Goal: Task Accomplishment & Management: Manage account settings

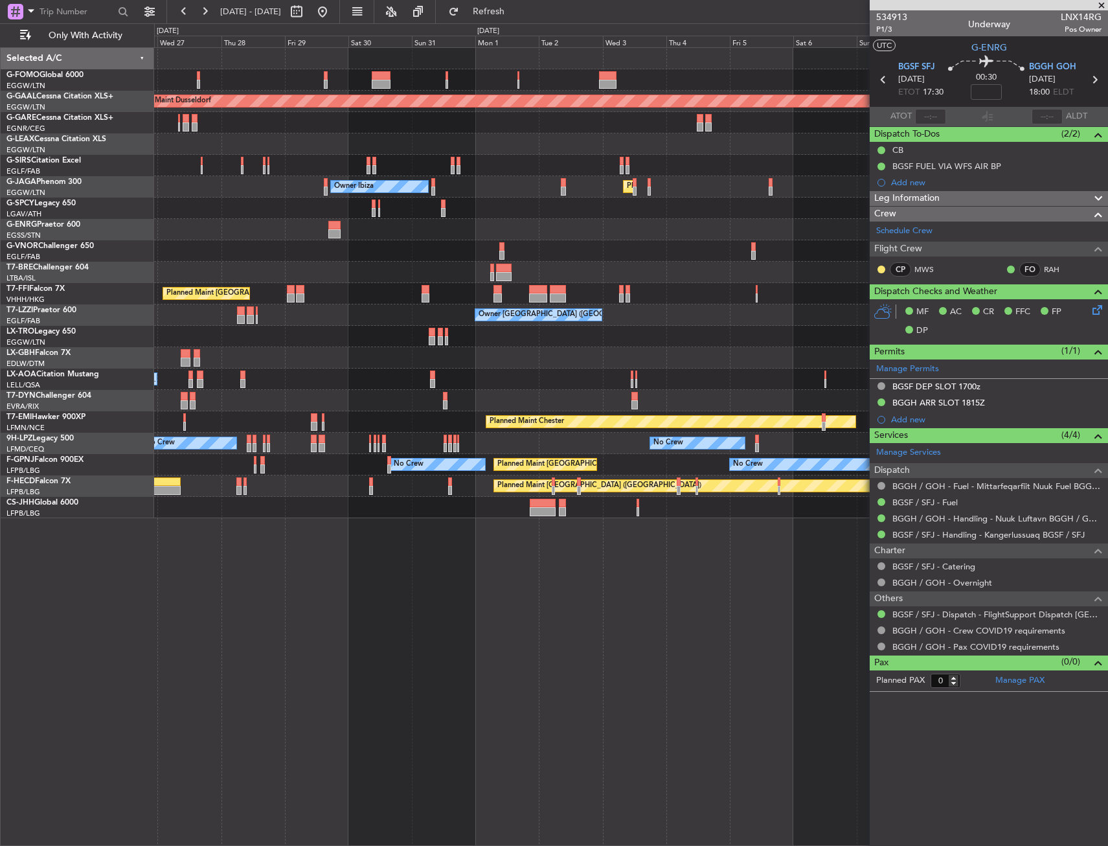
click at [488, 341] on div "Planned Maint Dusseldorf Owner Unplanned Maint [GEOGRAPHIC_DATA] ([GEOGRAPHIC_D…" at bounding box center [631, 283] width 954 height 470
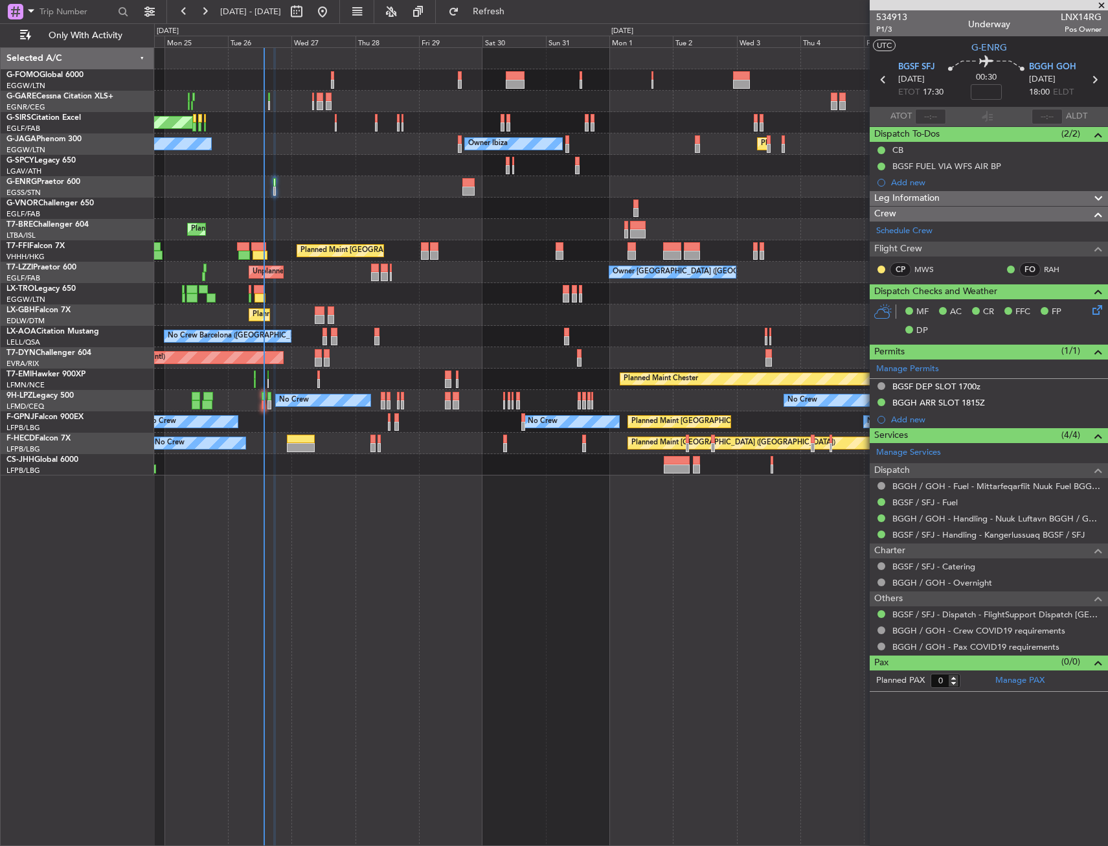
click at [326, 358] on div at bounding box center [327, 362] width 6 height 9
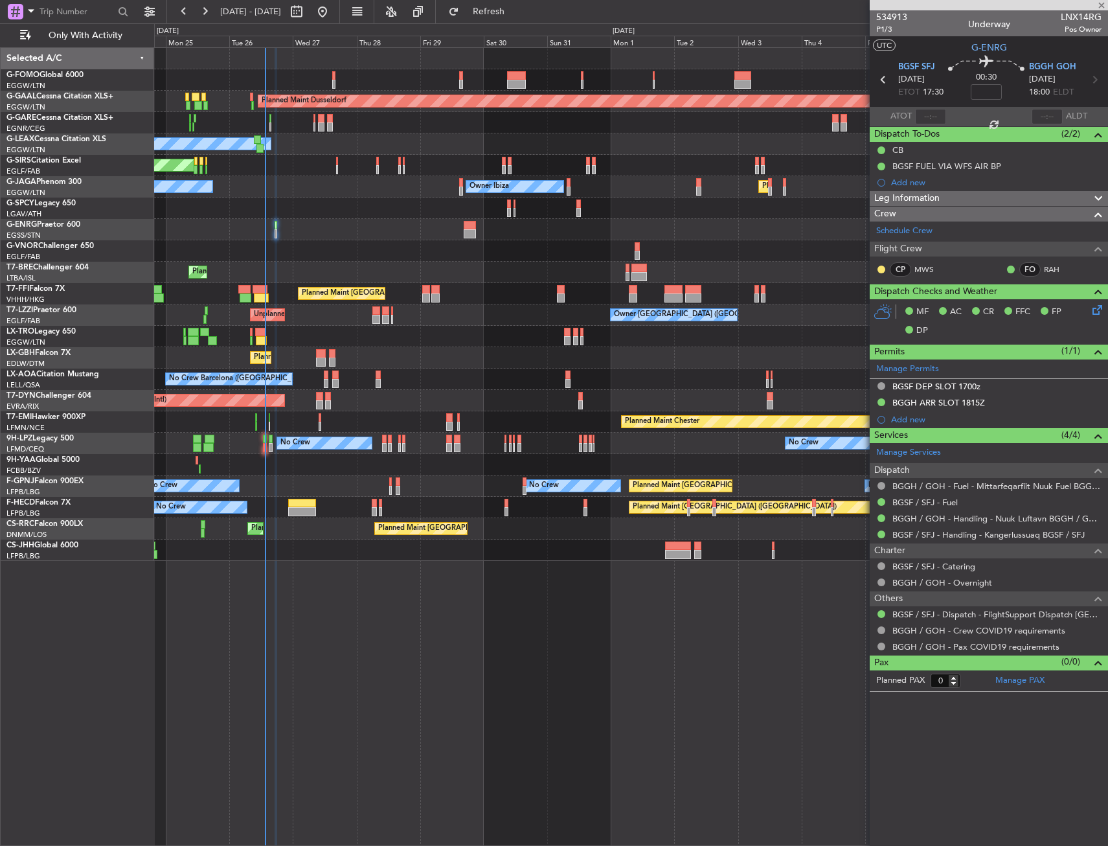
type input "+00:05"
type input "4"
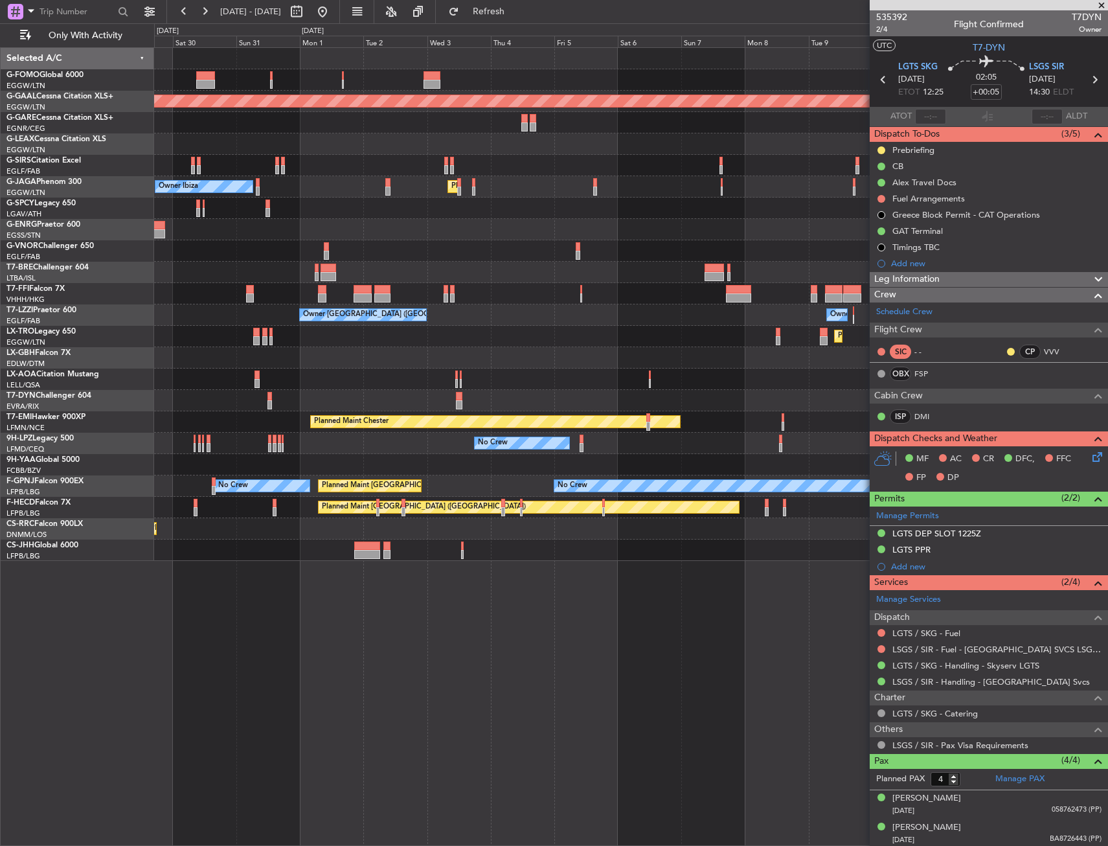
click at [273, 240] on div "Planned Maint Dusseldorf Owner Owner Ibiza Planned Maint [GEOGRAPHIC_DATA] ([GE…" at bounding box center [631, 304] width 954 height 513
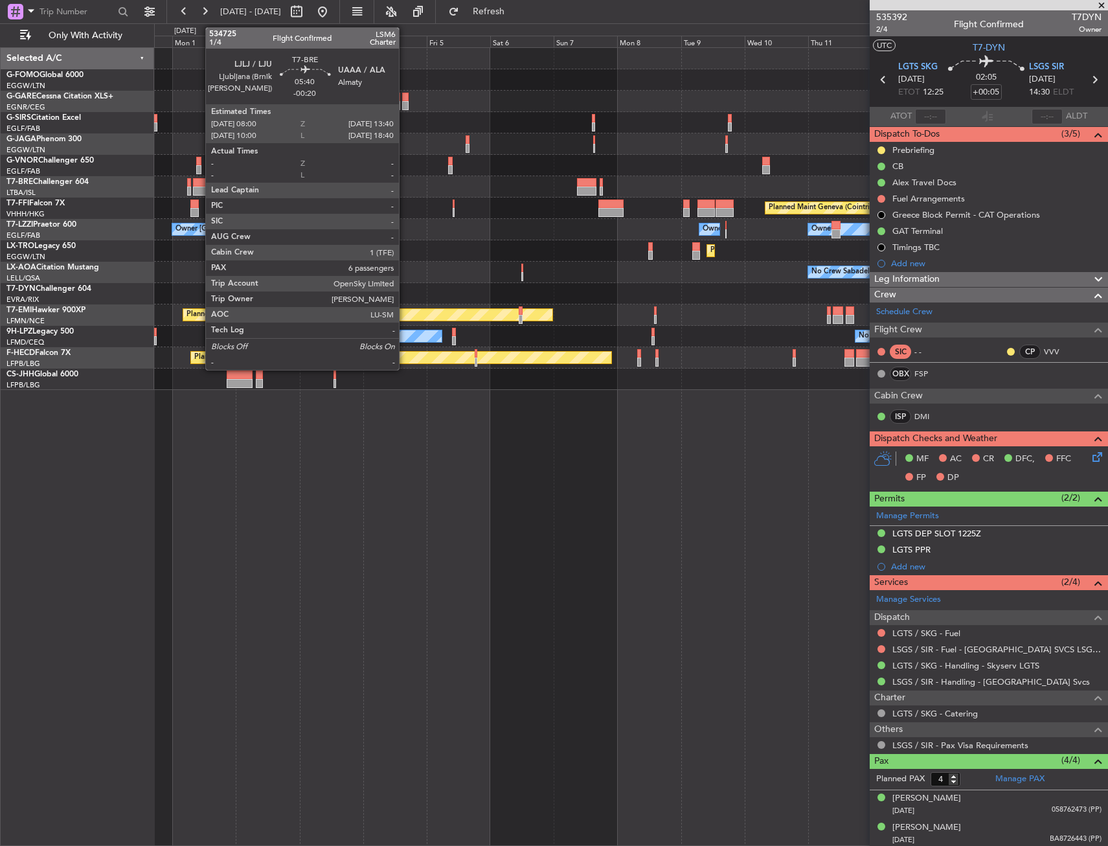
click at [199, 185] on div at bounding box center [201, 182] width 16 height 9
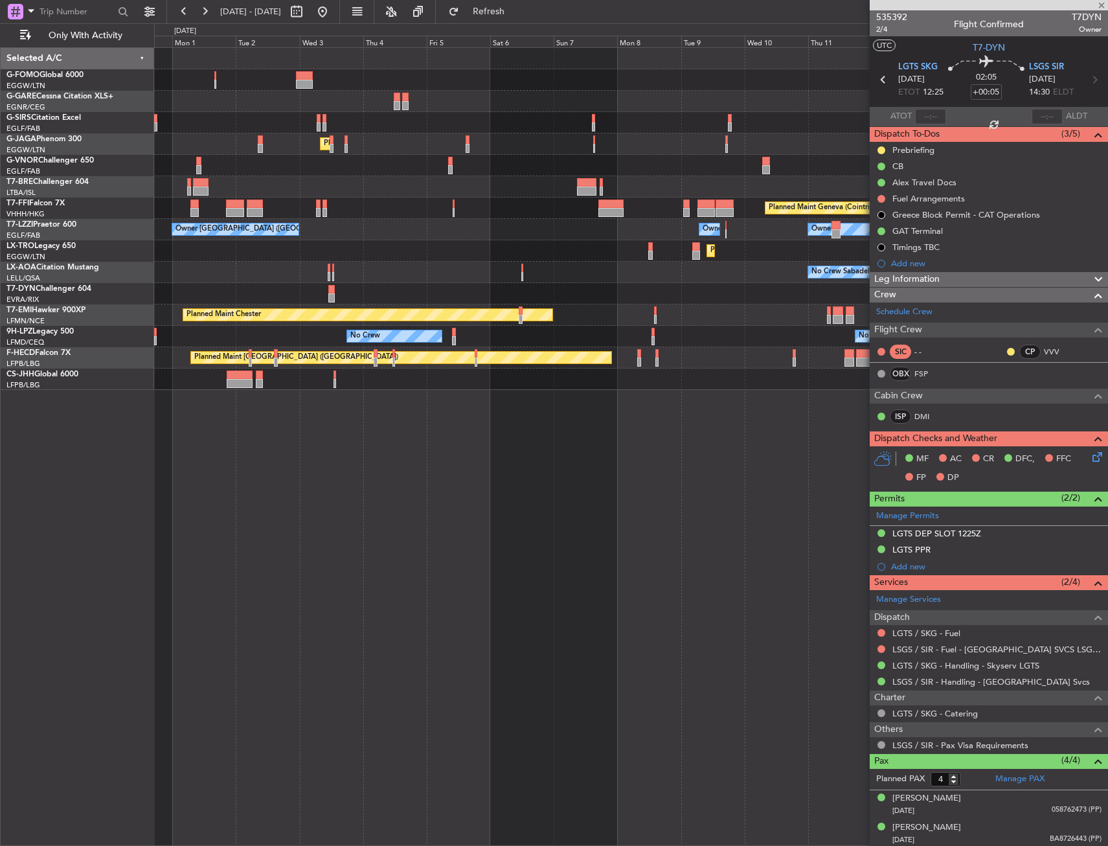
type input "-00:20"
type input "6"
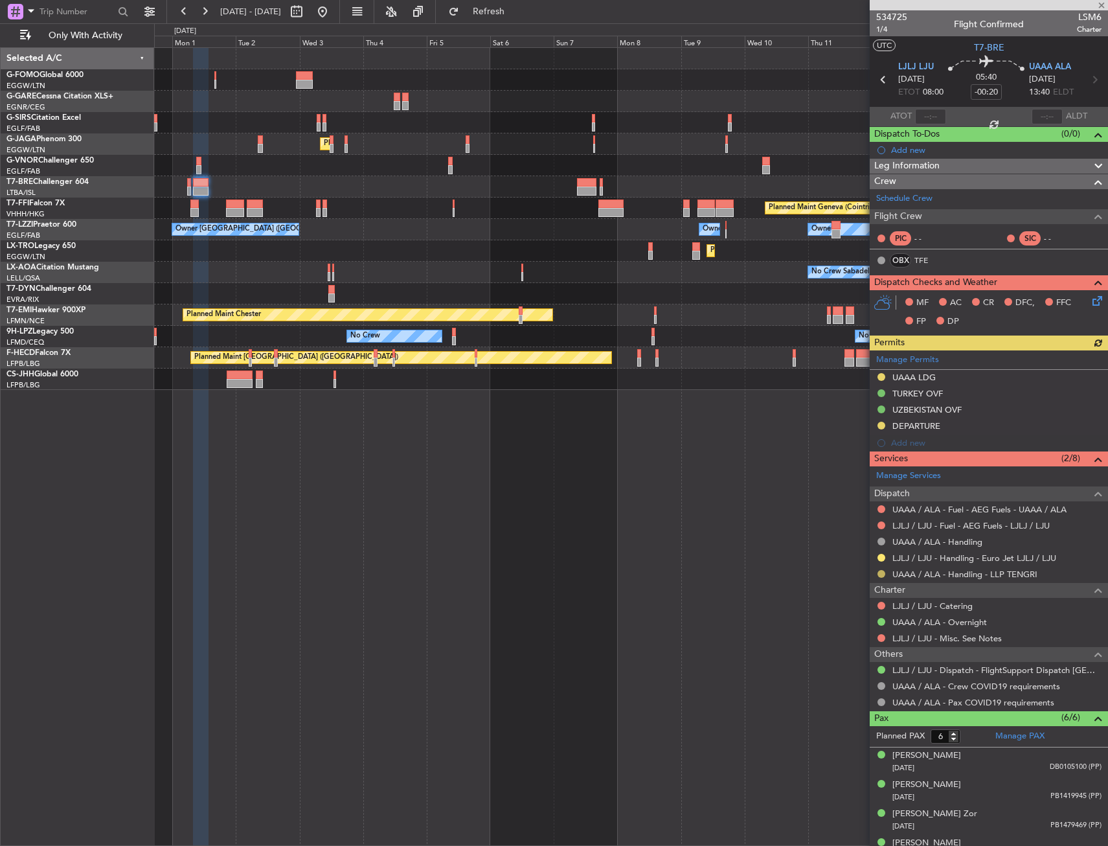
click at [880, 572] on button at bounding box center [882, 574] width 8 height 8
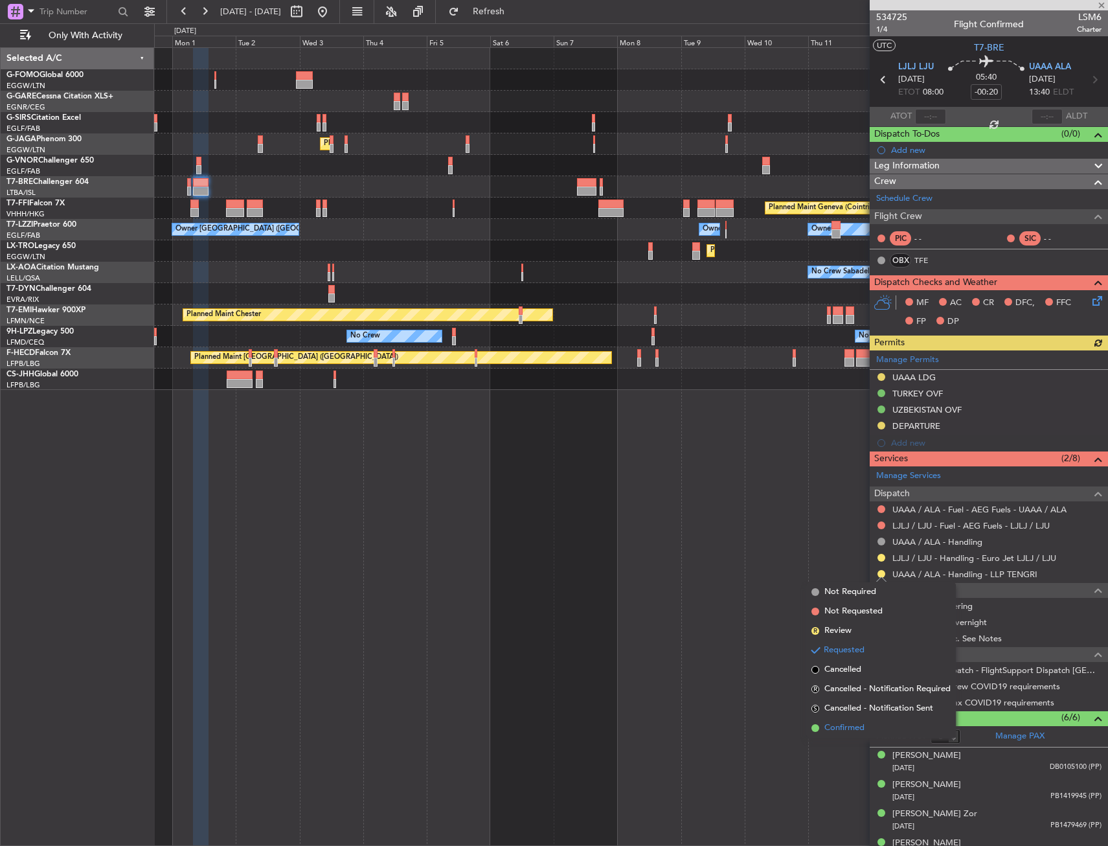
click at [836, 728] on span "Confirmed" at bounding box center [845, 728] width 40 height 13
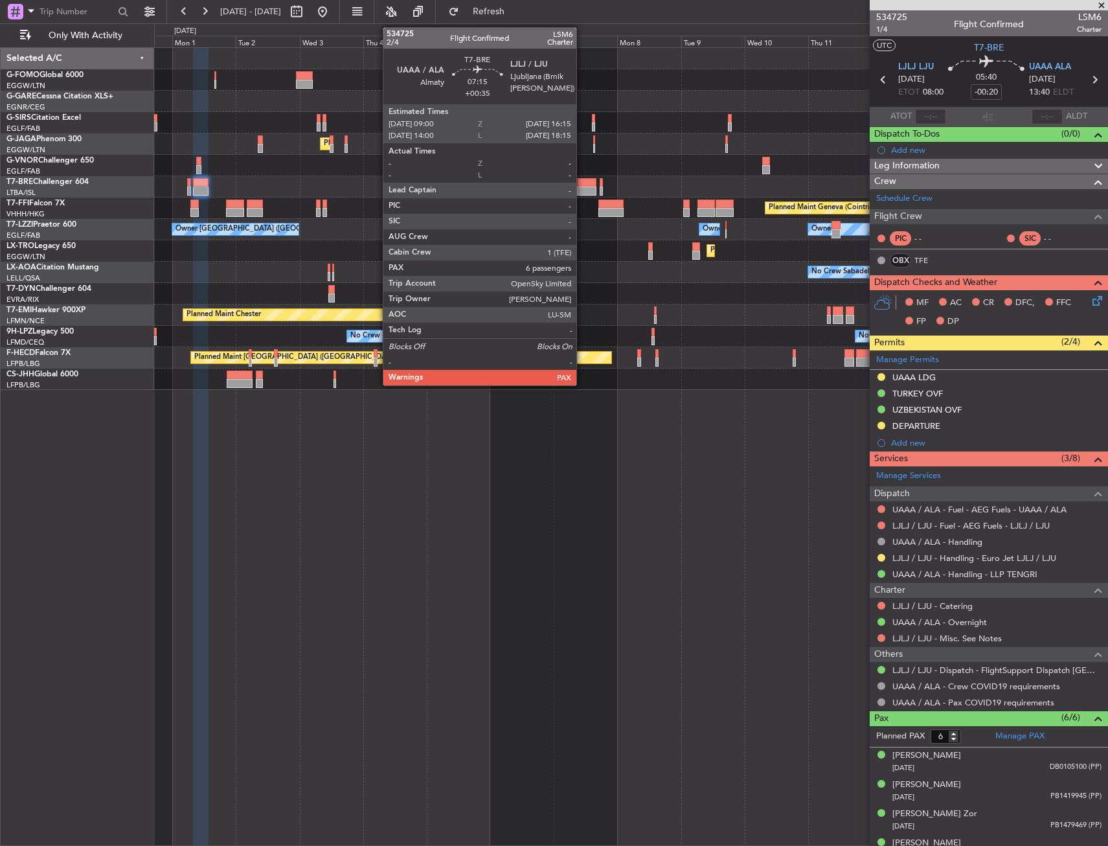
click at [582, 184] on div at bounding box center [586, 182] width 19 height 9
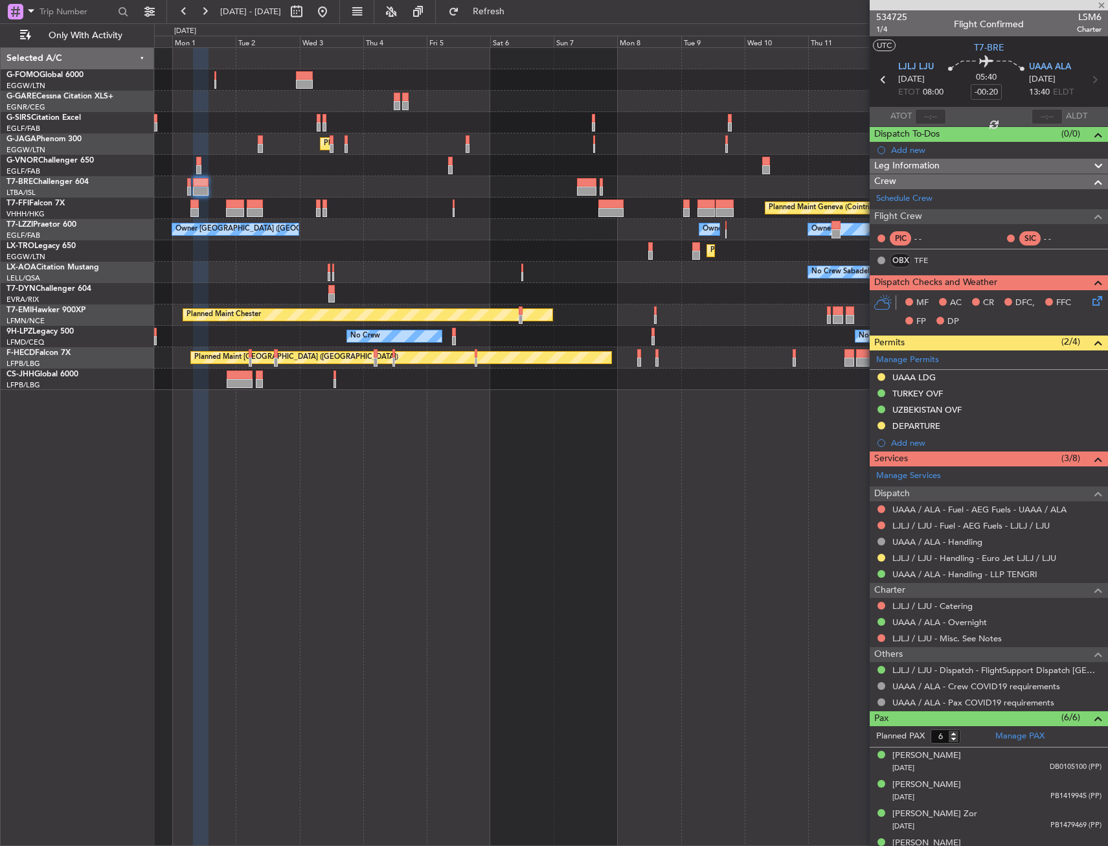
type input "+00:35"
type input "7"
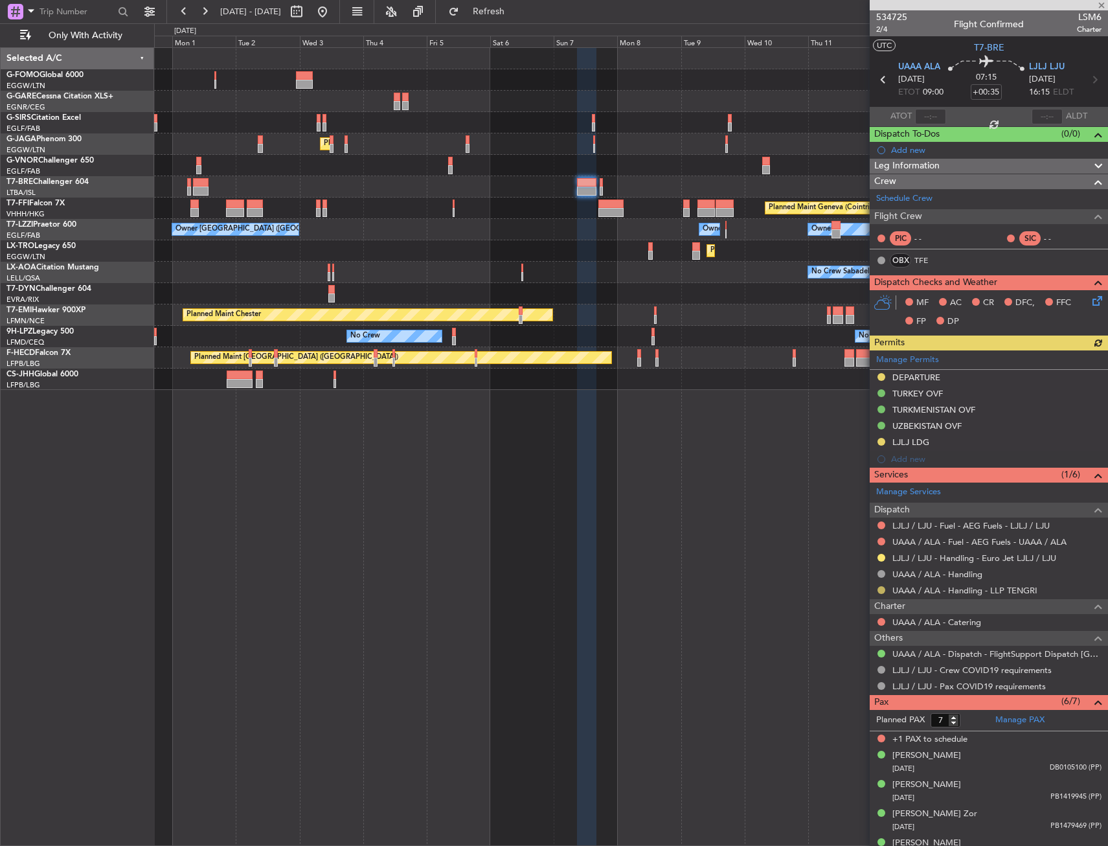
click at [880, 591] on button at bounding box center [882, 590] width 8 height 8
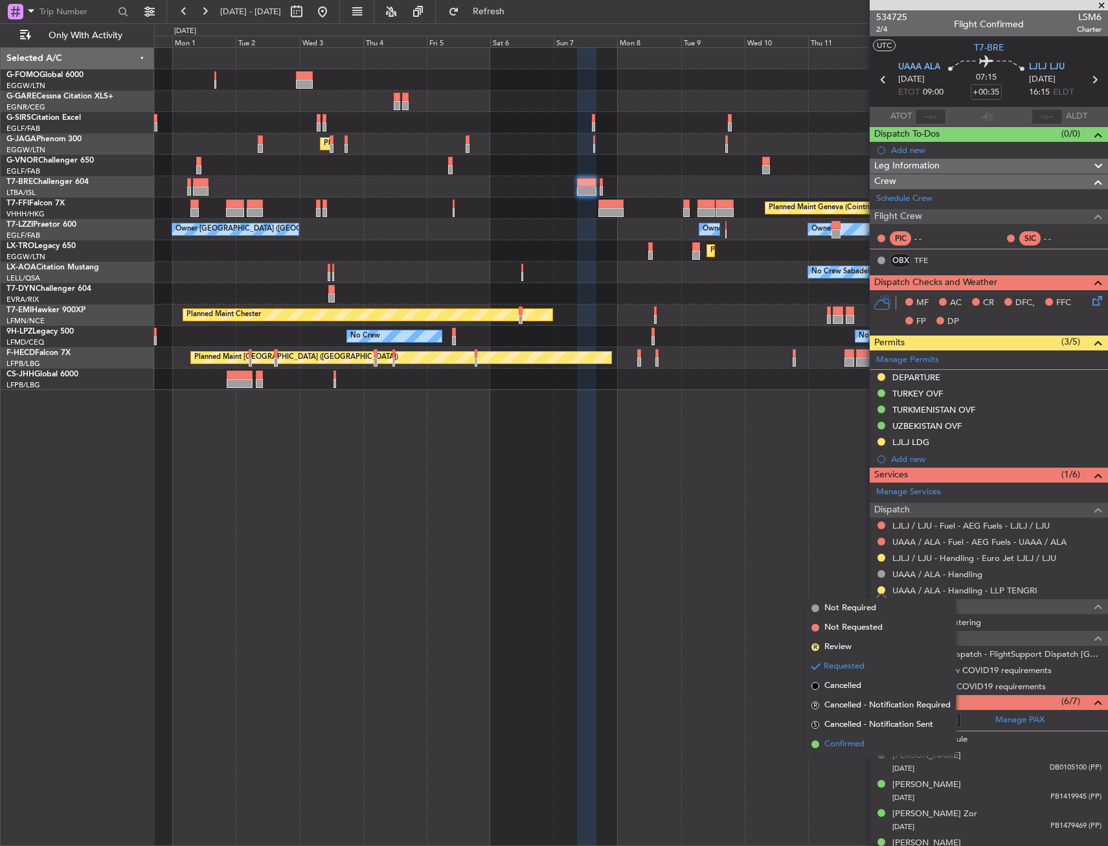
click at [819, 738] on li "Confirmed" at bounding box center [882, 744] width 150 height 19
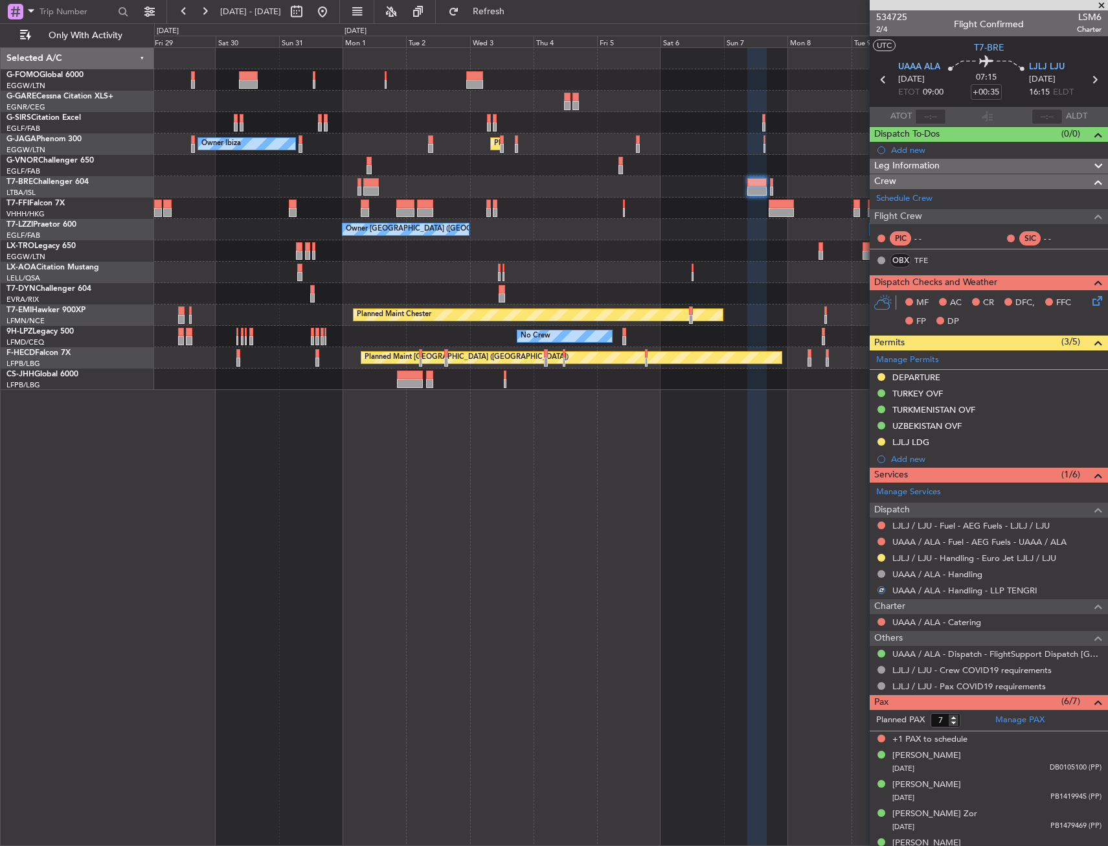
click at [651, 396] on div "Unplanned Maint Oxford ([GEOGRAPHIC_DATA]) Planned Maint [GEOGRAPHIC_DATA] ([GE…" at bounding box center [631, 446] width 954 height 799
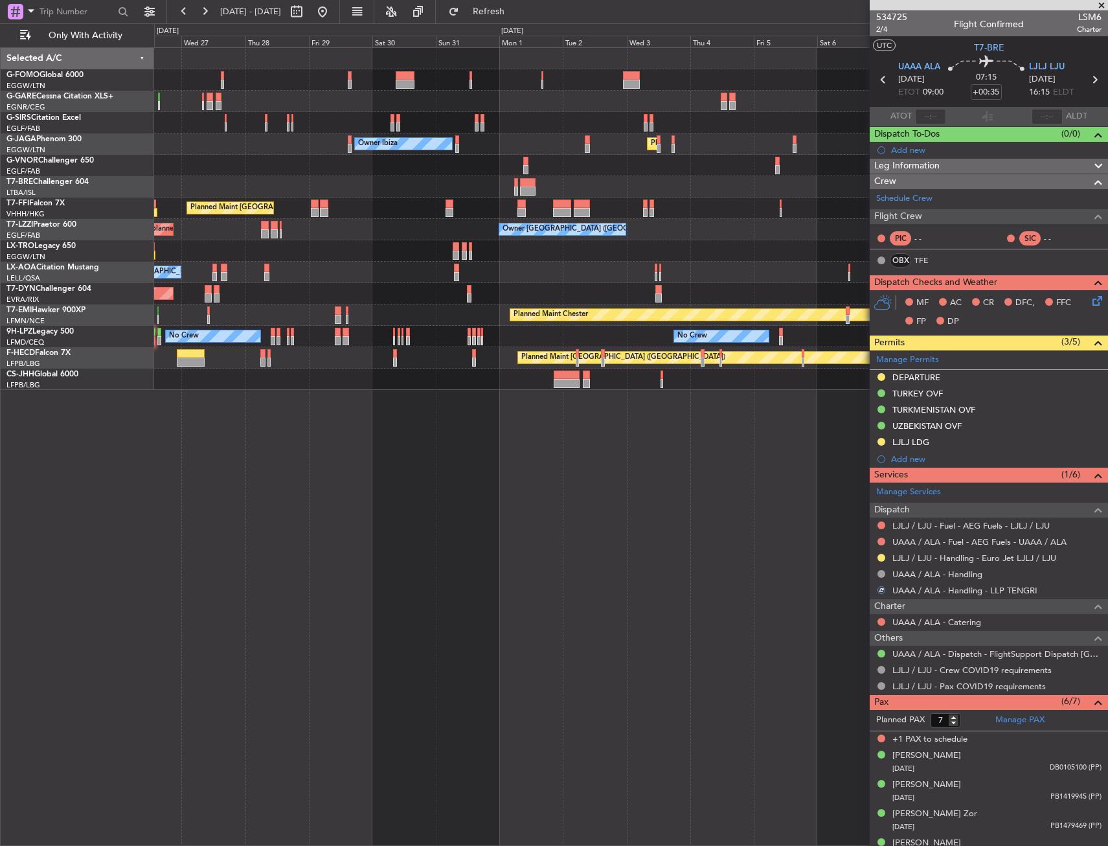
click at [701, 414] on div "Unplanned Maint Oxford ([GEOGRAPHIC_DATA]) Planned Maint [GEOGRAPHIC_DATA] ([GE…" at bounding box center [631, 446] width 954 height 799
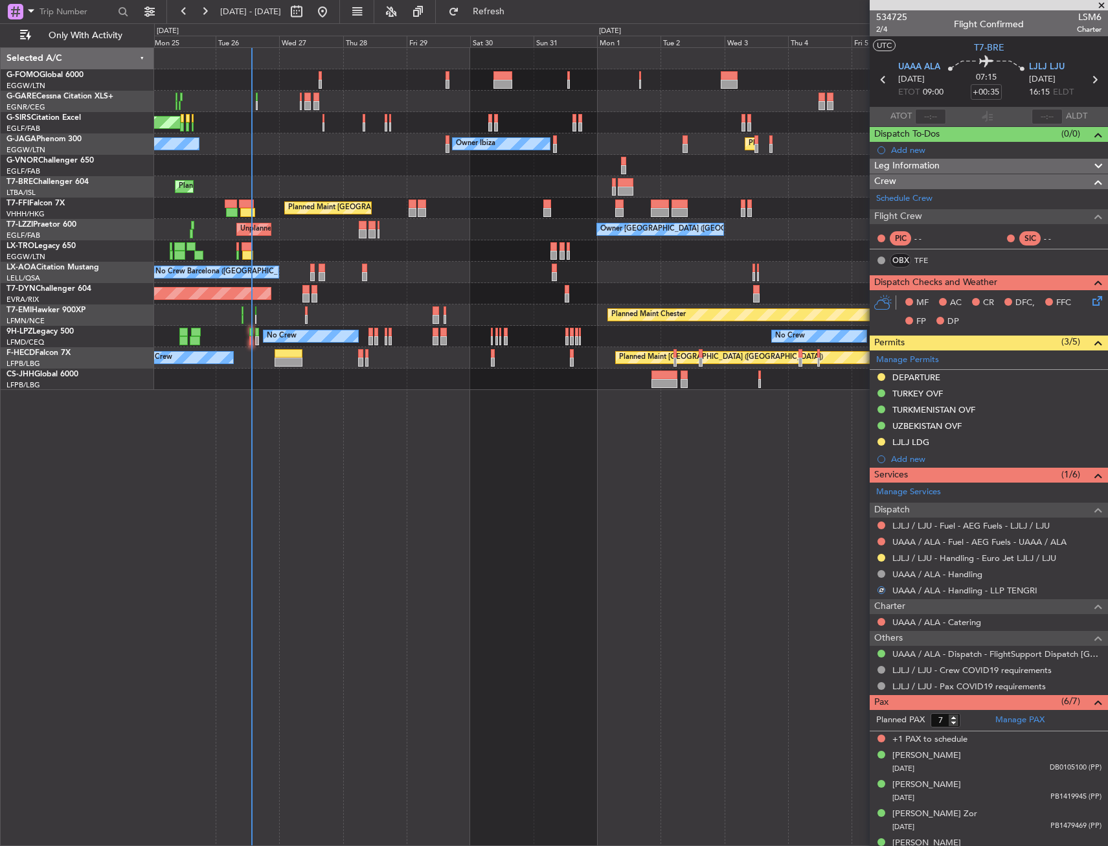
click at [381, 407] on div "Unplanned Maint Oxford ([GEOGRAPHIC_DATA]) Planned Maint [GEOGRAPHIC_DATA] ([GE…" at bounding box center [631, 446] width 954 height 799
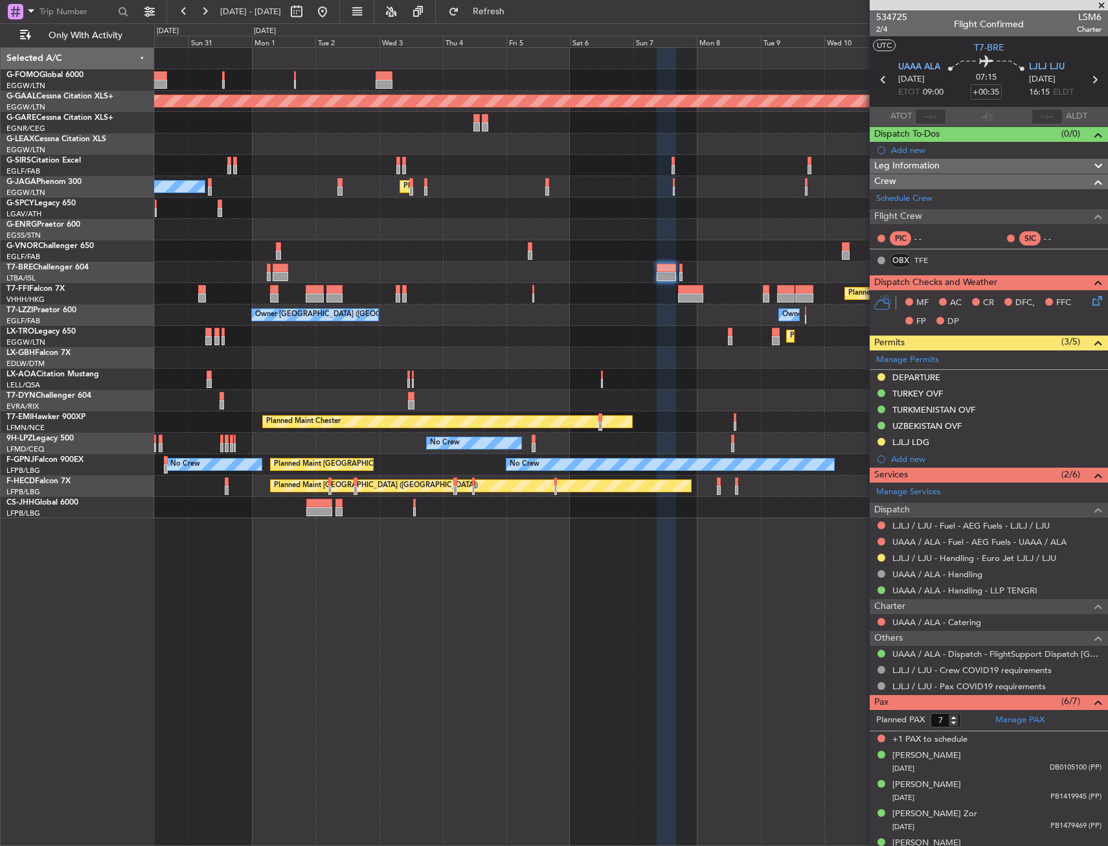
click at [241, 183] on div "Owner Ibiza Planned Maint [GEOGRAPHIC_DATA] ([GEOGRAPHIC_DATA])" at bounding box center [631, 186] width 954 height 21
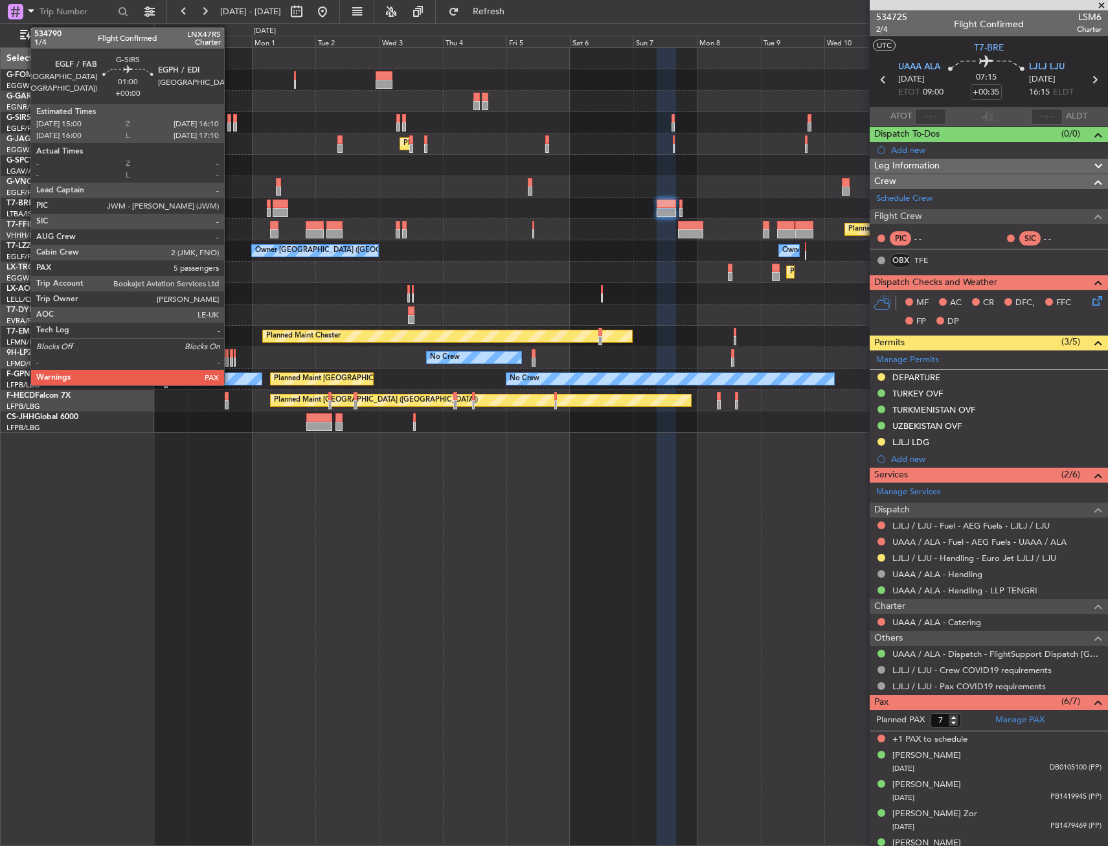
click at [230, 120] on div at bounding box center [228, 118] width 3 height 9
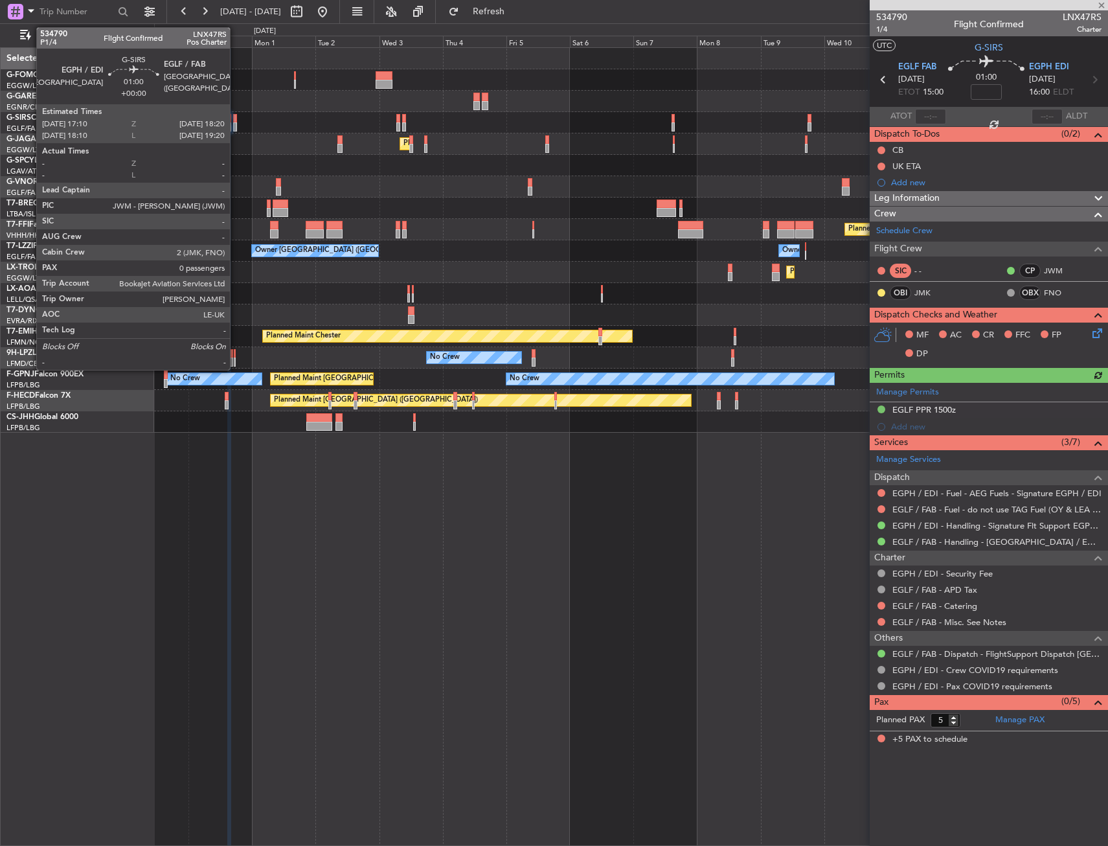
click at [236, 119] on div at bounding box center [234, 118] width 3 height 9
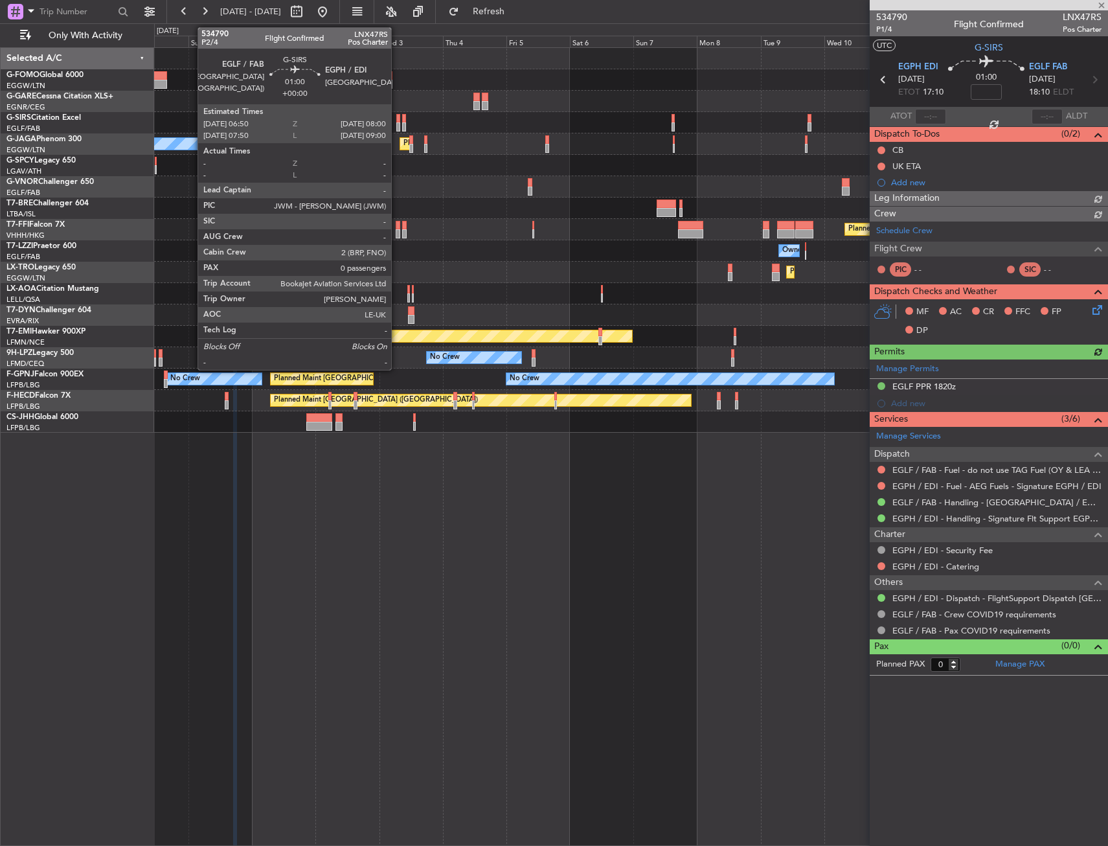
click at [397, 120] on div at bounding box center [397, 118] width 3 height 9
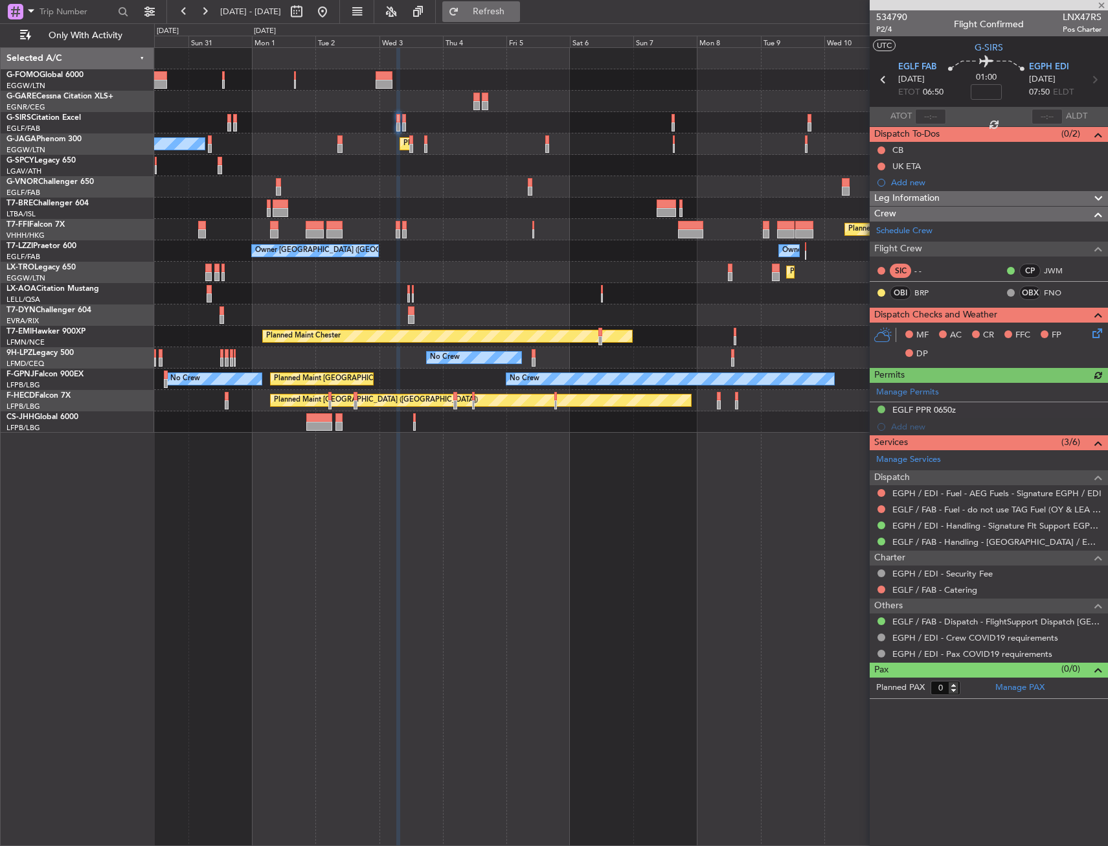
click at [510, 14] on span "Refresh" at bounding box center [489, 11] width 54 height 9
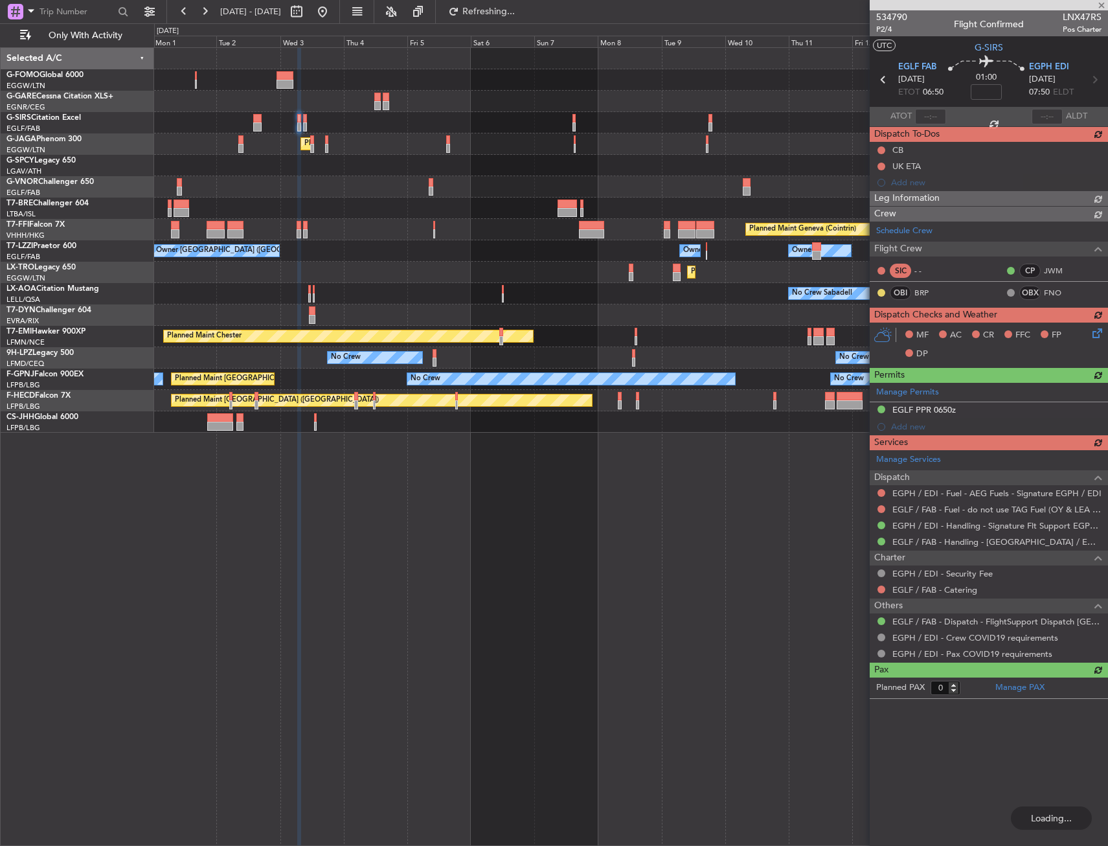
click at [249, 128] on div at bounding box center [631, 122] width 954 height 21
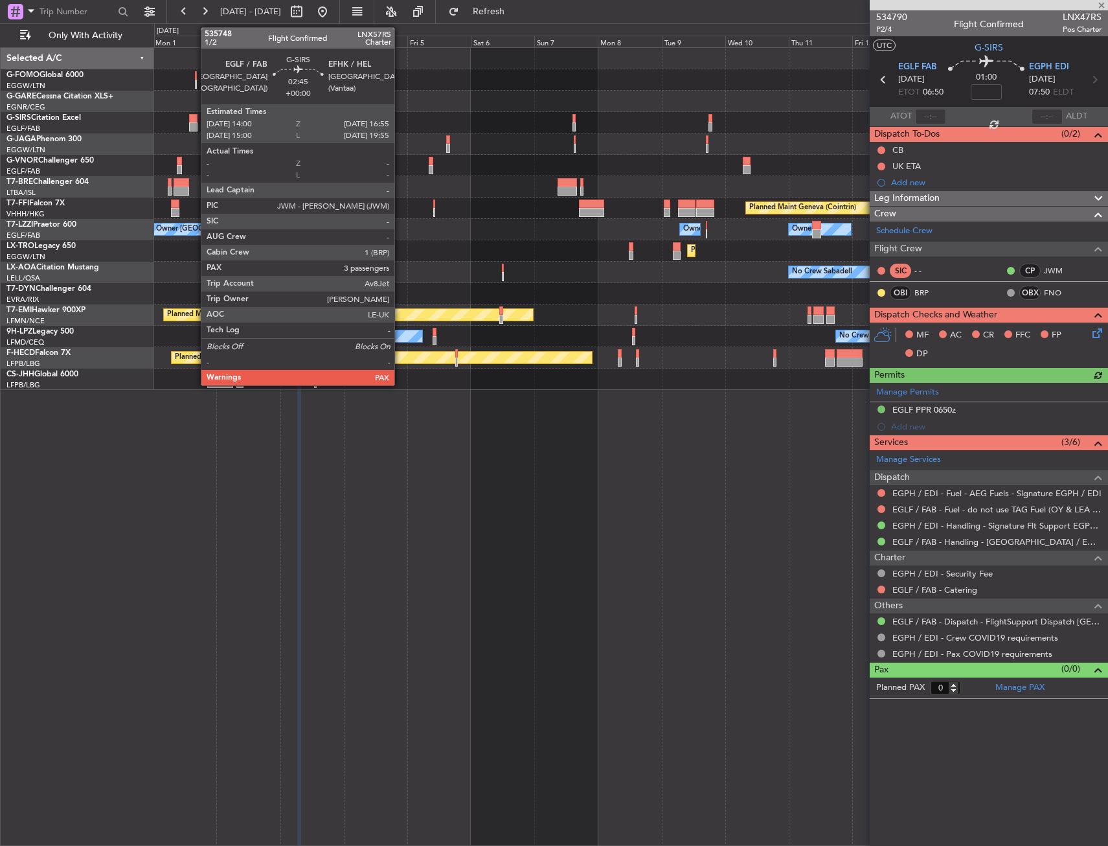
click at [194, 117] on div at bounding box center [193, 118] width 8 height 9
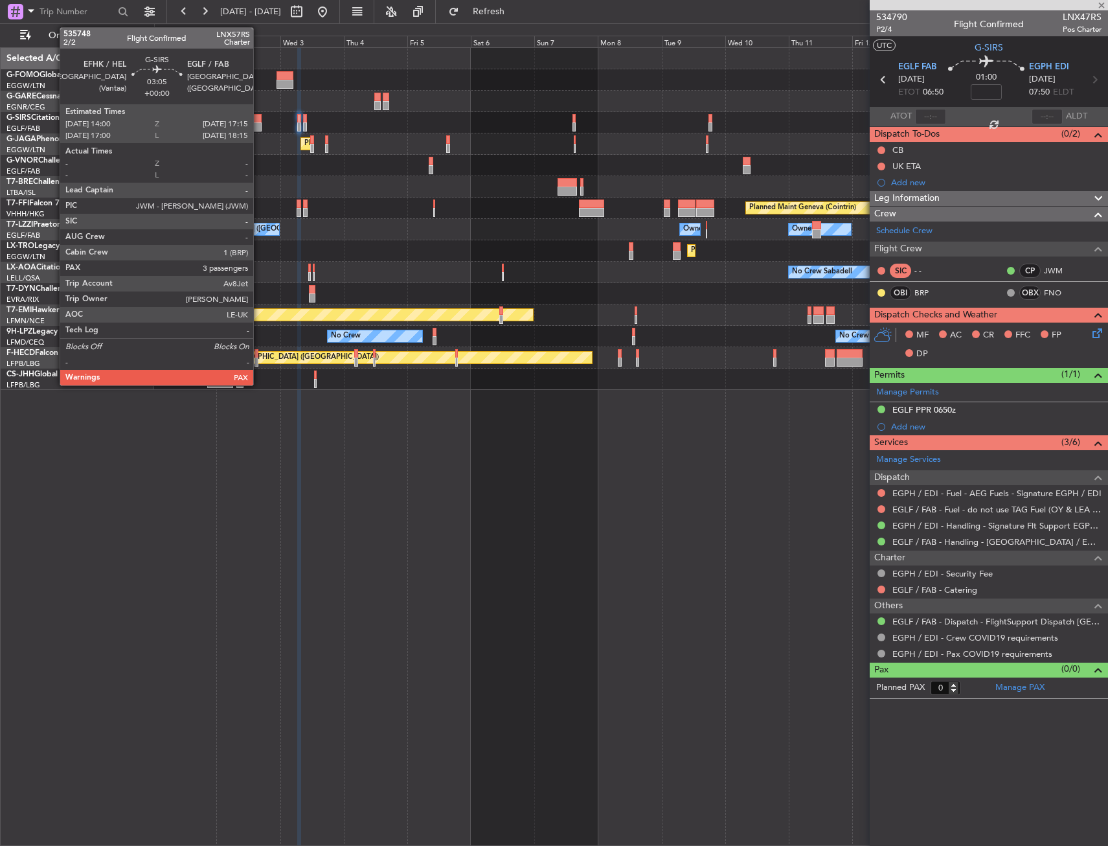
type input "3"
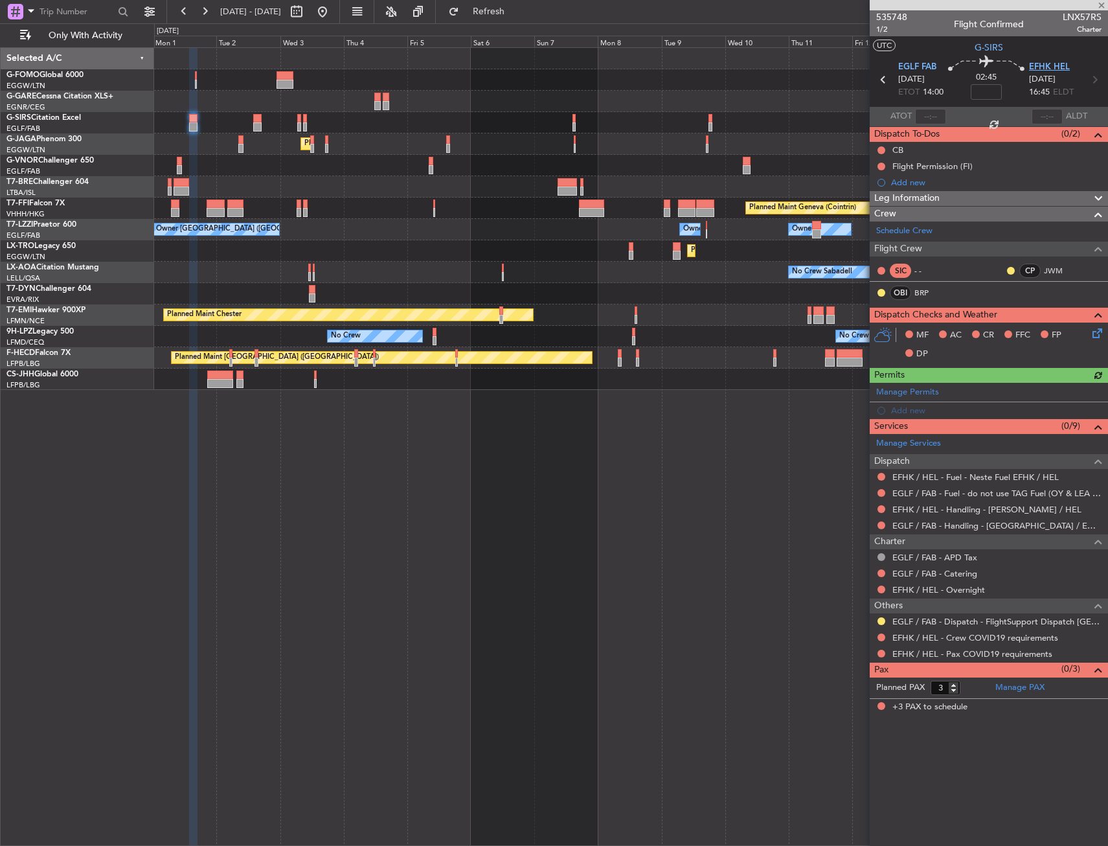
click at [1049, 67] on span "EFHK HEL" at bounding box center [1049, 67] width 41 height 13
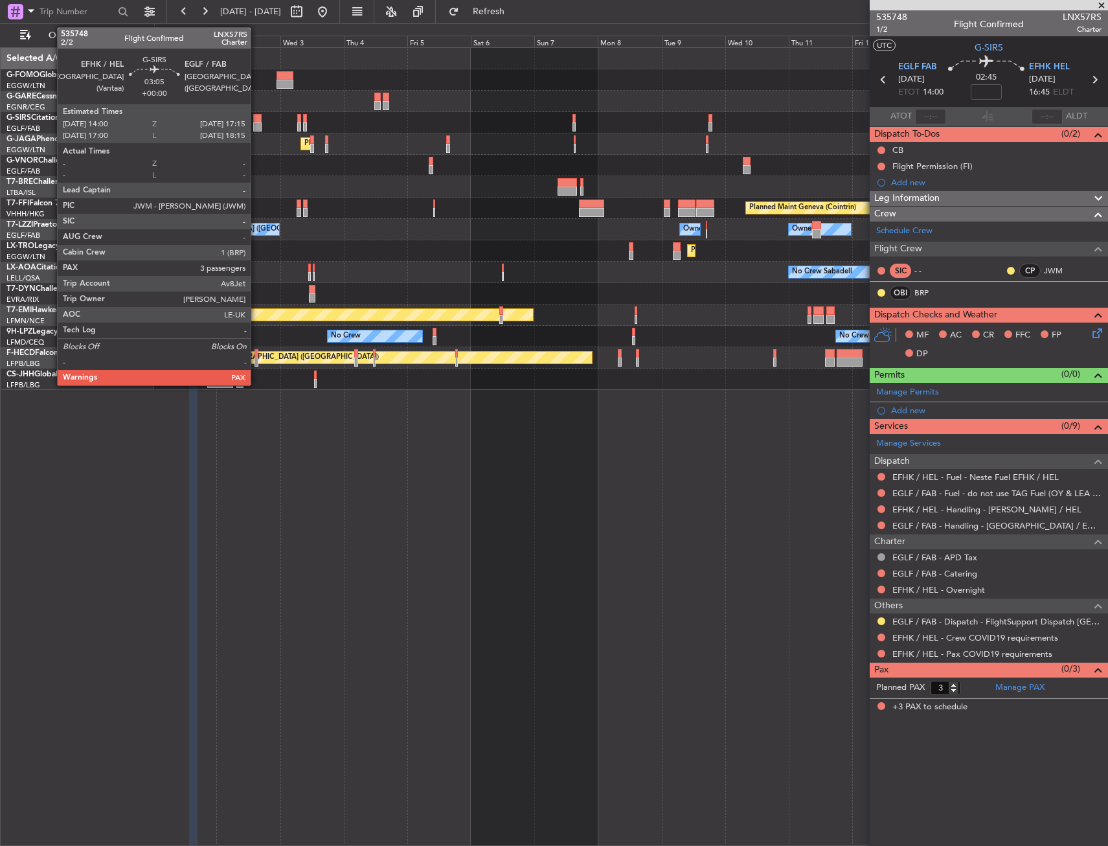
click at [257, 114] on div at bounding box center [257, 118] width 9 height 9
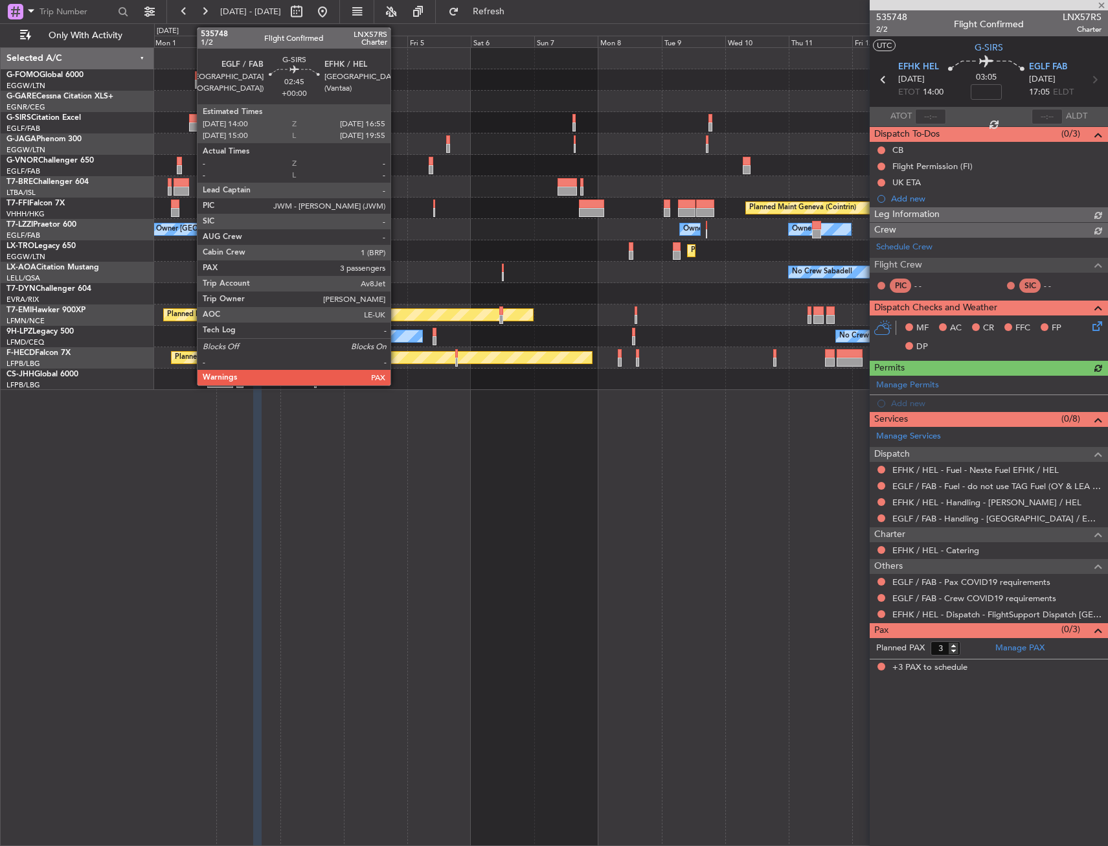
click at [190, 119] on div at bounding box center [193, 118] width 8 height 9
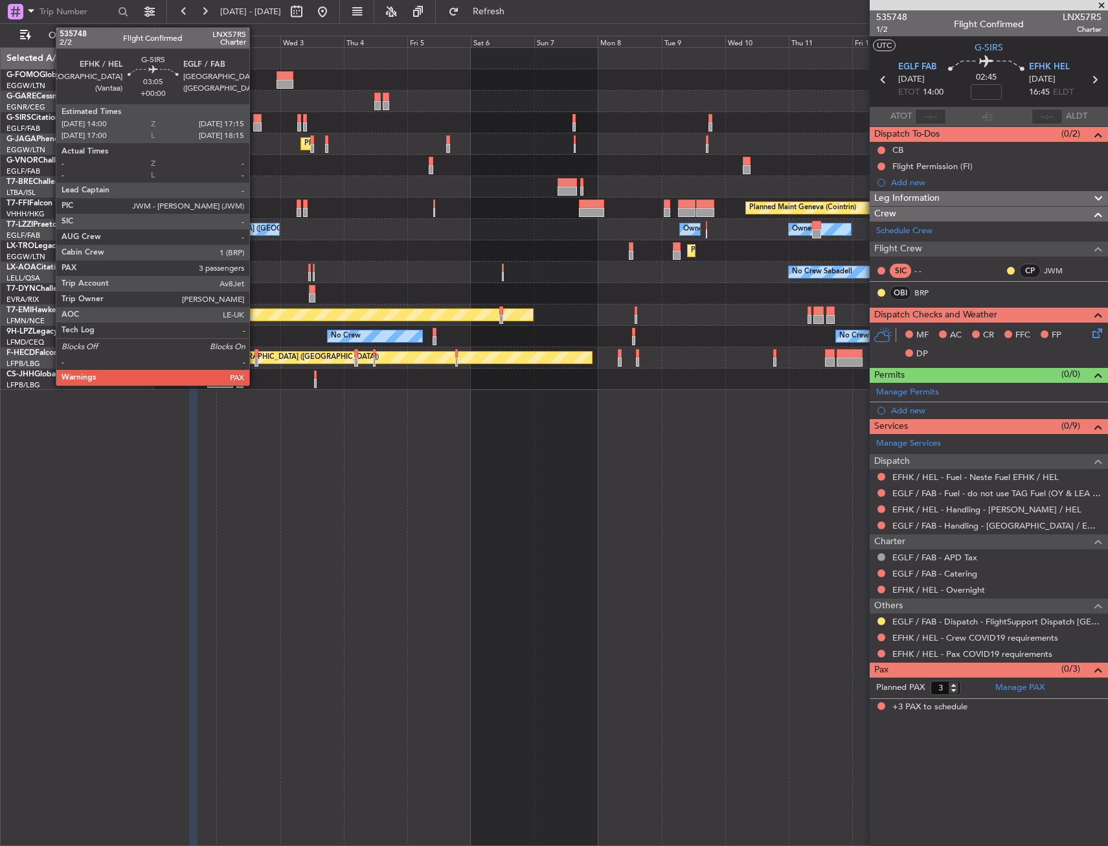
click at [255, 120] on div at bounding box center [257, 118] width 9 height 9
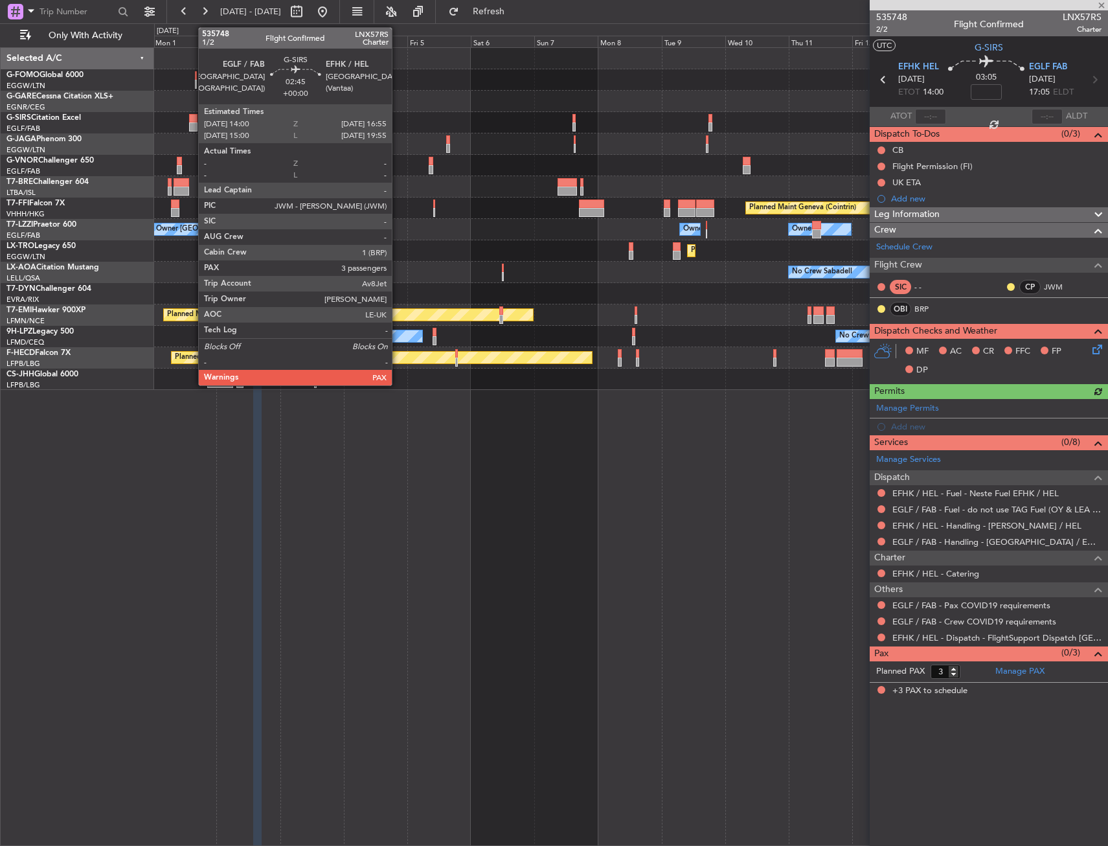
click at [192, 120] on div at bounding box center [193, 118] width 8 height 9
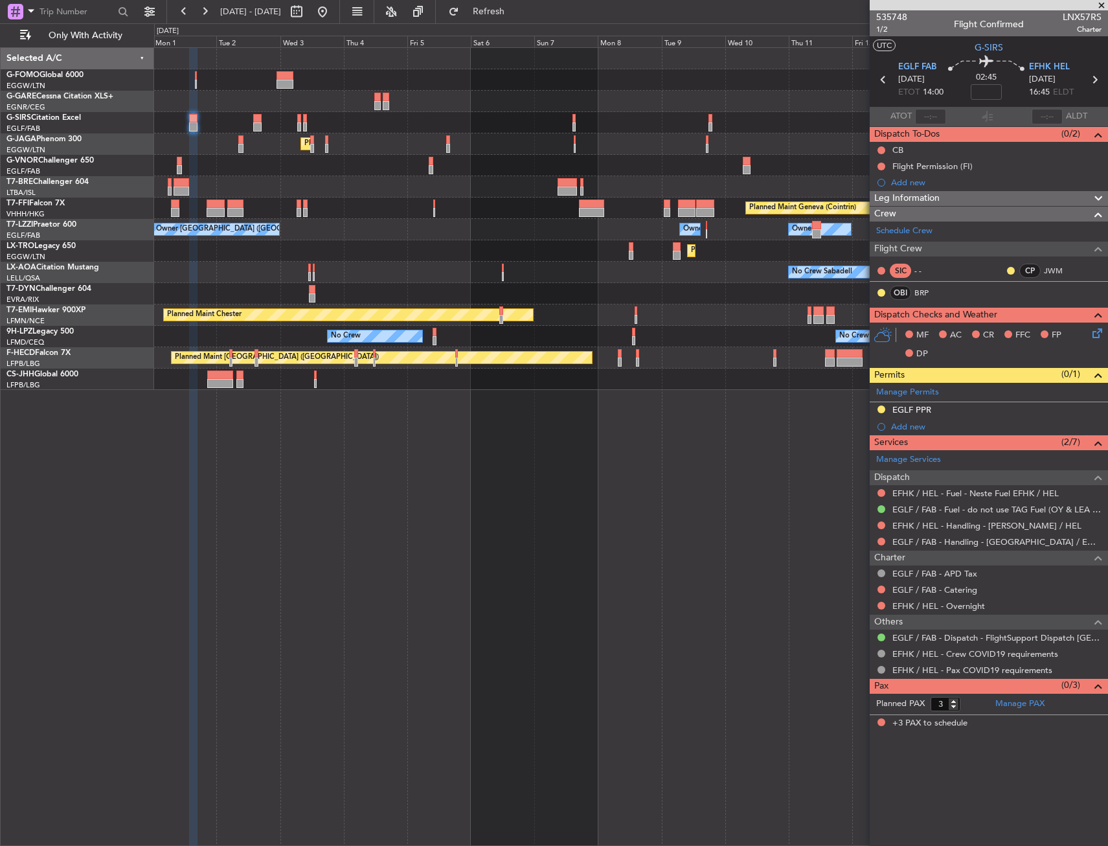
click at [970, 157] on div "CB" at bounding box center [989, 150] width 238 height 16
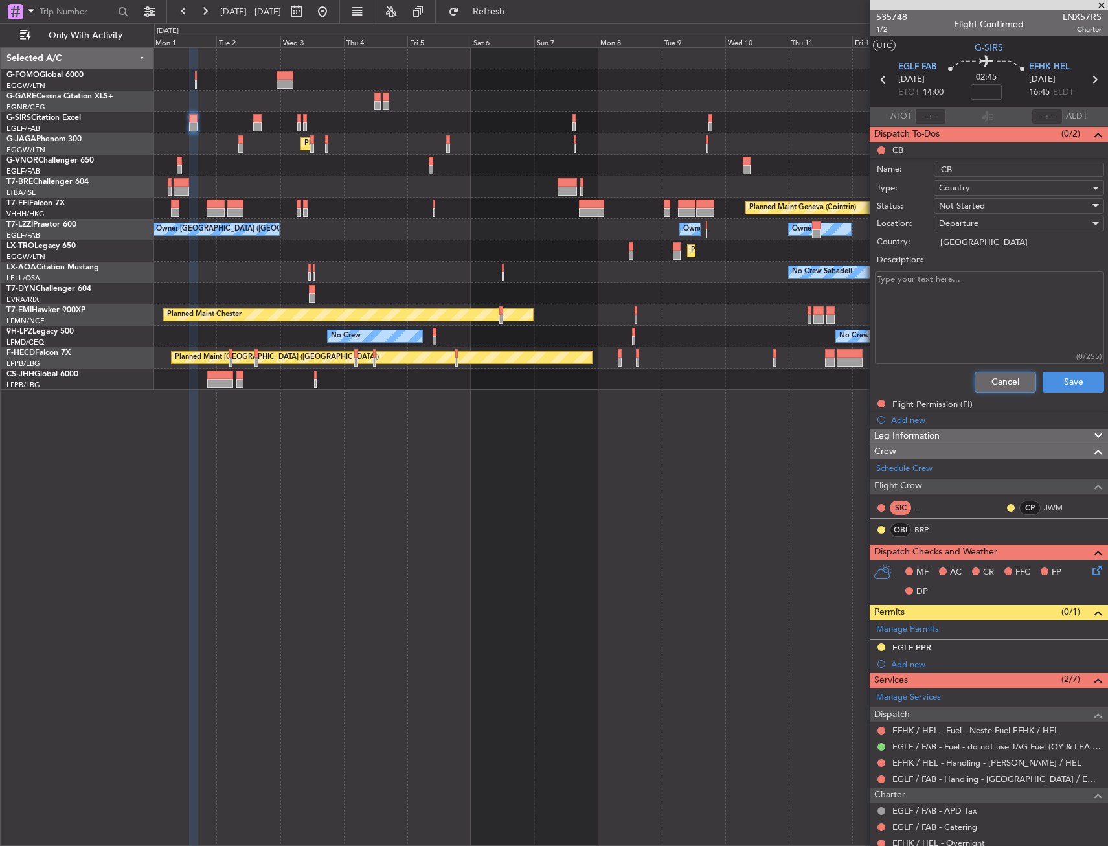
click at [1000, 380] on button "Cancel" at bounding box center [1006, 382] width 62 height 21
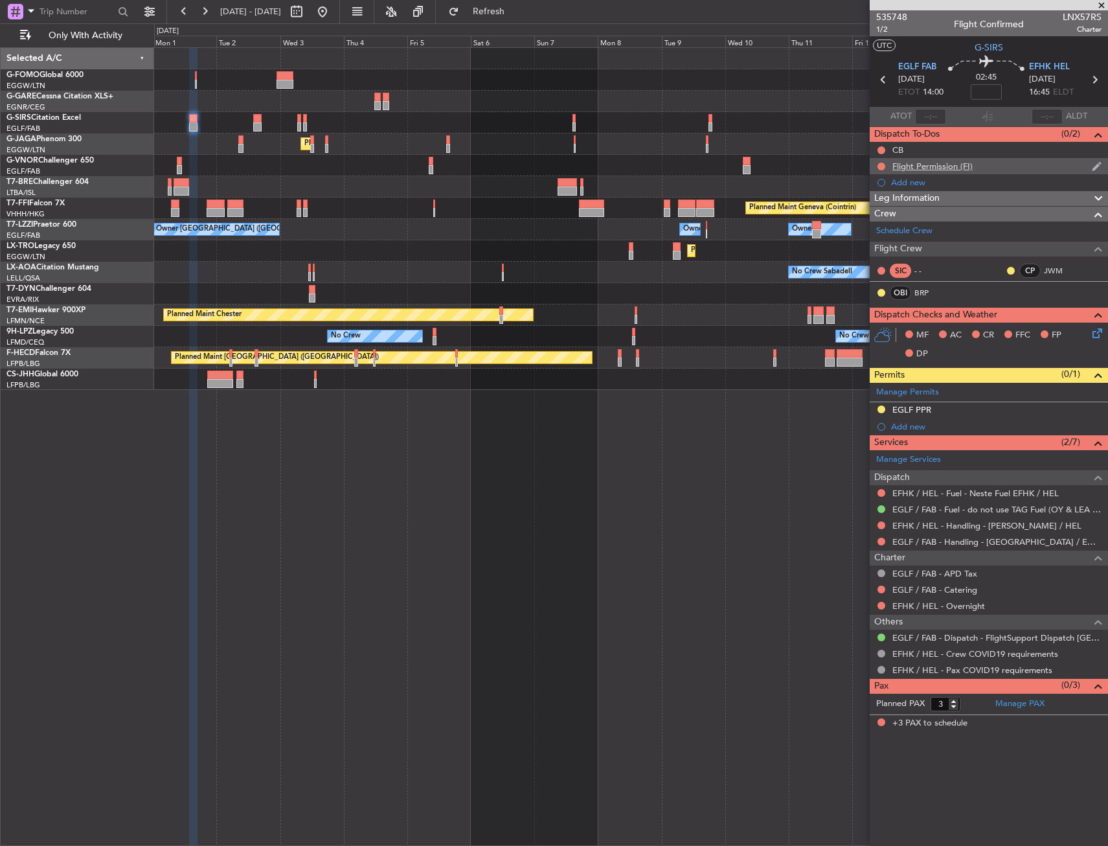
click at [967, 168] on div "Flight Permission (FI)" at bounding box center [933, 166] width 80 height 11
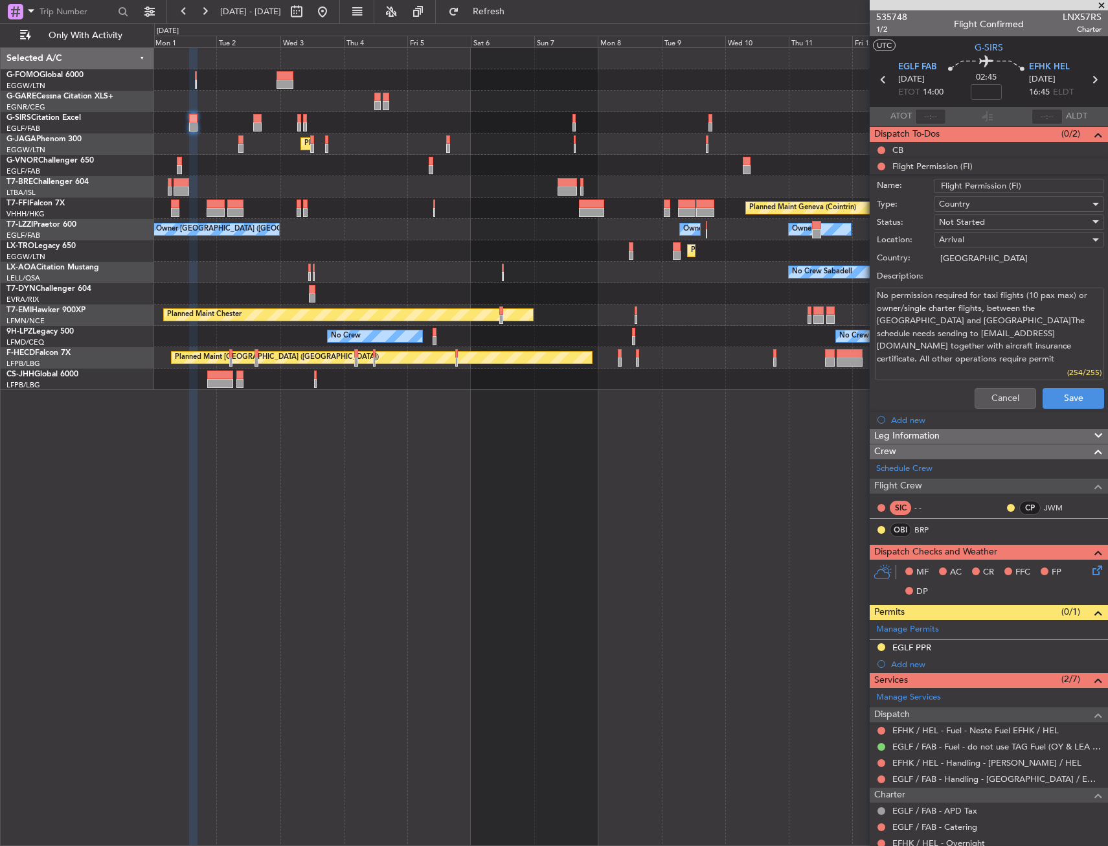
drag, startPoint x: 892, startPoint y: 299, endPoint x: 1036, endPoint y: 297, distance: 143.8
click at [1036, 297] on textarea "No permission required for taxi flights (10 pax max) or owner/single charter fl…" at bounding box center [989, 334] width 229 height 93
click at [1002, 319] on textarea "No permission required for taxi flights (10 pax max) or owner/single charter fl…" at bounding box center [989, 334] width 229 height 93
drag, startPoint x: 1071, startPoint y: 296, endPoint x: 1077, endPoint y: 306, distance: 11.3
click at [1077, 306] on textarea "No permission required for taxi flights (10 pax max) or owner/single charter fl…" at bounding box center [989, 334] width 229 height 93
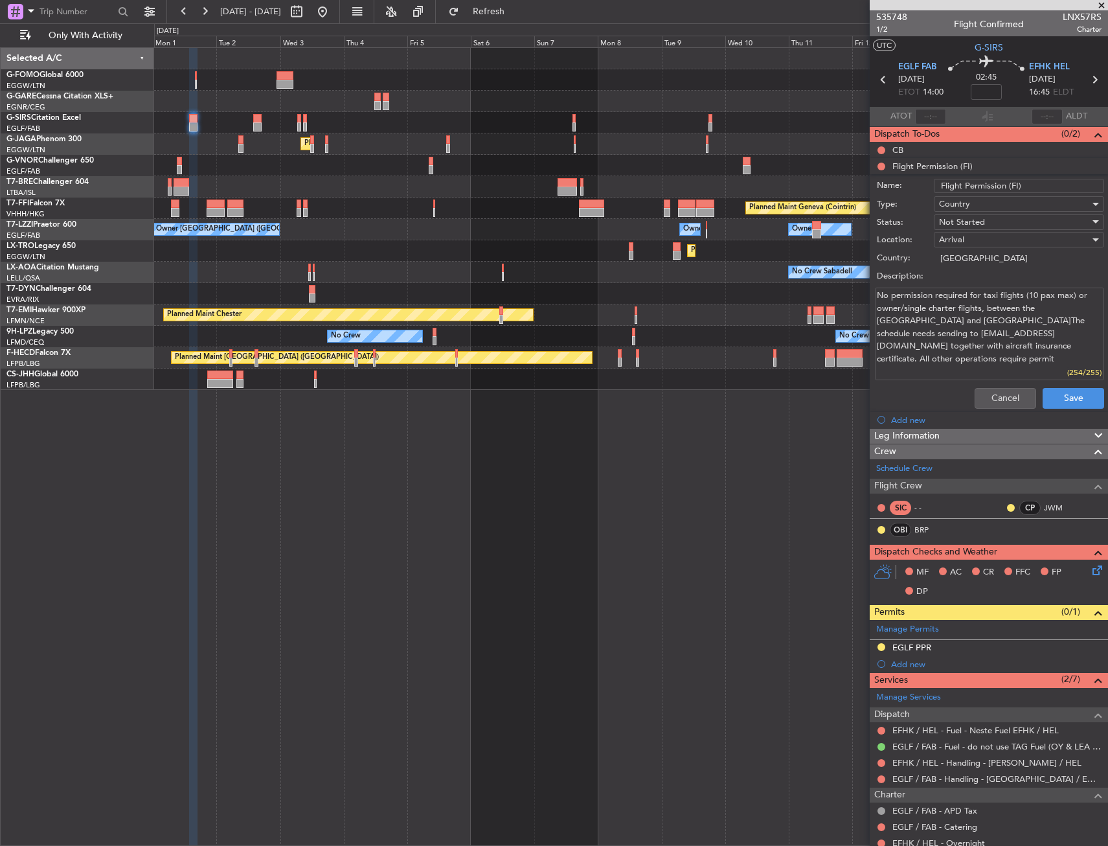
click at [1062, 323] on textarea "No permission required for taxi flights (10 pax max) or owner/single charter fl…" at bounding box center [989, 334] width 229 height 93
drag, startPoint x: 1075, startPoint y: 296, endPoint x: 1072, endPoint y: 335, distance: 39.0
click at [1072, 335] on textarea "No permission required for taxi flights (10 pax max) or owner/single charter fl…" at bounding box center [989, 334] width 229 height 93
click at [1053, 346] on textarea "No permission required for taxi flights (10 pax max) or owner/single charter fl…" at bounding box center [989, 334] width 229 height 93
drag, startPoint x: 953, startPoint y: 327, endPoint x: 1099, endPoint y: 354, distance: 149.0
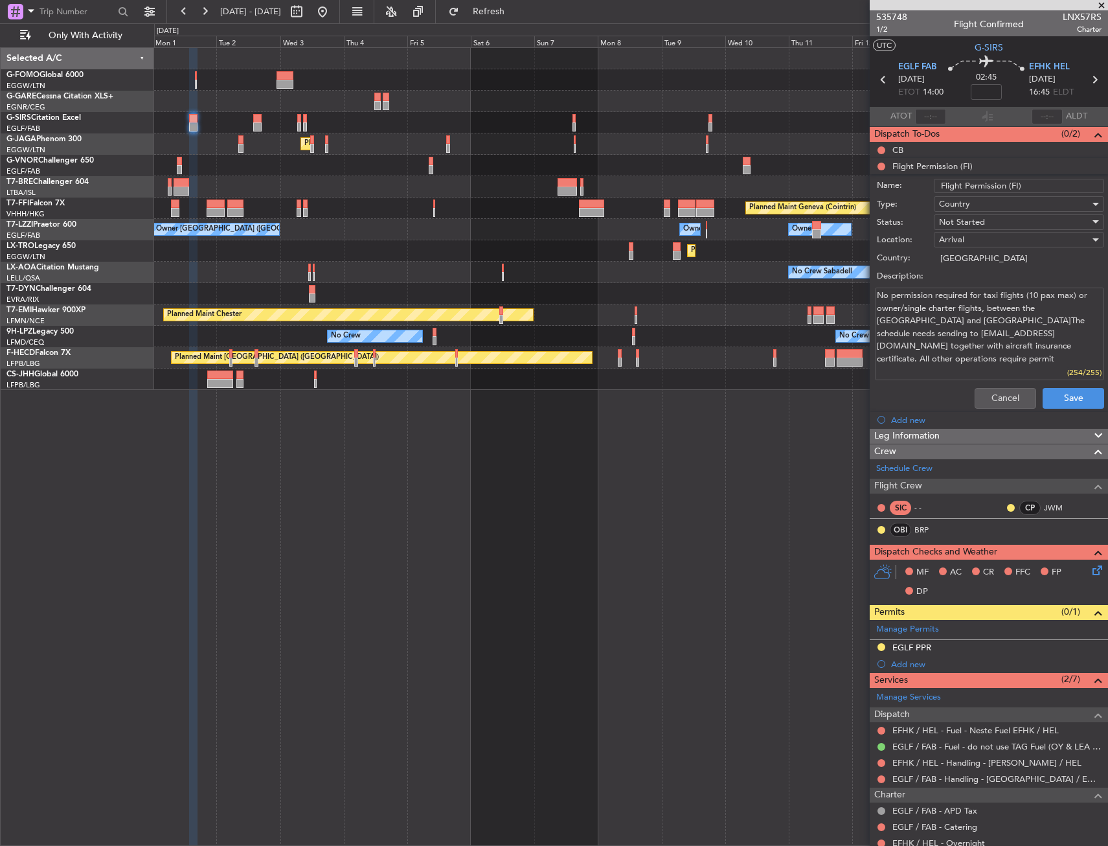
click at [1099, 354] on article "535748 1/2 Flight Confirmed LNX57RS Charter UTC G-SIRS EGLF FAB [DATE] ETOT 14:…" at bounding box center [989, 428] width 238 height 836
click at [1014, 369] on textarea "No permission required for taxi flights (10 pax max) or owner/single charter fl…" at bounding box center [989, 334] width 229 height 93
drag, startPoint x: 877, startPoint y: 334, endPoint x: 991, endPoint y: 335, distance: 114.0
click at [991, 335] on textarea "No permission required for taxi flights (10 pax max) or owner/single charter fl…" at bounding box center [989, 334] width 229 height 93
drag, startPoint x: 1029, startPoint y: 293, endPoint x: 1081, endPoint y: 306, distance: 53.3
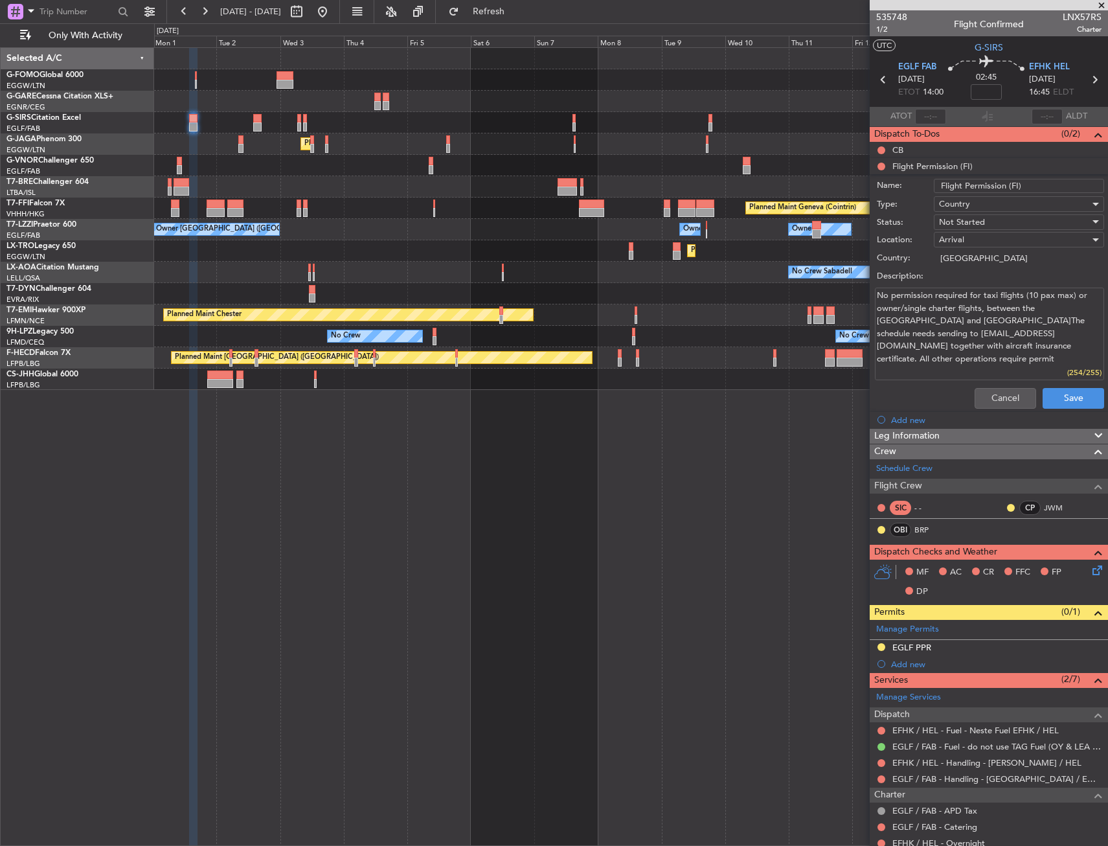
click at [1081, 306] on textarea "No permission required for taxi flights (10 pax max) or owner/single charter fl…" at bounding box center [989, 334] width 229 height 93
click at [942, 320] on textarea "No permission required for taxi flights (10 pax max) or owner/single charter fl…" at bounding box center [989, 334] width 229 height 93
drag, startPoint x: 915, startPoint y: 323, endPoint x: 1059, endPoint y: 349, distance: 145.6
click at [1059, 349] on textarea "No permission required for taxi flights (10 pax max) or owner/single charter fl…" at bounding box center [989, 334] width 229 height 93
click at [1003, 395] on button "Cancel" at bounding box center [1006, 398] width 62 height 21
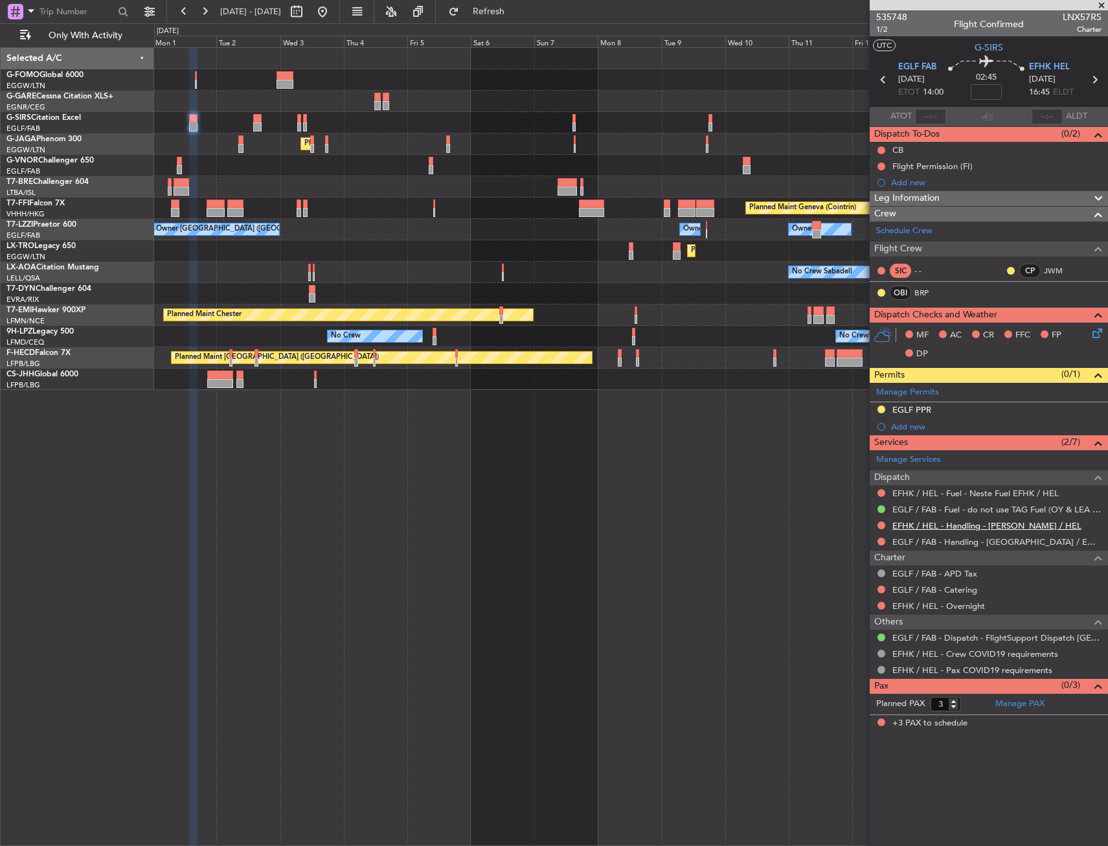
click at [988, 523] on link "EFHK / HEL - Handling - [PERSON_NAME] / HEL" at bounding box center [987, 525] width 189 height 11
click at [950, 161] on div "Flight Permission (FI)" at bounding box center [933, 166] width 80 height 11
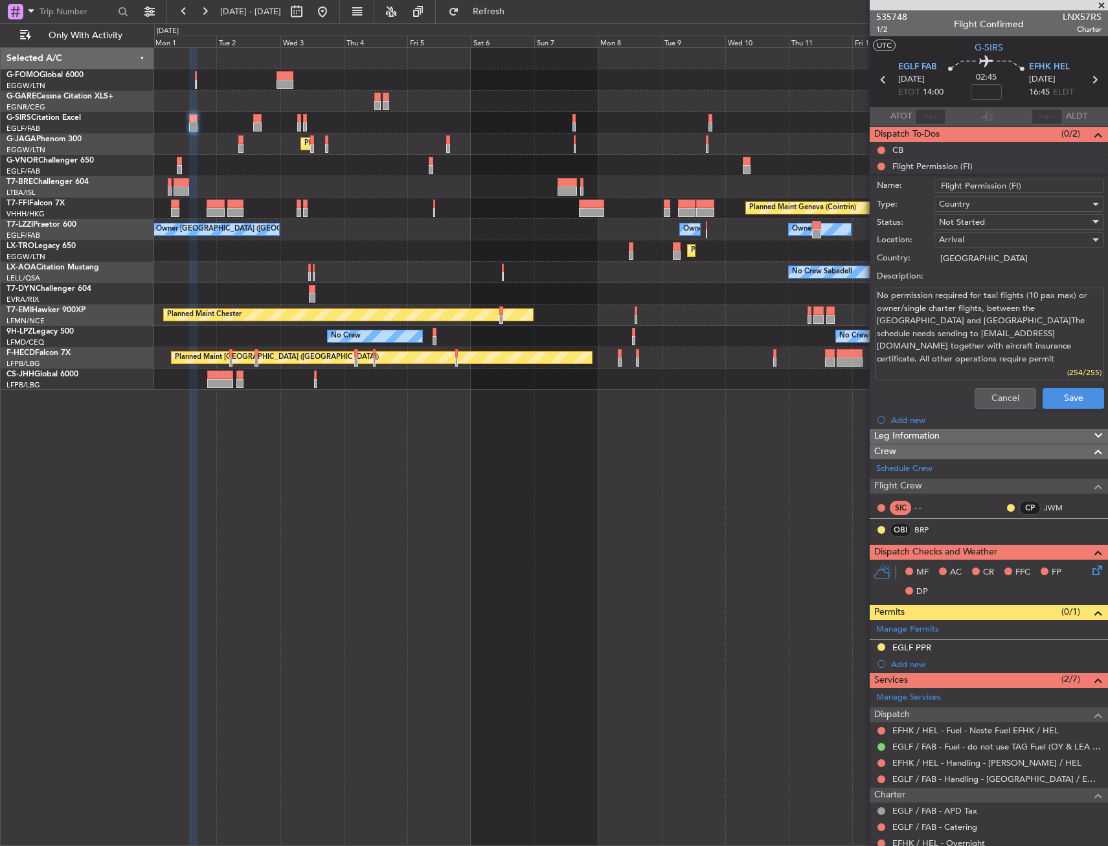
drag, startPoint x: 888, startPoint y: 301, endPoint x: 1048, endPoint y: 351, distance: 167.8
click at [1048, 351] on textarea "No permission required for taxi flights (10 pax max) or owner/single charter fl…" at bounding box center [989, 334] width 229 height 93
click at [1042, 361] on textarea "No permission required for taxi flights (10 pax max) or owner/single charter fl…" at bounding box center [989, 334] width 229 height 93
drag, startPoint x: 893, startPoint y: 333, endPoint x: 998, endPoint y: 337, distance: 104.4
click at [998, 337] on textarea "No permission required for taxi flights (10 pax max) or owner/single charter fl…" at bounding box center [989, 334] width 229 height 93
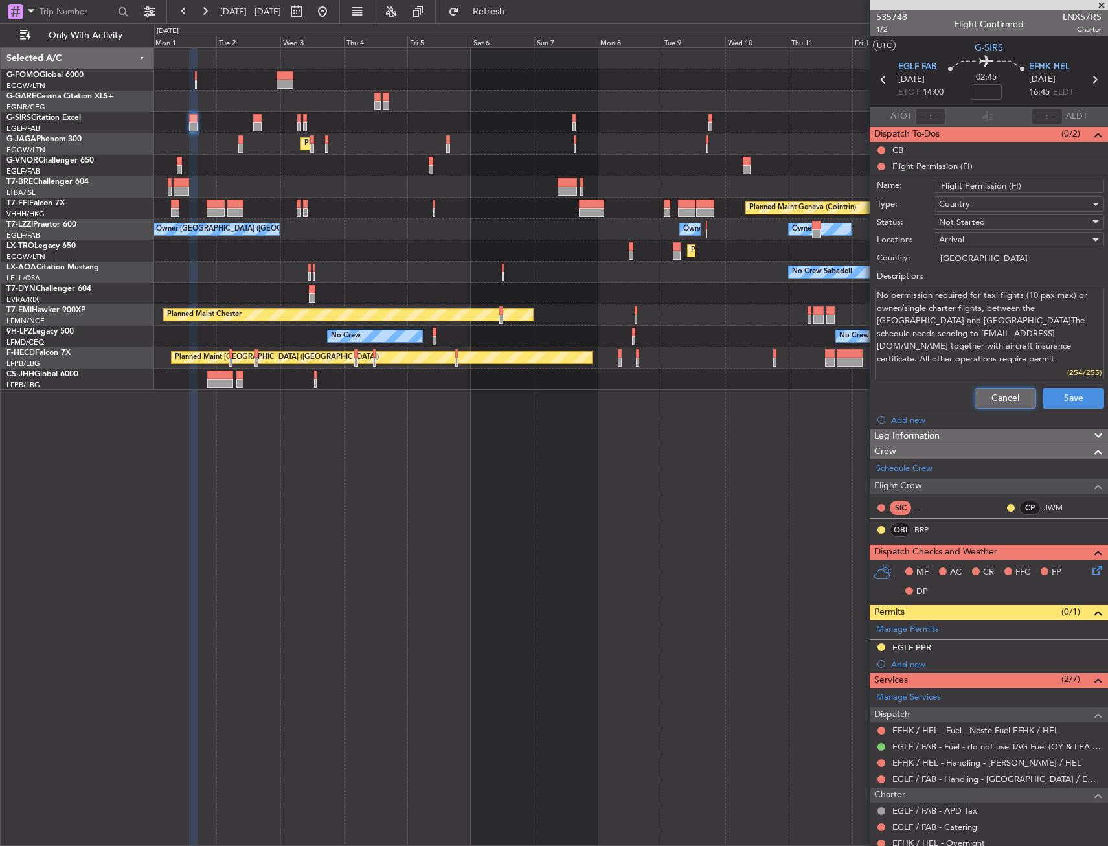
click at [996, 403] on button "Cancel" at bounding box center [1006, 398] width 62 height 21
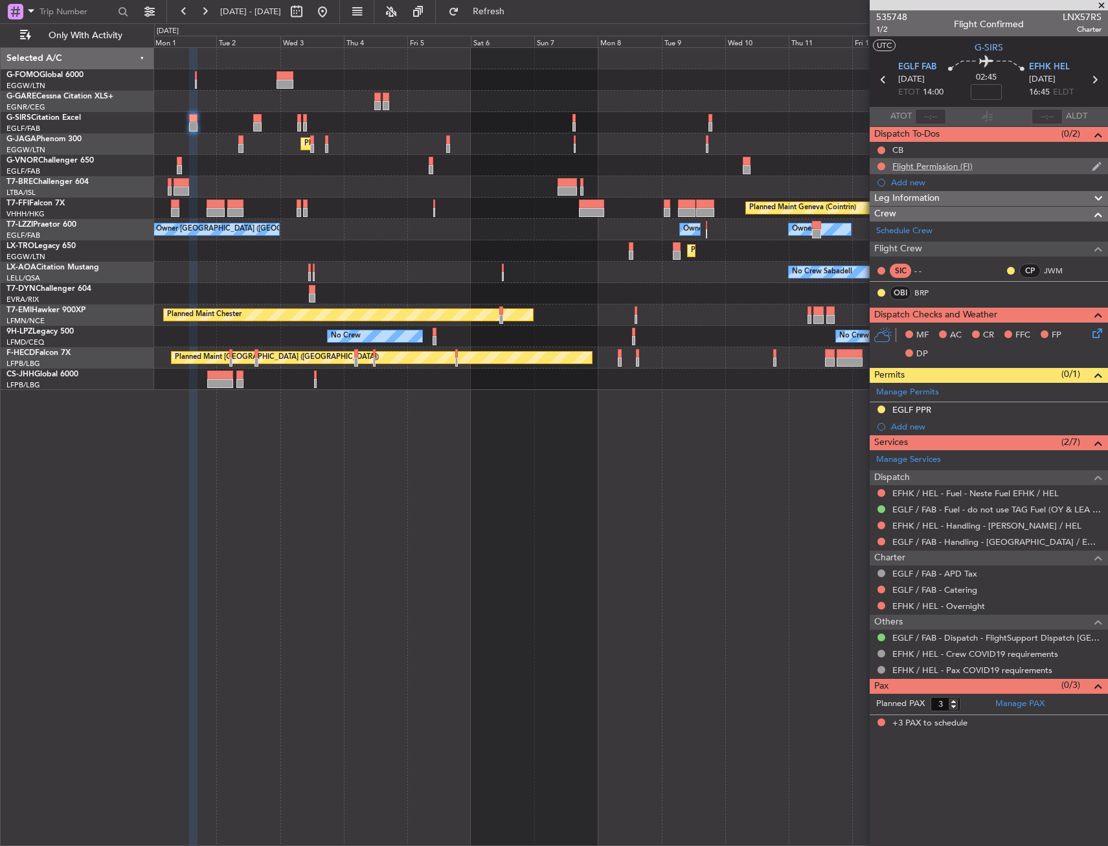
click at [924, 167] on div "Flight Permission (FI)" at bounding box center [933, 166] width 80 height 11
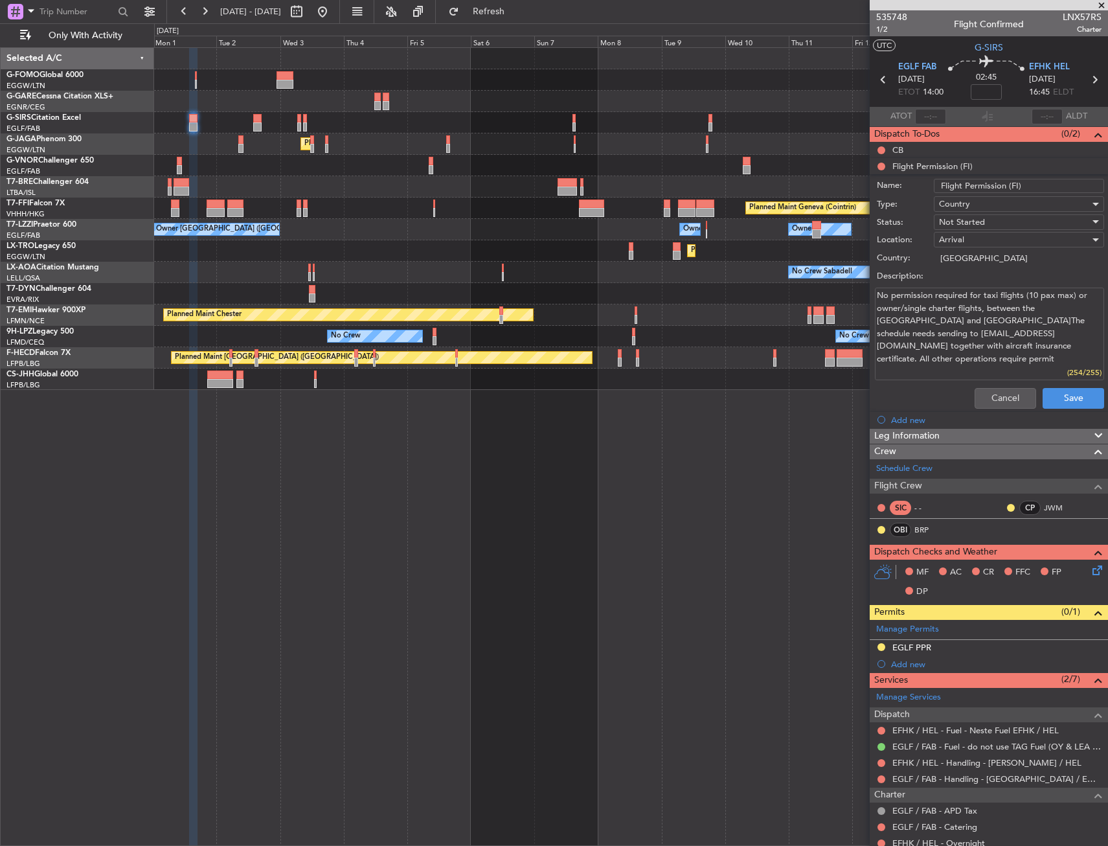
click at [247, 120] on div at bounding box center [631, 122] width 954 height 21
click at [251, 120] on div at bounding box center [631, 122] width 954 height 21
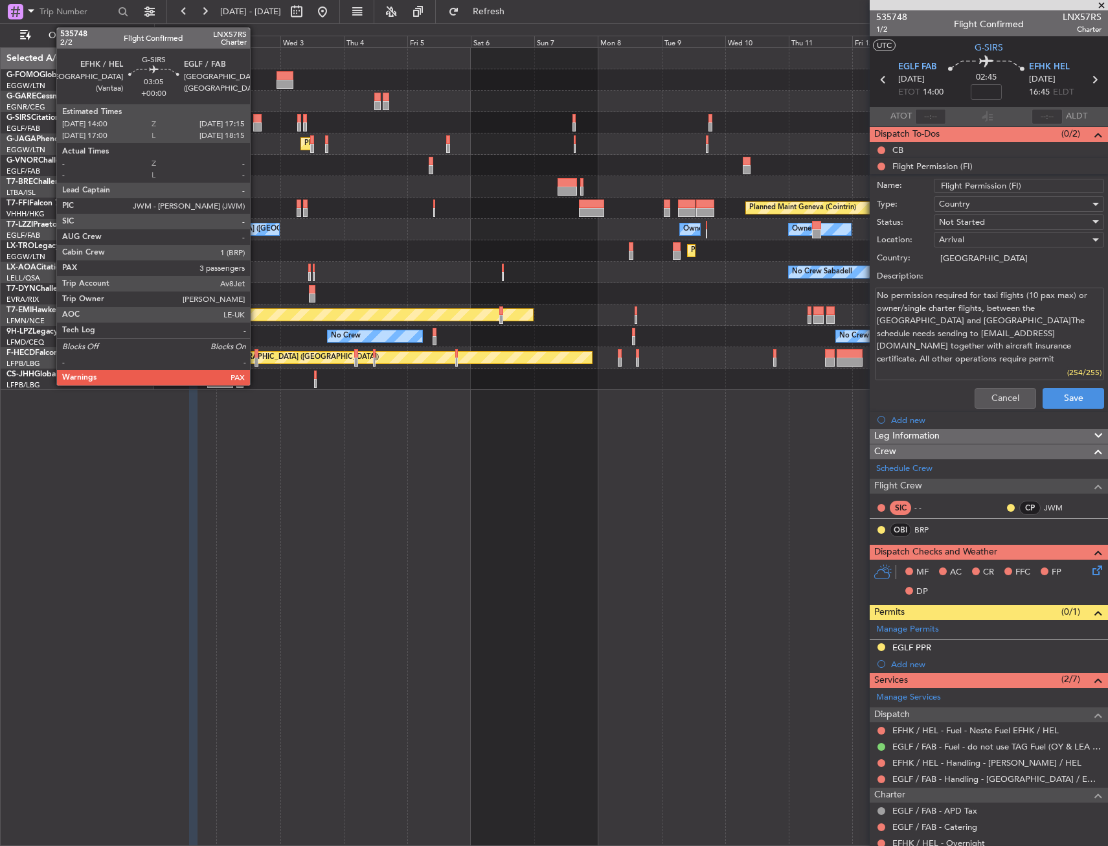
click at [256, 118] on div at bounding box center [257, 118] width 9 height 9
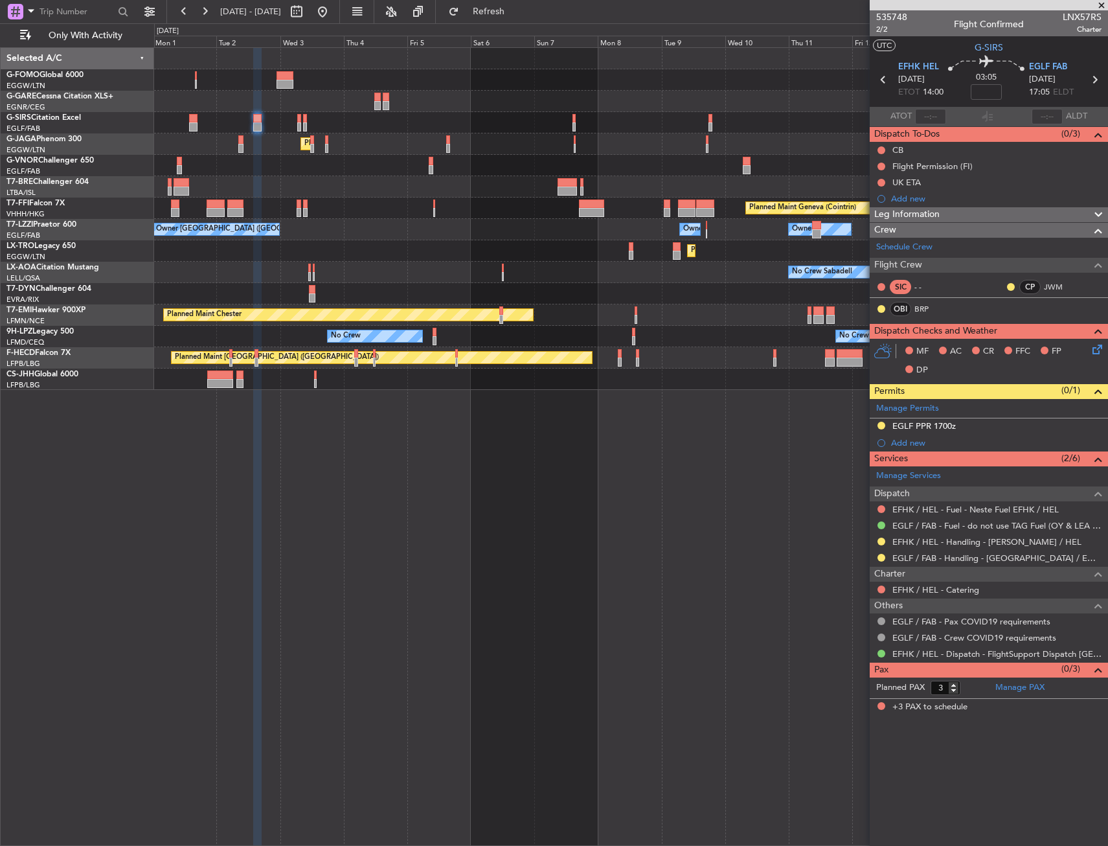
click at [958, 171] on div "Flight Permission (FI)" at bounding box center [989, 166] width 238 height 16
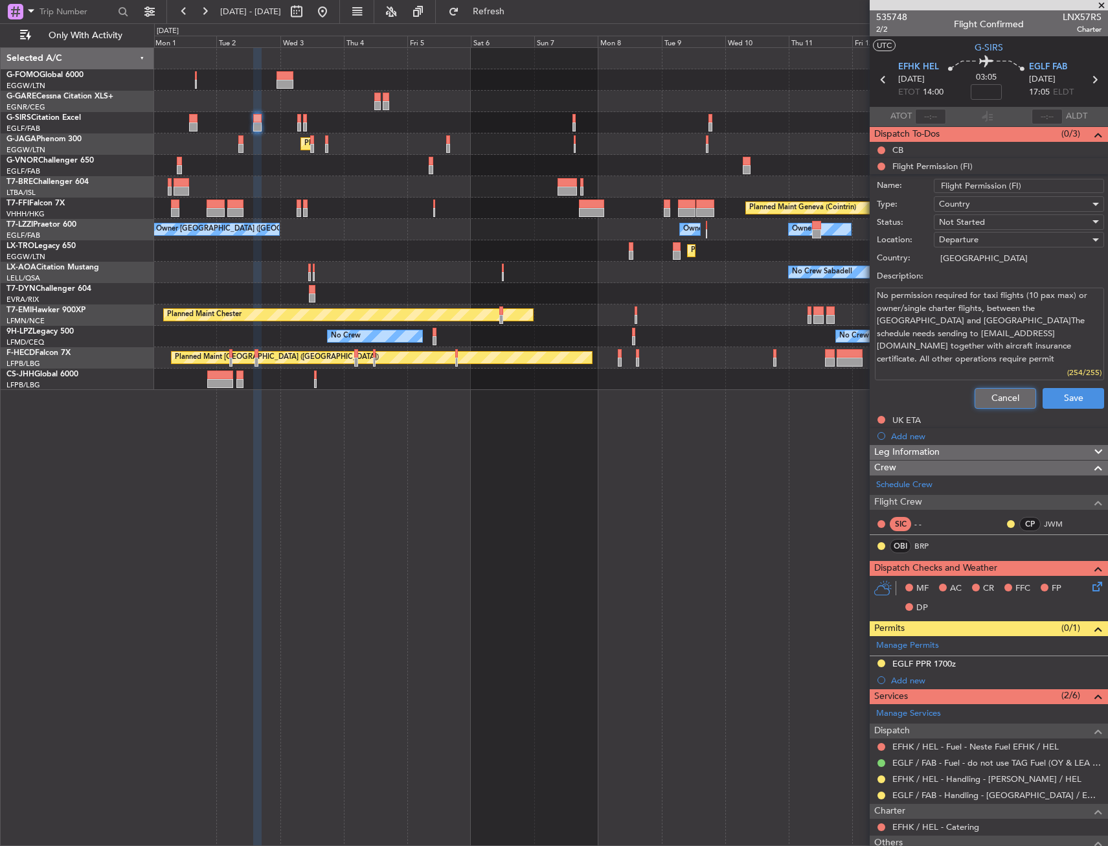
click at [1003, 395] on button "Cancel" at bounding box center [1006, 398] width 62 height 21
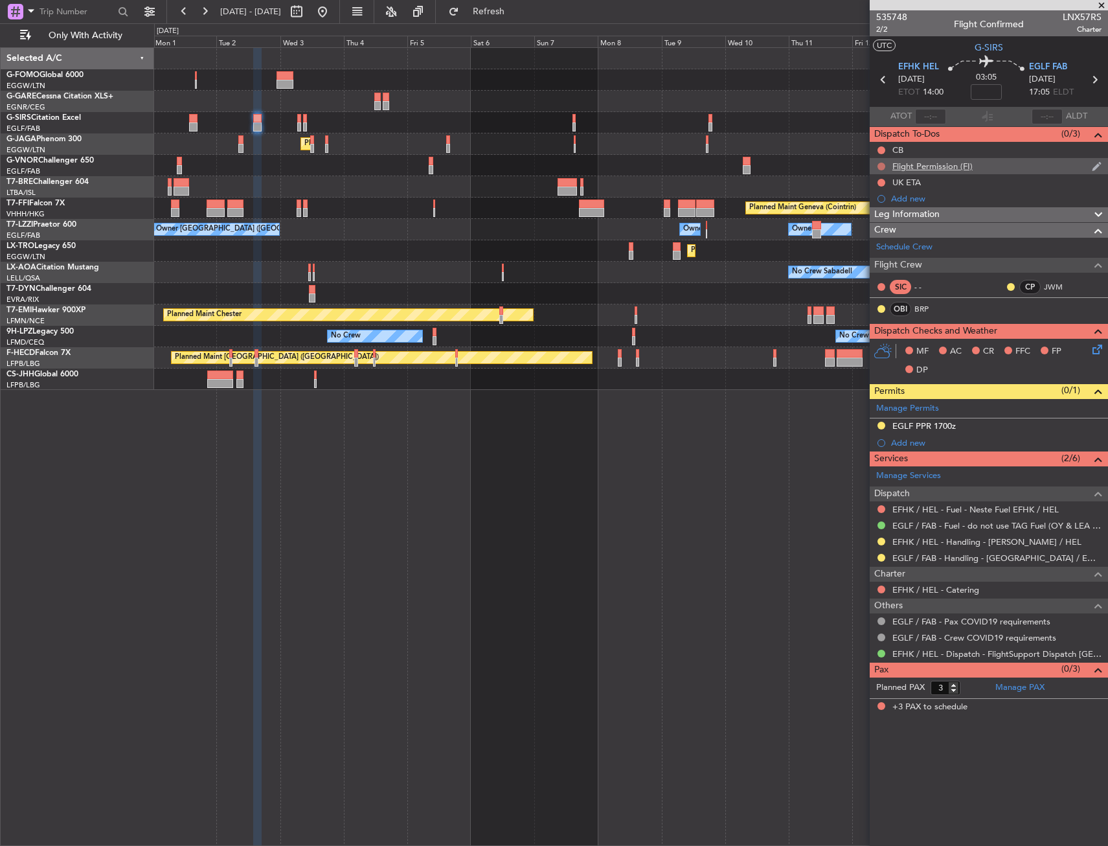
click at [882, 163] on button at bounding box center [882, 167] width 8 height 8
click at [975, 173] on div "Flight Permission (FI)" at bounding box center [989, 166] width 238 height 16
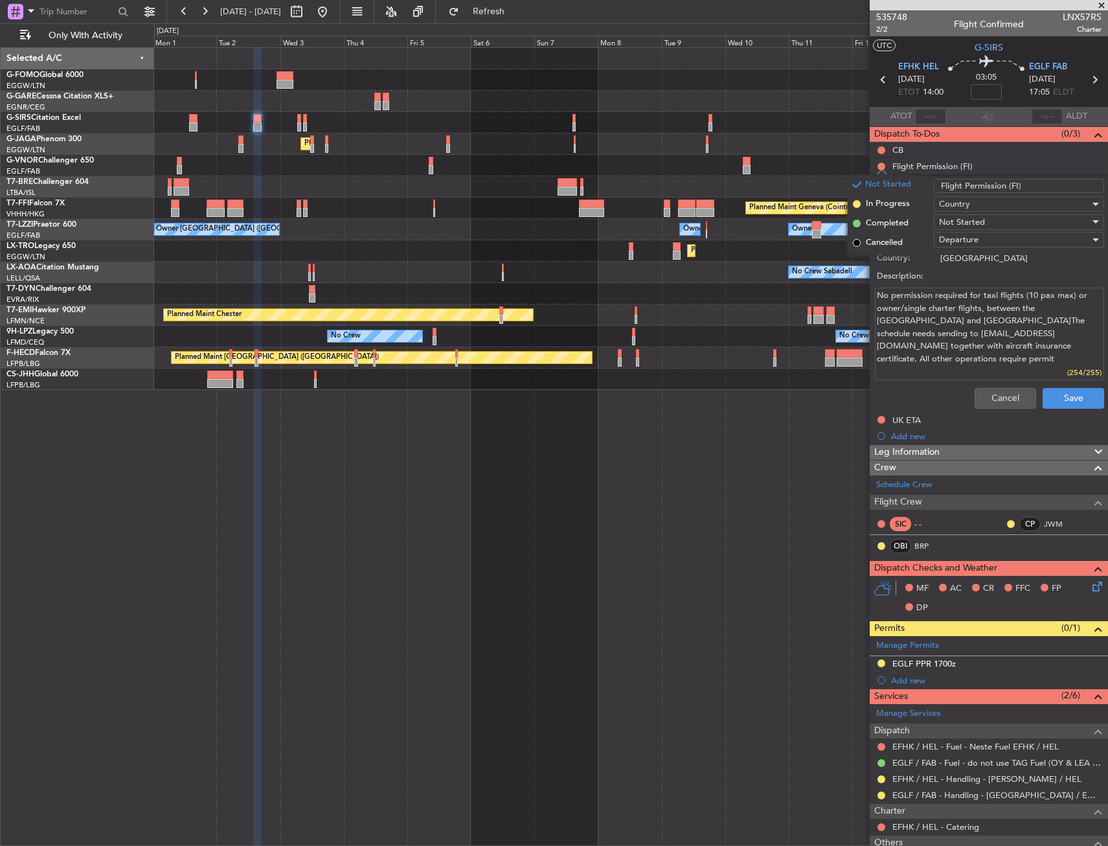
click at [1037, 184] on input "Flight Permission (FI)" at bounding box center [1019, 186] width 170 height 14
type input "Flight Permission (FI) (Notification)"
click at [1068, 203] on div "Country" at bounding box center [1014, 203] width 151 height 19
click at [1082, 185] on div at bounding box center [554, 423] width 1108 height 846
drag, startPoint x: 1082, startPoint y: 185, endPoint x: 1045, endPoint y: 189, distance: 37.1
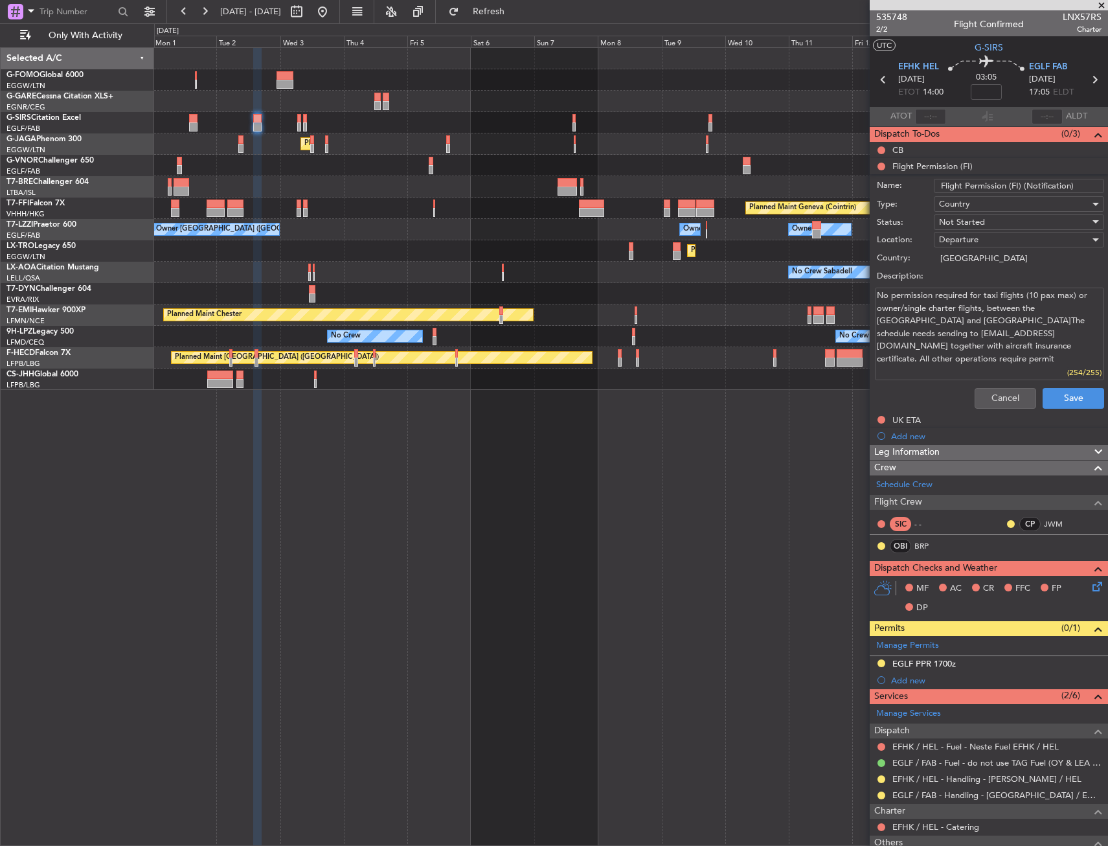
click at [1045, 189] on input "Flight Permission (FI) (Notification)" at bounding box center [1019, 186] width 170 height 14
click at [1057, 405] on button "Save" at bounding box center [1074, 398] width 62 height 21
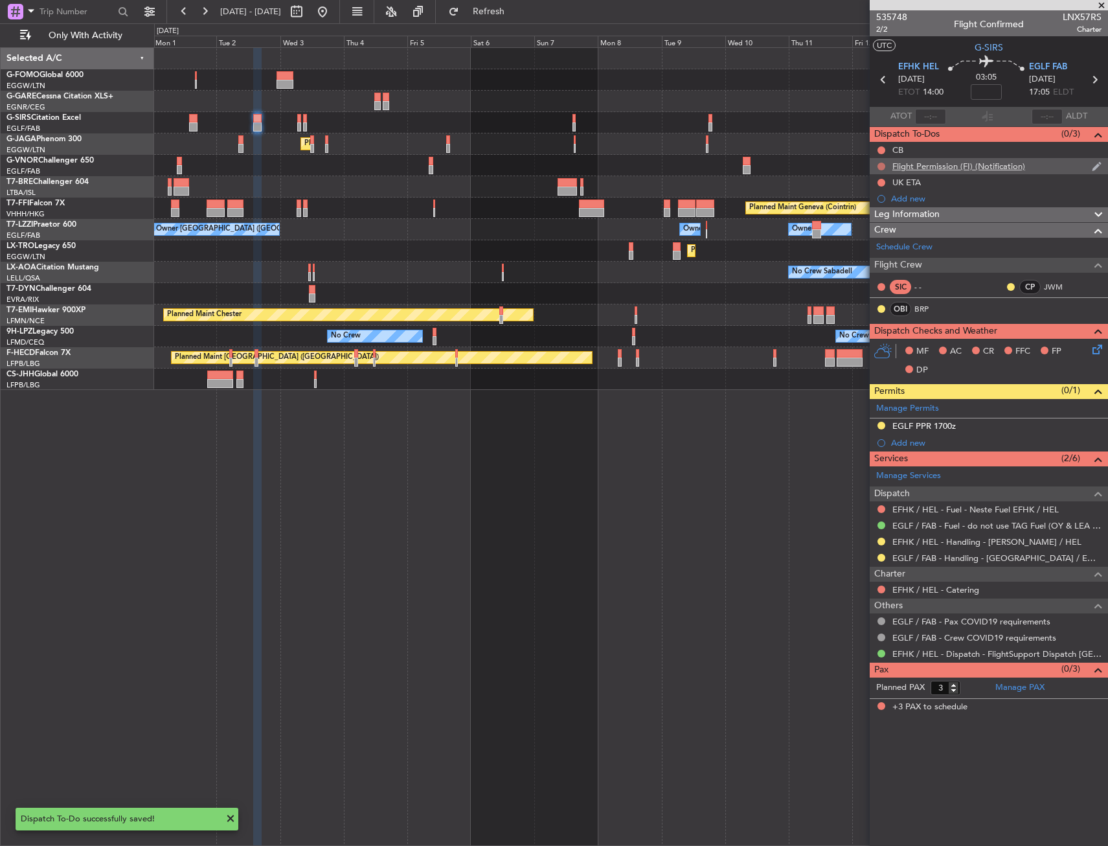
click at [884, 165] on button at bounding box center [882, 167] width 8 height 8
click at [886, 223] on span "Completed" at bounding box center [887, 223] width 43 height 13
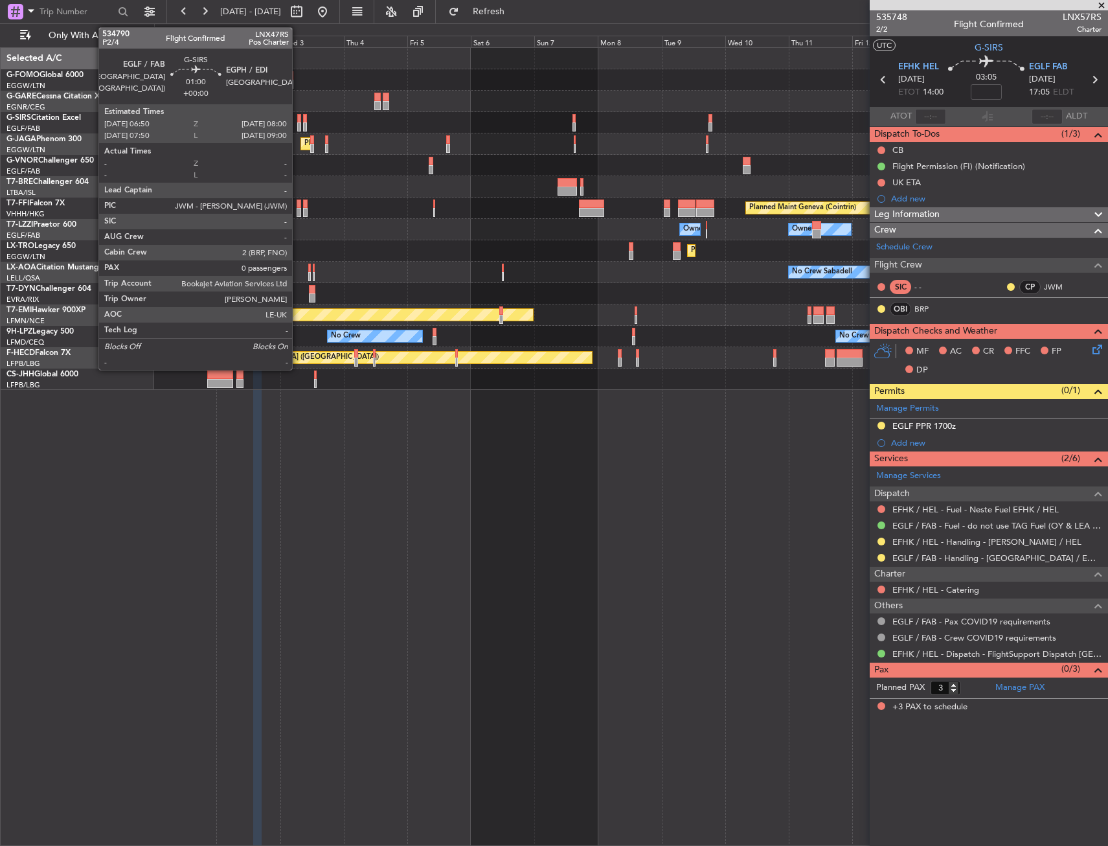
click at [298, 120] on div at bounding box center [298, 118] width 3 height 9
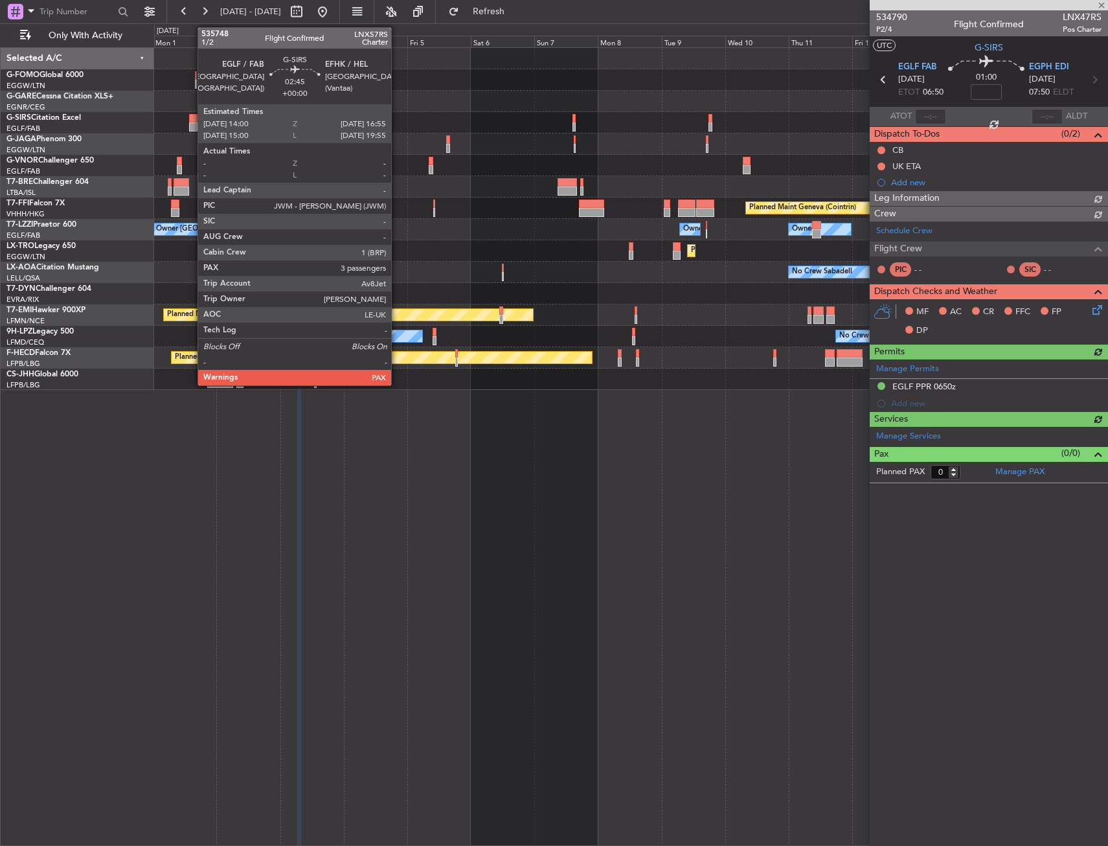
click at [191, 119] on div at bounding box center [193, 118] width 8 height 9
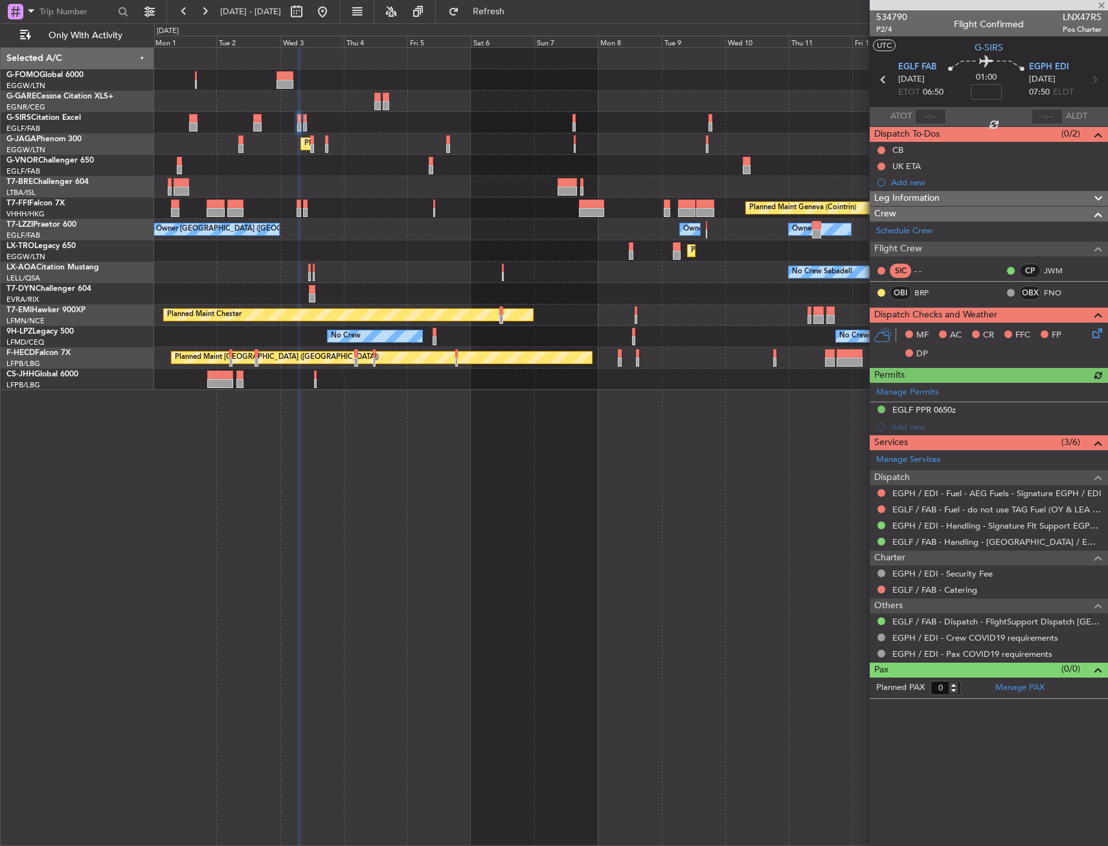
type input "3"
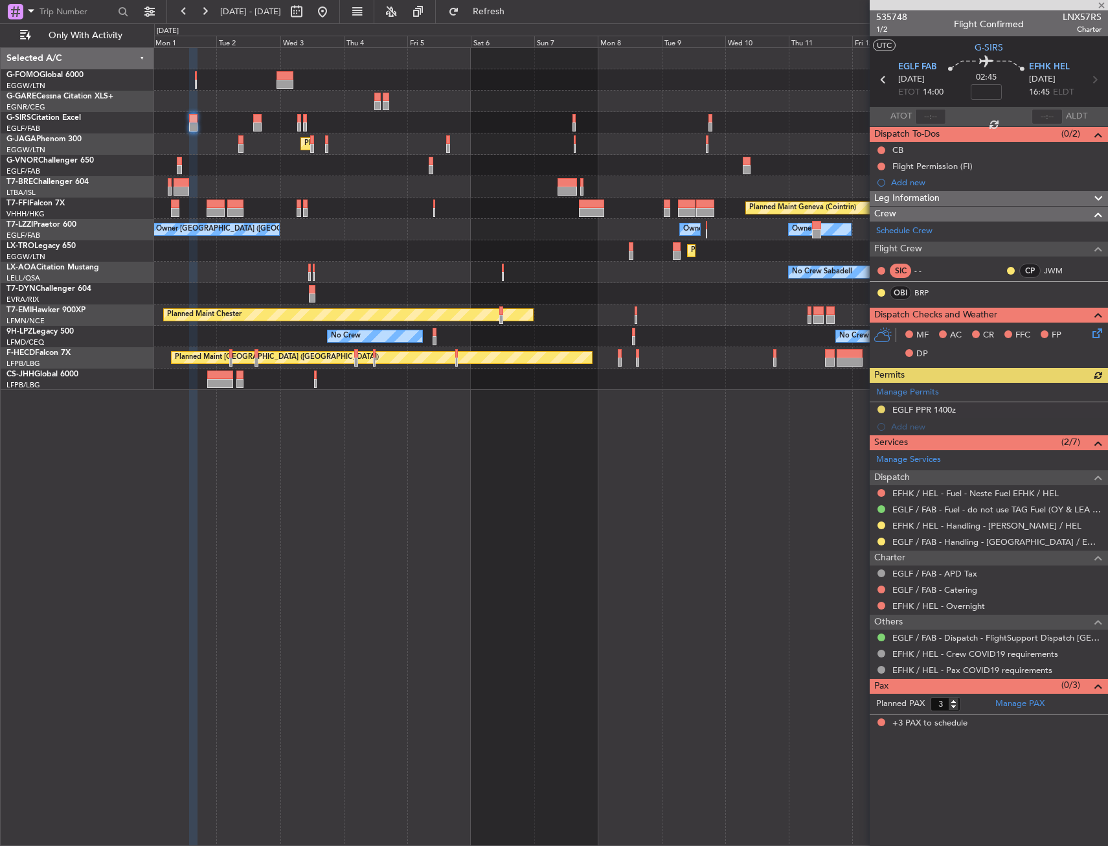
click at [993, 162] on div "Flight Permission (FI)" at bounding box center [989, 166] width 238 height 16
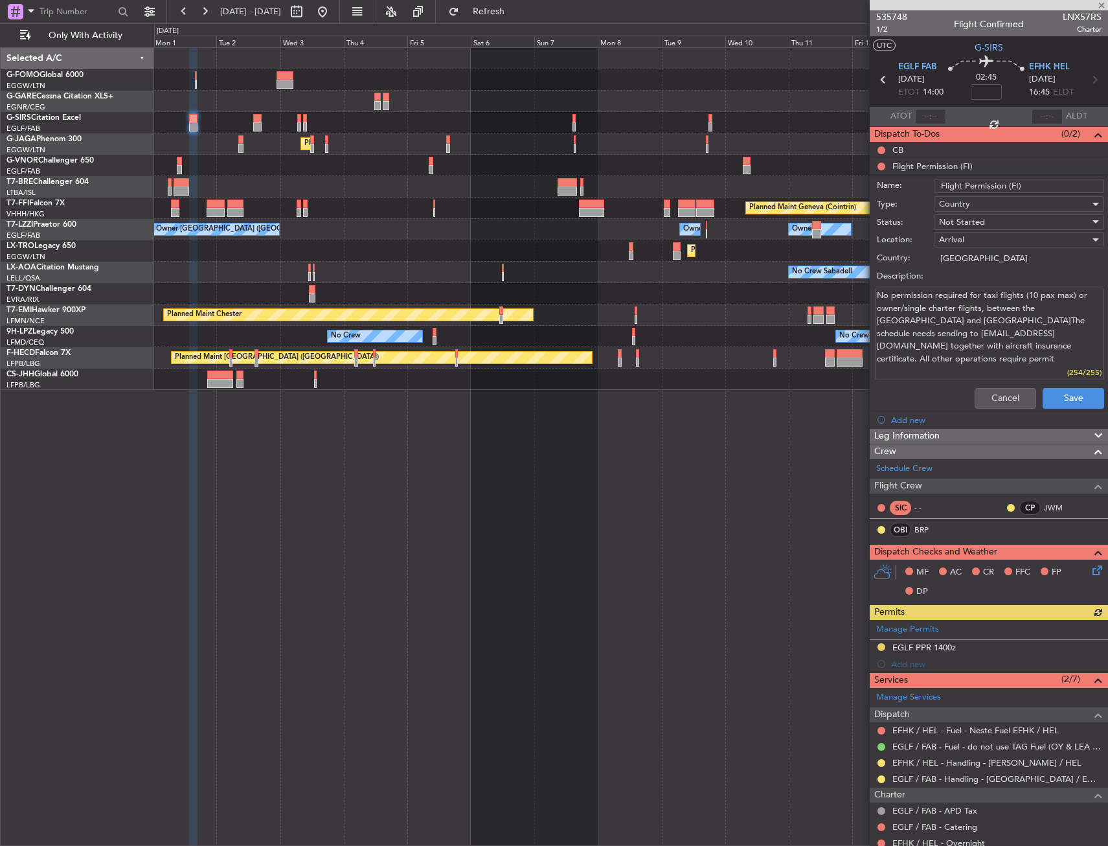
click at [1044, 183] on input "Flight Permission (FI)" at bounding box center [1019, 186] width 170 height 14
paste input "Notification)"
type input "Flight Permission (FI) Notification)"
click at [1059, 398] on button "Save" at bounding box center [1074, 398] width 62 height 21
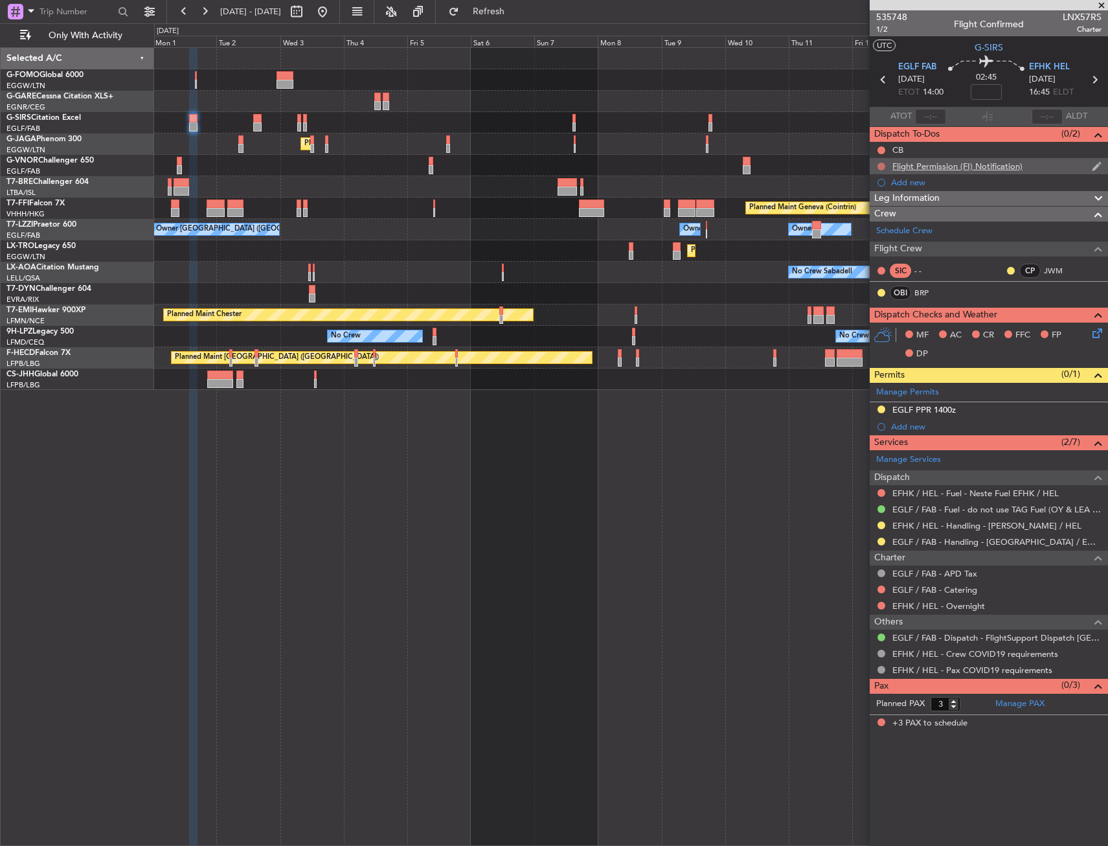
click at [881, 165] on button at bounding box center [882, 167] width 8 height 8
click at [891, 227] on span "Completed" at bounding box center [887, 223] width 43 height 13
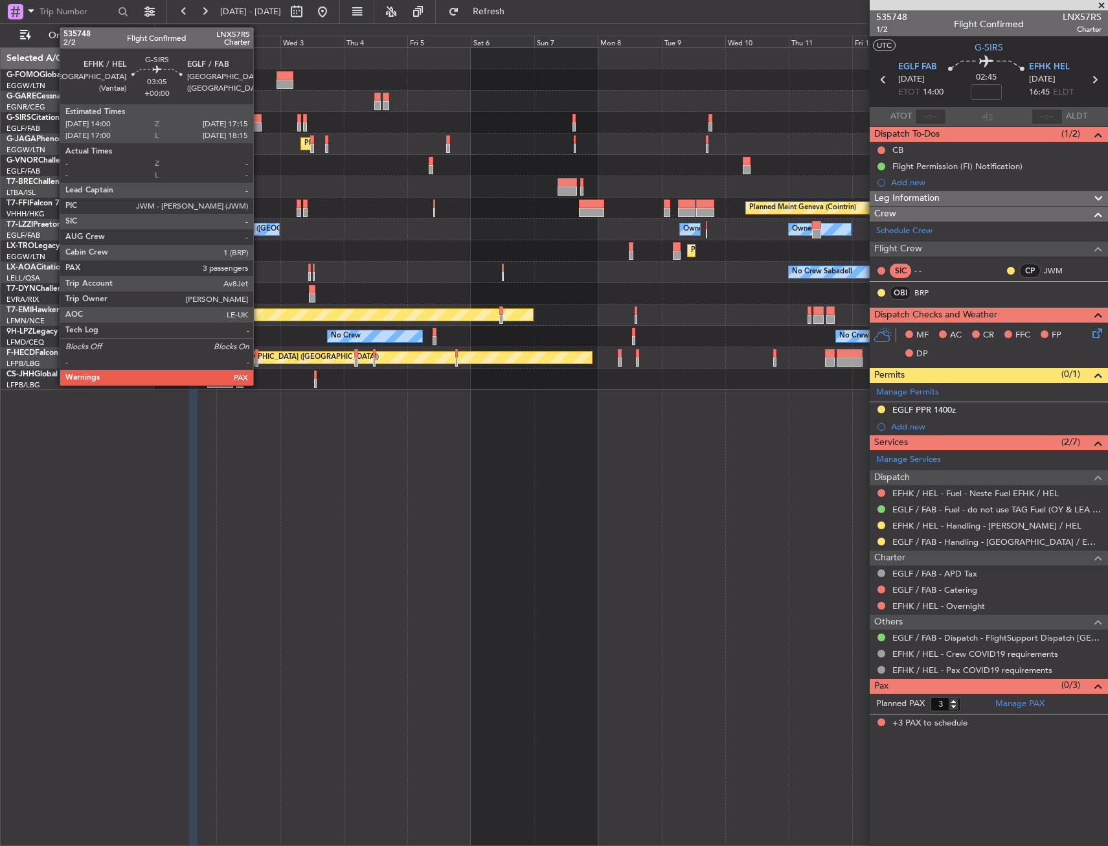
click at [259, 124] on div at bounding box center [257, 126] width 9 height 9
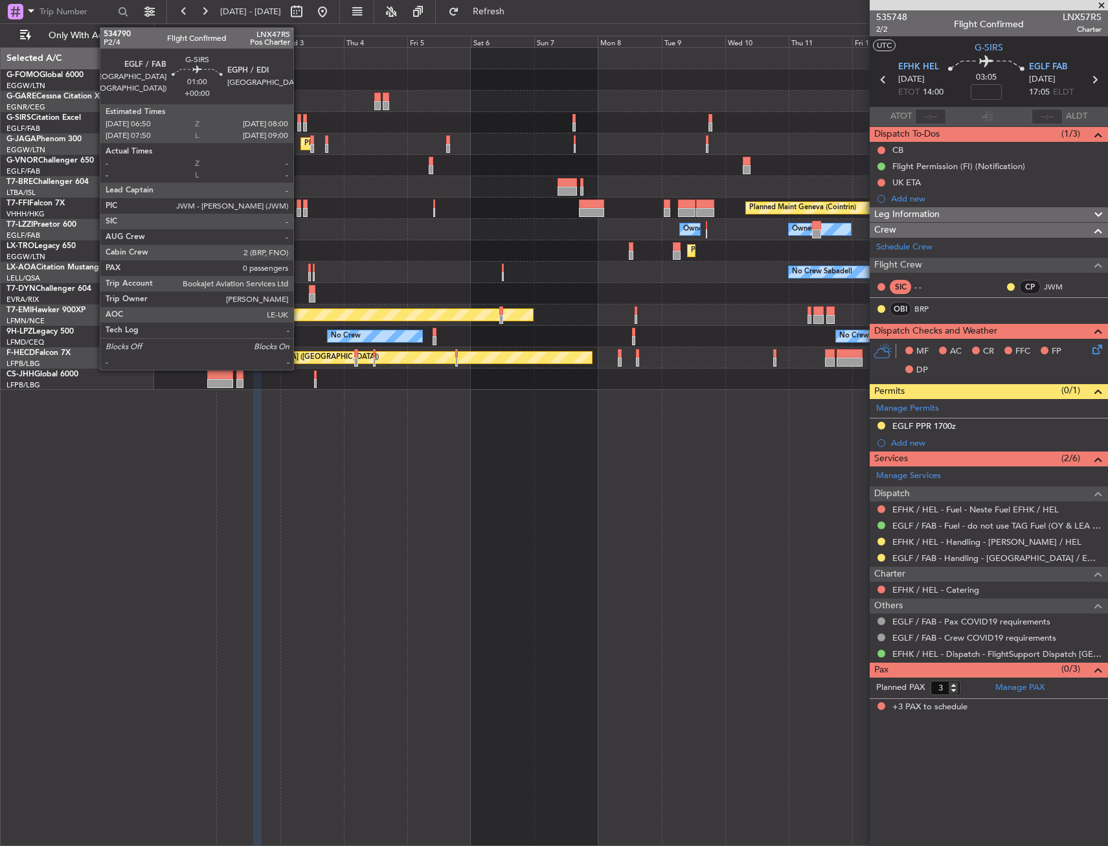
click at [299, 119] on div at bounding box center [298, 118] width 3 height 9
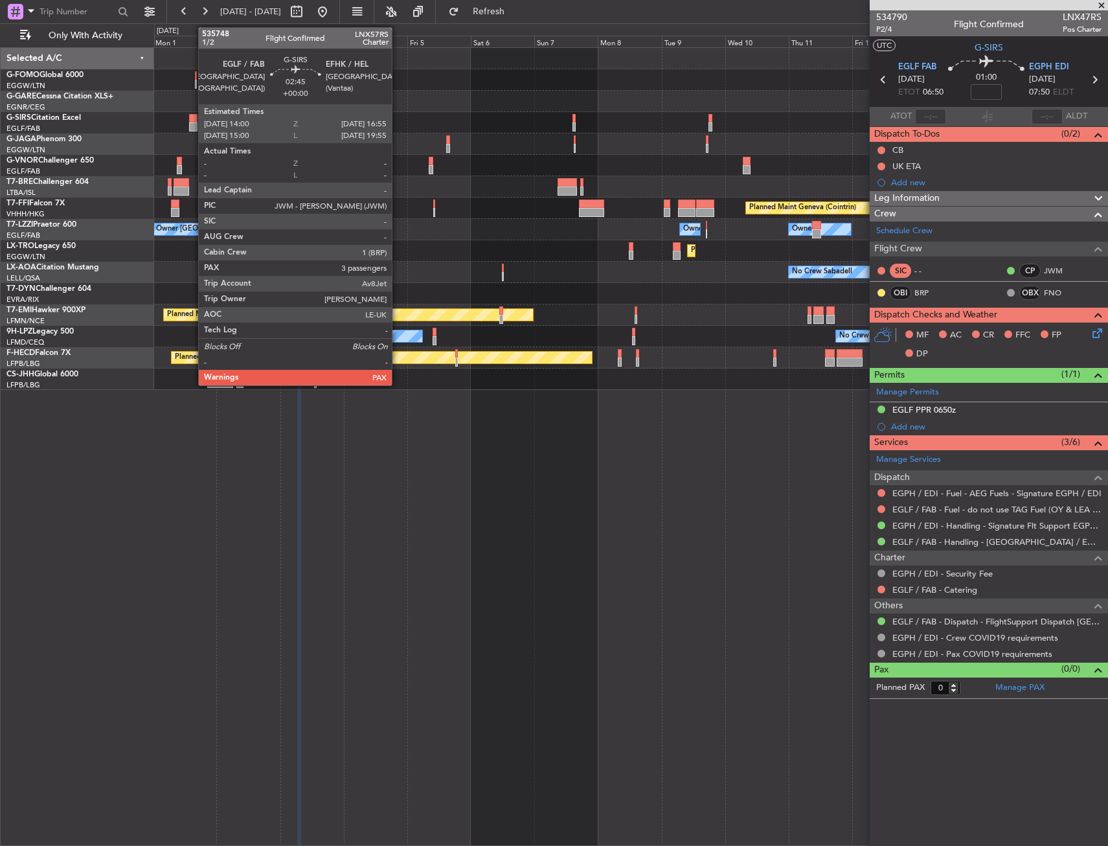
click at [192, 114] on div at bounding box center [193, 118] width 8 height 9
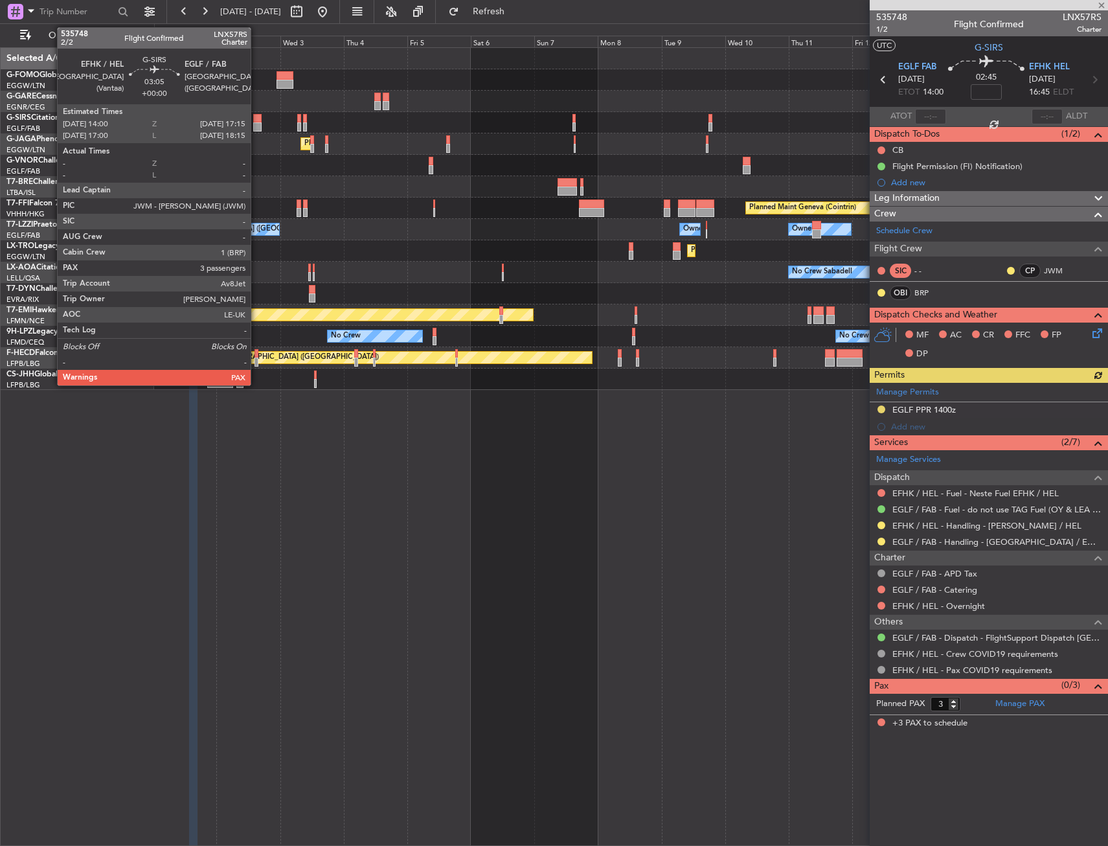
click at [257, 120] on div at bounding box center [257, 118] width 9 height 9
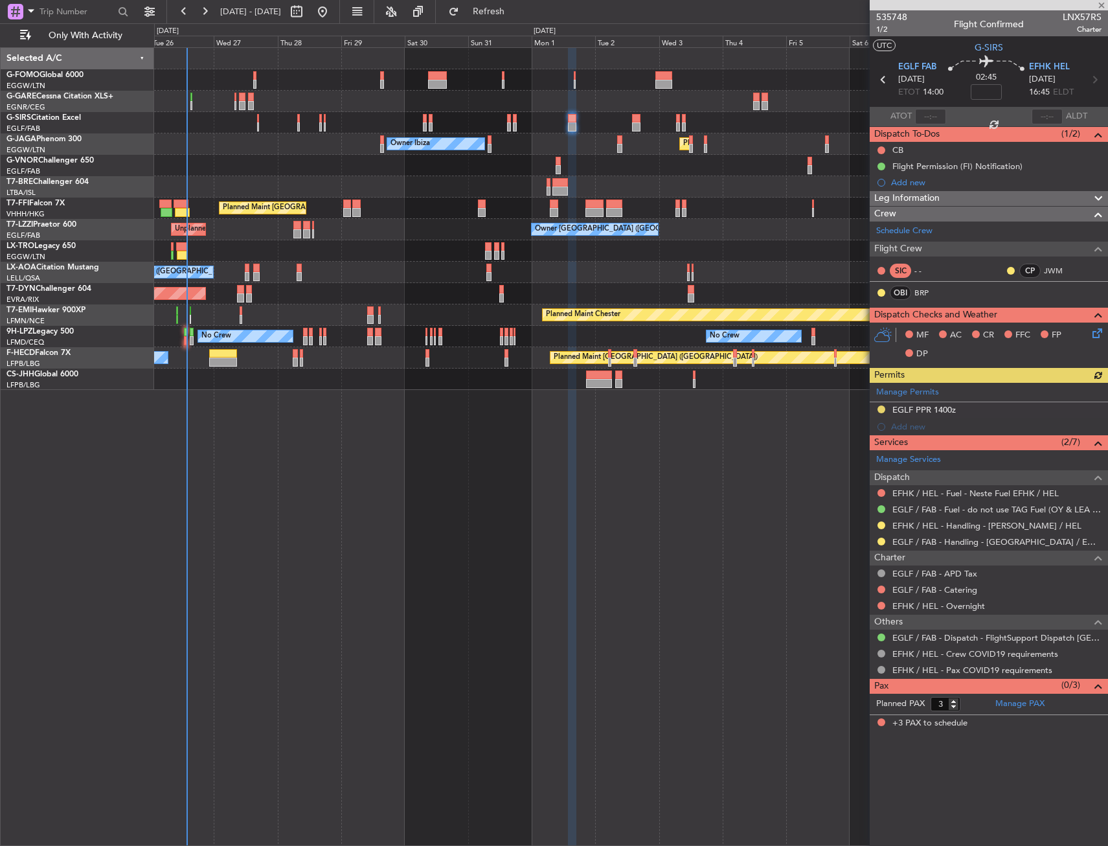
click at [597, 334] on div "Unplanned Maint Oxford ([GEOGRAPHIC_DATA]) Planned Maint [GEOGRAPHIC_DATA] ([GE…" at bounding box center [631, 219] width 954 height 342
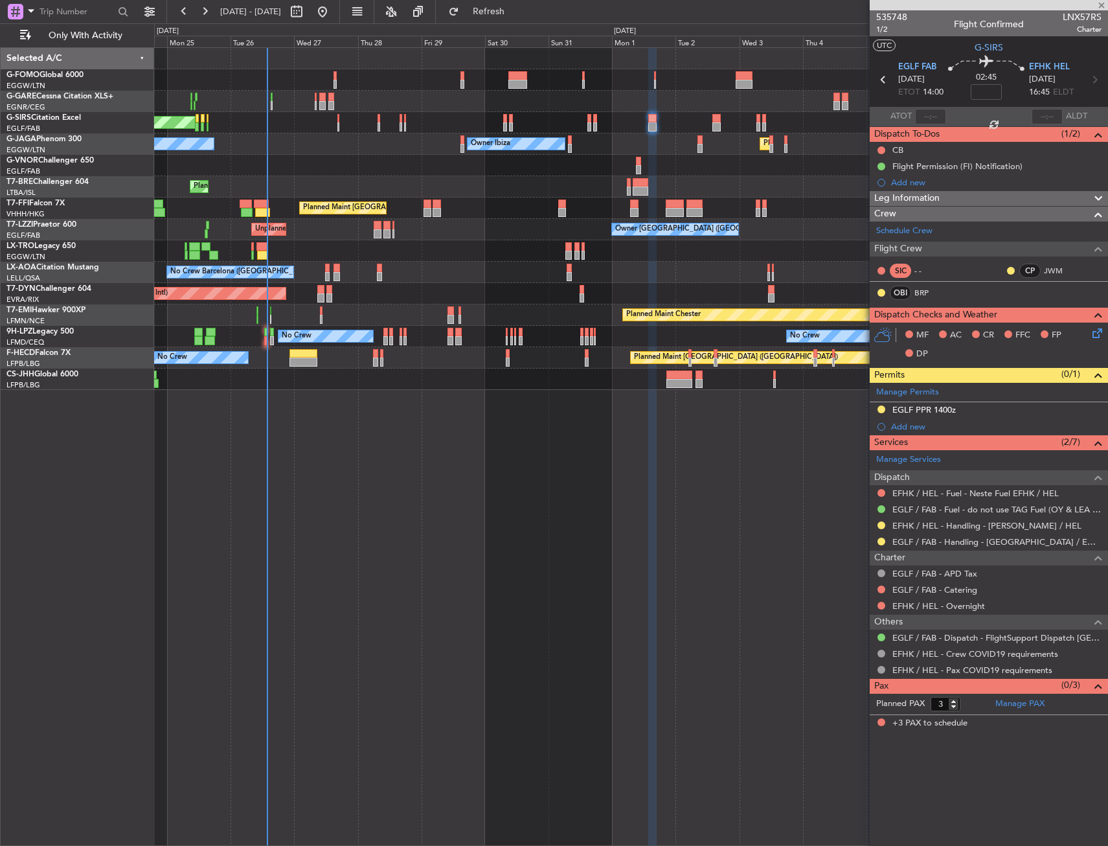
click at [450, 388] on div "Unplanned Maint Oxford ([GEOGRAPHIC_DATA]) Planned Maint [GEOGRAPHIC_DATA] ([GE…" at bounding box center [631, 219] width 954 height 342
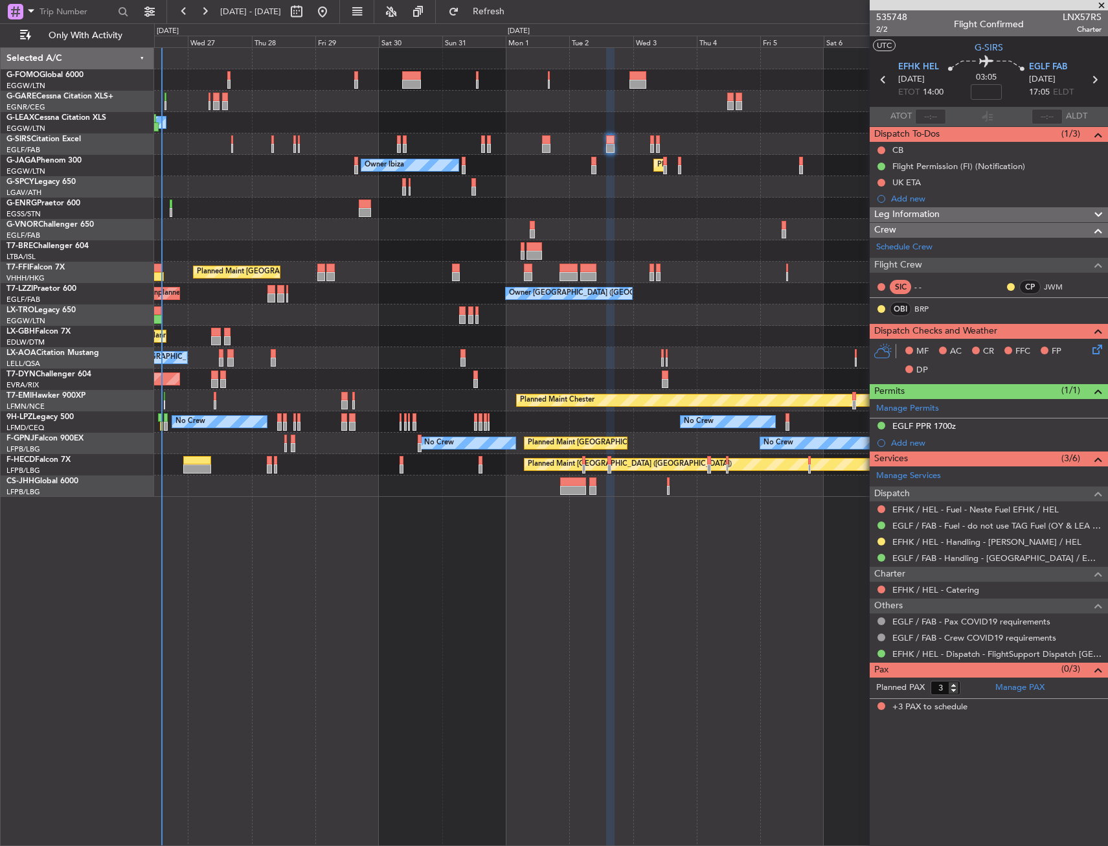
click at [224, 114] on div "Owner Unplanned Maint [GEOGRAPHIC_DATA] ([GEOGRAPHIC_DATA]) Owner Ibiza Planned…" at bounding box center [631, 272] width 954 height 449
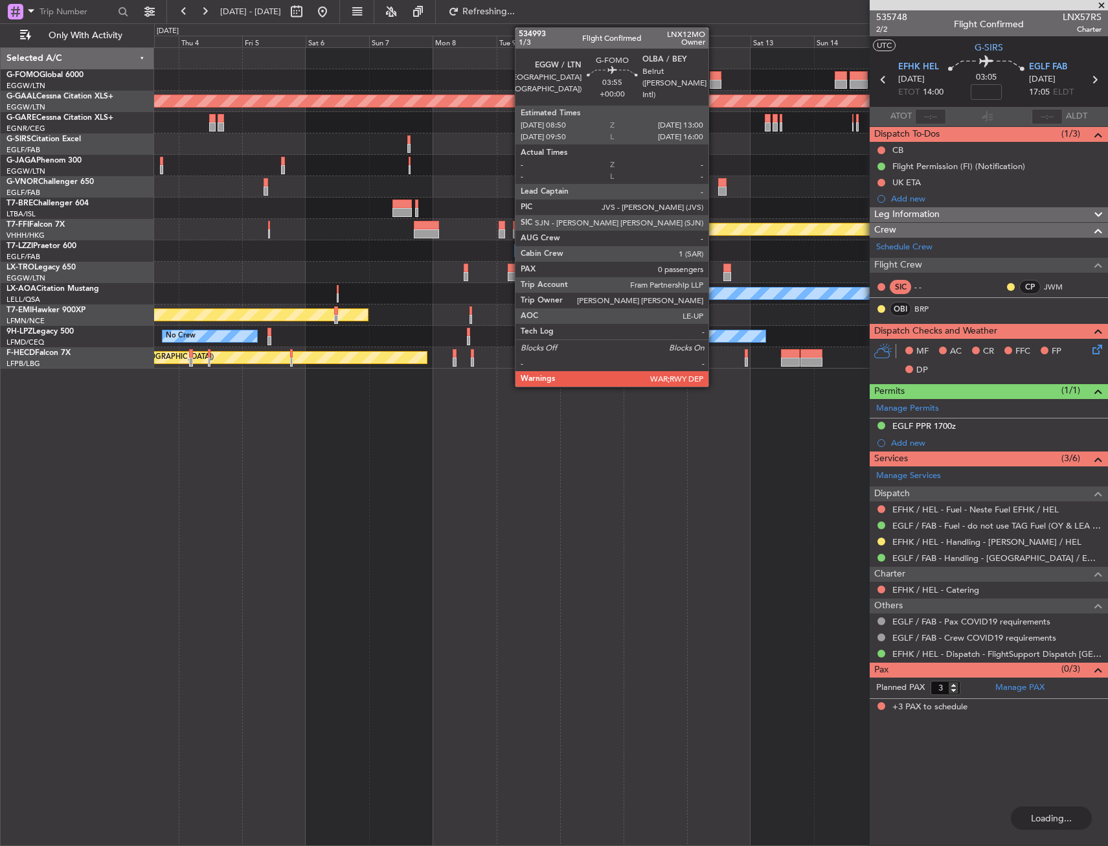
click at [715, 73] on div at bounding box center [716, 75] width 12 height 9
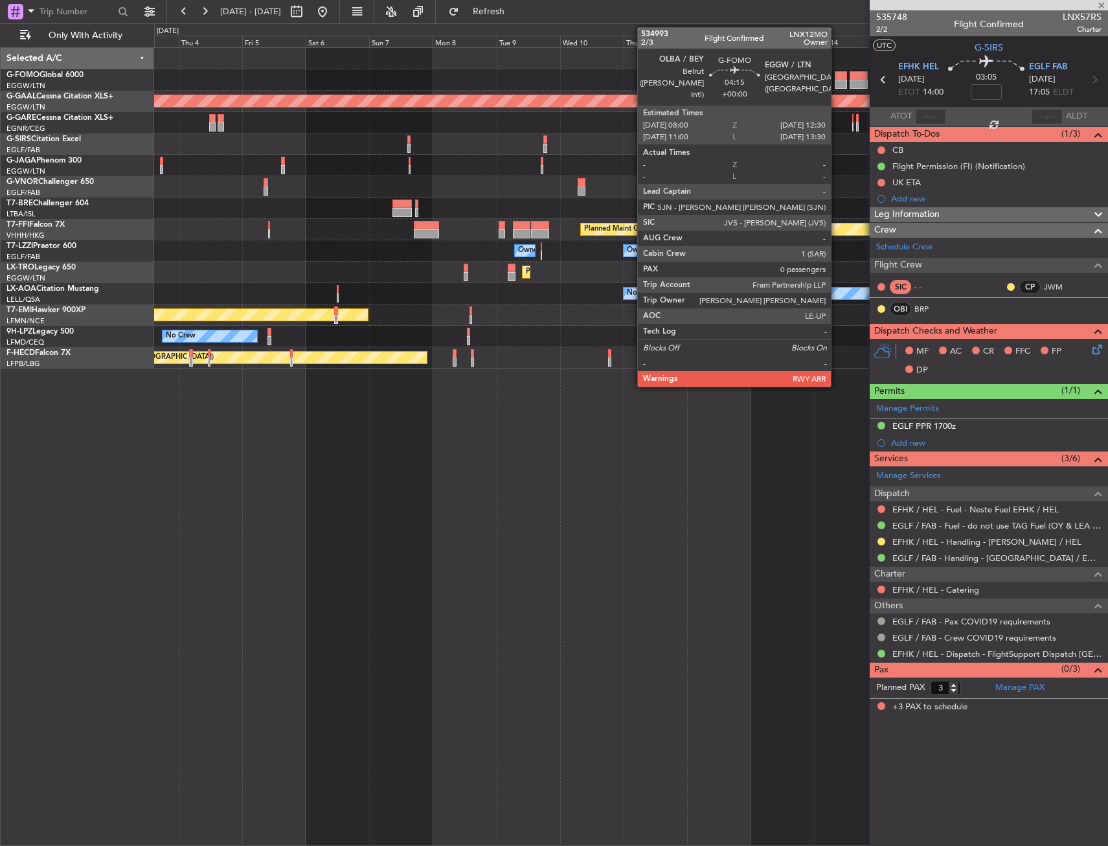
type input "0"
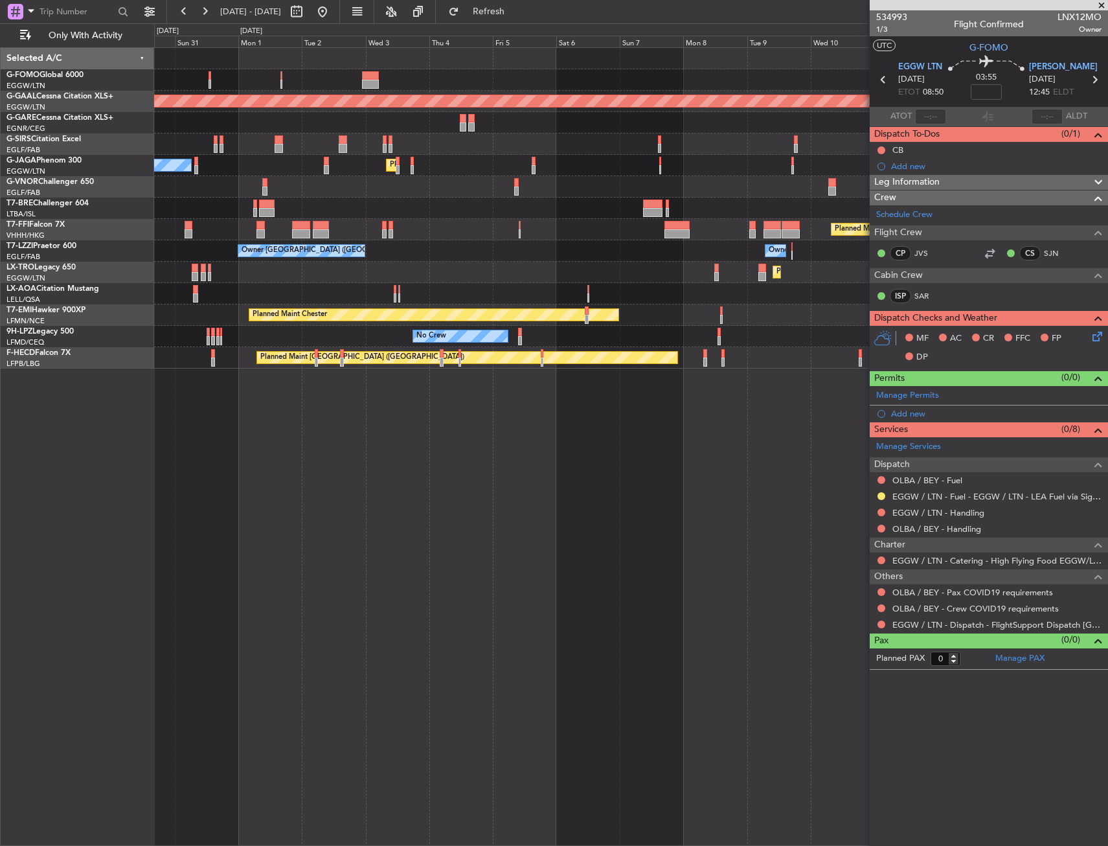
click at [825, 64] on div "Planned Maint Dusseldorf Planned Maint [GEOGRAPHIC_DATA] ([GEOGRAPHIC_DATA]) Ow…" at bounding box center [631, 208] width 954 height 321
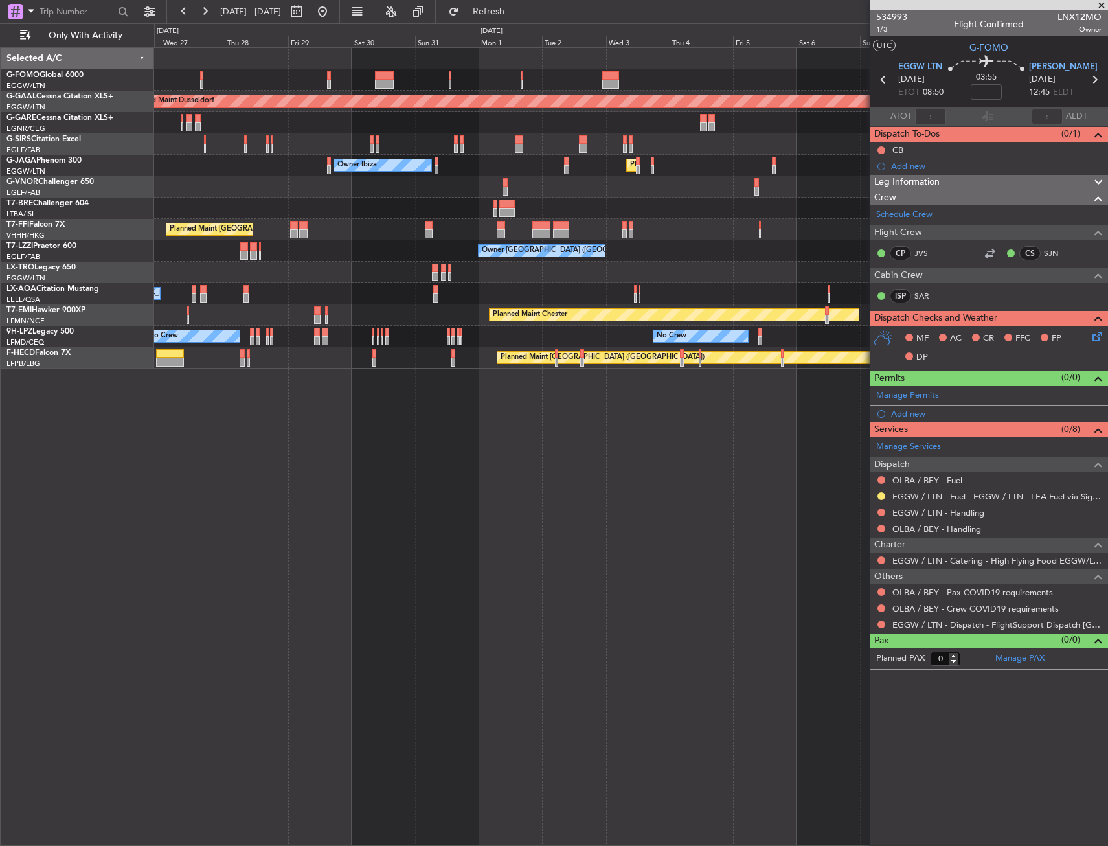
click at [652, 71] on div at bounding box center [631, 79] width 954 height 21
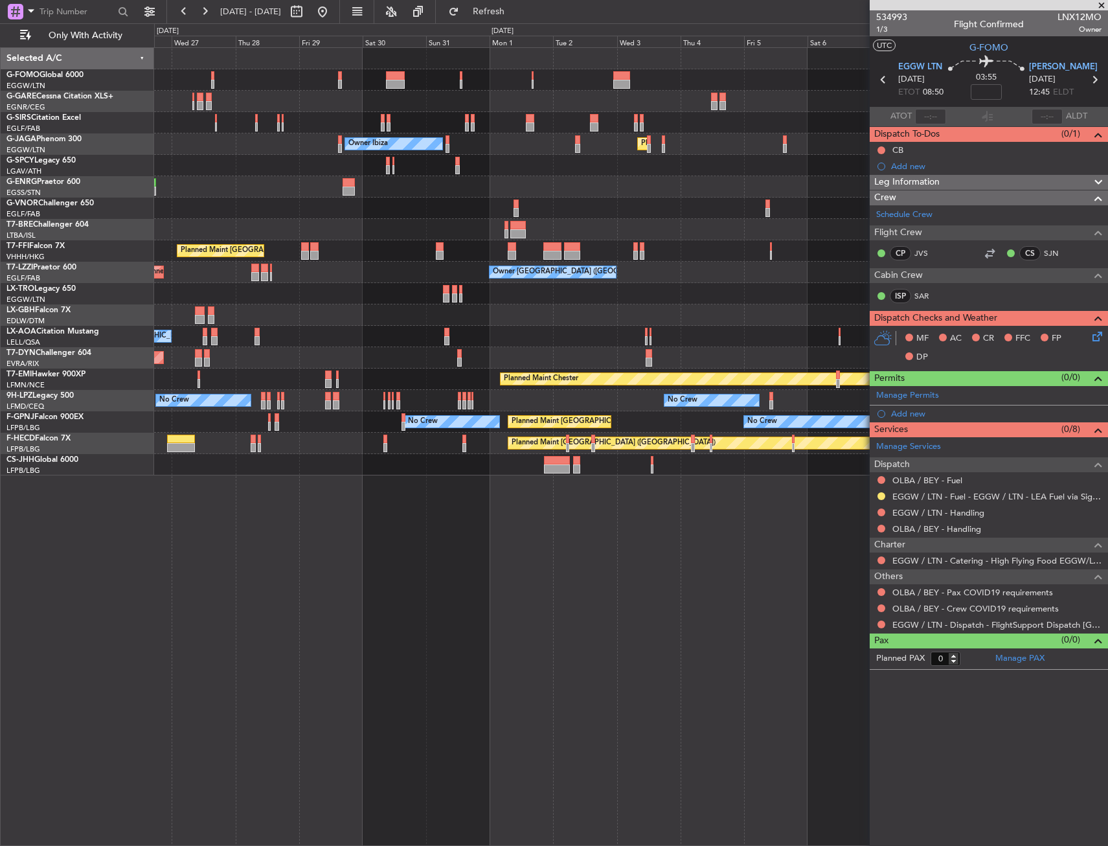
click at [505, 247] on div "Unplanned Maint Oxford ([GEOGRAPHIC_DATA]) Planned Maint [GEOGRAPHIC_DATA] ([GE…" at bounding box center [631, 262] width 954 height 428
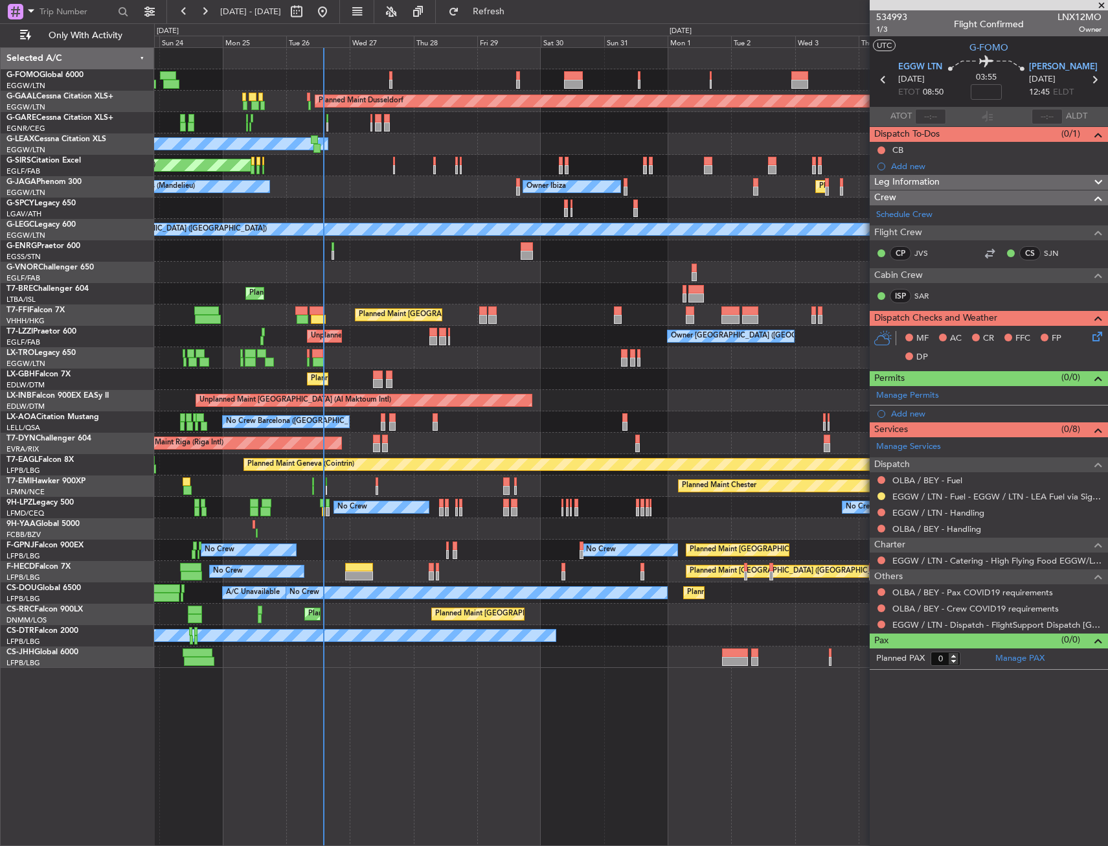
click at [378, 336] on div "Unplanned Maint [GEOGRAPHIC_DATA] ([GEOGRAPHIC_DATA]) Owner London ([GEOGRAPHIC…" at bounding box center [631, 336] width 954 height 21
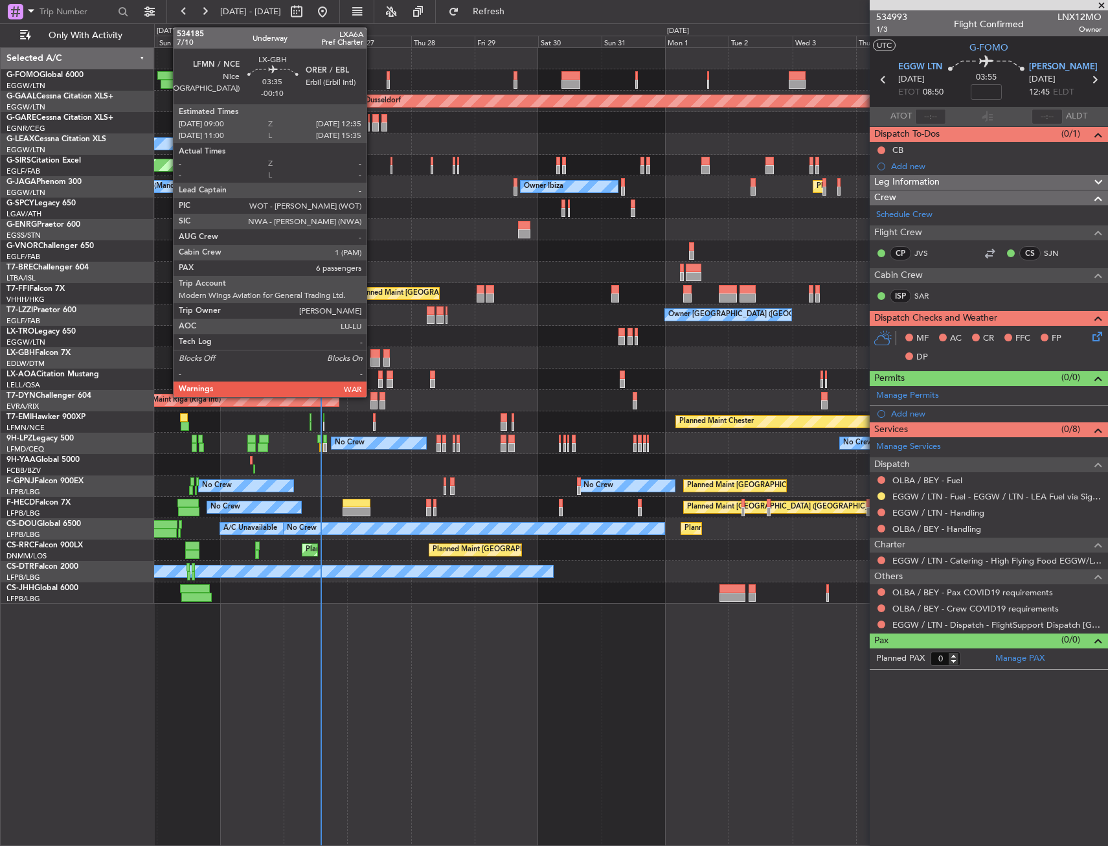
click at [372, 356] on div at bounding box center [376, 353] width 10 height 9
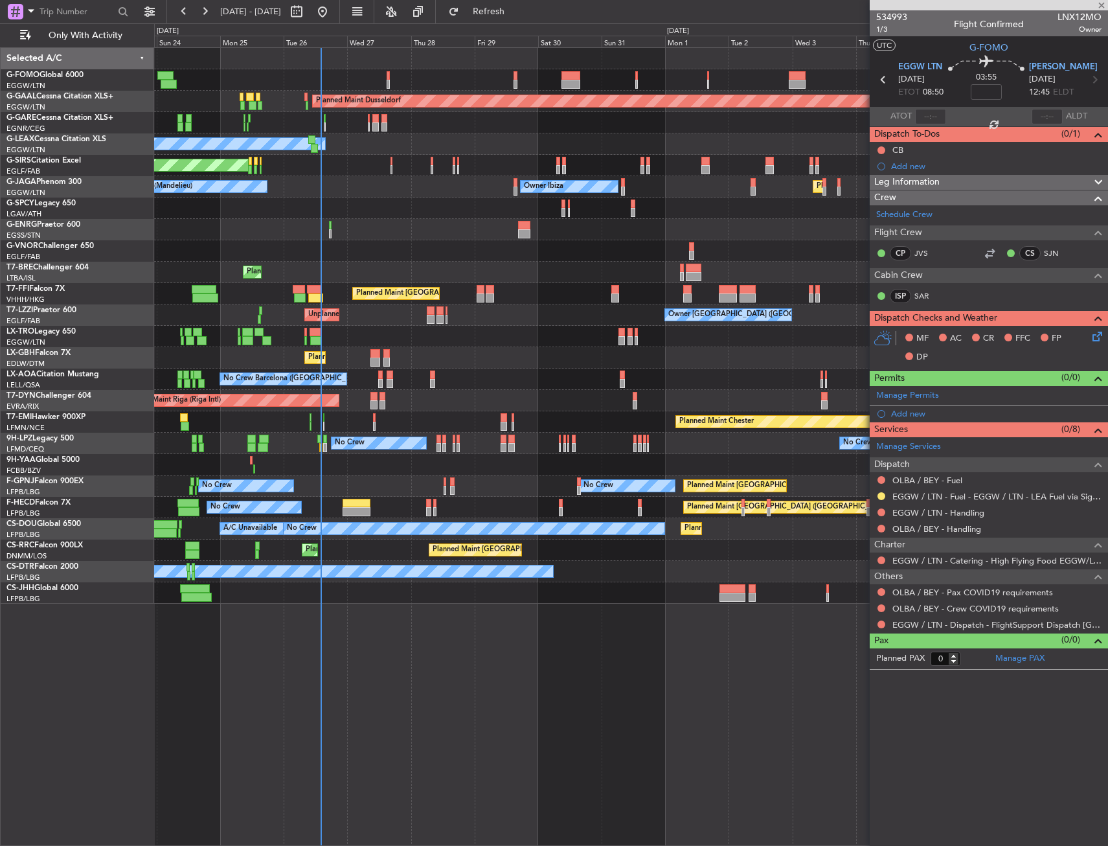
type input "-00:10"
type input "6"
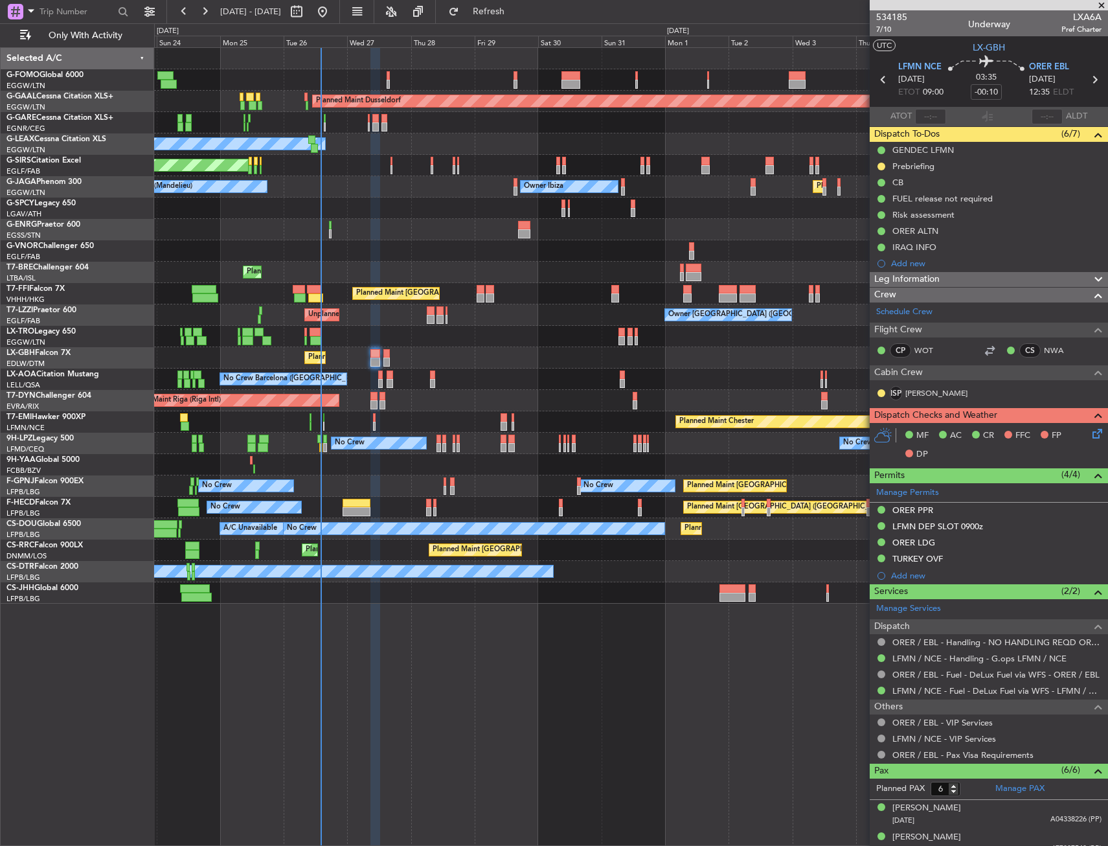
drag, startPoint x: 0, startPoint y: 0, endPoint x: 940, endPoint y: 181, distance: 957.3
click at [934, 167] on div "Prebriefing" at bounding box center [914, 166] width 42 height 11
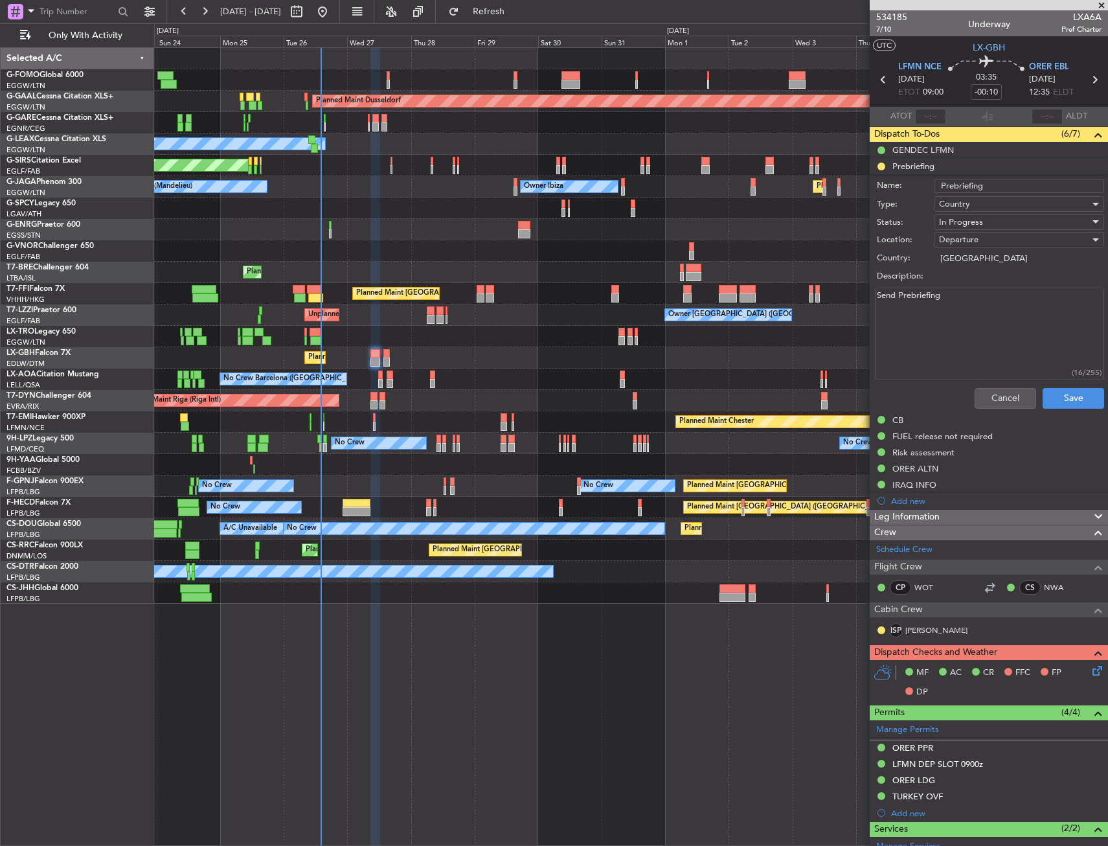
drag, startPoint x: 1022, startPoint y: 325, endPoint x: 867, endPoint y: 319, distance: 154.9
click at [867, 319] on fb-app "23 Aug 2025 - 07 Sep 2025 Refresh Quick Links Only With Activity Planned Maint …" at bounding box center [554, 428] width 1108 height 836
paste textarea "23.000lbs of fuel and 700lbs in the cargo"
type textarea "23.000lbs of fuel and 700lbs in the cargo"
click at [972, 208] on div "Country" at bounding box center [1014, 203] width 151 height 19
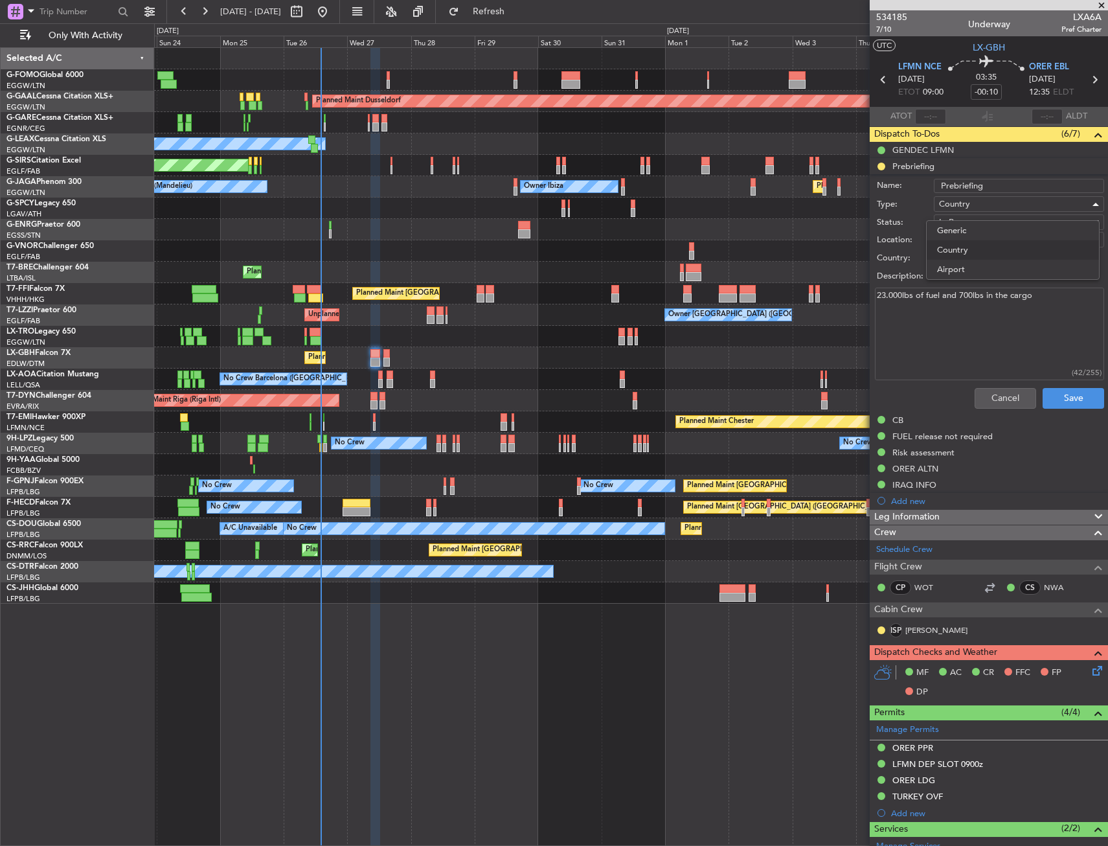
click at [959, 334] on div at bounding box center [554, 423] width 1108 height 846
click at [970, 216] on div "In Progress" at bounding box center [1014, 221] width 151 height 19
click at [995, 292] on span "Completed" at bounding box center [1013, 286] width 152 height 19
click at [1060, 394] on button "Save" at bounding box center [1074, 398] width 62 height 21
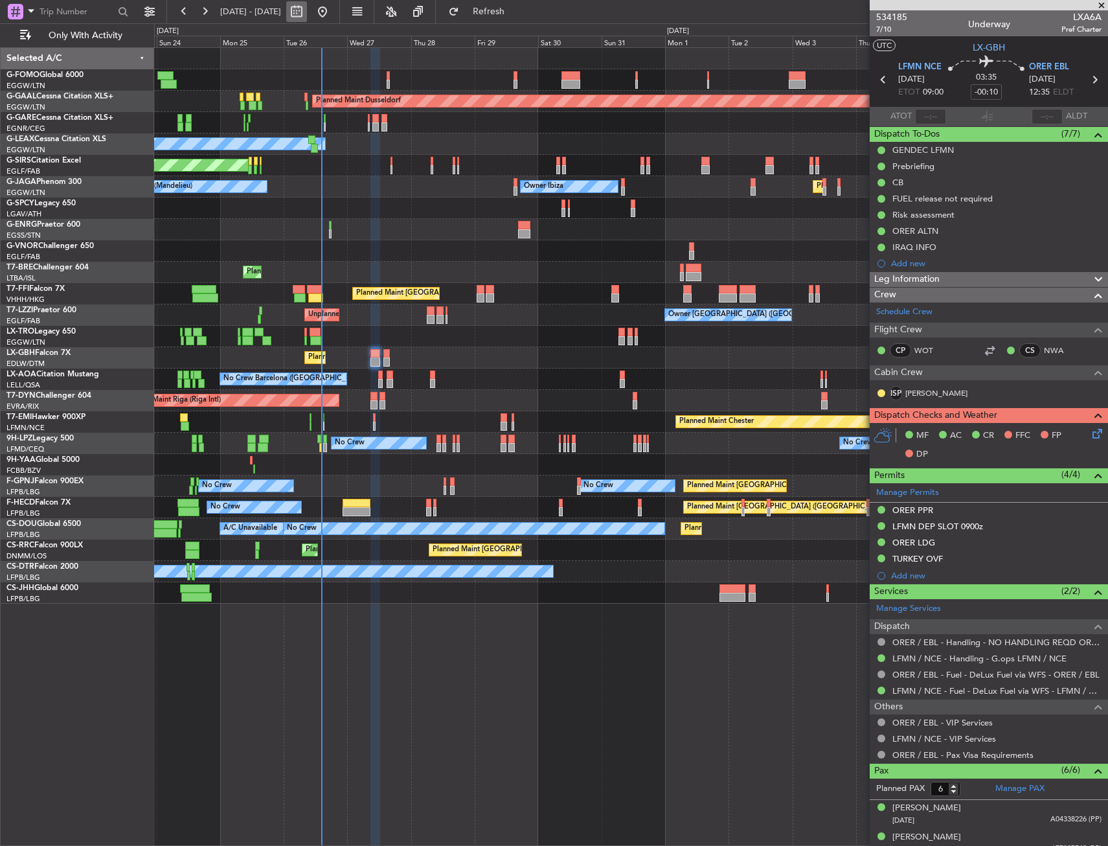
click at [307, 8] on button at bounding box center [296, 11] width 21 height 21
select select "8"
select select "2025"
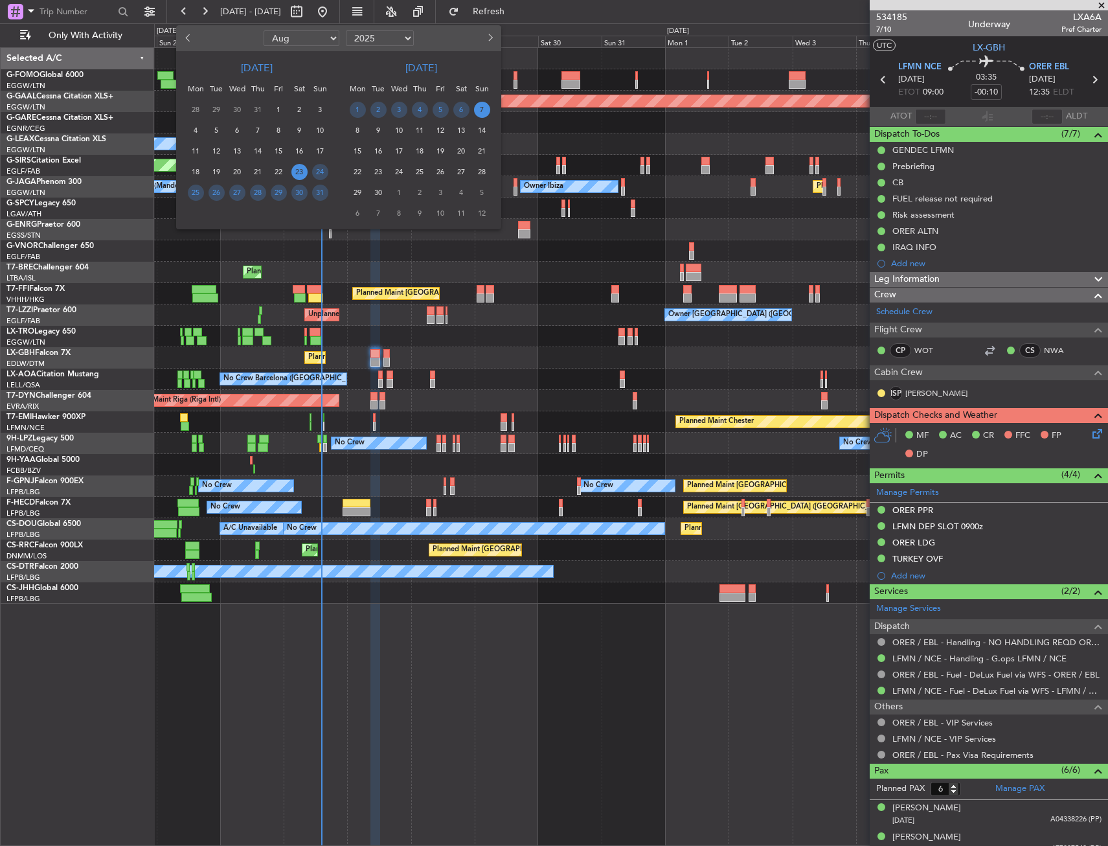
click at [489, 43] on button "Next month" at bounding box center [490, 38] width 14 height 21
select select "9"
click at [417, 170] on span "23" at bounding box center [420, 172] width 16 height 16
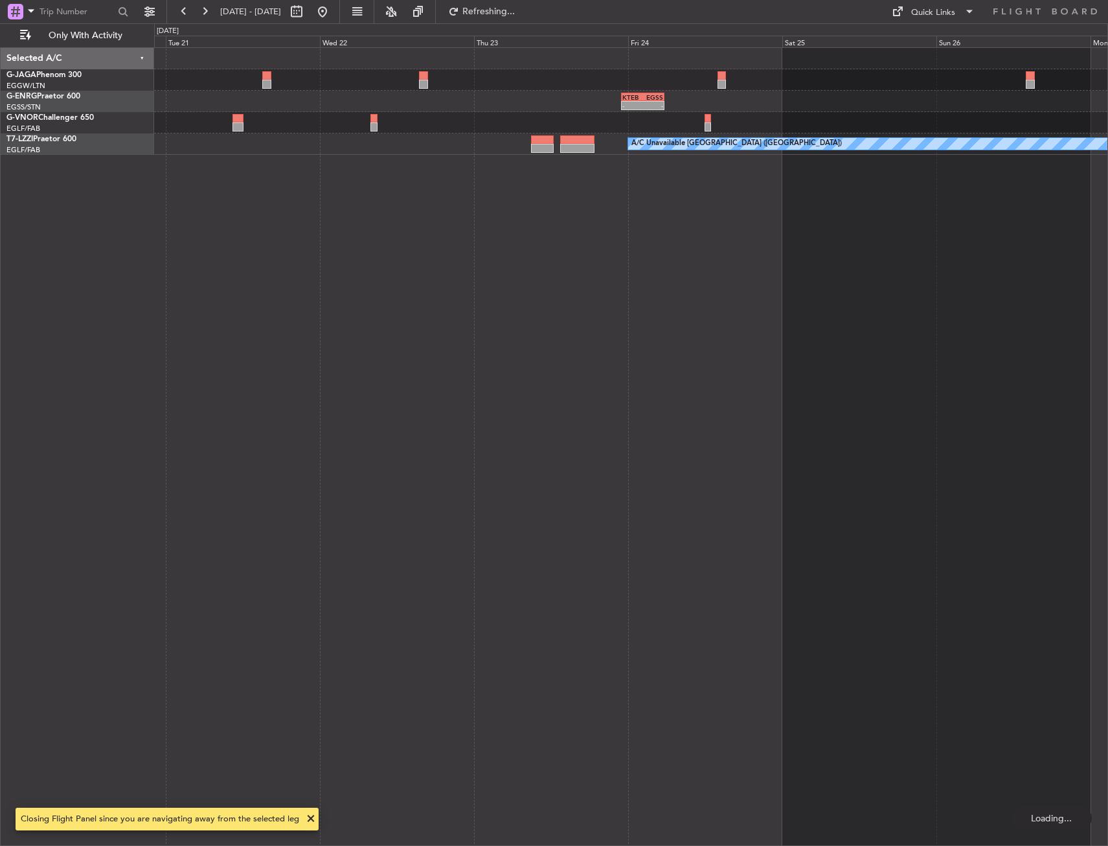
click at [472, 246] on div "- - KTEB 23:00 Z EGSS 05:40 Z A/C Unavailable London (Luton)" at bounding box center [631, 446] width 954 height 799
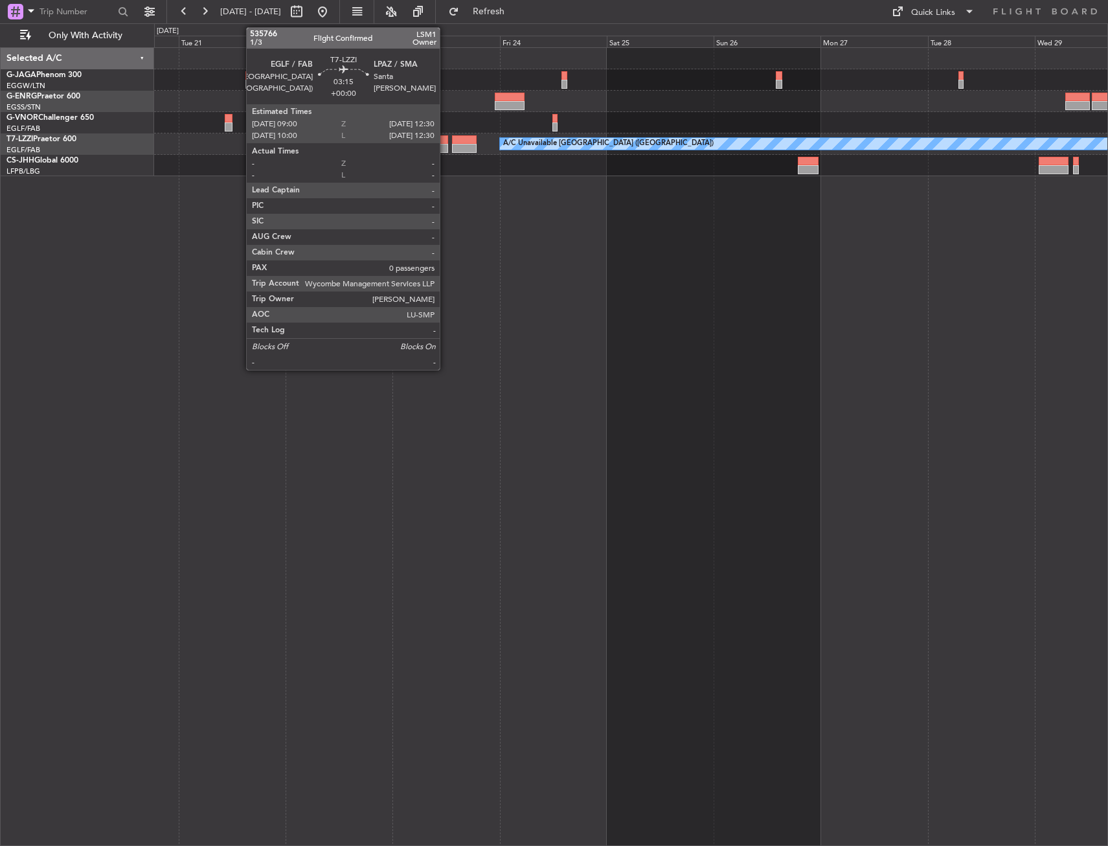
click at [446, 141] on div at bounding box center [440, 139] width 16 height 9
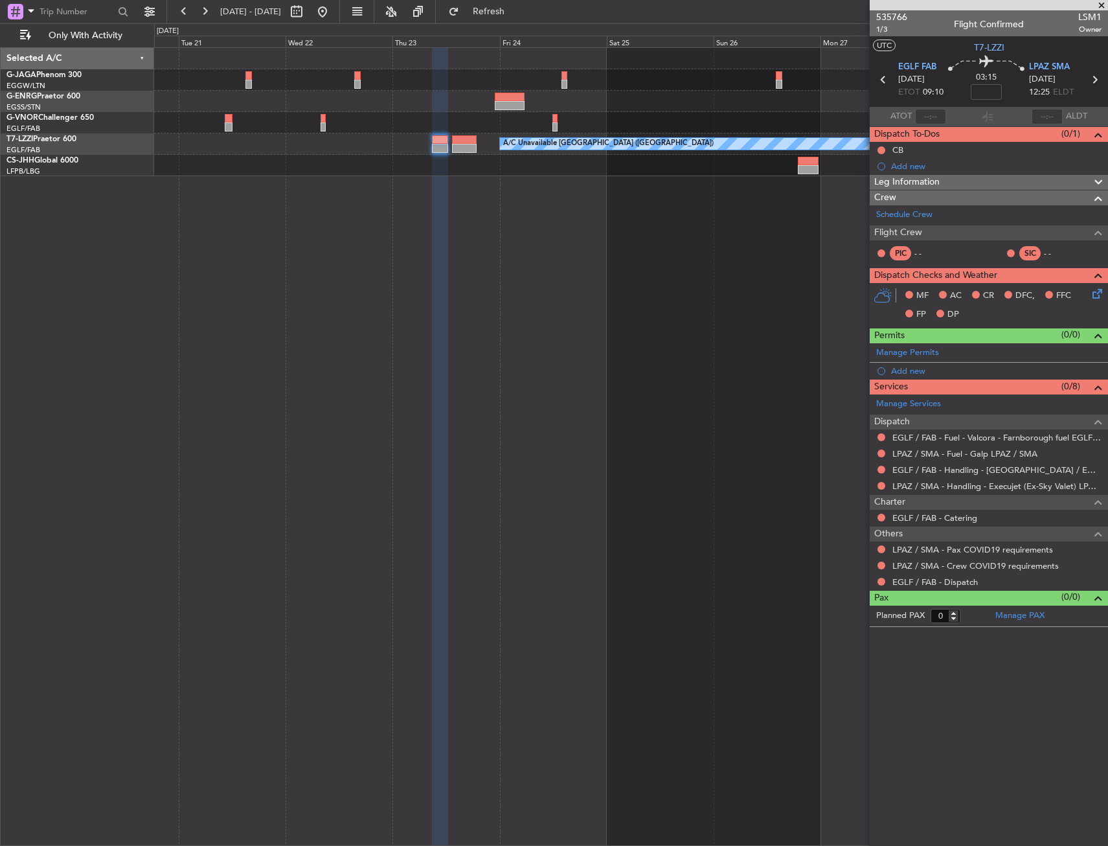
drag, startPoint x: 885, startPoint y: 549, endPoint x: 880, endPoint y: 553, distance: 6.9
click at [885, 549] on button at bounding box center [882, 549] width 8 height 8
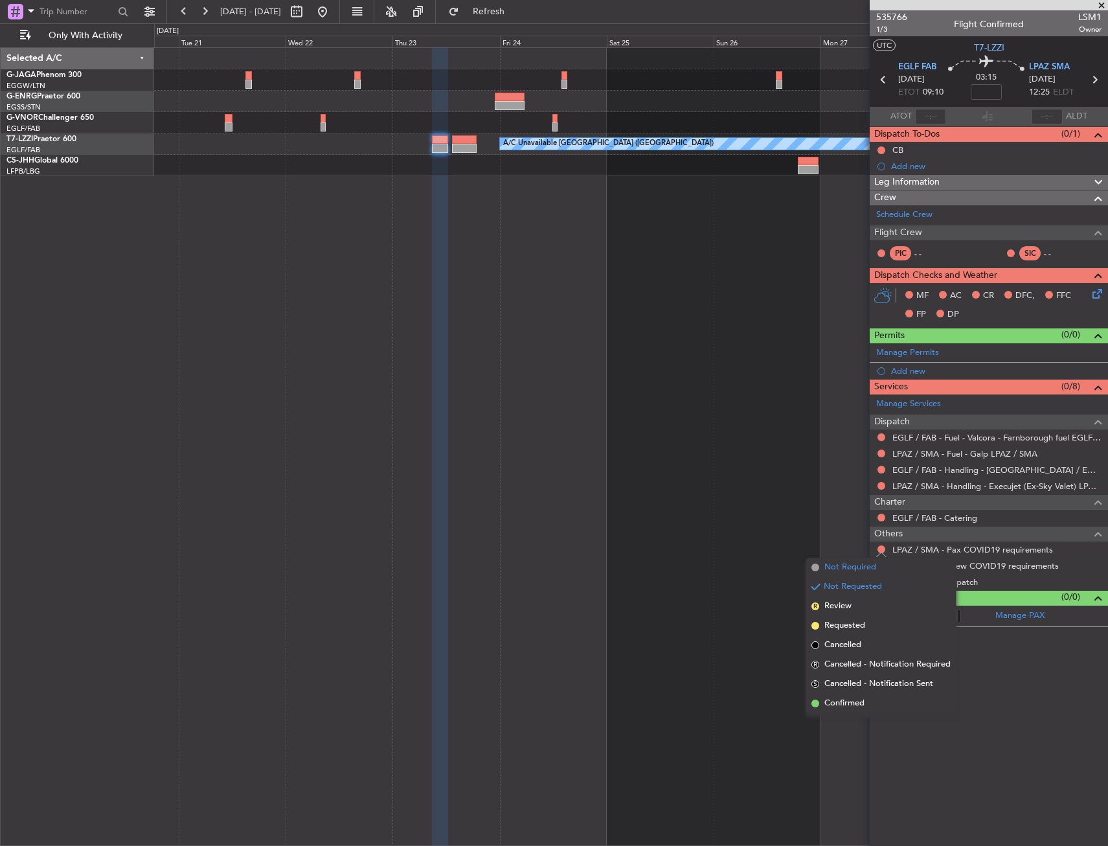
click at [828, 567] on span "Not Required" at bounding box center [851, 567] width 52 height 13
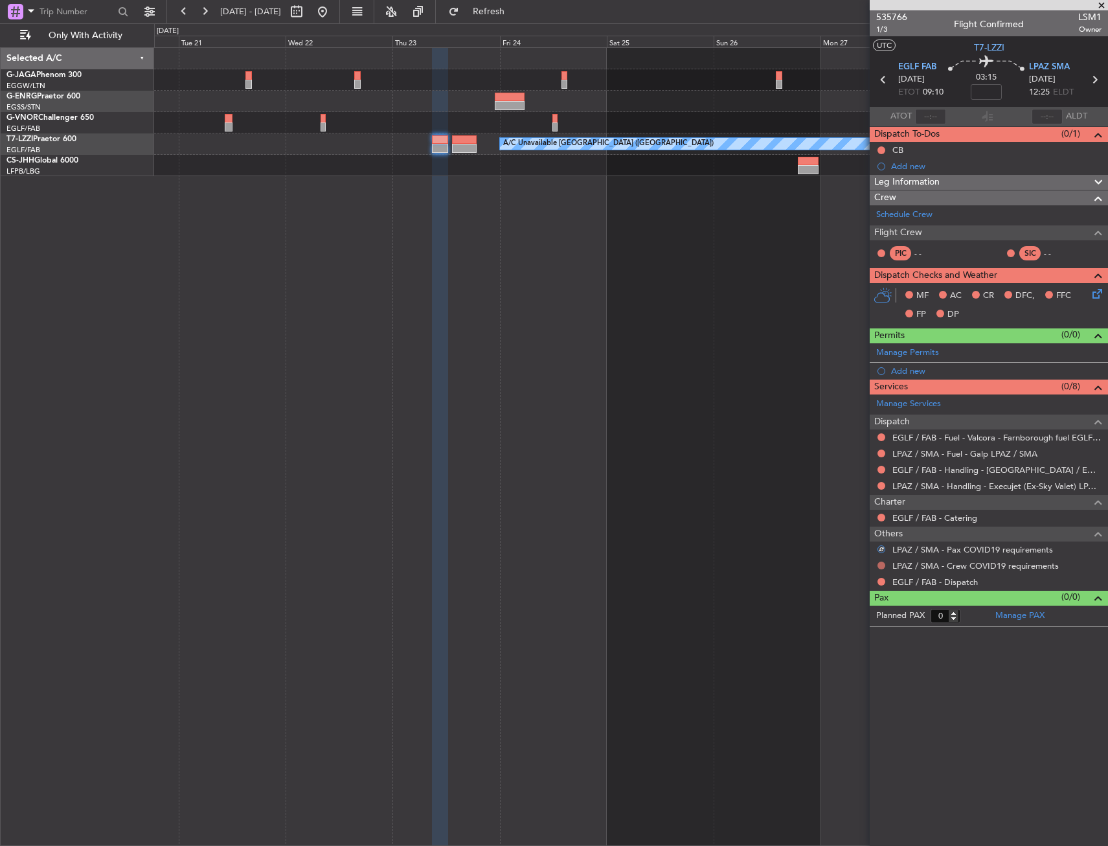
click at [879, 564] on button at bounding box center [882, 566] width 8 height 8
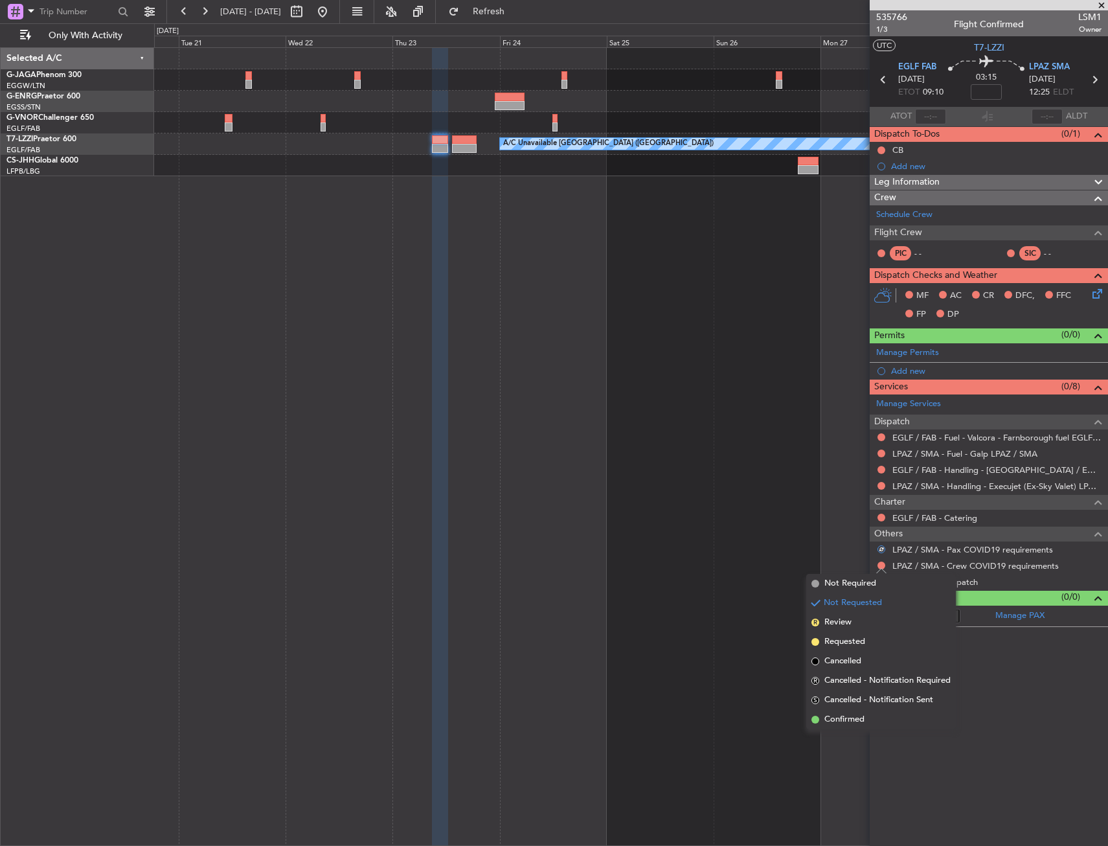
drag, startPoint x: 835, startPoint y: 582, endPoint x: 871, endPoint y: 582, distance: 35.6
click at [835, 582] on span "Not Required" at bounding box center [851, 583] width 52 height 13
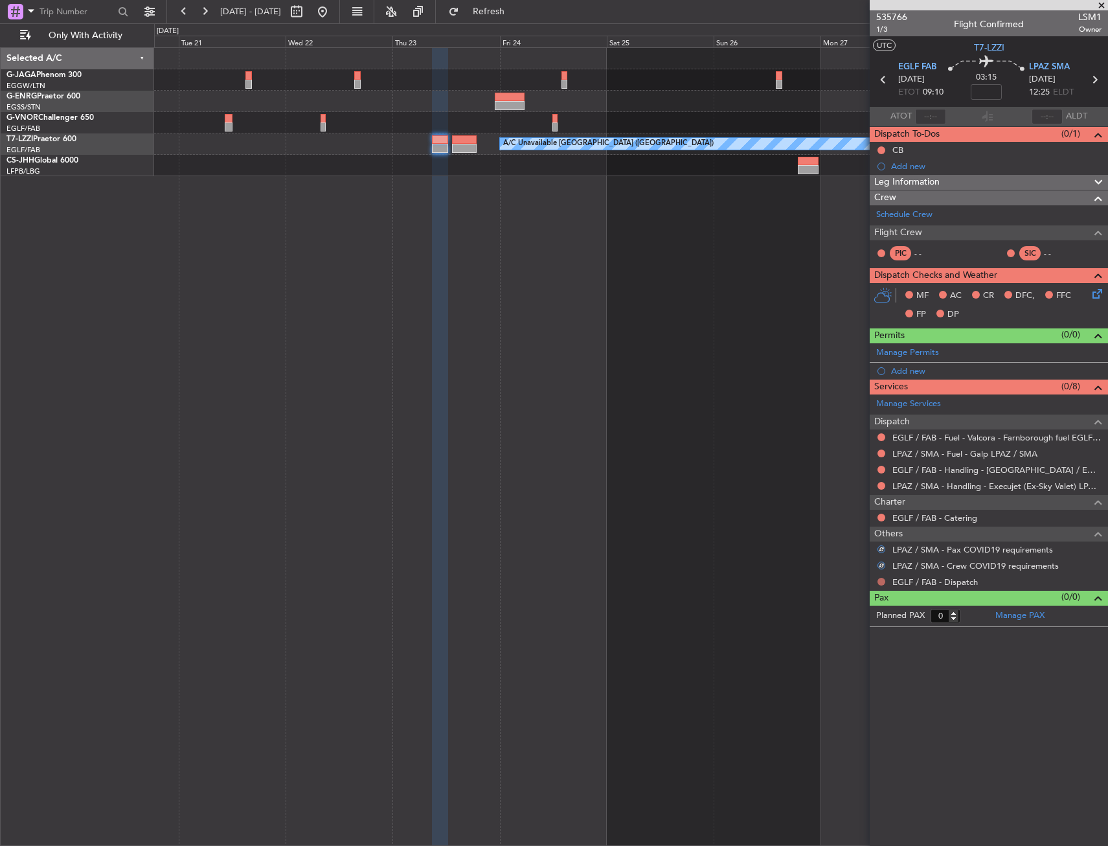
click at [881, 580] on button at bounding box center [882, 582] width 8 height 8
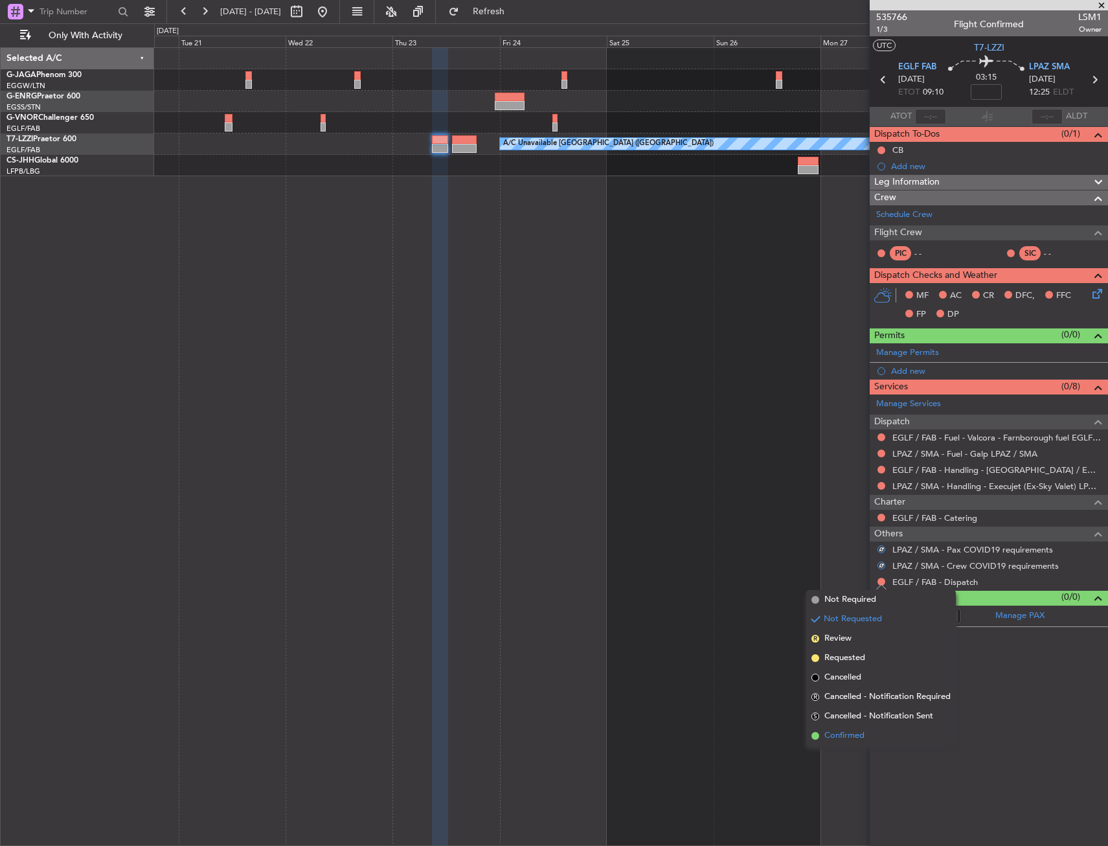
click at [843, 733] on span "Confirmed" at bounding box center [845, 735] width 40 height 13
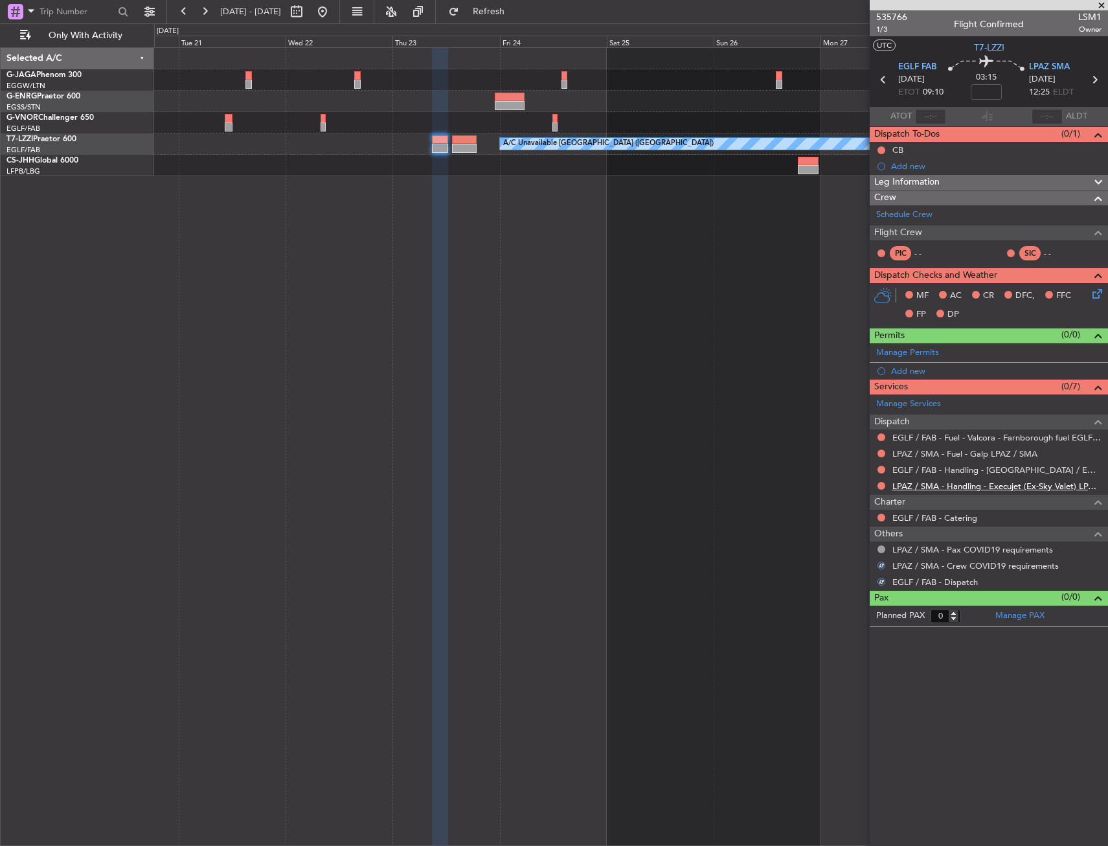
click at [967, 488] on link "LPAZ / SMA - Handling - Execujet (Ex-Sky Valet) LPAZ / SMA" at bounding box center [997, 486] width 209 height 11
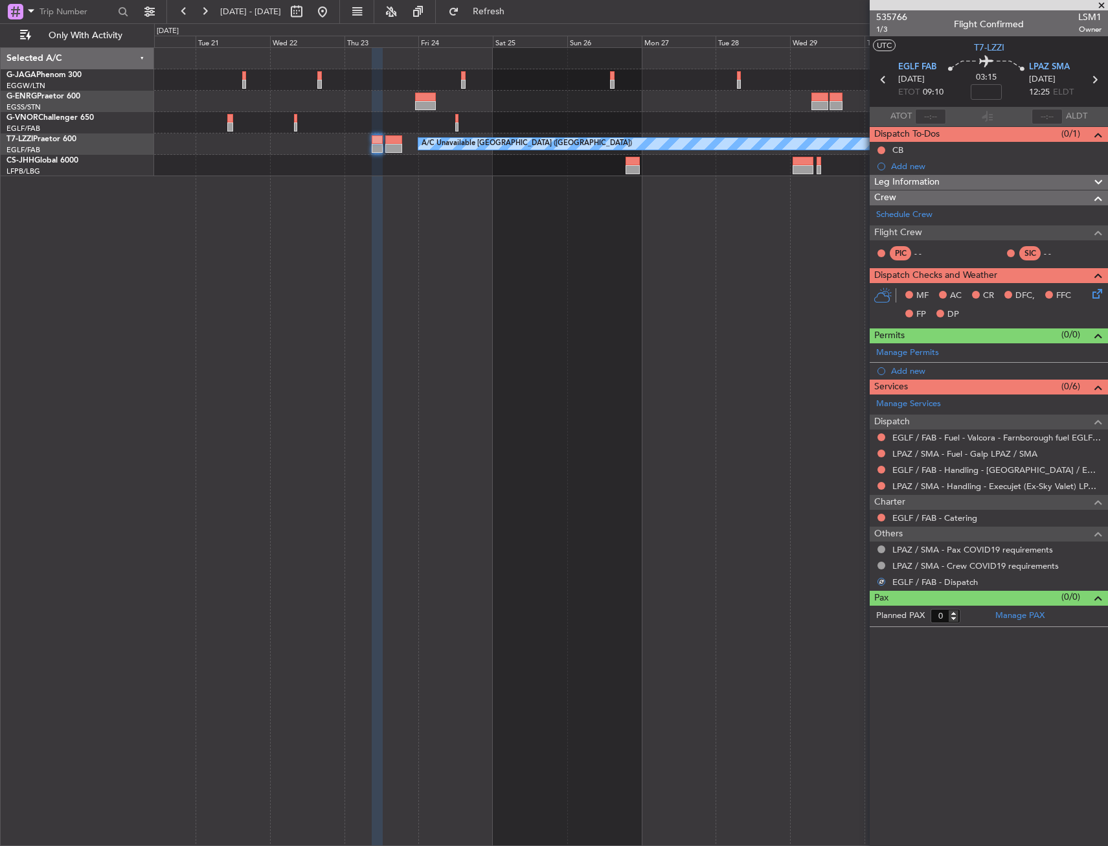
click at [459, 255] on div "A/C Unavailable [GEOGRAPHIC_DATA] ([GEOGRAPHIC_DATA])" at bounding box center [631, 446] width 954 height 799
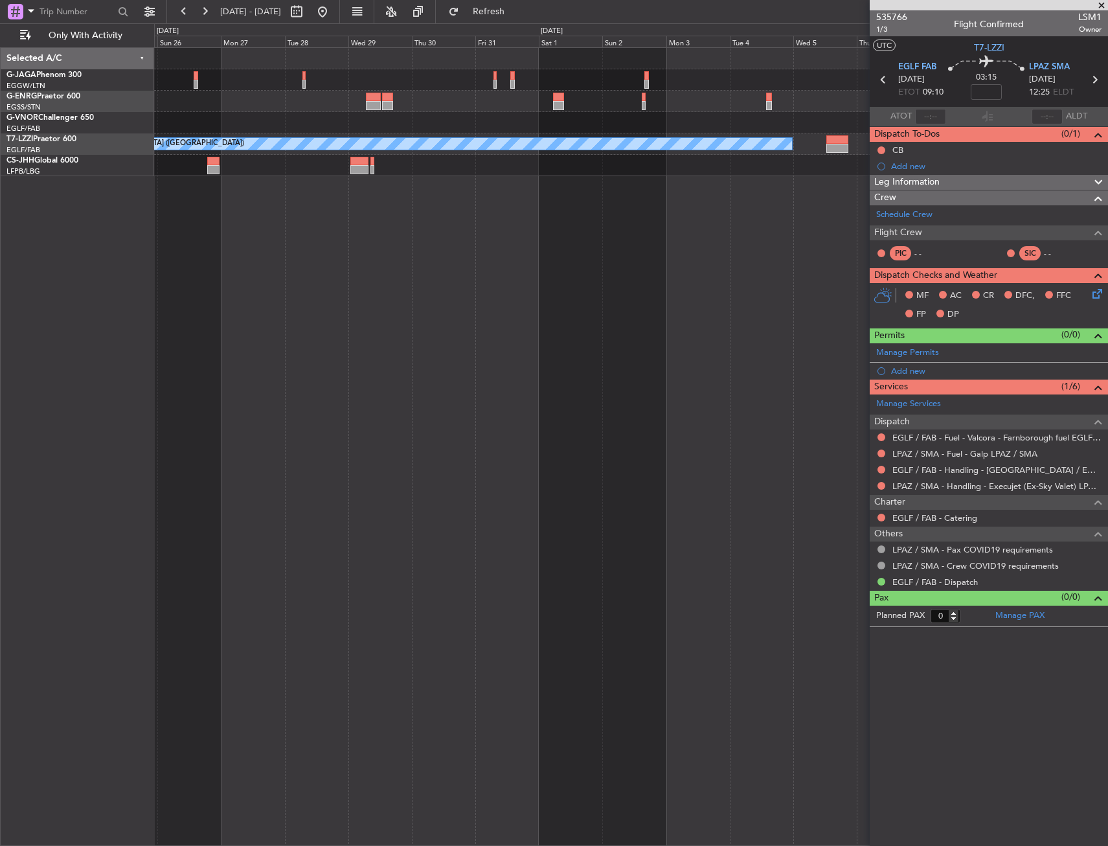
click at [251, 334] on div "A/C Unavailable [GEOGRAPHIC_DATA] ([GEOGRAPHIC_DATA])" at bounding box center [631, 446] width 954 height 799
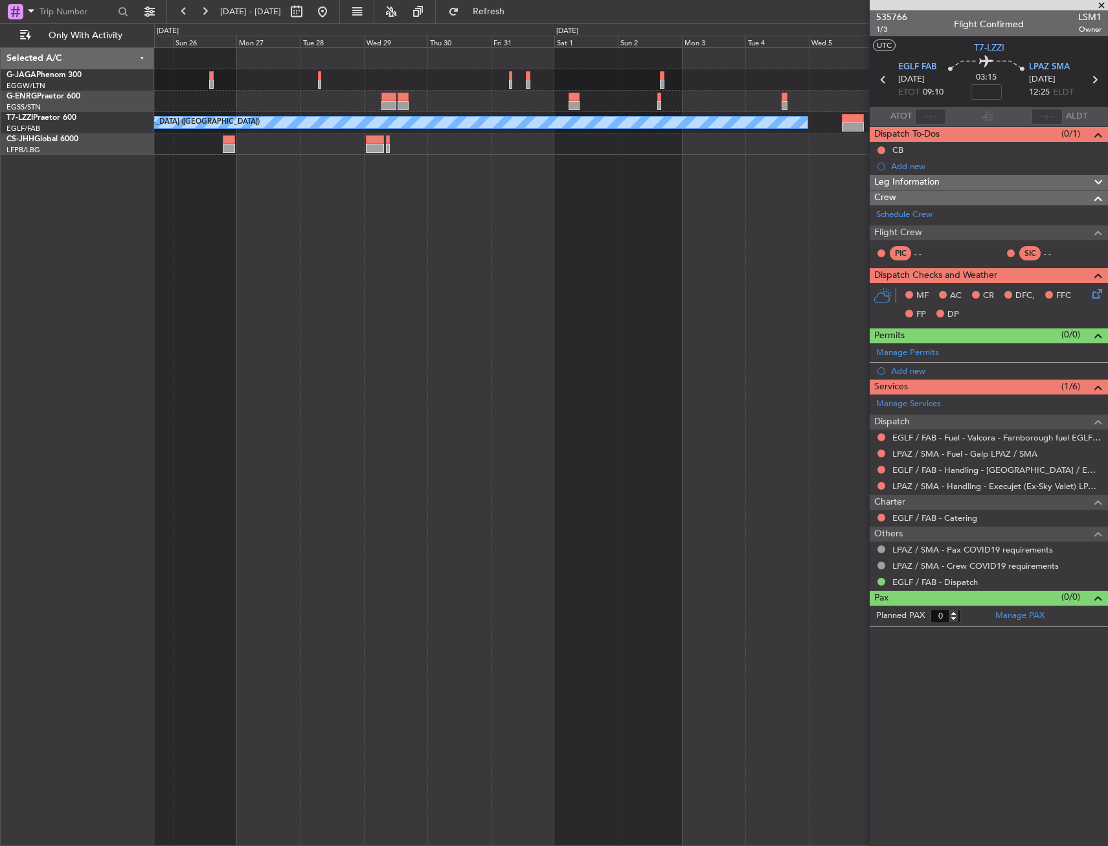
click at [818, 189] on div "A/C Unavailable [GEOGRAPHIC_DATA] ([GEOGRAPHIC_DATA])" at bounding box center [631, 446] width 954 height 799
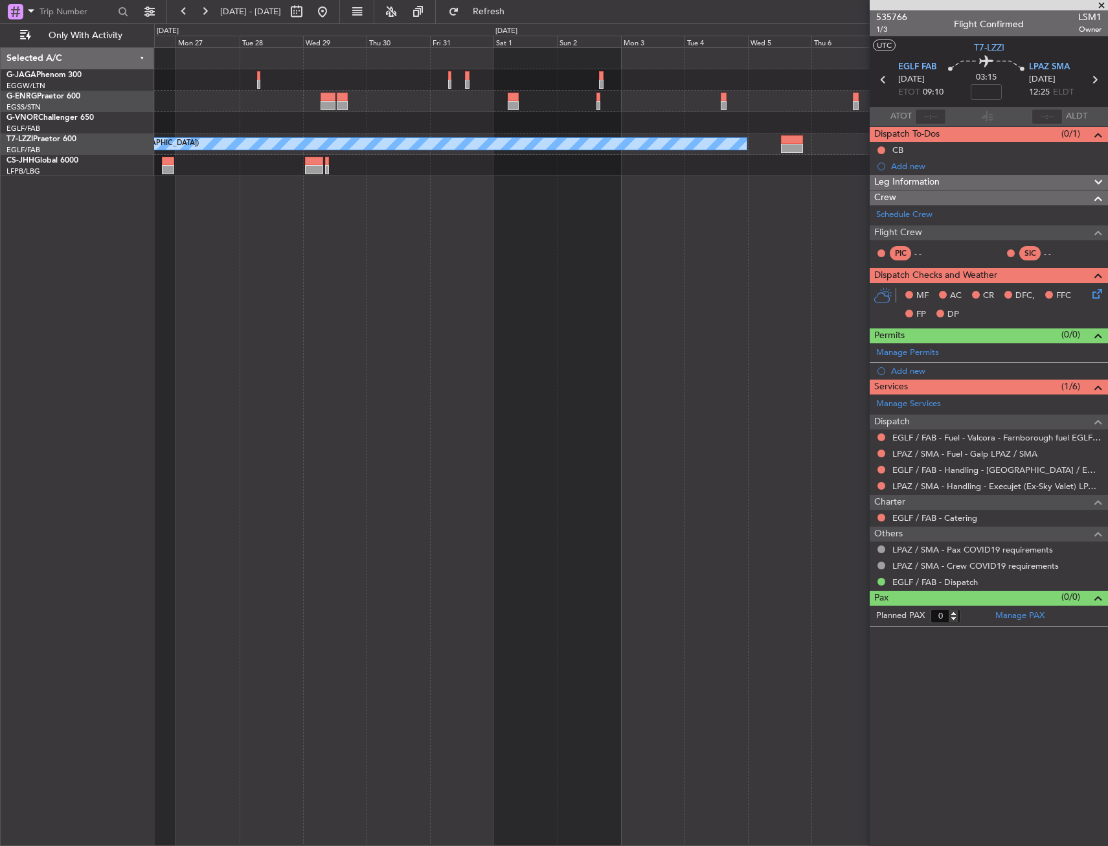
click at [516, 179] on div "A/C Unavailable [GEOGRAPHIC_DATA] ([GEOGRAPHIC_DATA])" at bounding box center [631, 446] width 954 height 799
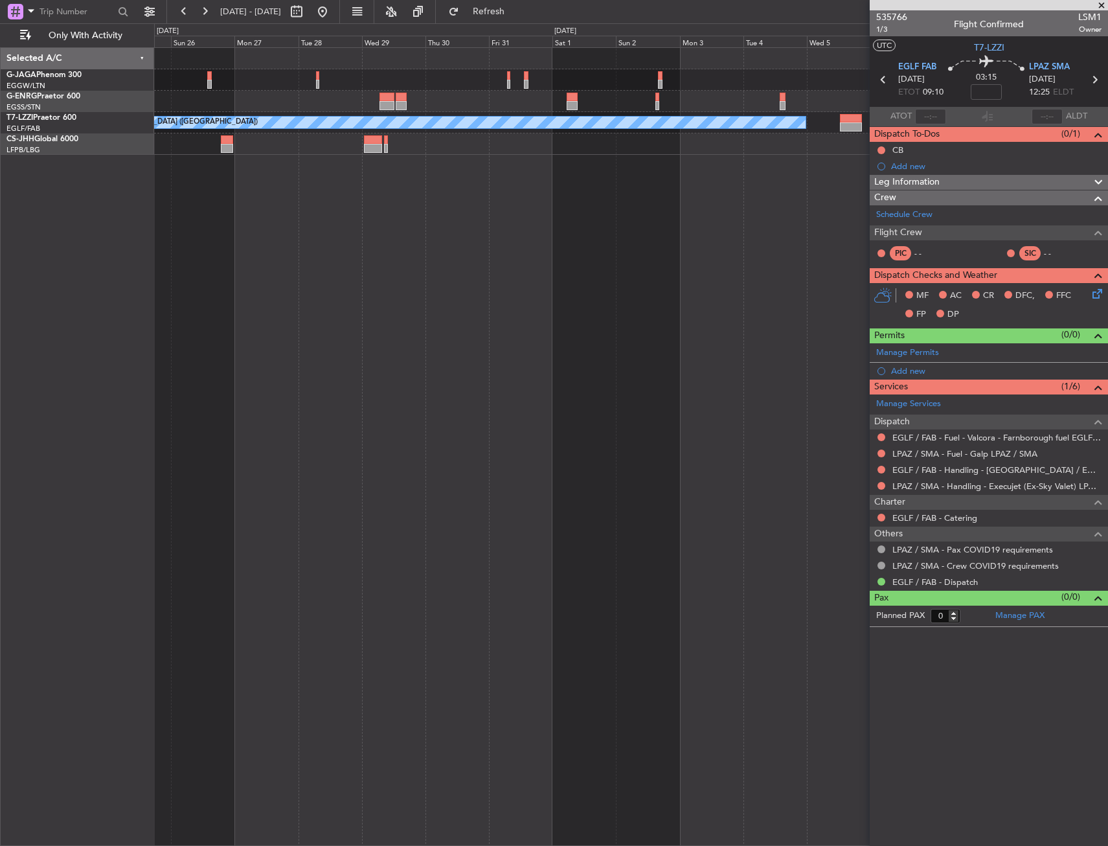
click at [670, 222] on div "A/C Unavailable [GEOGRAPHIC_DATA] ([GEOGRAPHIC_DATA])" at bounding box center [631, 446] width 954 height 799
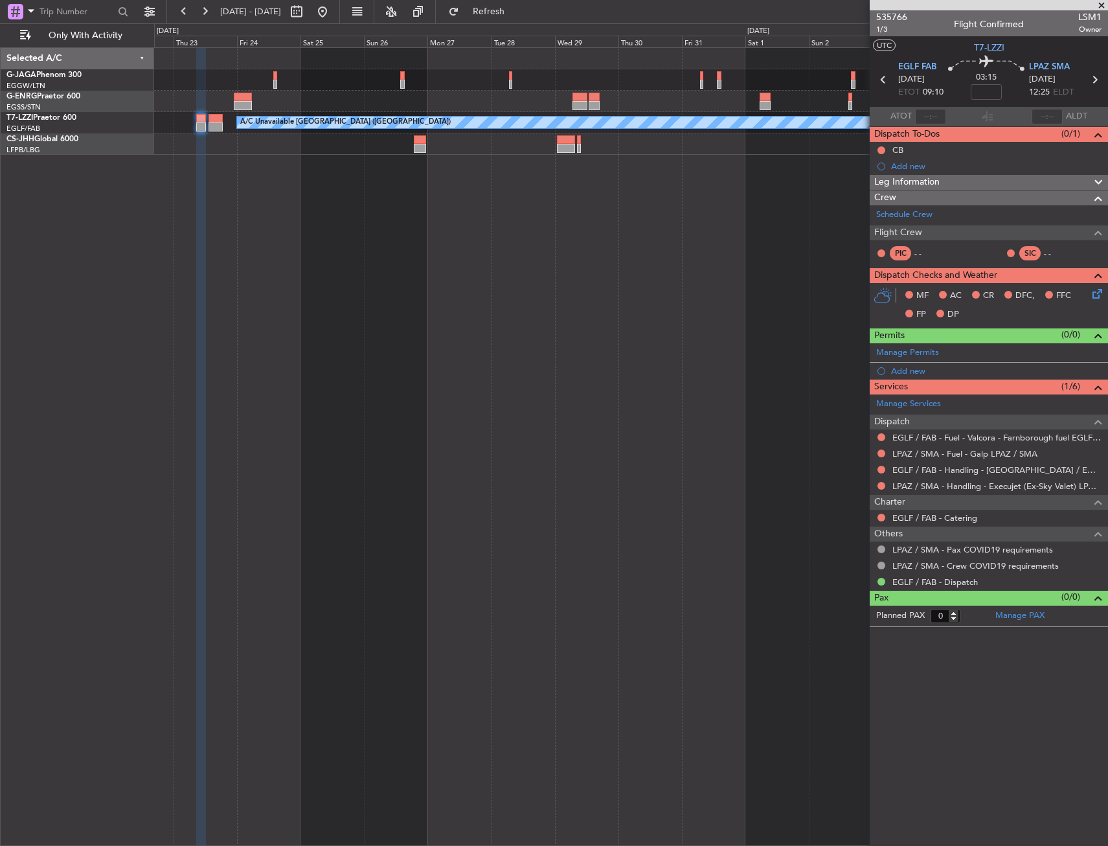
click at [619, 232] on div "A/C Unavailable [GEOGRAPHIC_DATA] ([GEOGRAPHIC_DATA])" at bounding box center [631, 446] width 954 height 799
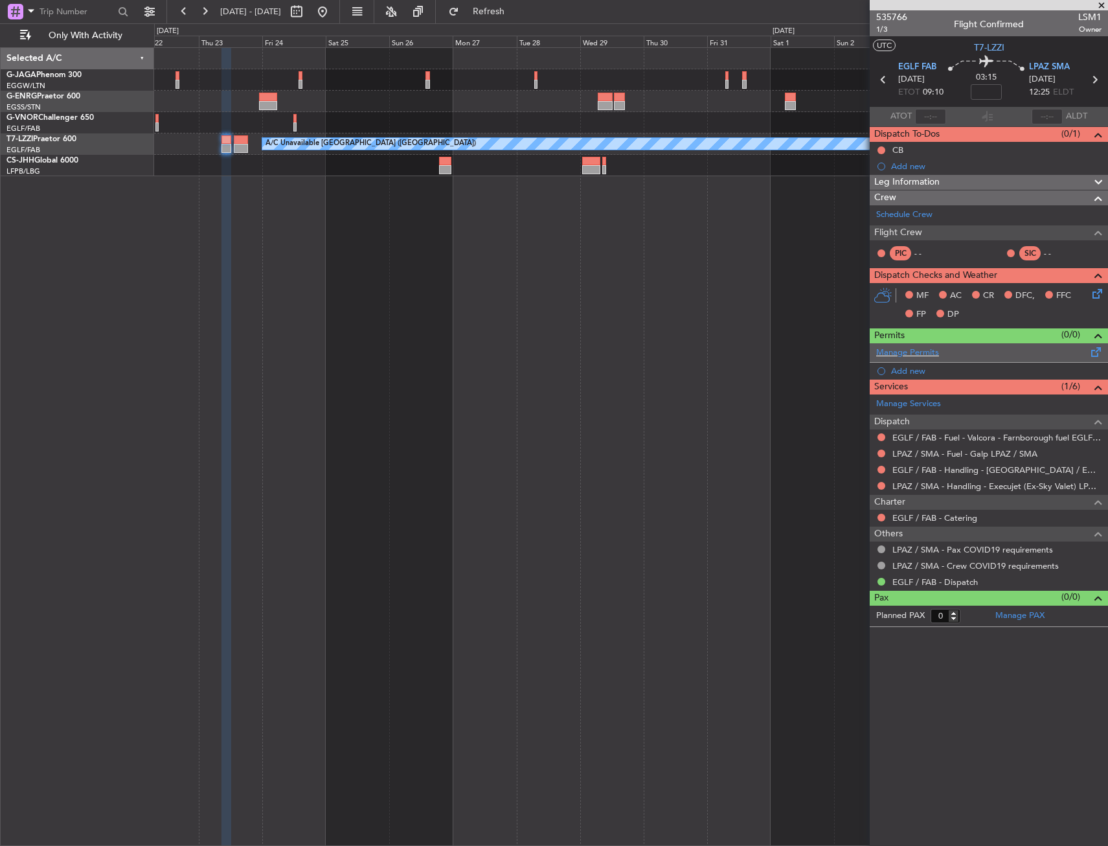
click at [1098, 350] on span at bounding box center [1097, 350] width 16 height 10
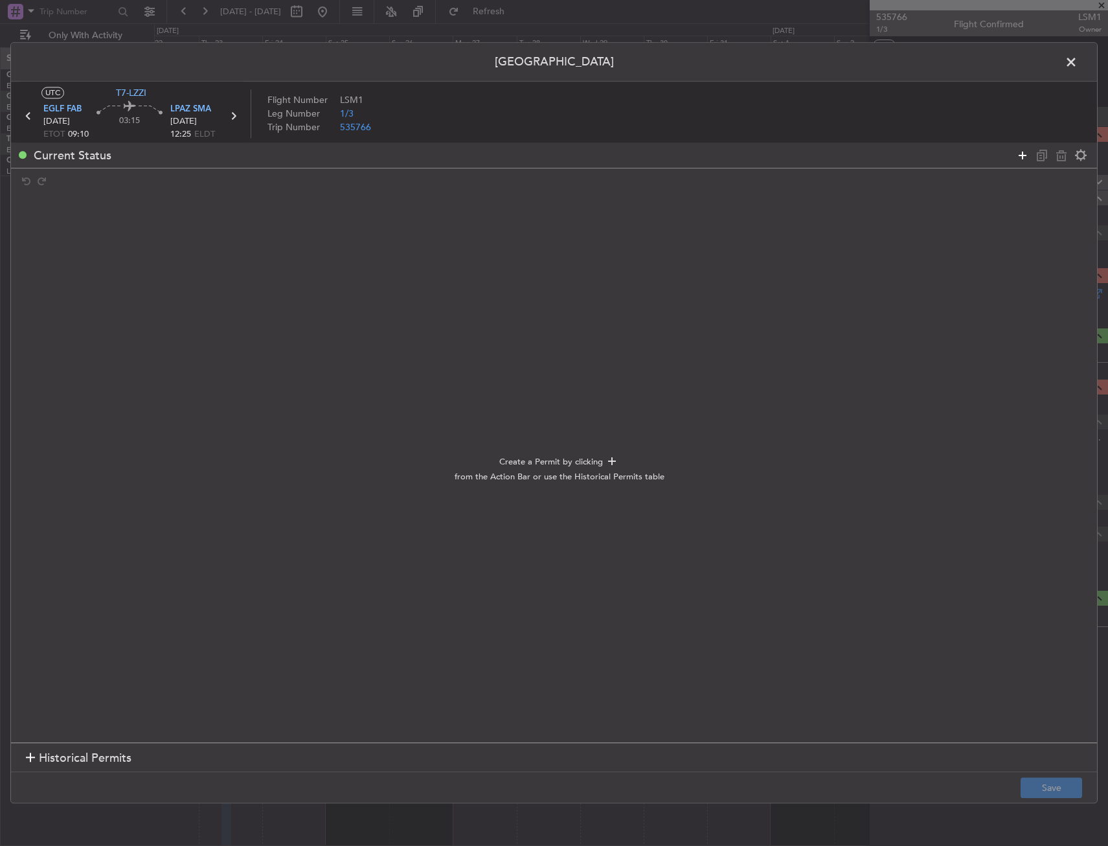
click at [1022, 153] on icon at bounding box center [1023, 156] width 16 height 16
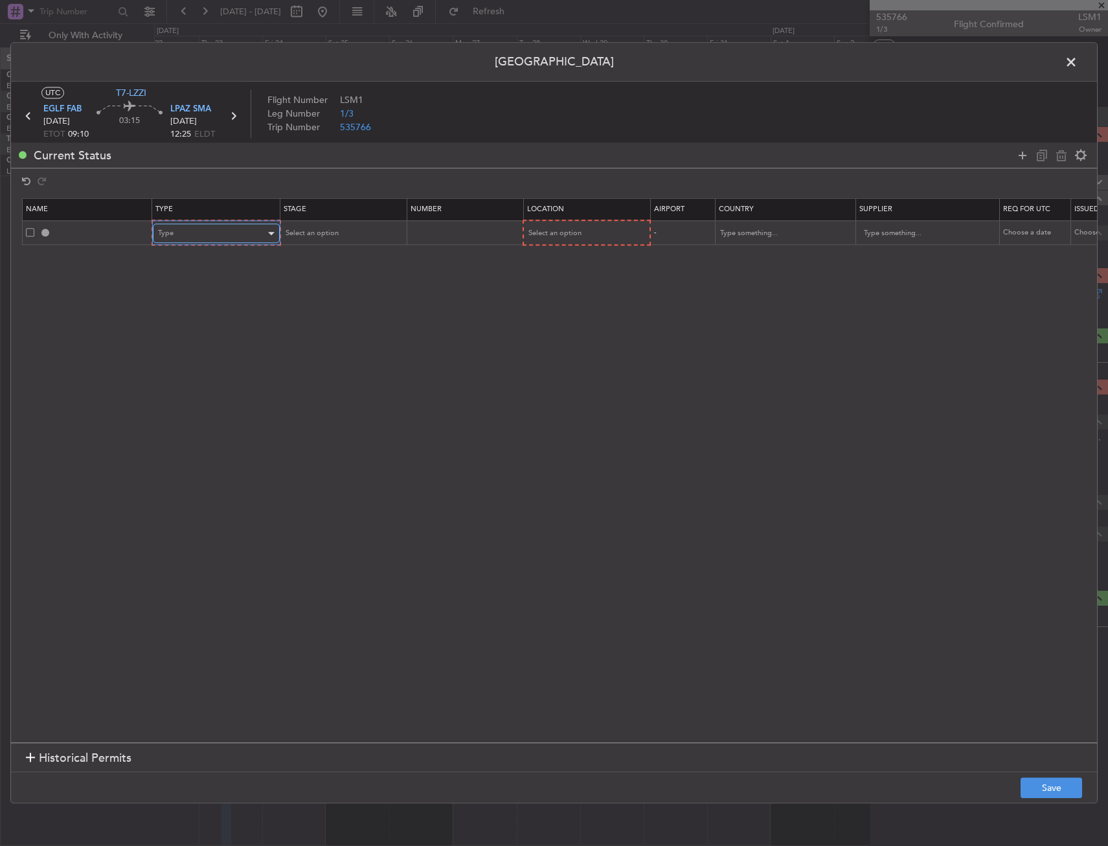
click at [179, 235] on div "Type" at bounding box center [212, 233] width 108 height 19
click at [198, 384] on span "PPR" at bounding box center [216, 383] width 115 height 19
click at [545, 237] on span "Select an option" at bounding box center [553, 234] width 53 height 10
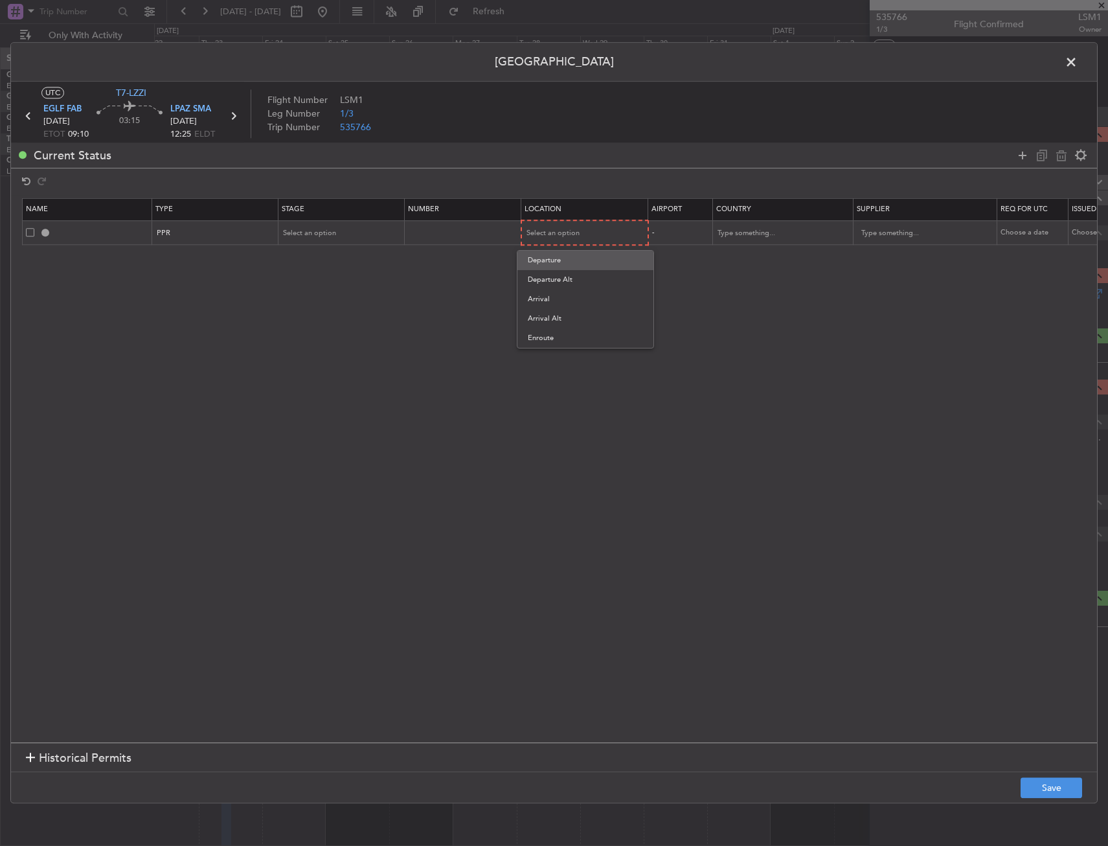
click at [544, 257] on span "Departure" at bounding box center [585, 260] width 115 height 19
click at [296, 229] on span "Select an option" at bounding box center [310, 233] width 53 height 10
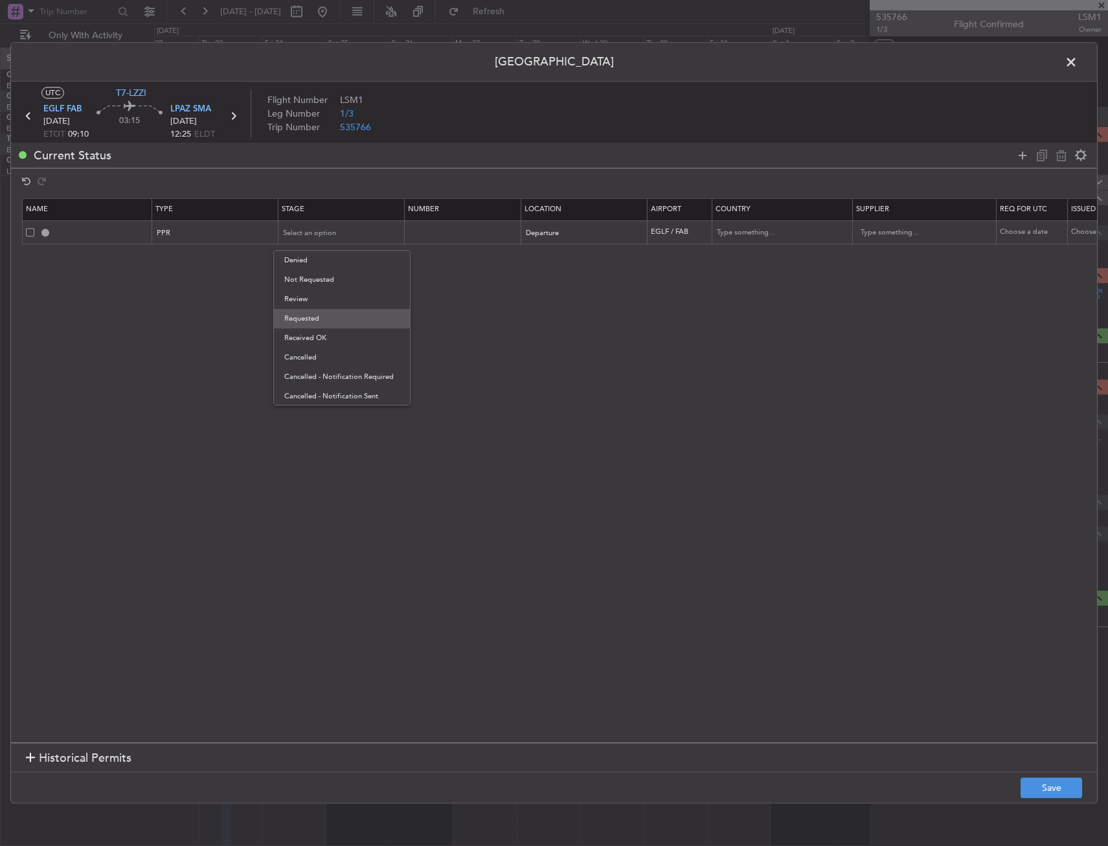
click at [320, 317] on span "Requested" at bounding box center [341, 318] width 115 height 19
click at [1052, 788] on button "Save" at bounding box center [1052, 788] width 62 height 21
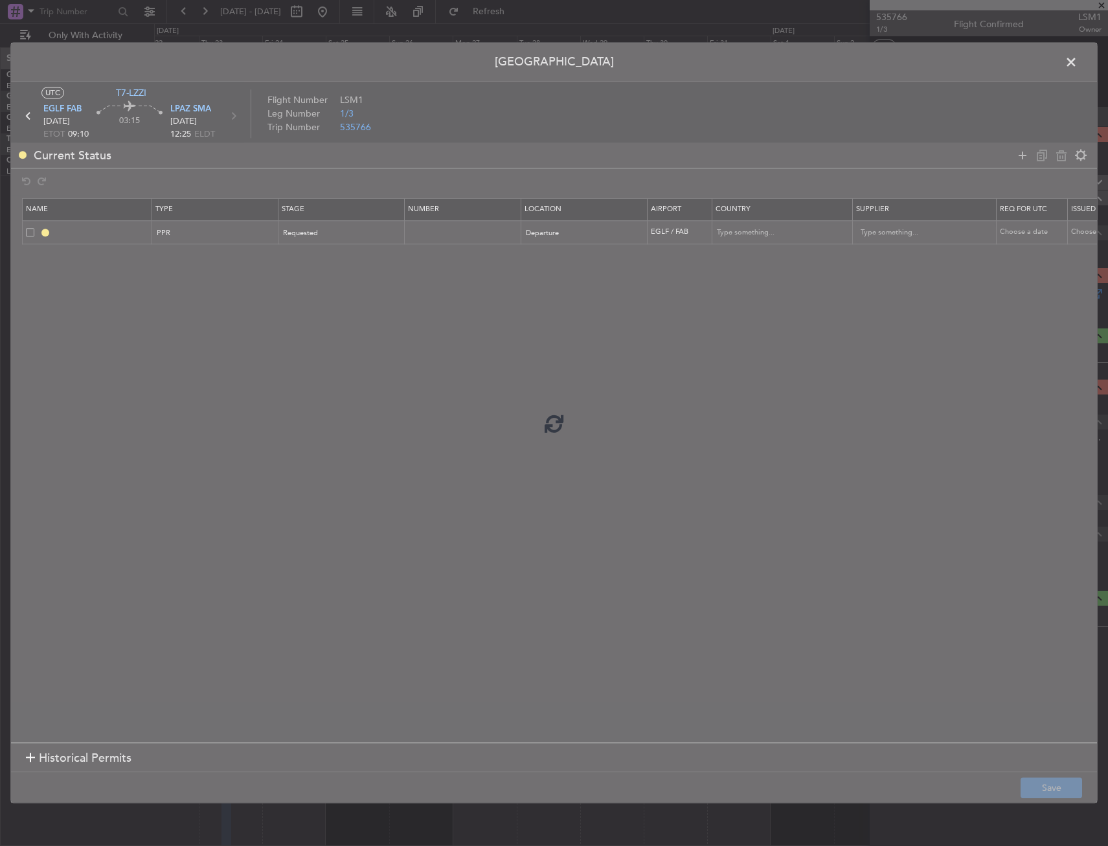
type input "EGLF PPR"
type input "[GEOGRAPHIC_DATA]"
type input "NNN"
type input "2"
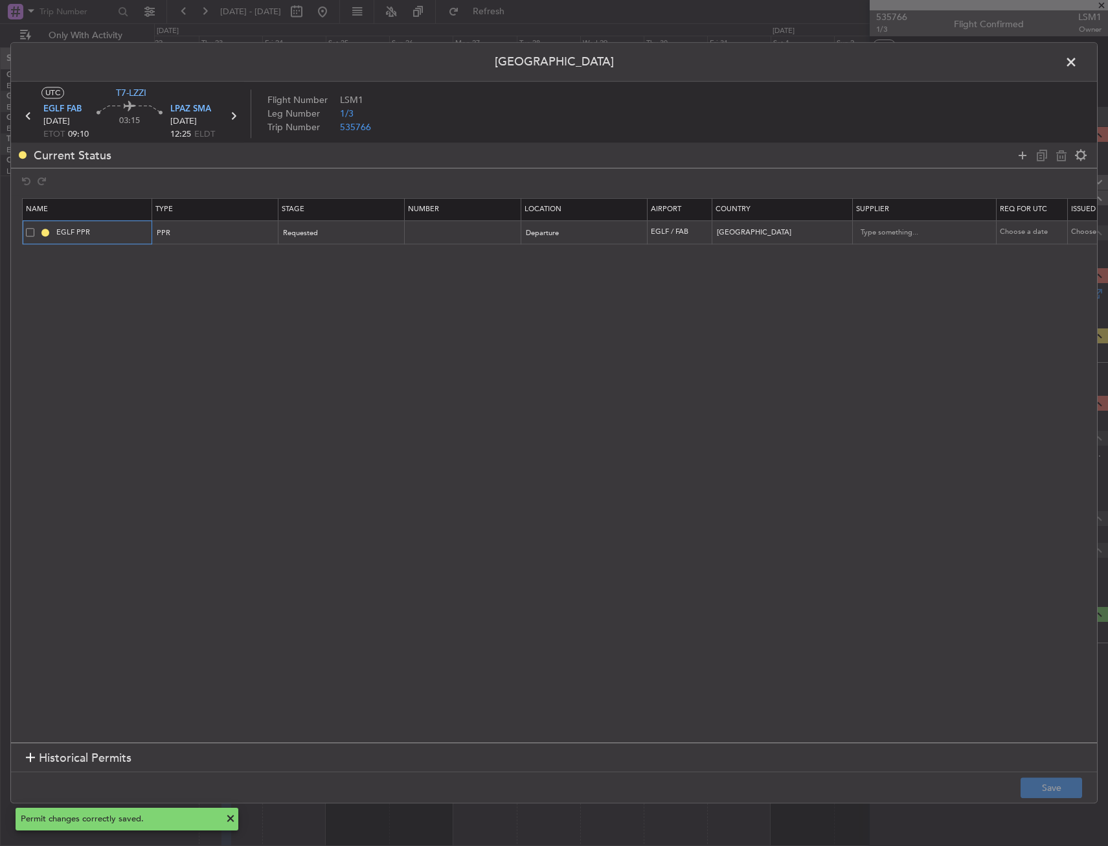
click at [115, 230] on input "EGLF PPR" at bounding box center [102, 232] width 97 height 11
type input "EGLF PPR 0910Z"
click at [1032, 786] on button "Save" at bounding box center [1052, 788] width 62 height 21
click at [1078, 63] on span at bounding box center [1078, 65] width 0 height 26
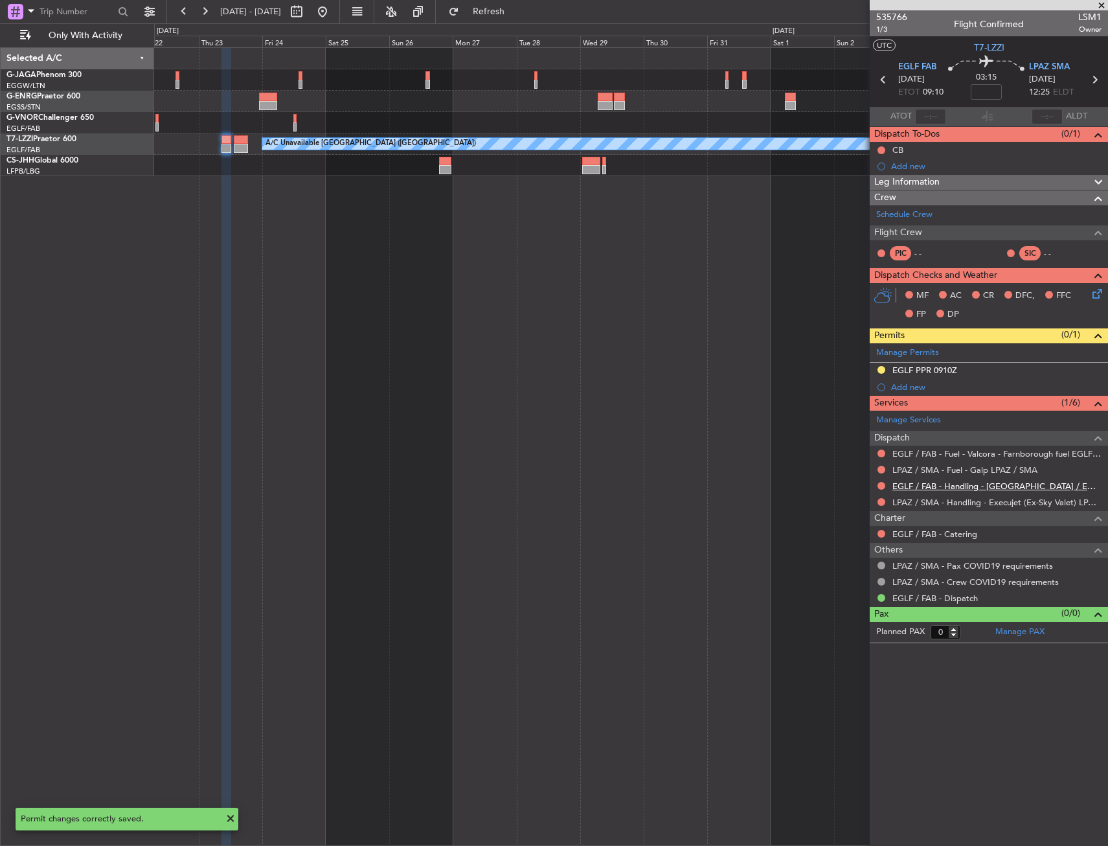
click at [974, 486] on link "EGLF / FAB - Handling - [GEOGRAPHIC_DATA] / EGLF / FAB" at bounding box center [997, 486] width 209 height 11
click at [515, 17] on button "Refresh" at bounding box center [481, 11] width 78 height 21
click at [882, 484] on button at bounding box center [882, 486] width 8 height 8
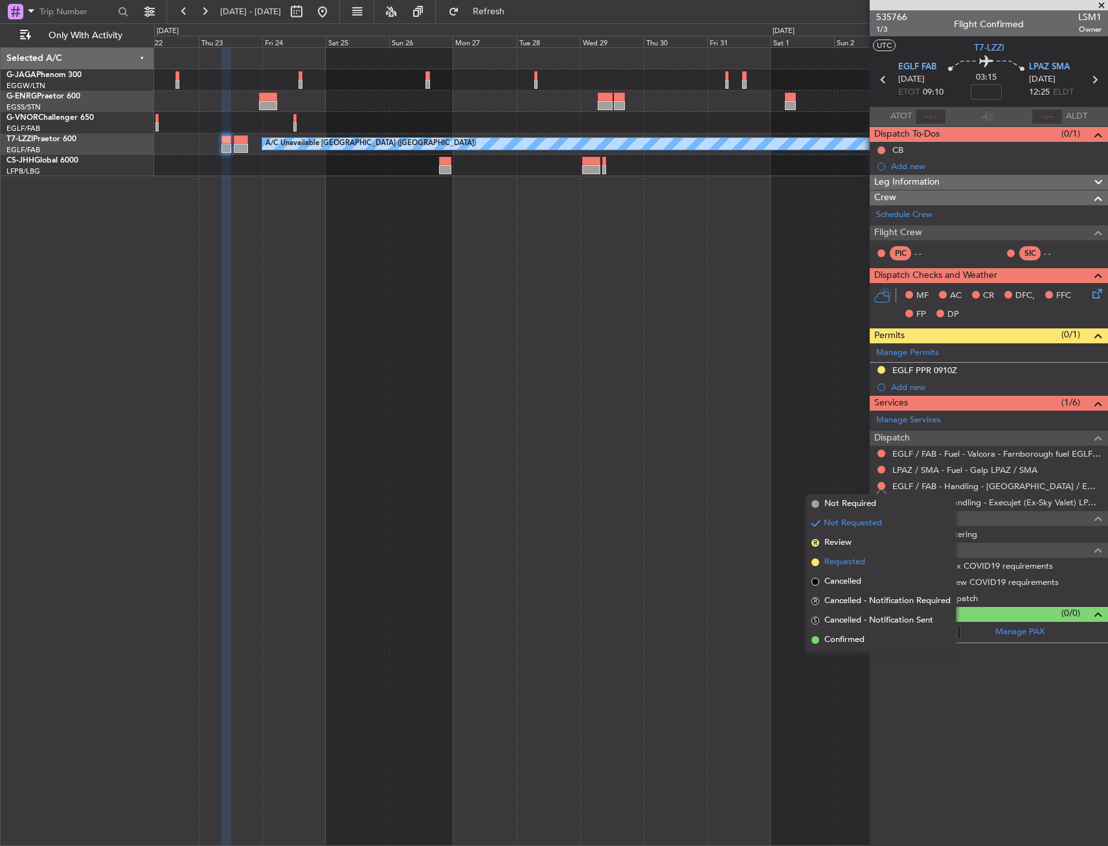
click at [842, 565] on span "Requested" at bounding box center [845, 562] width 41 height 13
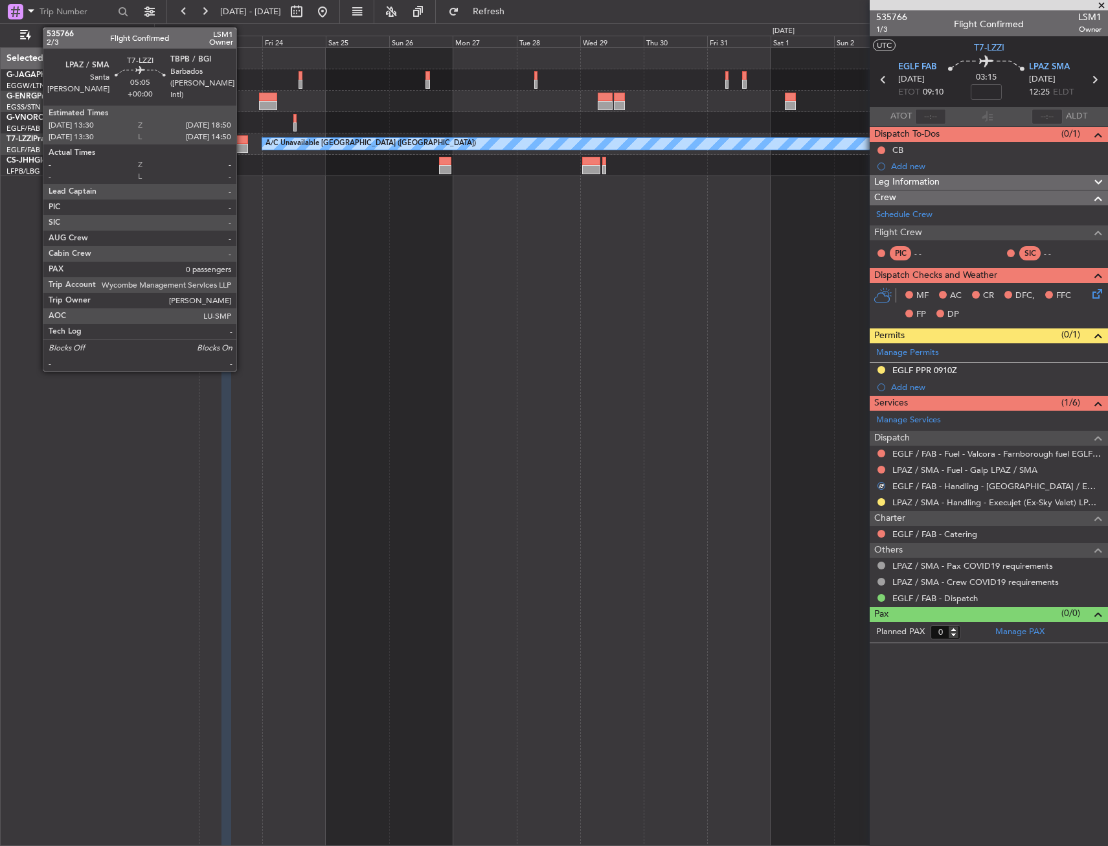
click at [242, 146] on div at bounding box center [241, 148] width 14 height 9
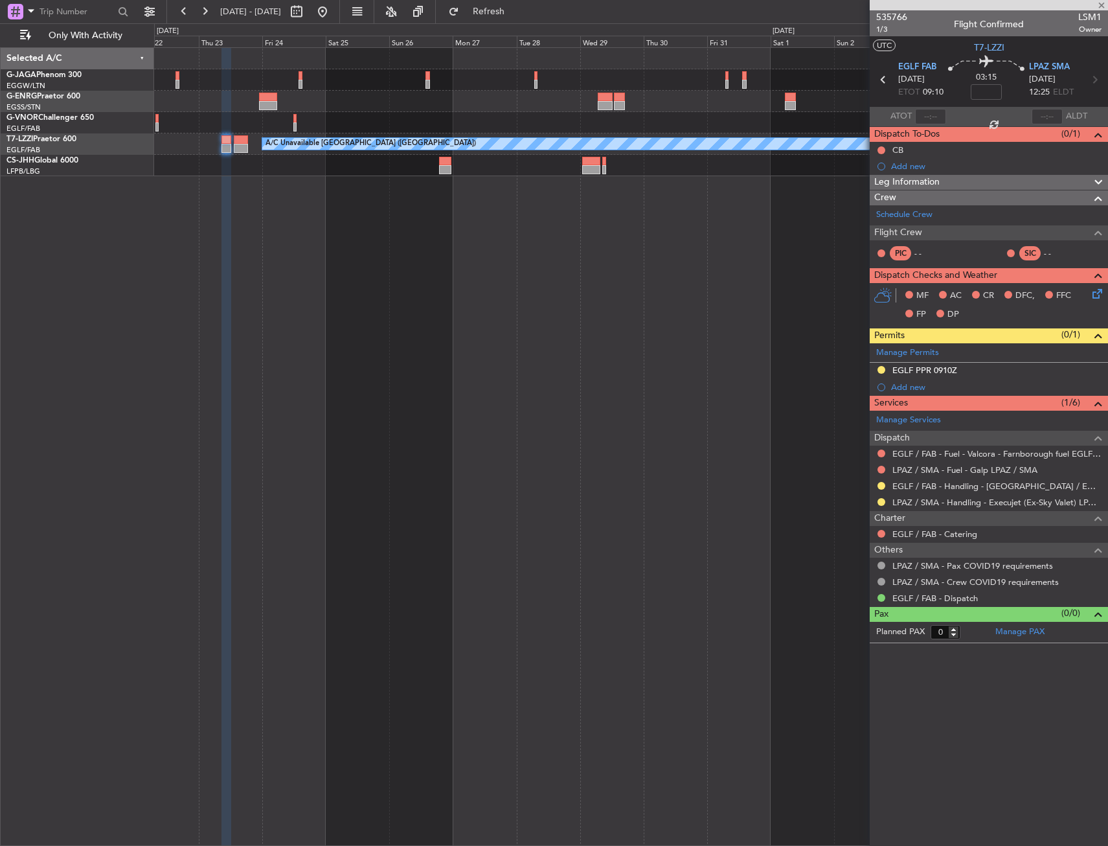
click at [250, 341] on div "A/C Unavailable [GEOGRAPHIC_DATA] ([GEOGRAPHIC_DATA])" at bounding box center [631, 446] width 954 height 799
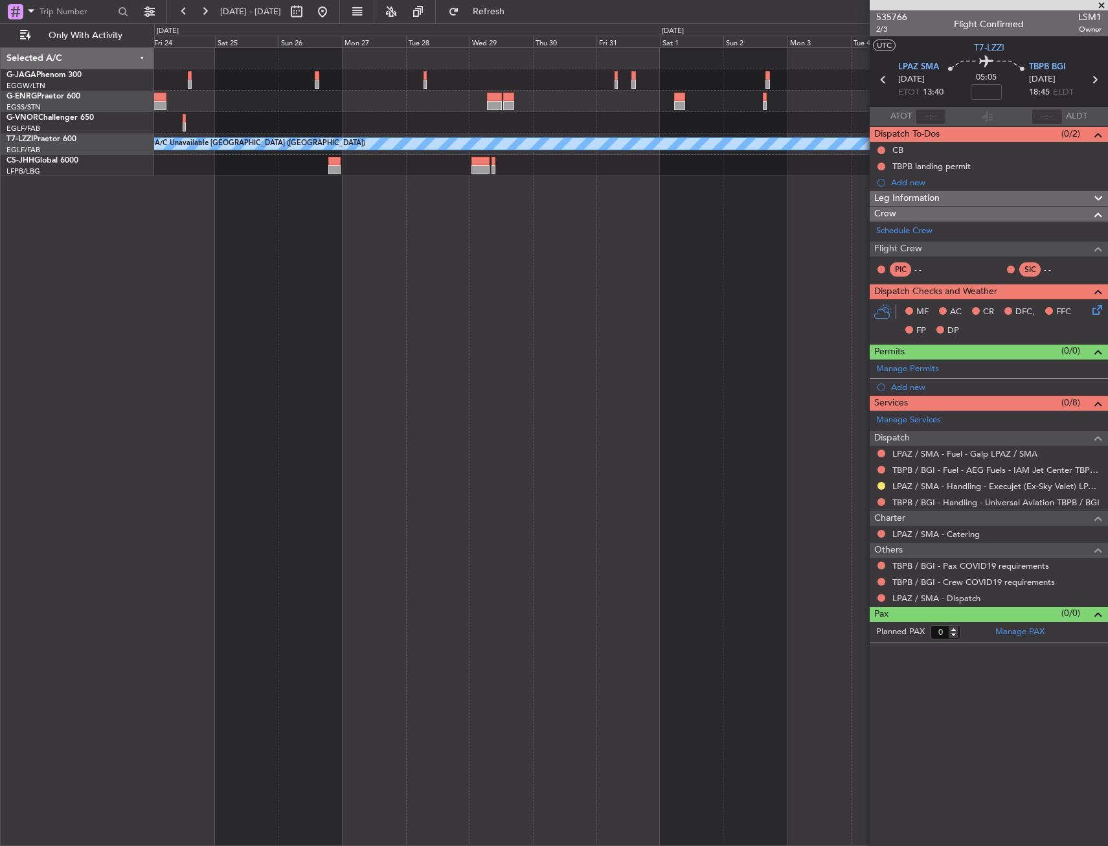
drag, startPoint x: 527, startPoint y: 12, endPoint x: 529, endPoint y: 23, distance: 11.3
click at [516, 12] on span "Refresh" at bounding box center [489, 11] width 54 height 9
click at [886, 561] on div at bounding box center [882, 565] width 10 height 10
click at [882, 563] on button at bounding box center [882, 566] width 8 height 8
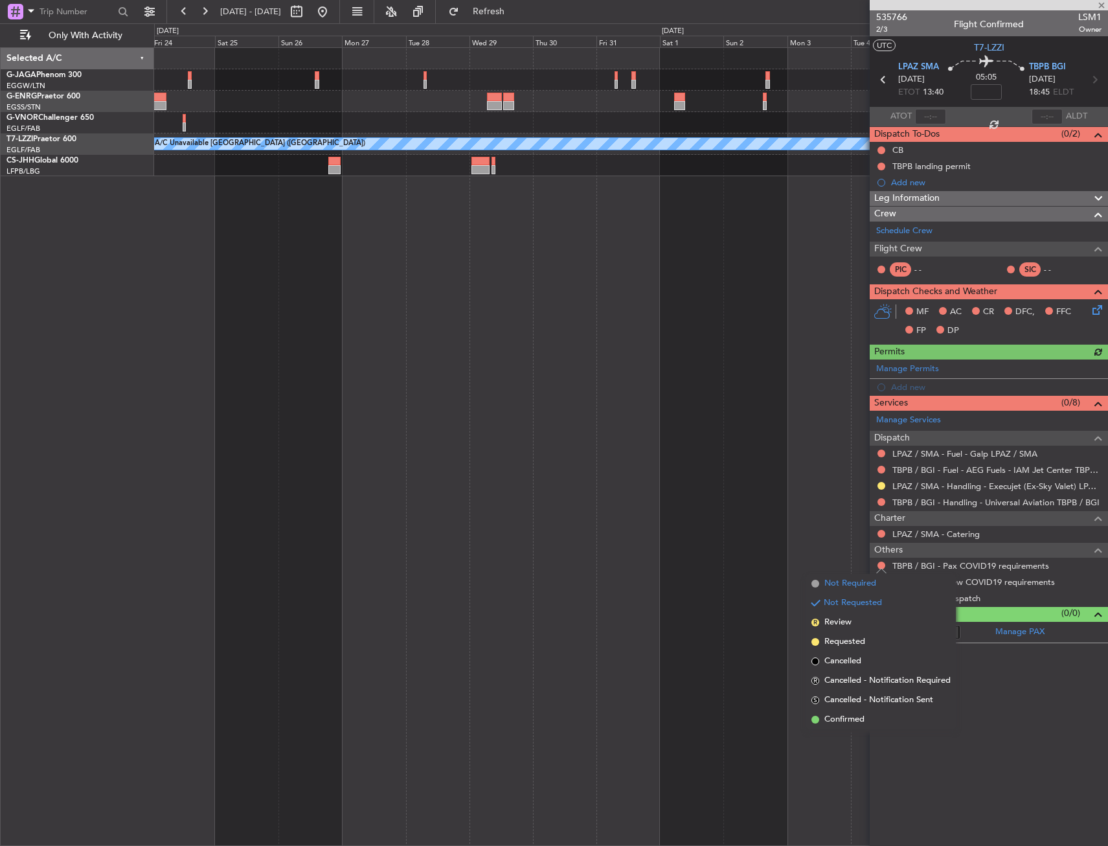
click at [859, 584] on span "Not Required" at bounding box center [851, 583] width 52 height 13
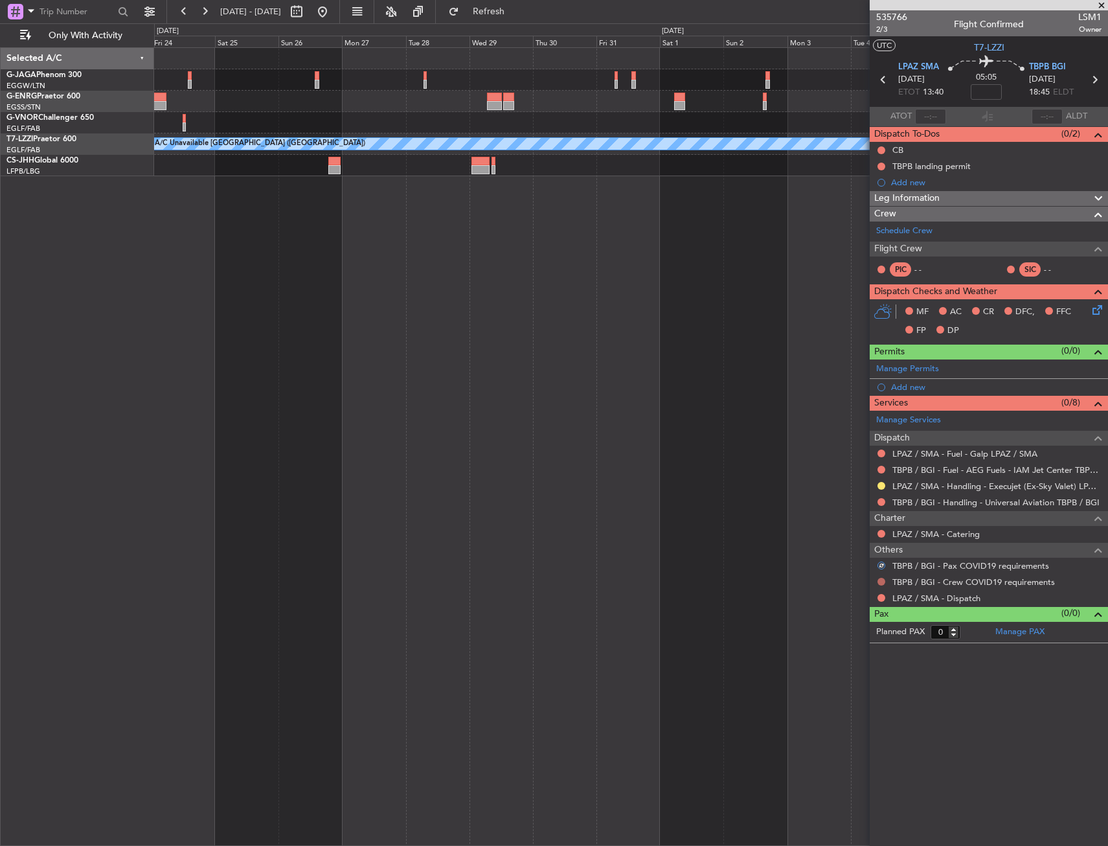
click at [880, 582] on button at bounding box center [882, 582] width 8 height 8
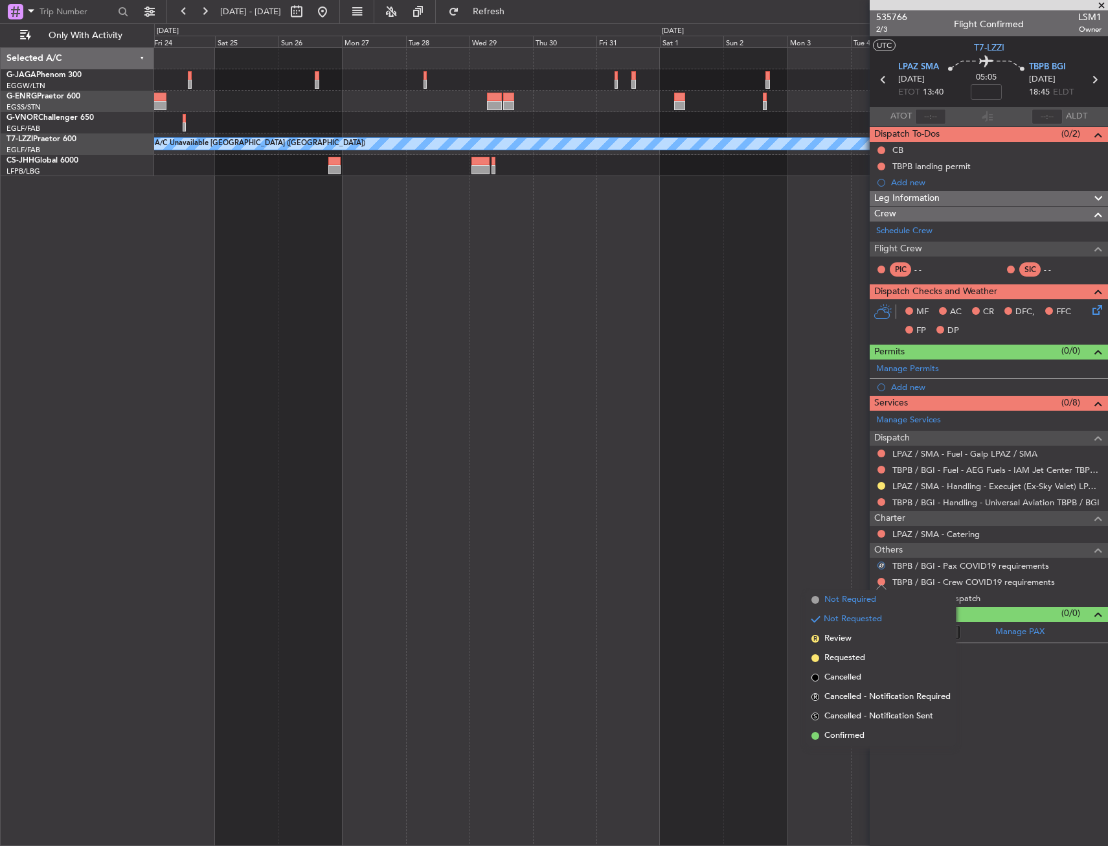
click at [853, 599] on span "Not Required" at bounding box center [851, 599] width 52 height 13
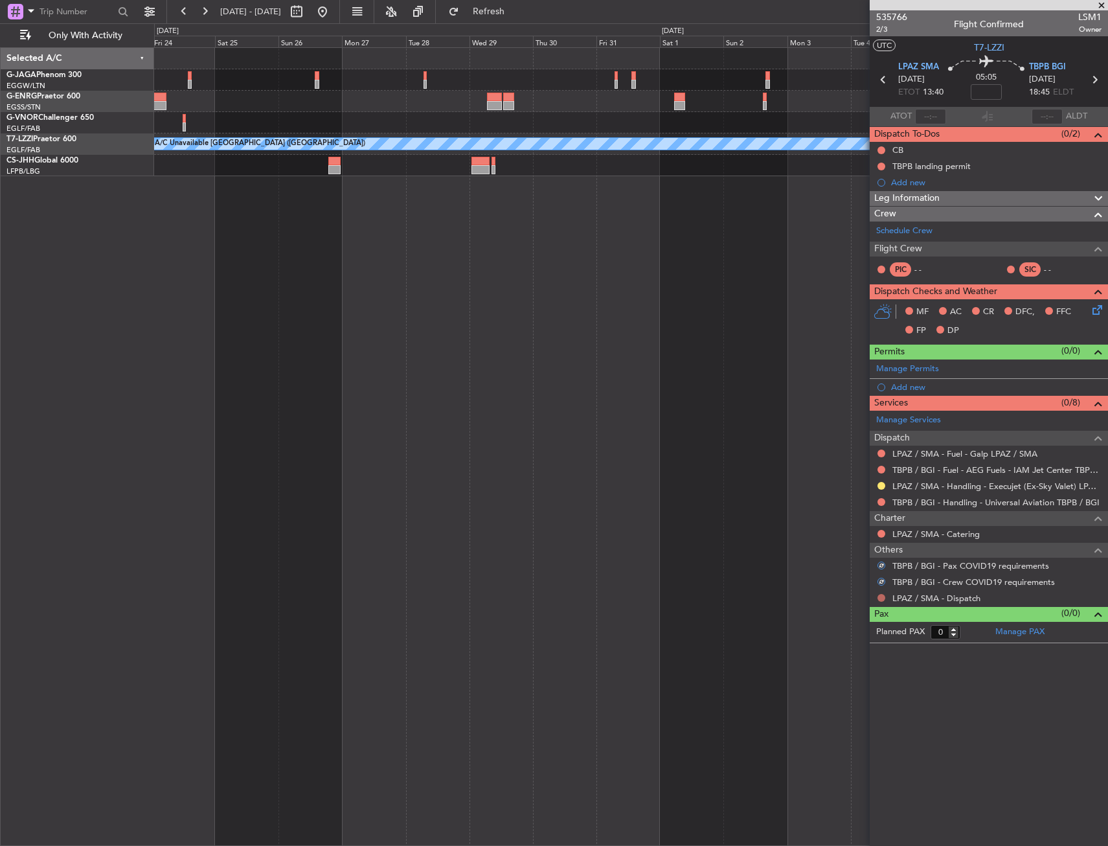
click at [879, 599] on button at bounding box center [882, 598] width 8 height 8
click at [841, 750] on span "Confirmed" at bounding box center [845, 752] width 40 height 13
click at [917, 503] on link "TBPB / BGI - Handling - Universal Aviation TBPB / BGI" at bounding box center [996, 502] width 207 height 11
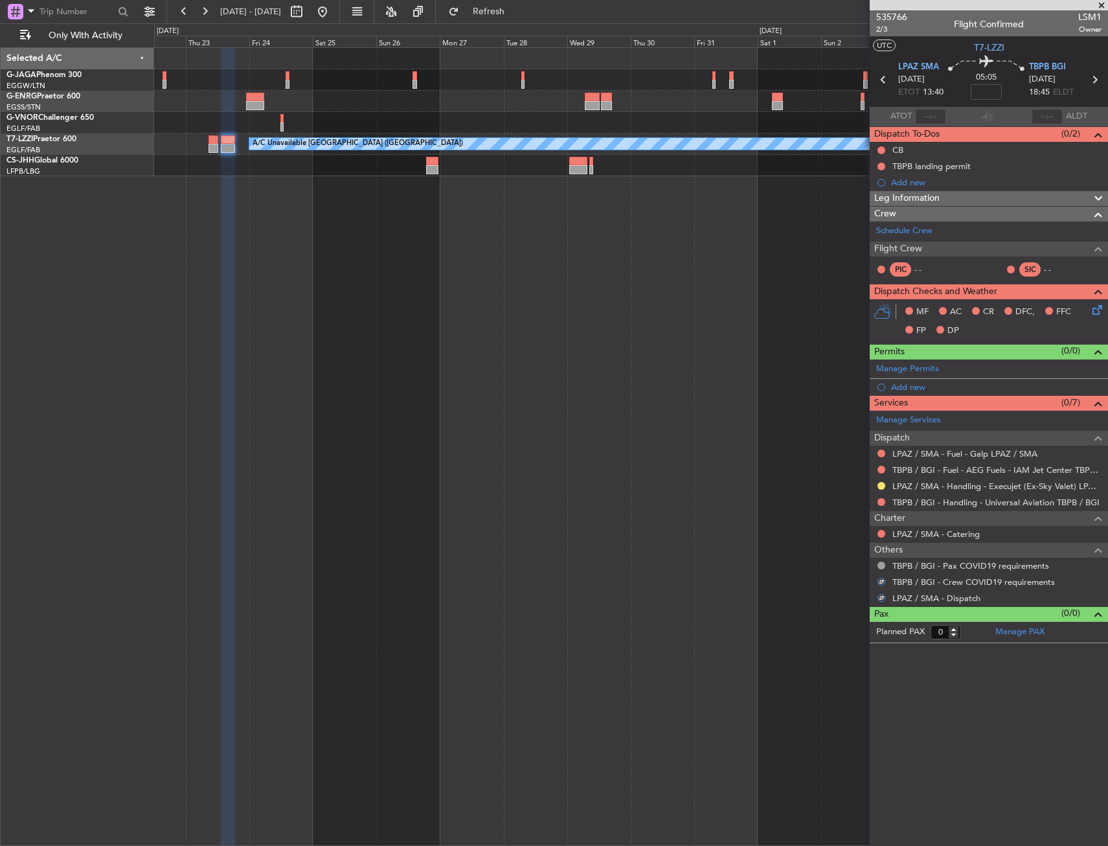
click at [254, 196] on div "A/C Unavailable [GEOGRAPHIC_DATA] ([GEOGRAPHIC_DATA])" at bounding box center [631, 446] width 954 height 799
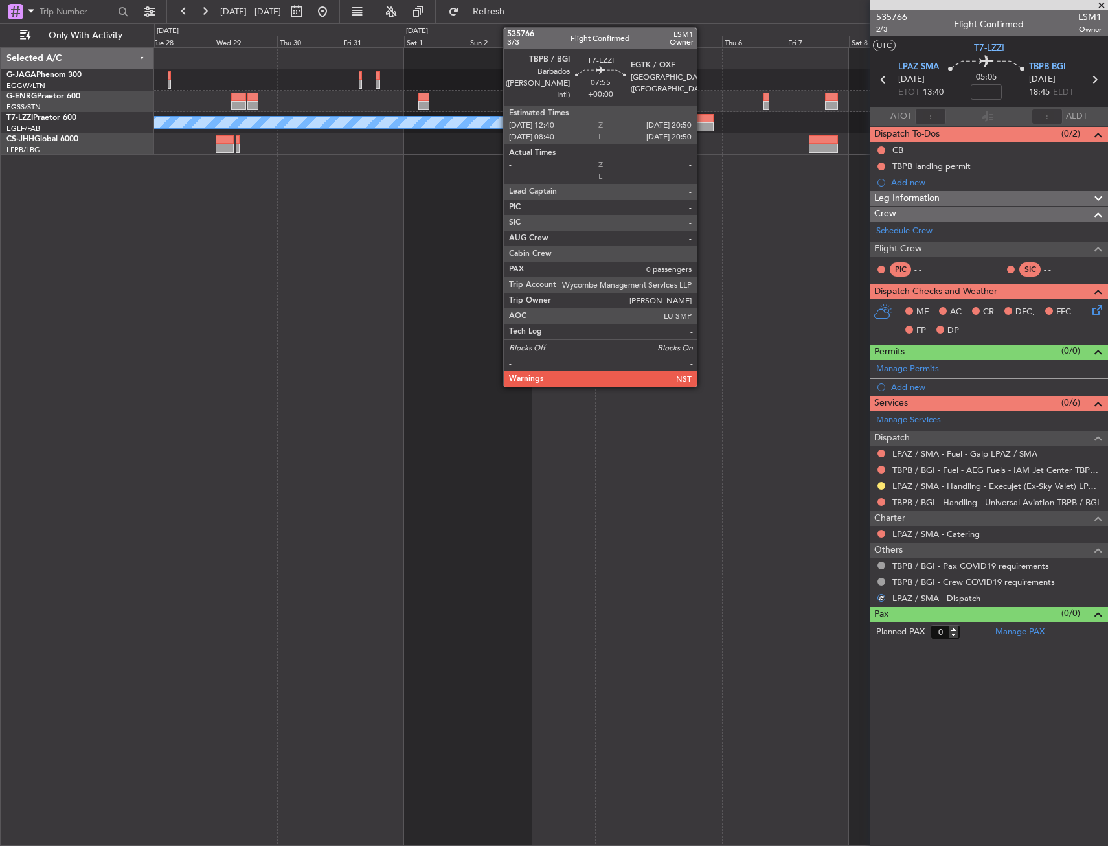
click at [703, 118] on div at bounding box center [703, 118] width 22 height 9
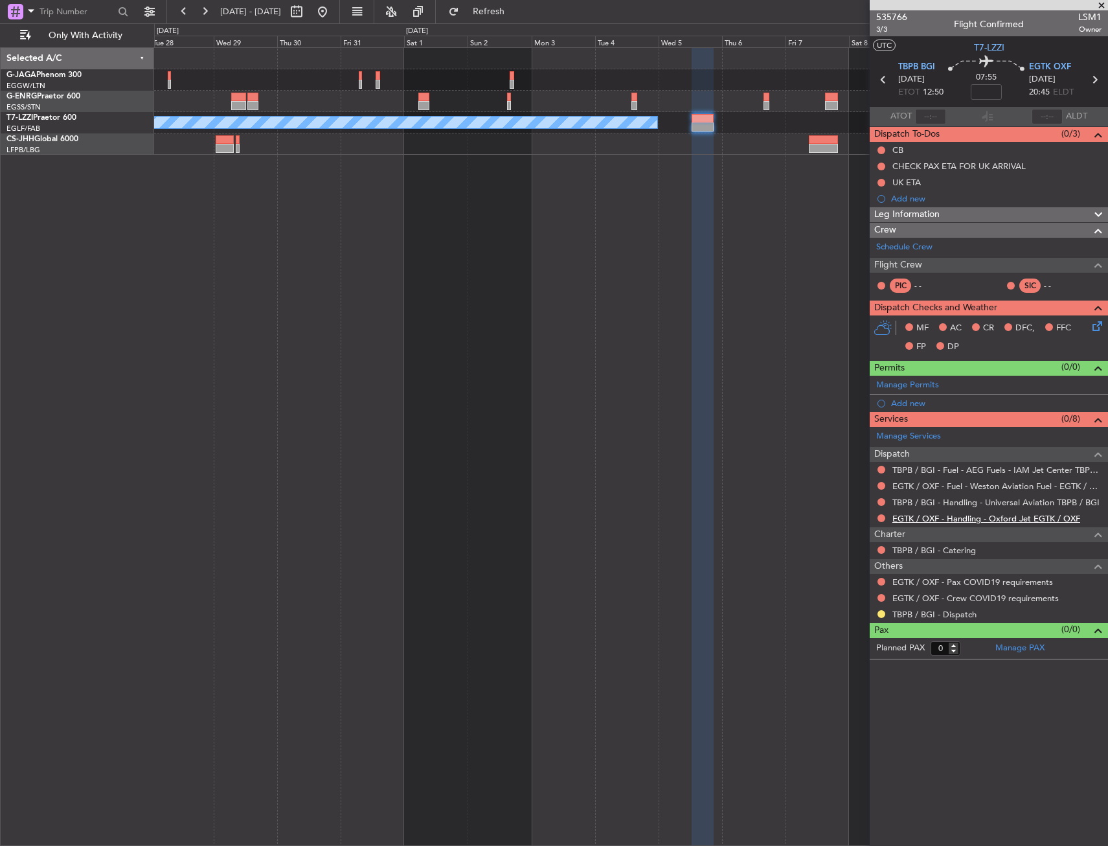
click at [966, 518] on link "EGTK / OXF - Handling - Oxford Jet EGTK / OXF" at bounding box center [987, 518] width 188 height 11
click at [882, 516] on button at bounding box center [882, 518] width 8 height 8
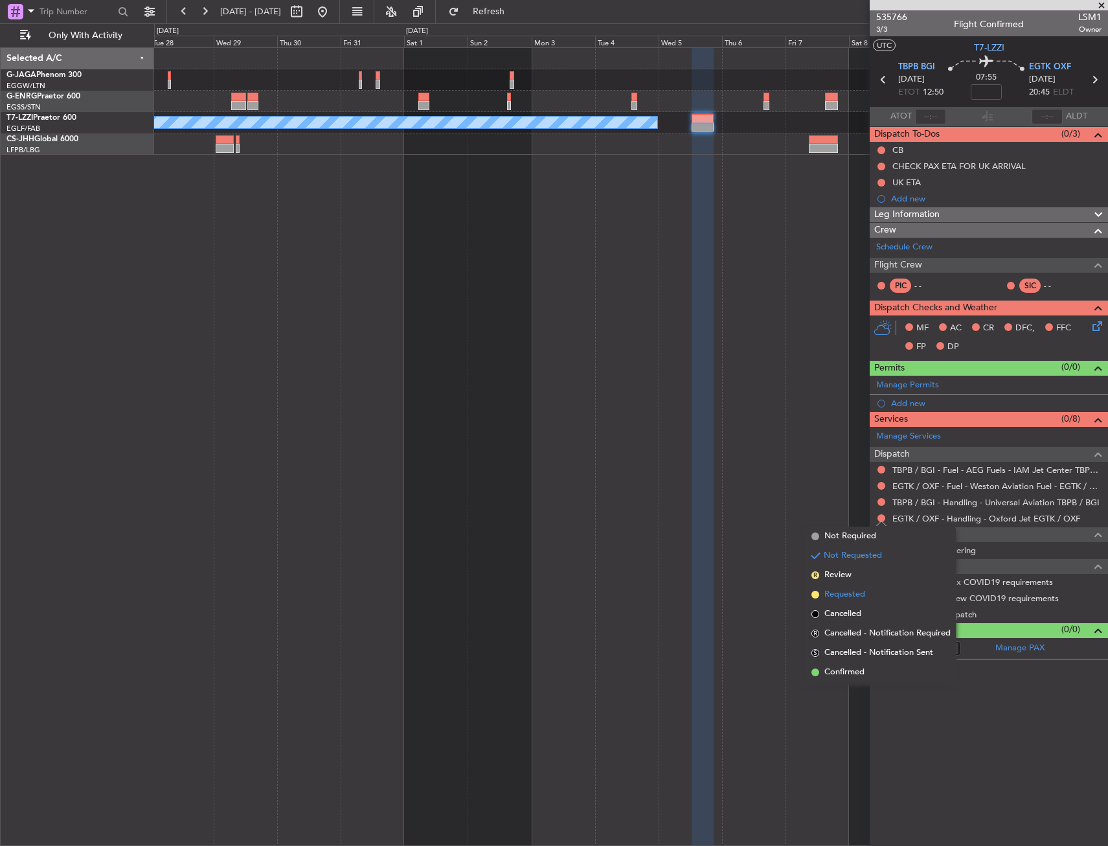
click at [855, 595] on span "Requested" at bounding box center [845, 594] width 41 height 13
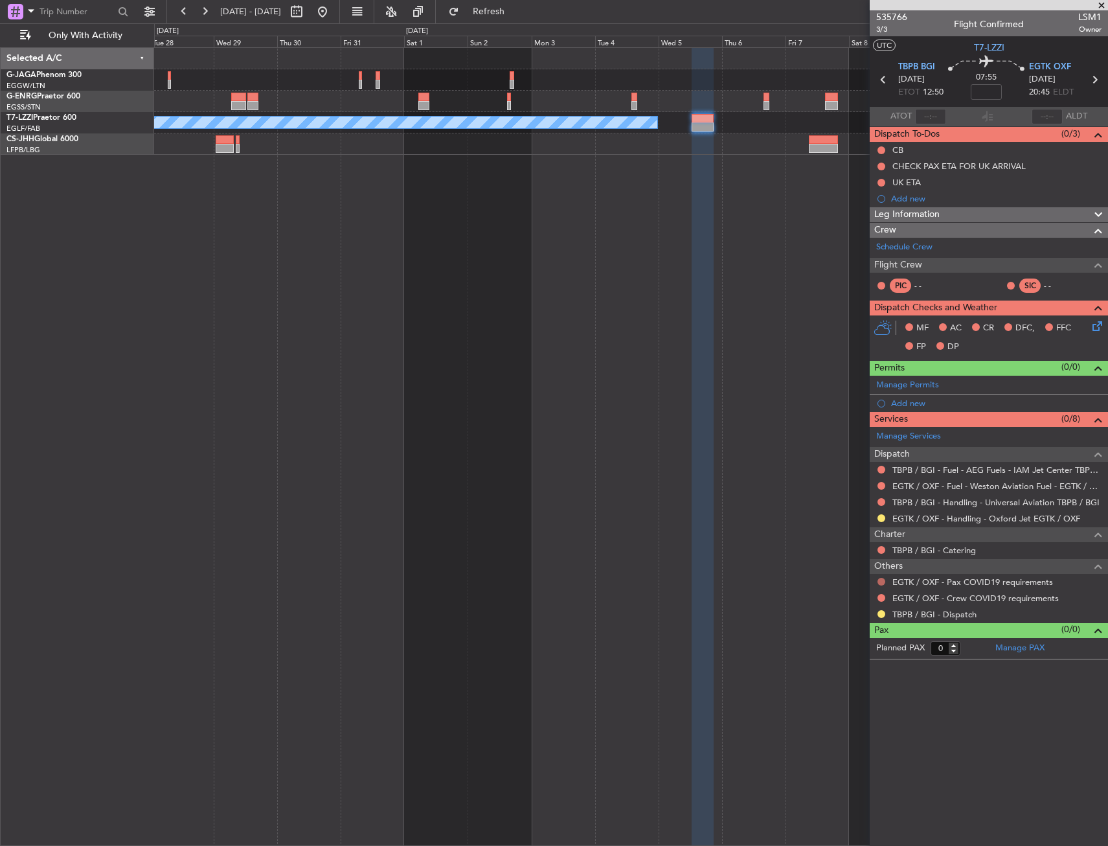
click at [882, 578] on button at bounding box center [882, 582] width 8 height 8
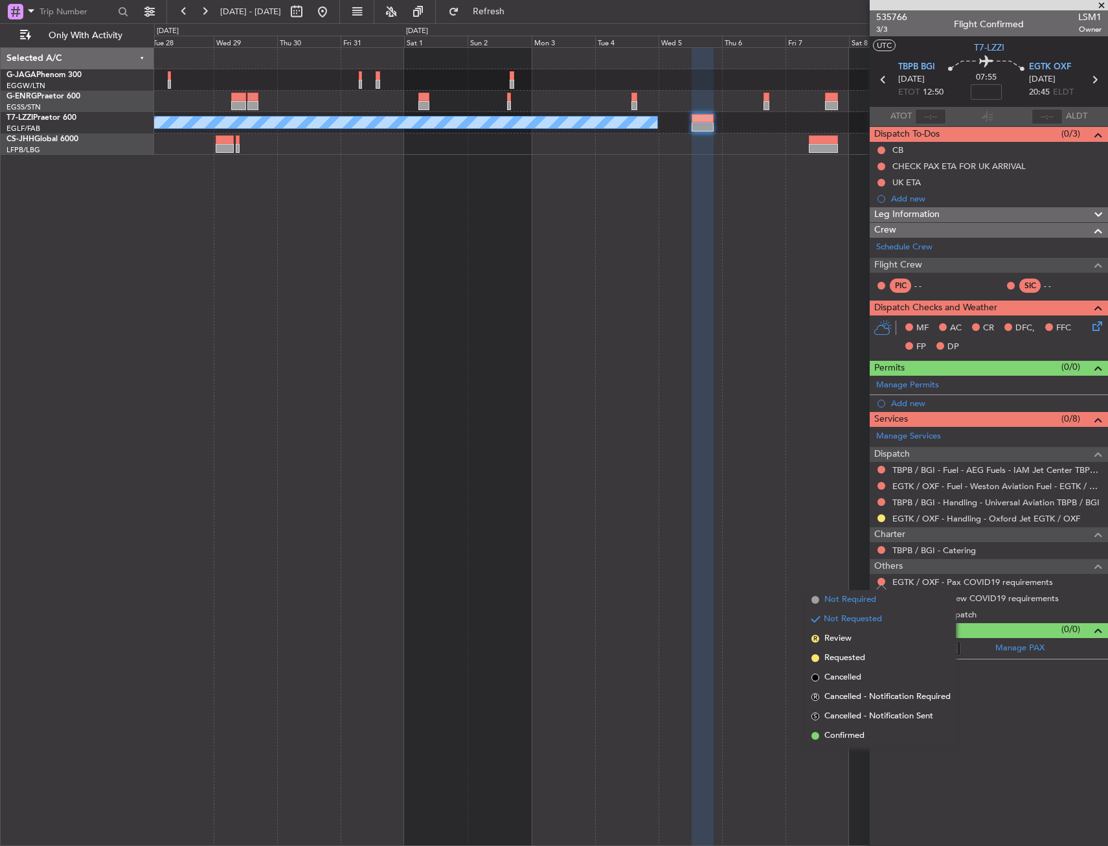
click at [862, 599] on span "Not Required" at bounding box center [851, 599] width 52 height 13
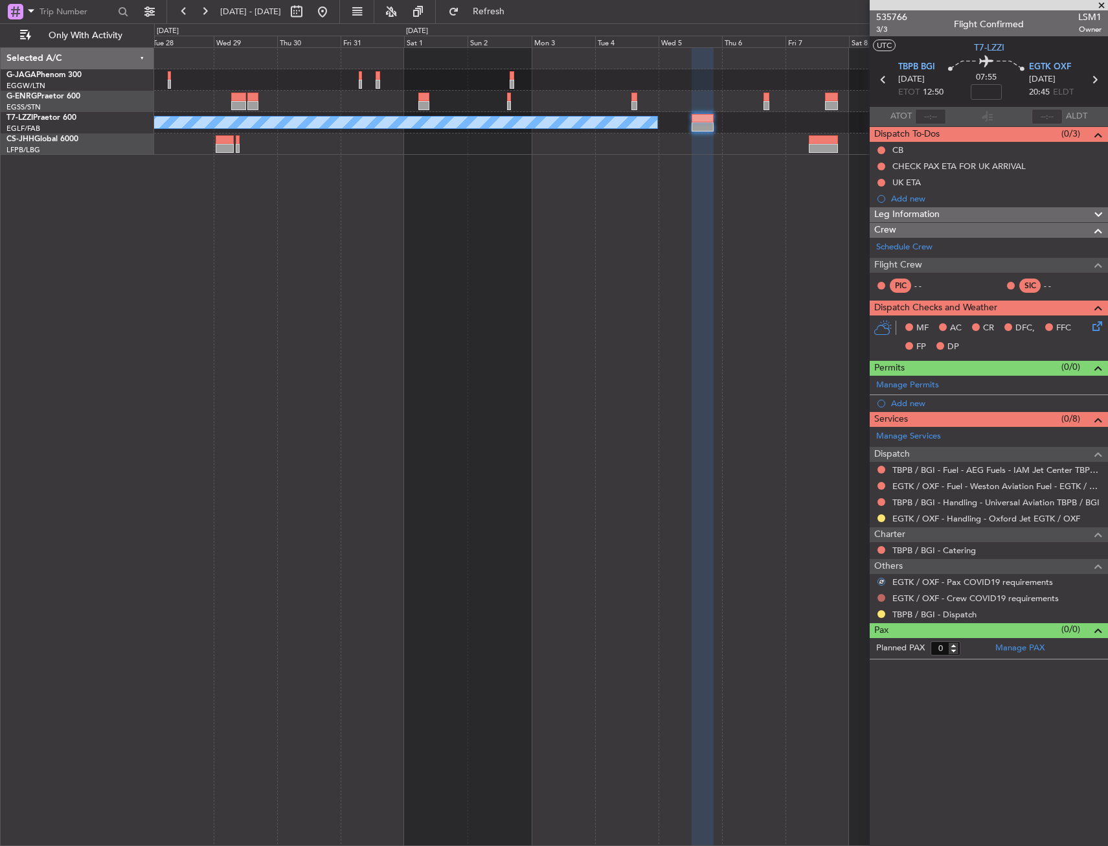
click at [881, 594] on button at bounding box center [882, 598] width 8 height 8
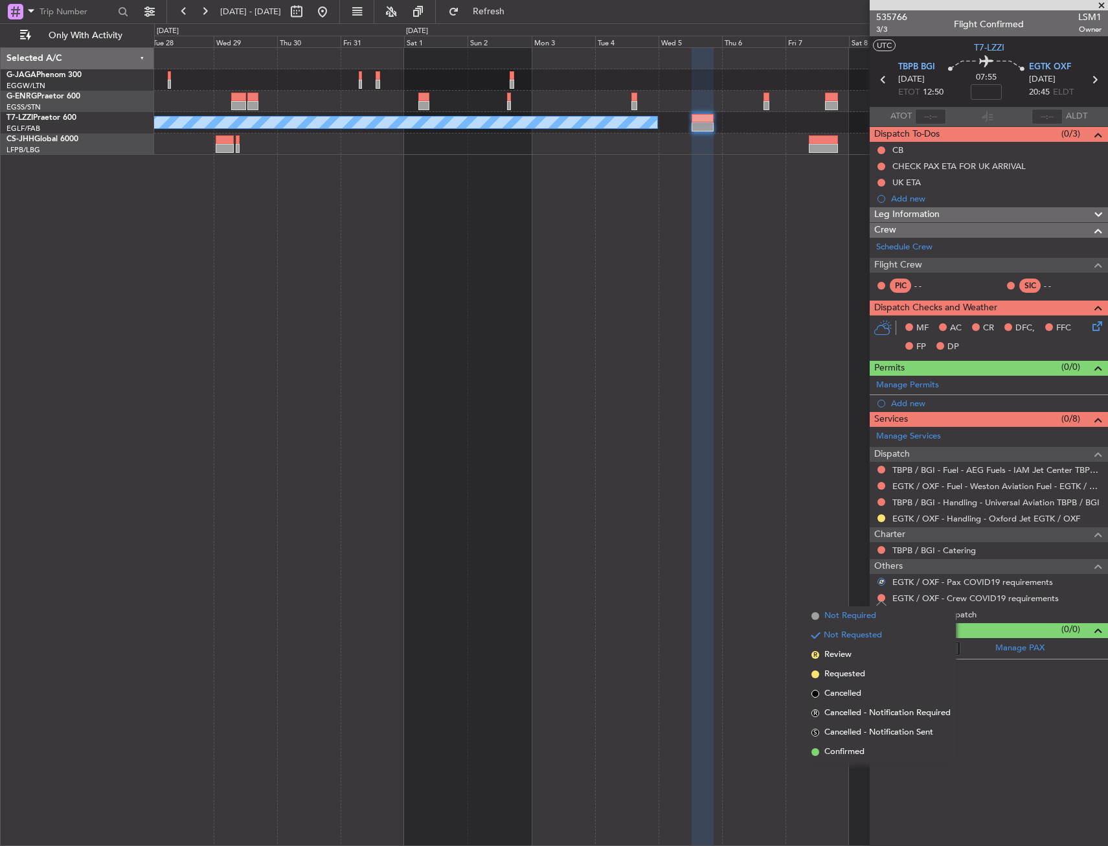
click at [824, 612] on li "Not Required" at bounding box center [882, 615] width 150 height 19
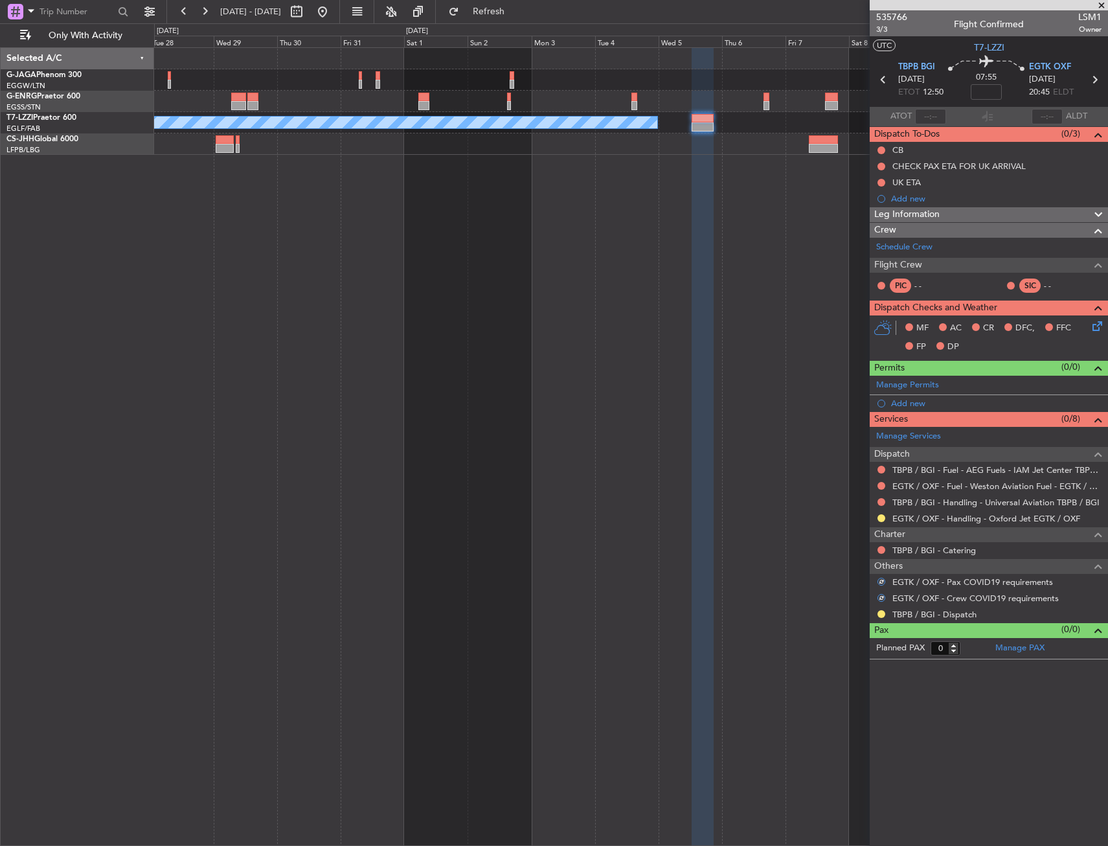
click at [875, 610] on div "TBPB / BGI - Dispatch" at bounding box center [989, 614] width 238 height 16
click at [882, 612] on button at bounding box center [882, 614] width 8 height 8
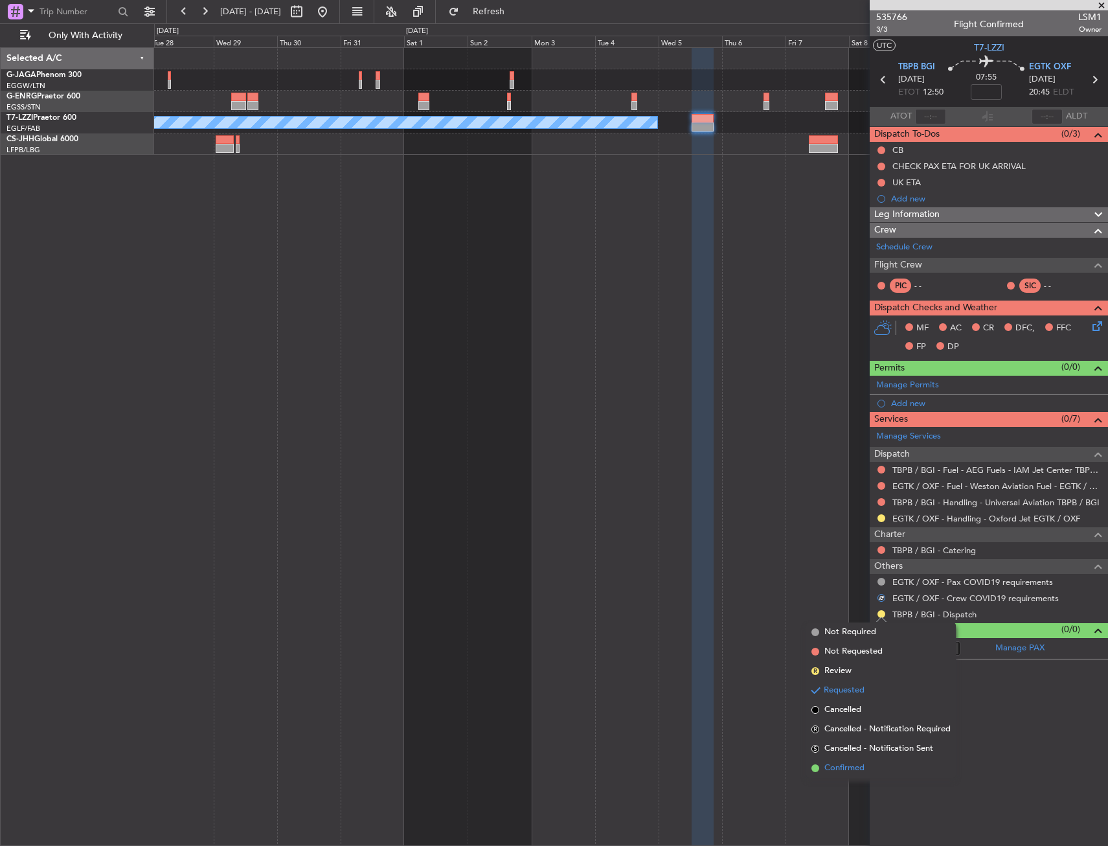
click at [834, 771] on span "Confirmed" at bounding box center [845, 768] width 40 height 13
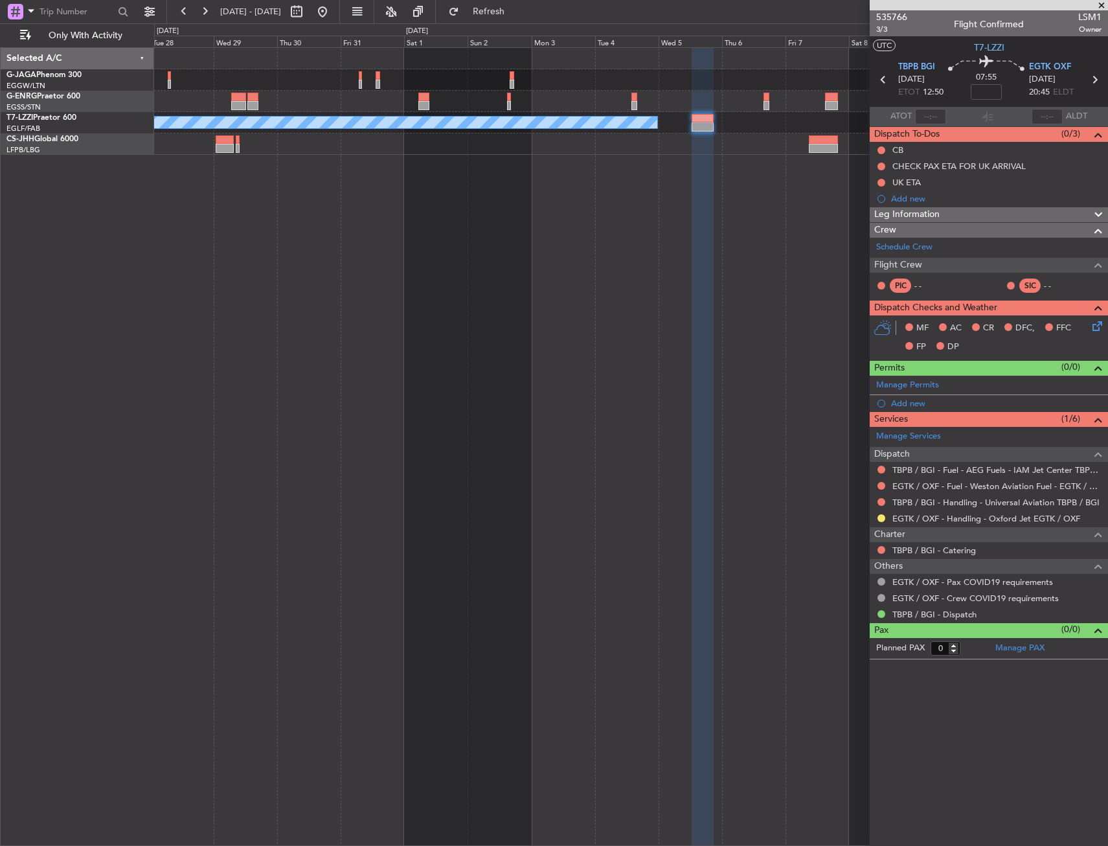
click at [550, 23] on div "A/C Unavailable London (Luton) Selected A/C G-JAGA Phenom 300 EGGW/LTN London (…" at bounding box center [554, 434] width 1108 height 823
click at [516, 14] on span "Refresh" at bounding box center [489, 11] width 54 height 9
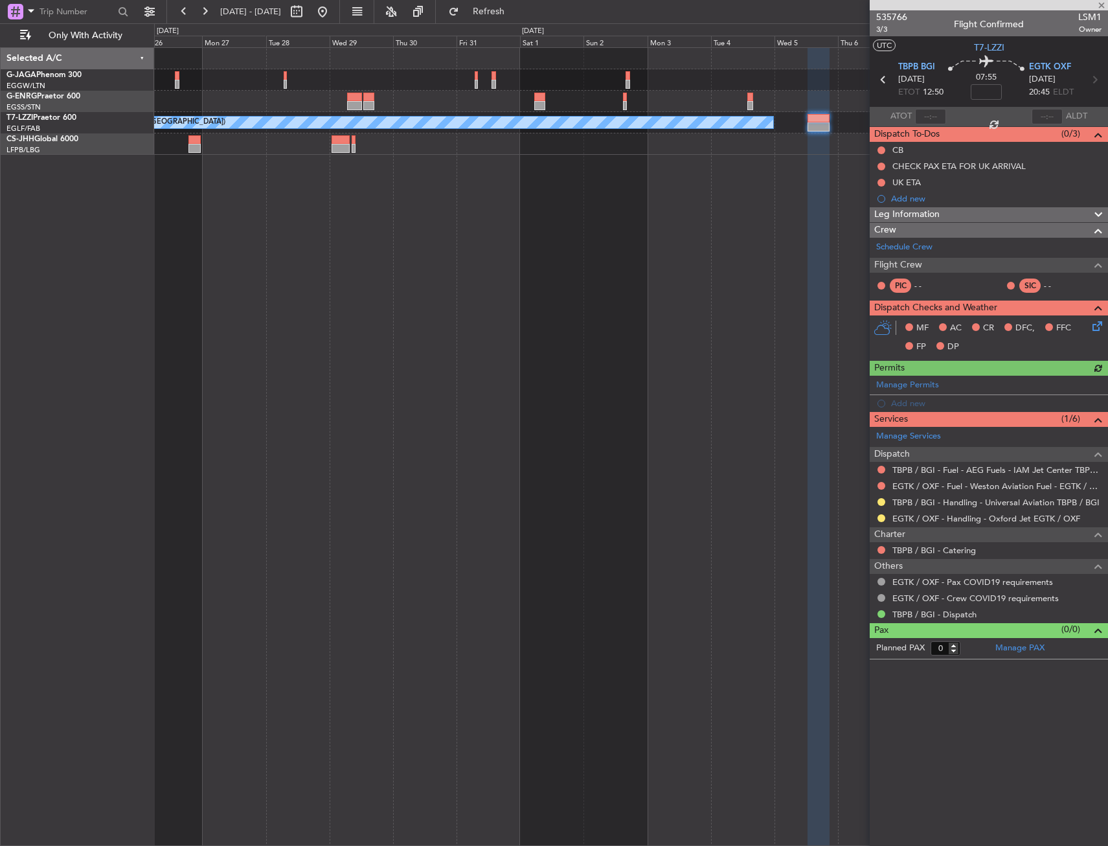
click at [688, 207] on div "A/C Unavailable [GEOGRAPHIC_DATA] ([GEOGRAPHIC_DATA])" at bounding box center [631, 446] width 954 height 799
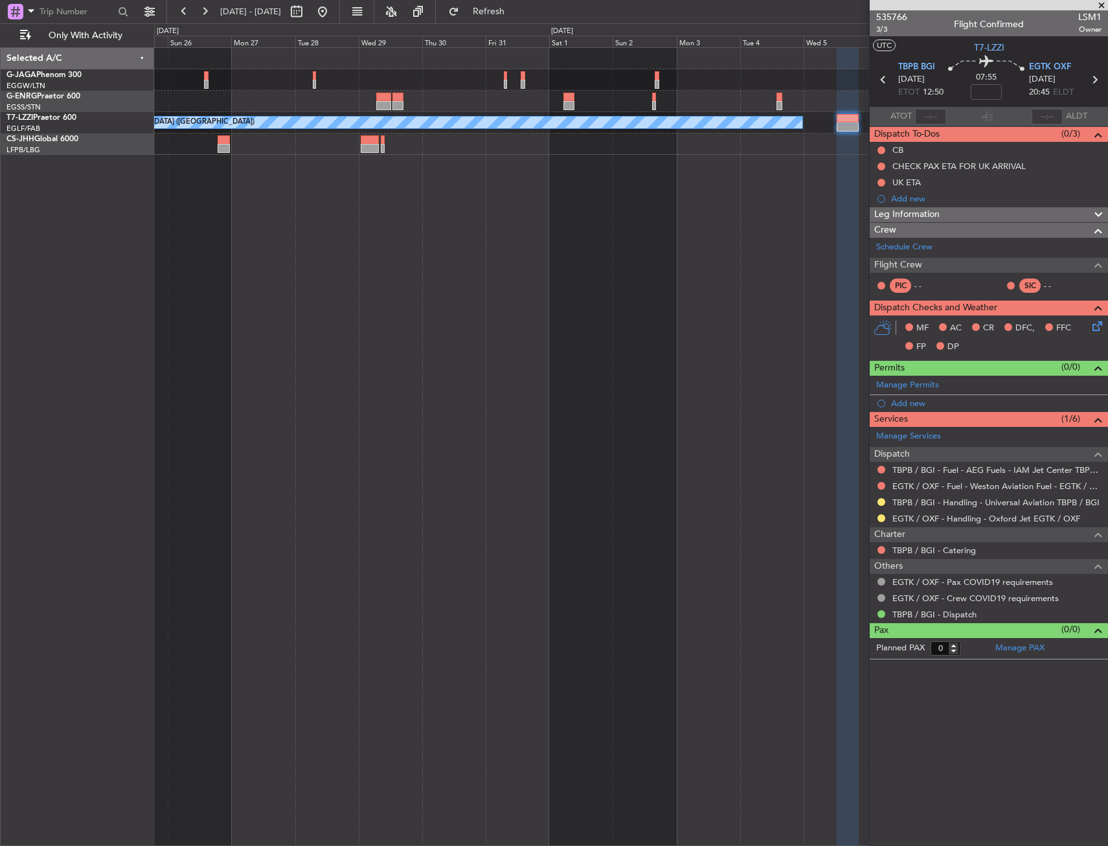
click at [592, 166] on div "A/C Unavailable [GEOGRAPHIC_DATA] ([GEOGRAPHIC_DATA])" at bounding box center [631, 446] width 954 height 799
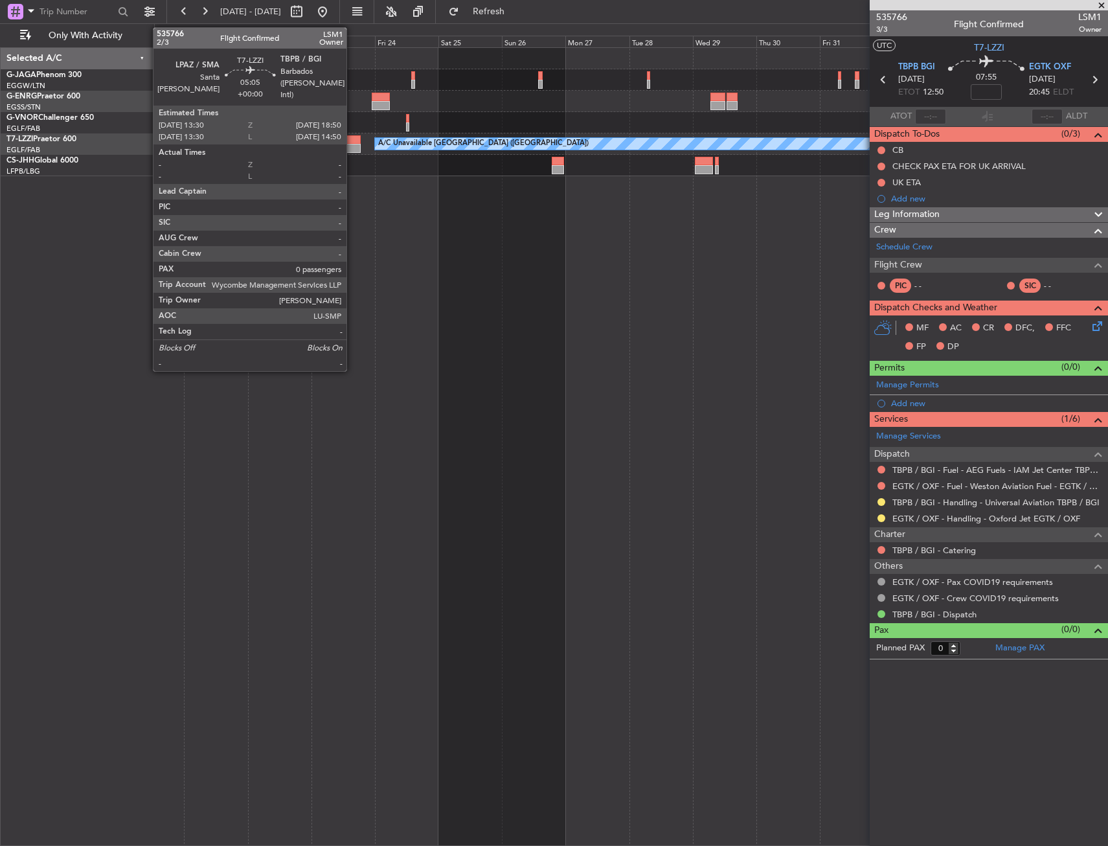
click at [352, 150] on div at bounding box center [354, 148] width 14 height 9
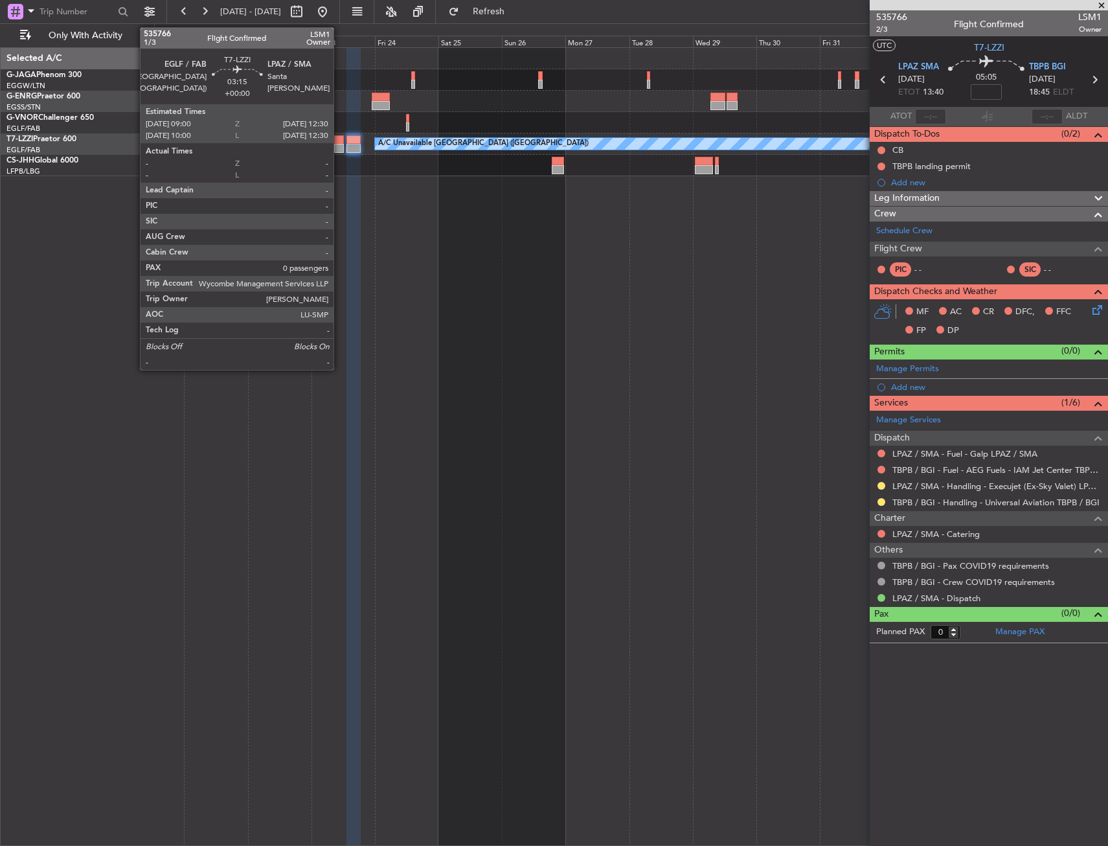
click at [339, 144] on div at bounding box center [339, 148] width 10 height 9
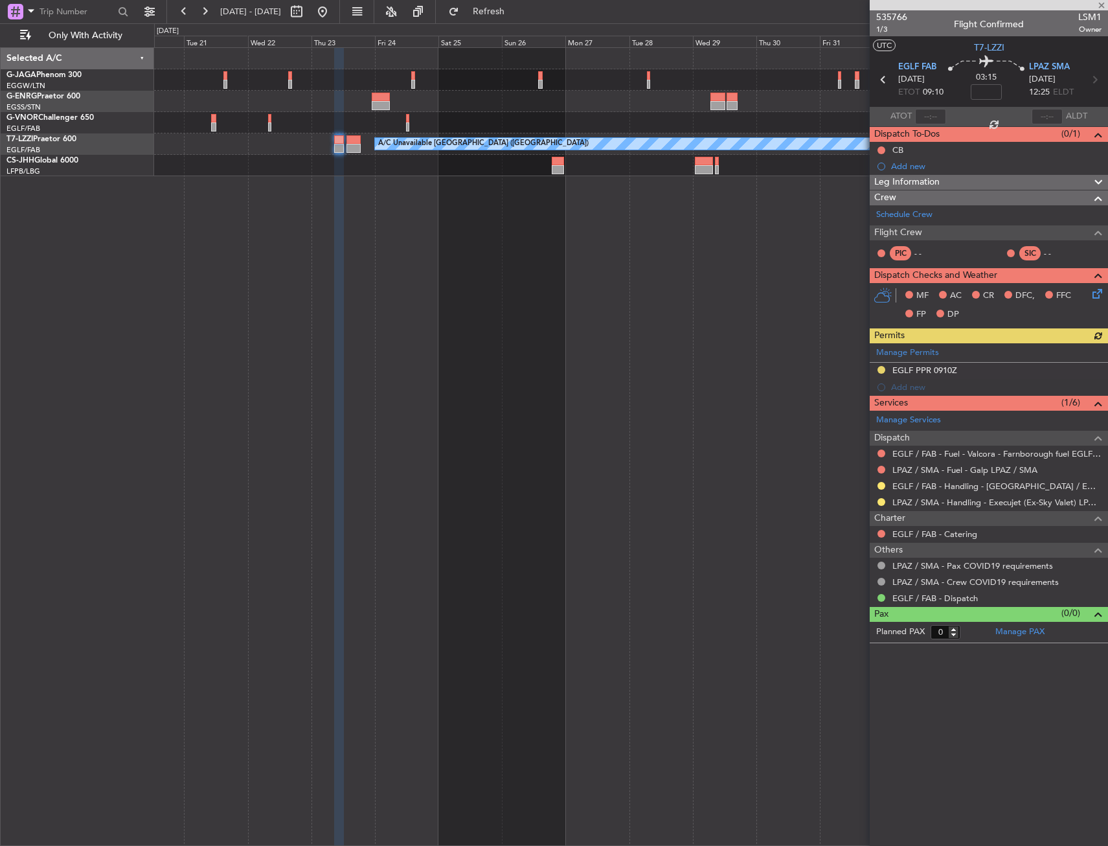
click at [358, 141] on div at bounding box center [354, 139] width 14 height 9
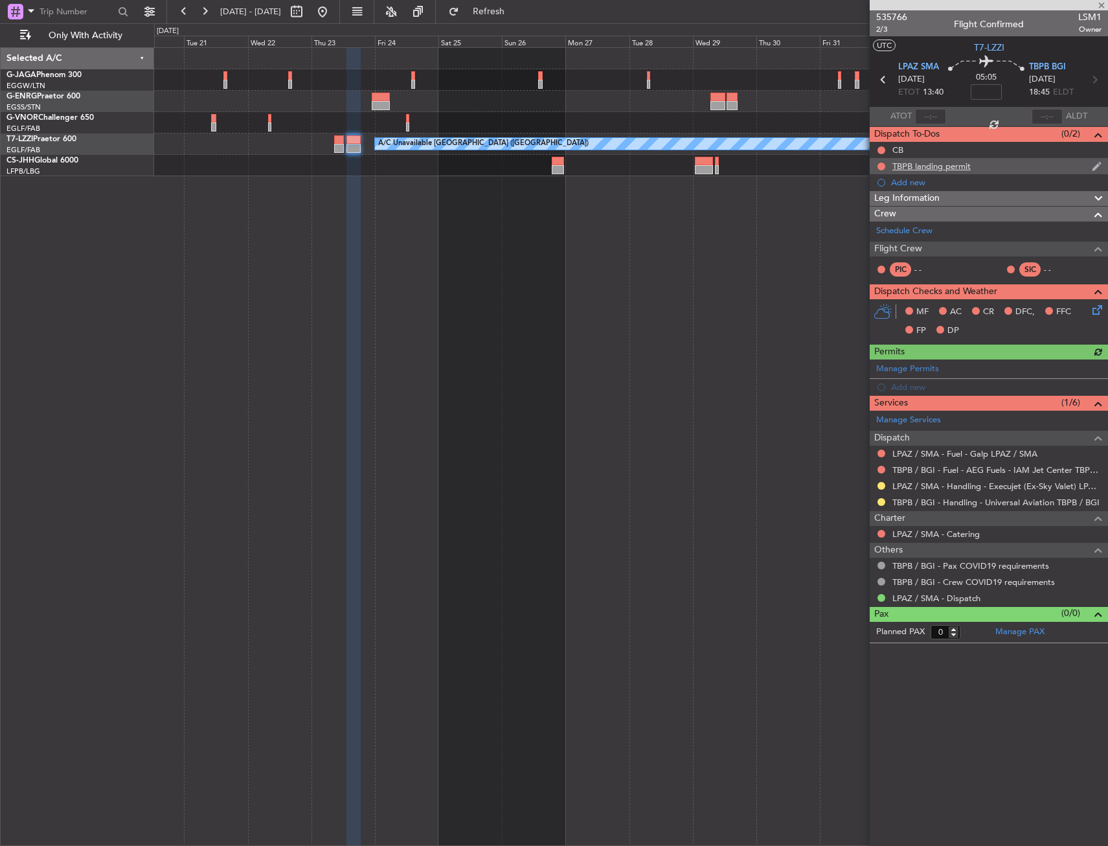
click at [956, 169] on div "TBPB landing permit" at bounding box center [932, 166] width 78 height 11
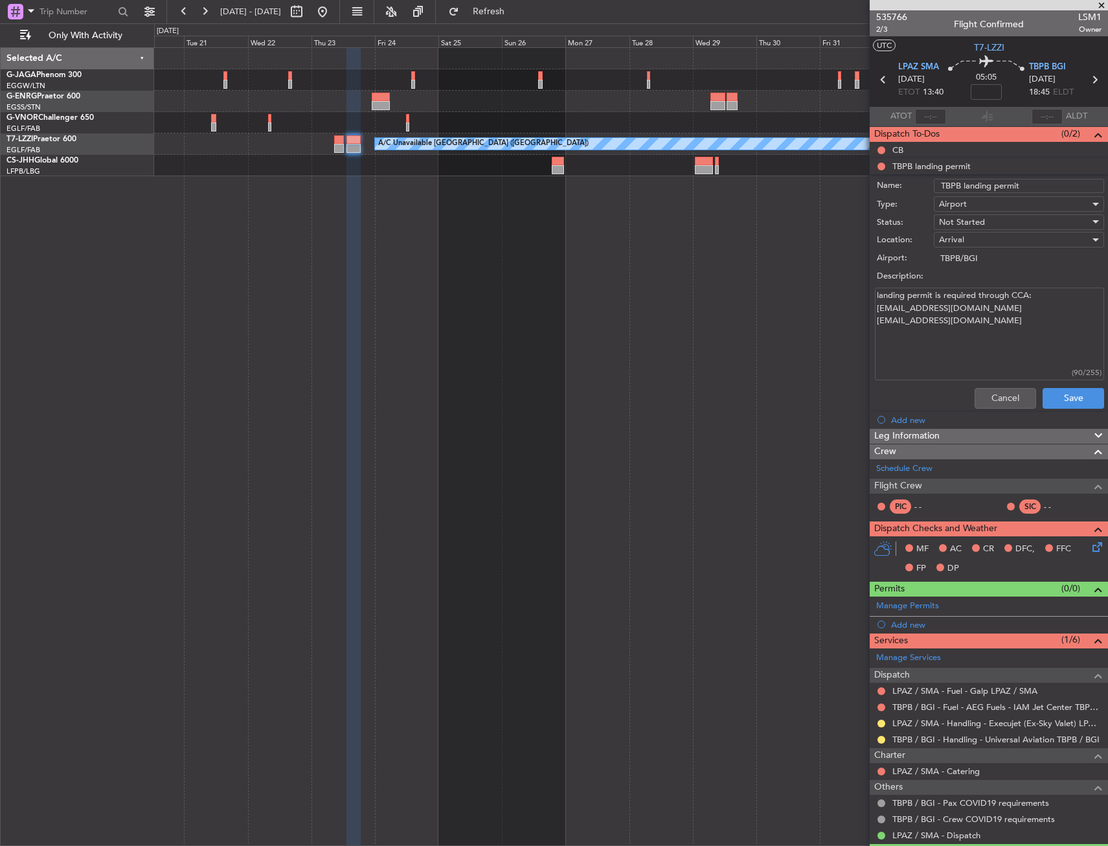
click at [961, 334] on textarea "landing permit is required through CCA: gibbsd@tourism.gov.bb wharewoodb@touris…" at bounding box center [989, 334] width 229 height 93
click at [961, 332] on textarea "landing permit is required through CCA: gibbsd@tourism.gov.bb wharewoodb@touris…" at bounding box center [989, 334] width 229 height 93
click at [981, 319] on textarea "landing permit is required through CCA: gibbsd@tourism.gov.bb wharewoodb@touris…" at bounding box center [989, 334] width 229 height 93
click at [981, 345] on textarea "landing permit is required through CCA: gibbsd@tourism.gov.bb wharewoodb@touris…" at bounding box center [989, 334] width 229 height 93
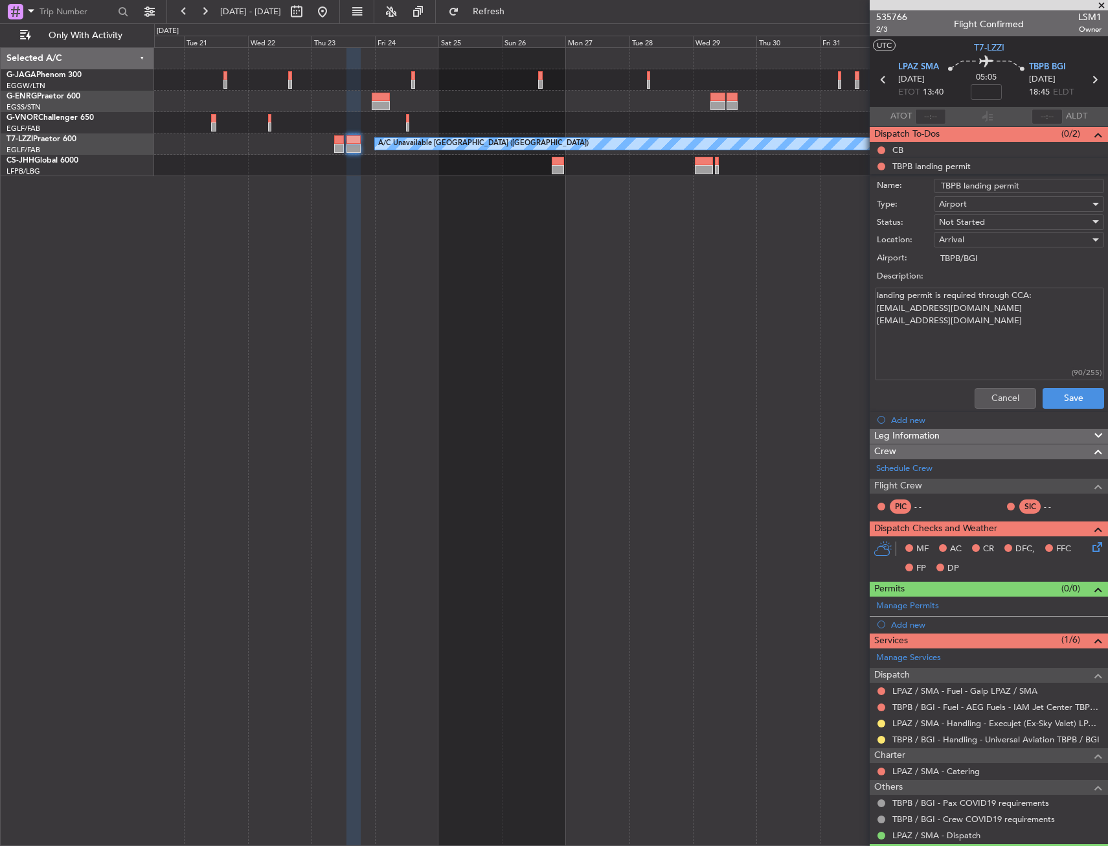
drag, startPoint x: 883, startPoint y: 295, endPoint x: 1041, endPoint y: 345, distance: 165.8
click at [1041, 345] on textarea "landing permit is required through CCA: gibbsd@tourism.gov.bb wharewoodb@touris…" at bounding box center [989, 334] width 229 height 93
click at [1007, 401] on button "Cancel" at bounding box center [1006, 398] width 62 height 21
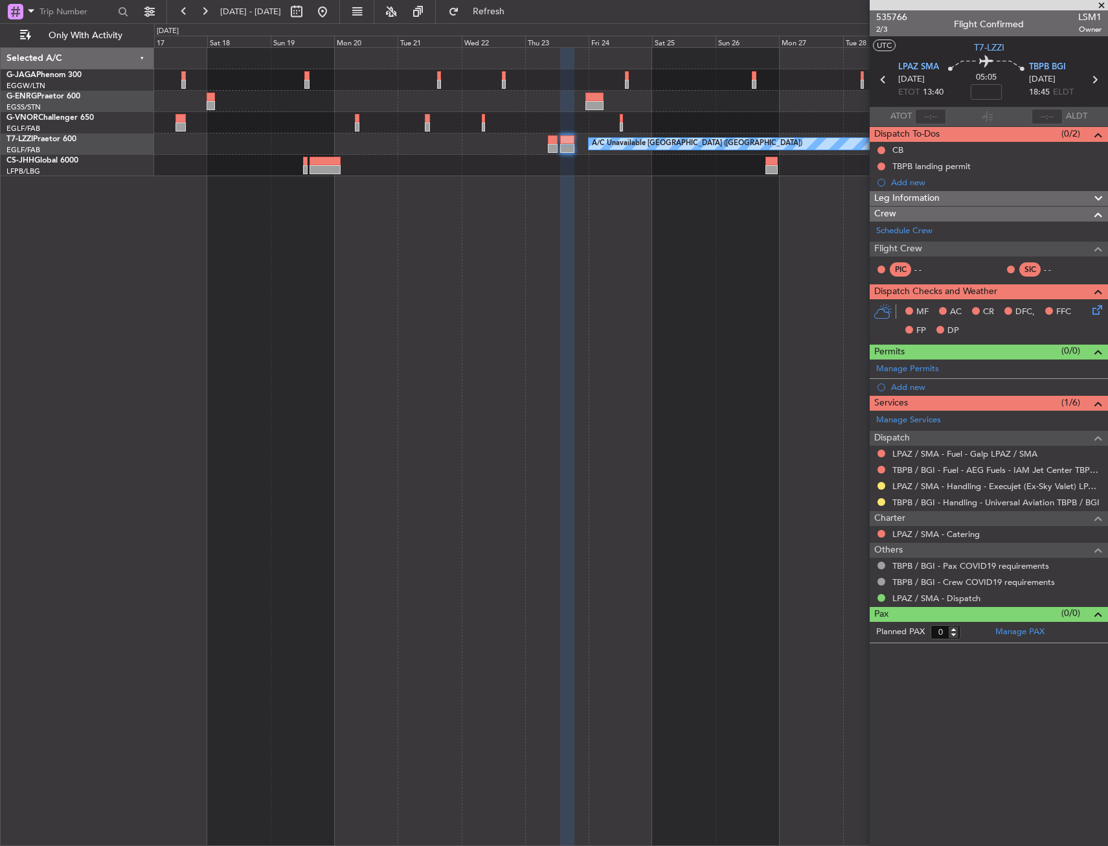
click at [768, 219] on div "A/C Unavailable [GEOGRAPHIC_DATA] ([GEOGRAPHIC_DATA])" at bounding box center [631, 446] width 954 height 799
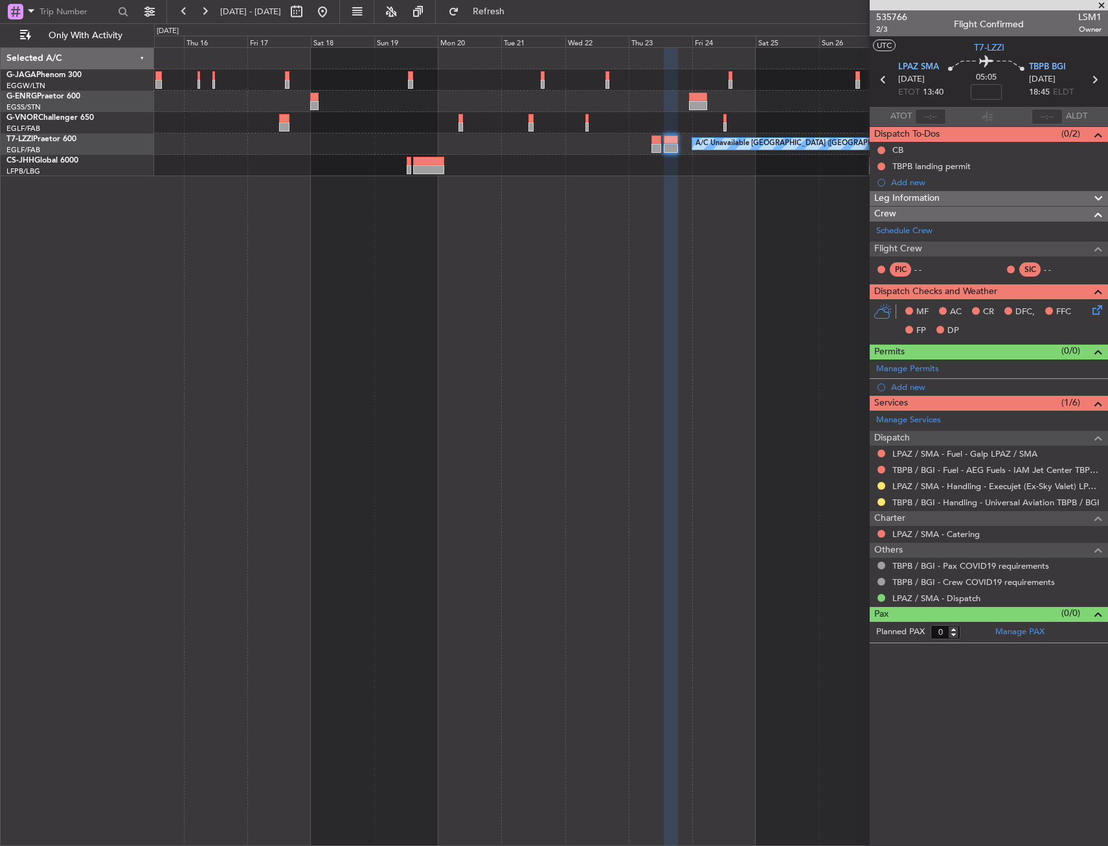
click at [729, 223] on div "A/C Unavailable [GEOGRAPHIC_DATA] ([GEOGRAPHIC_DATA])" at bounding box center [631, 446] width 954 height 799
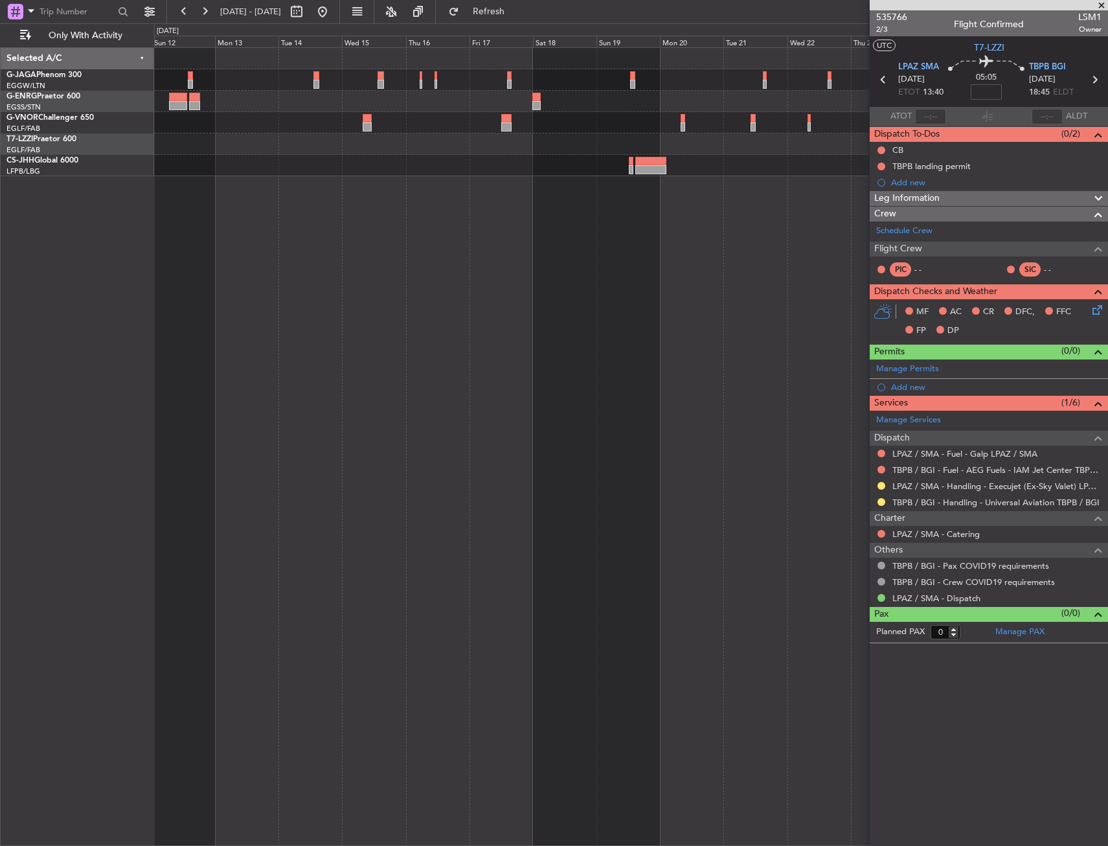
click at [321, 271] on div "A/C Unavailable [GEOGRAPHIC_DATA] ([GEOGRAPHIC_DATA])" at bounding box center [631, 446] width 954 height 799
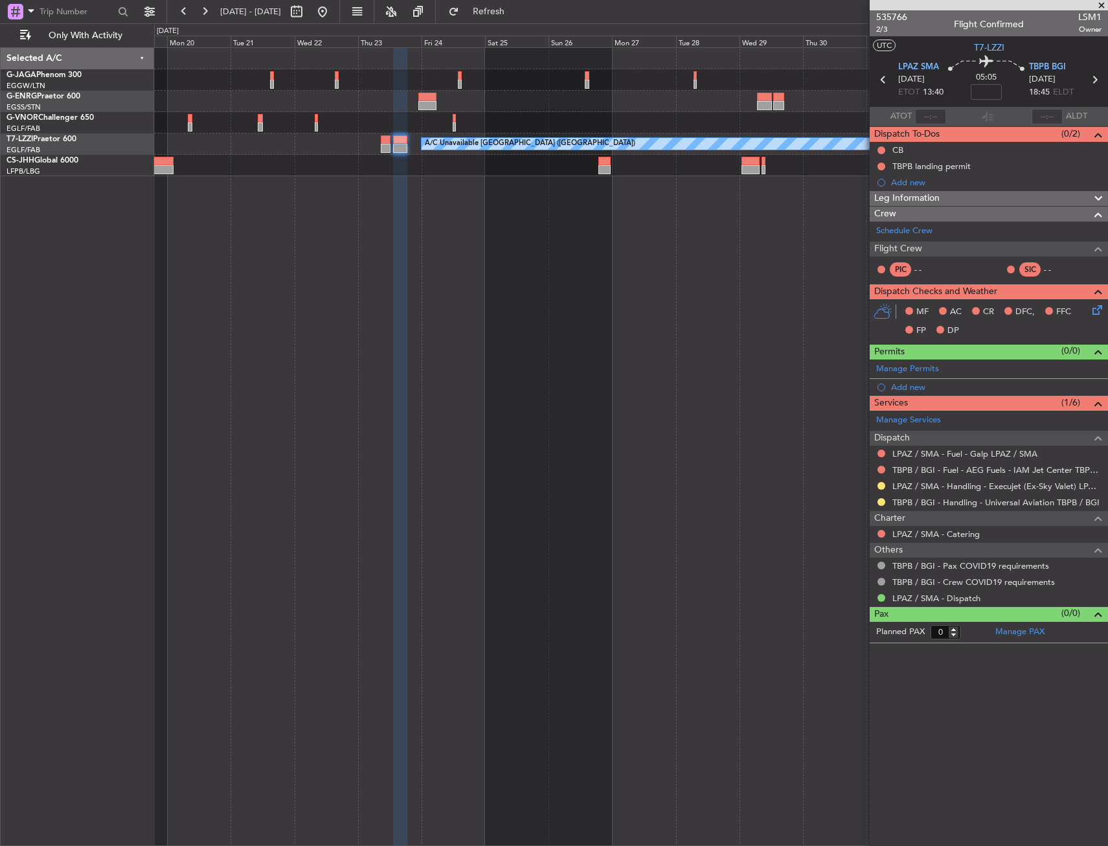
click at [273, 253] on div "A/C Unavailable [GEOGRAPHIC_DATA] ([GEOGRAPHIC_DATA])" at bounding box center [631, 446] width 954 height 799
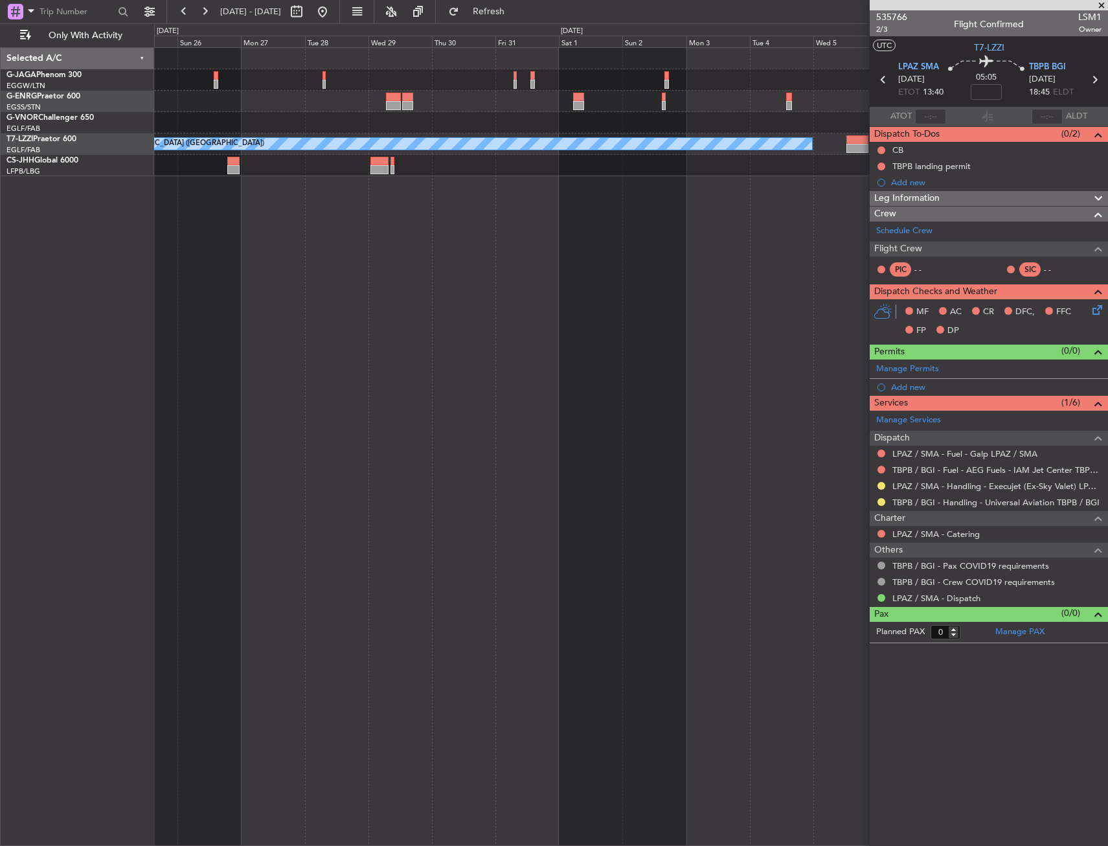
click at [232, 218] on div "A/C Unavailable [GEOGRAPHIC_DATA] ([GEOGRAPHIC_DATA])" at bounding box center [631, 446] width 954 height 799
click at [428, 190] on div "A/C Unavailable [GEOGRAPHIC_DATA] ([GEOGRAPHIC_DATA])" at bounding box center [631, 446] width 954 height 799
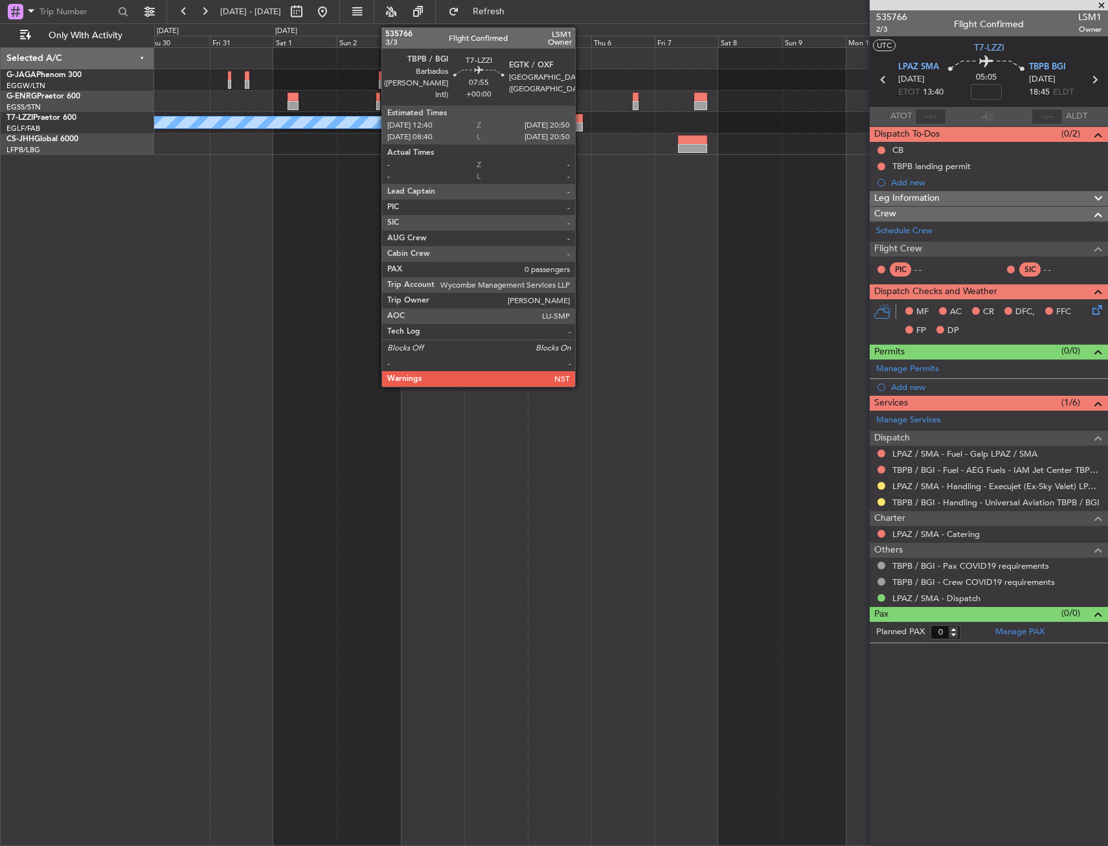
click at [581, 122] on div at bounding box center [572, 126] width 22 height 9
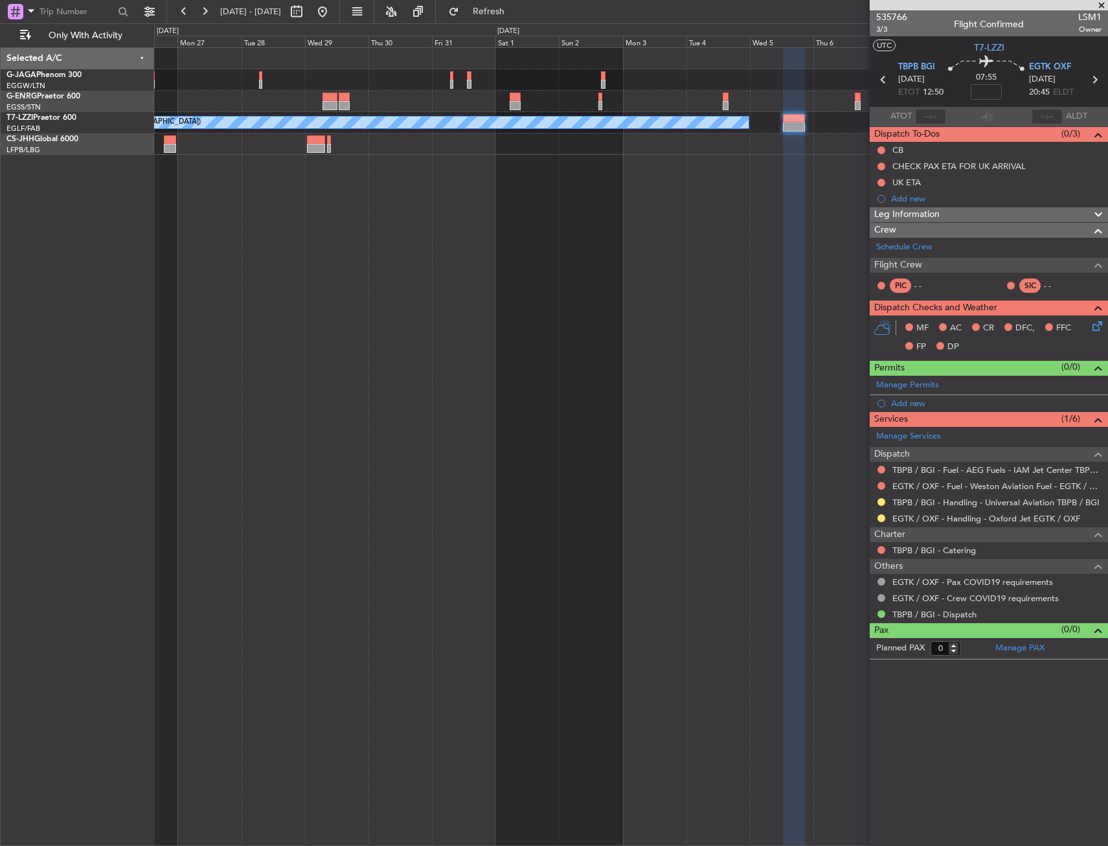
click at [651, 197] on div "A/C Unavailable [GEOGRAPHIC_DATA] ([GEOGRAPHIC_DATA])" at bounding box center [631, 446] width 954 height 799
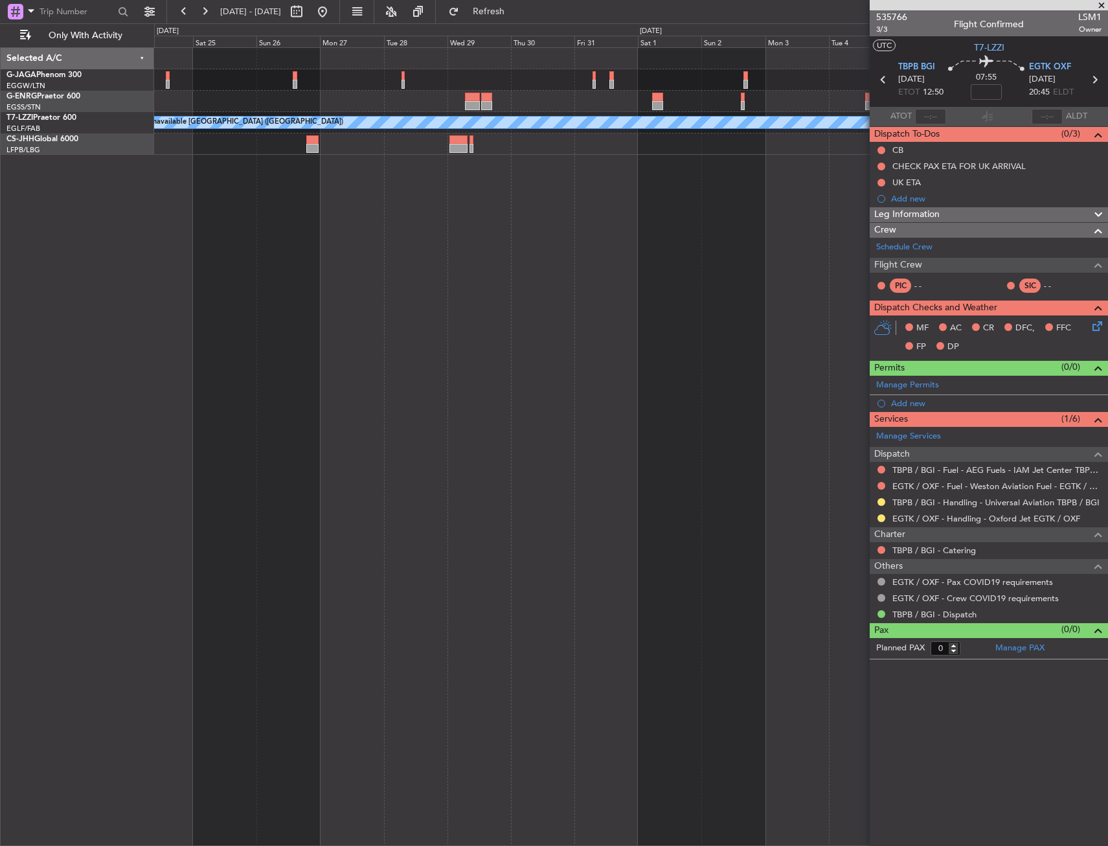
click at [468, 178] on div "A/C Unavailable [GEOGRAPHIC_DATA] ([GEOGRAPHIC_DATA])" at bounding box center [631, 446] width 954 height 799
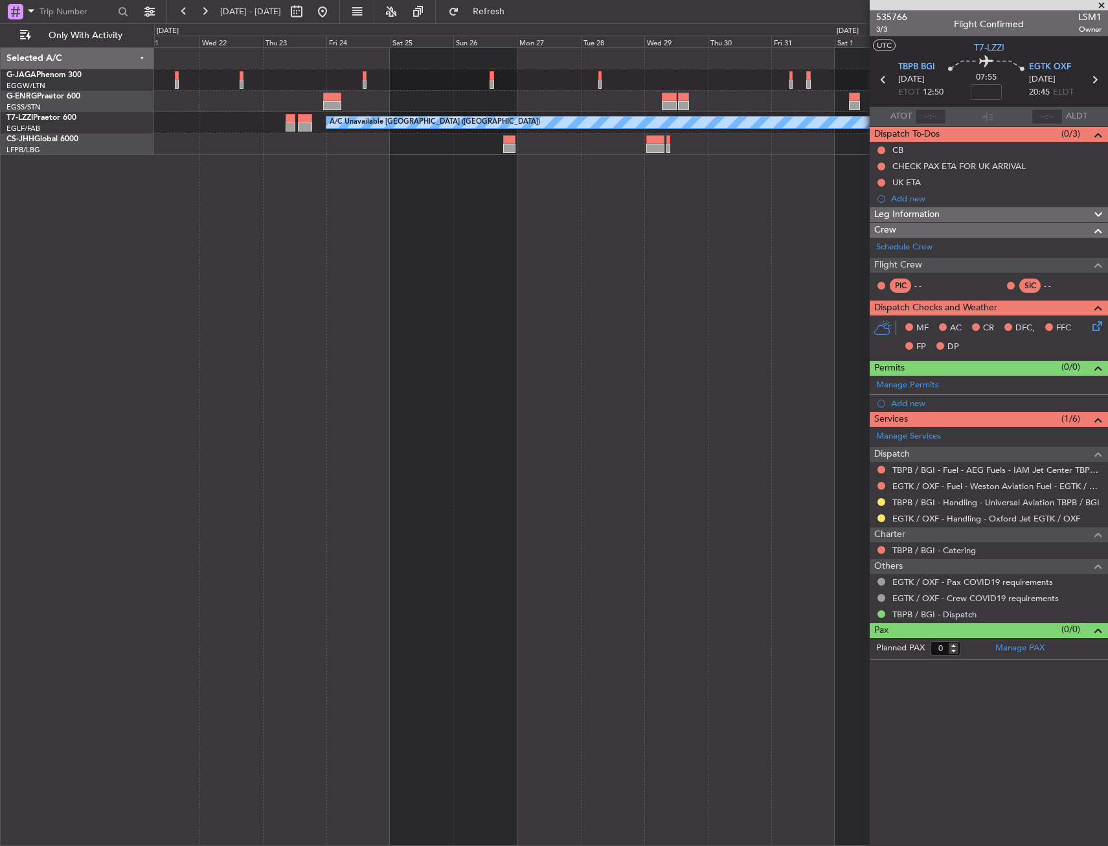
click at [297, 139] on div "A/C Unavailable London (Luton) Selected A/C G-JAGA Phenom 300 EGGW/LTN London (…" at bounding box center [554, 434] width 1108 height 823
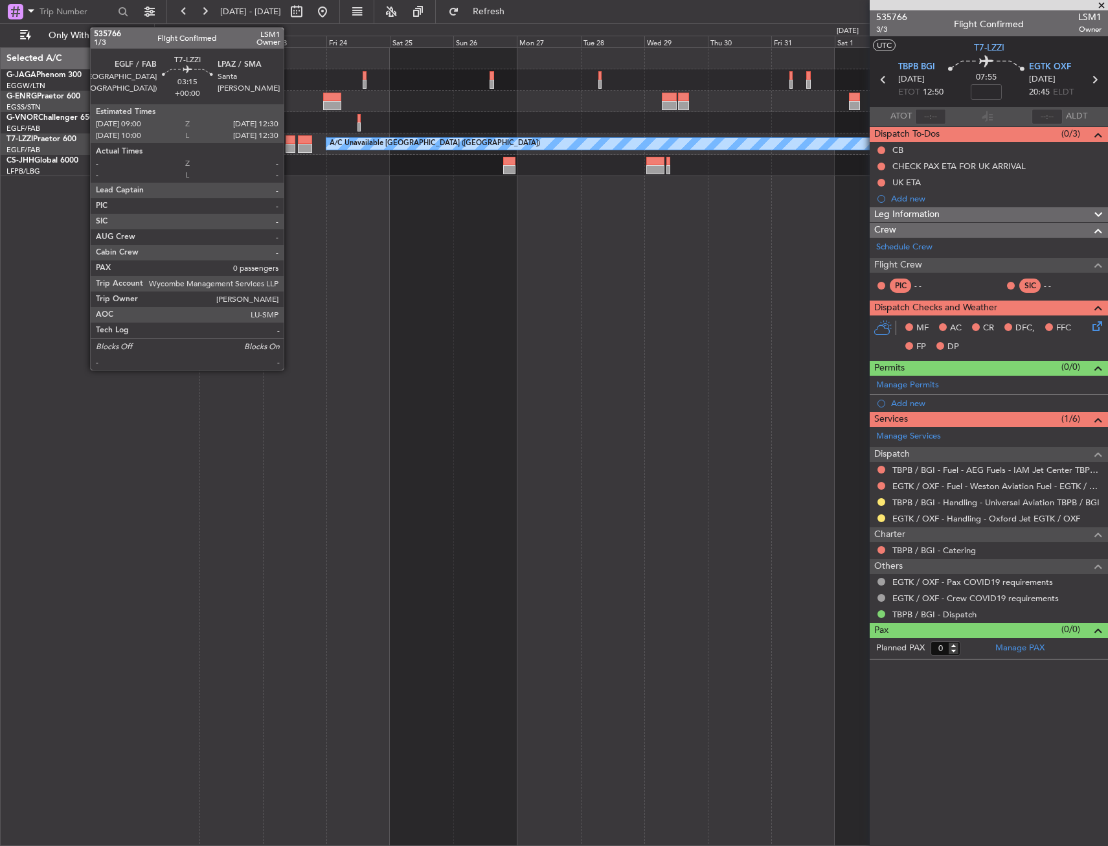
click at [290, 137] on div at bounding box center [291, 139] width 10 height 9
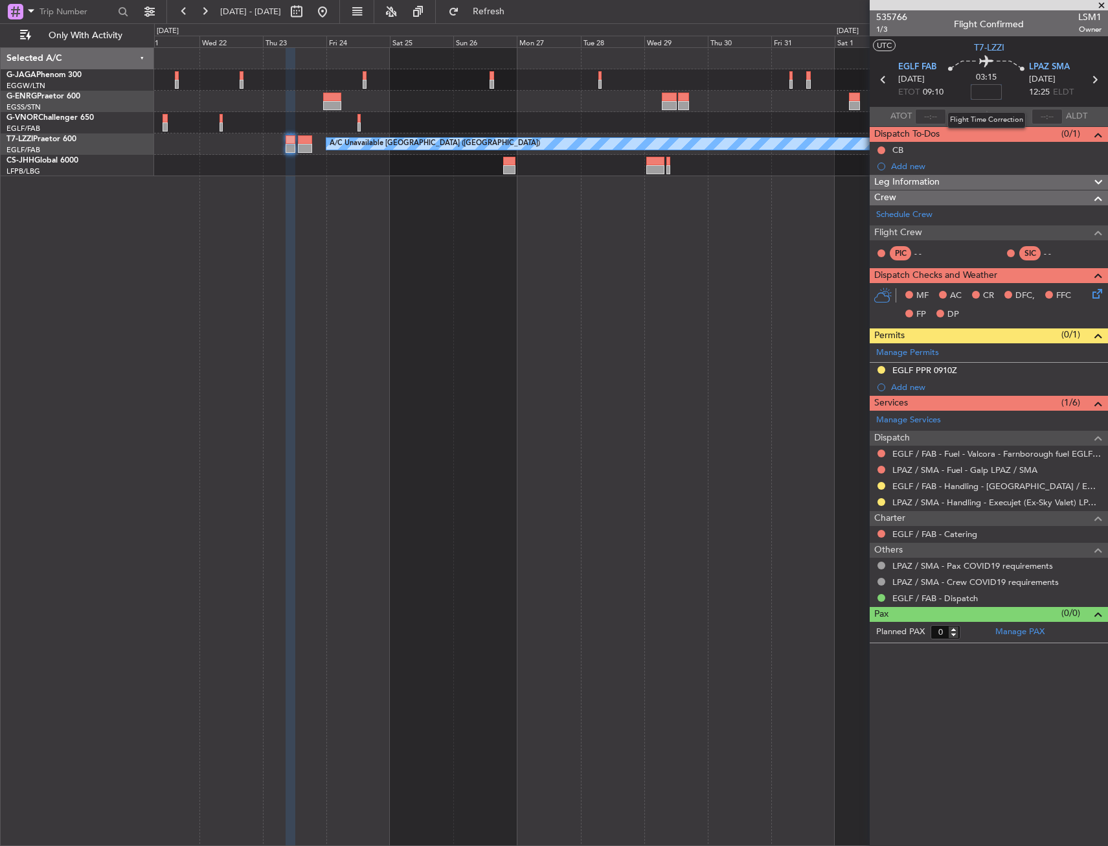
click at [995, 94] on input at bounding box center [986, 92] width 31 height 16
type input "-00:05"
drag, startPoint x: 897, startPoint y: 184, endPoint x: 899, endPoint y: 190, distance: 6.8
click at [897, 184] on span "Leg Information" at bounding box center [907, 182] width 65 height 15
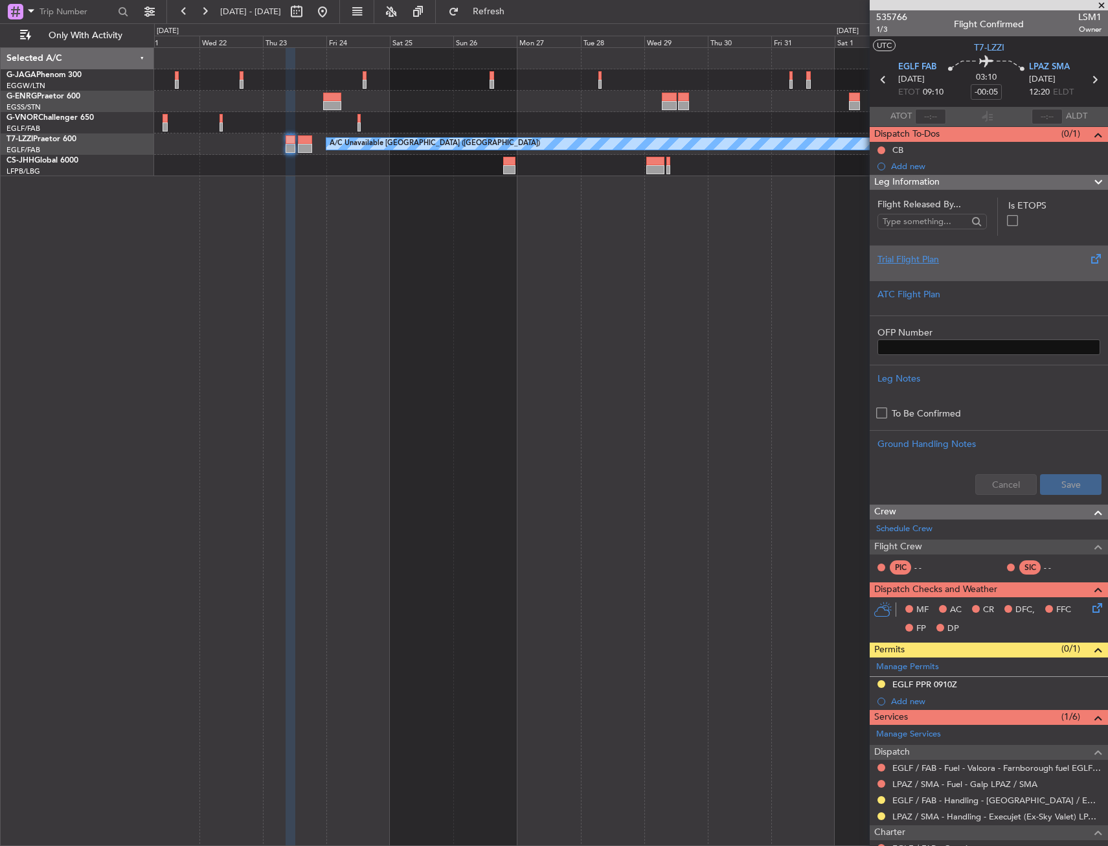
click at [938, 251] on div "Trial Flight Plan" at bounding box center [989, 263] width 238 height 35
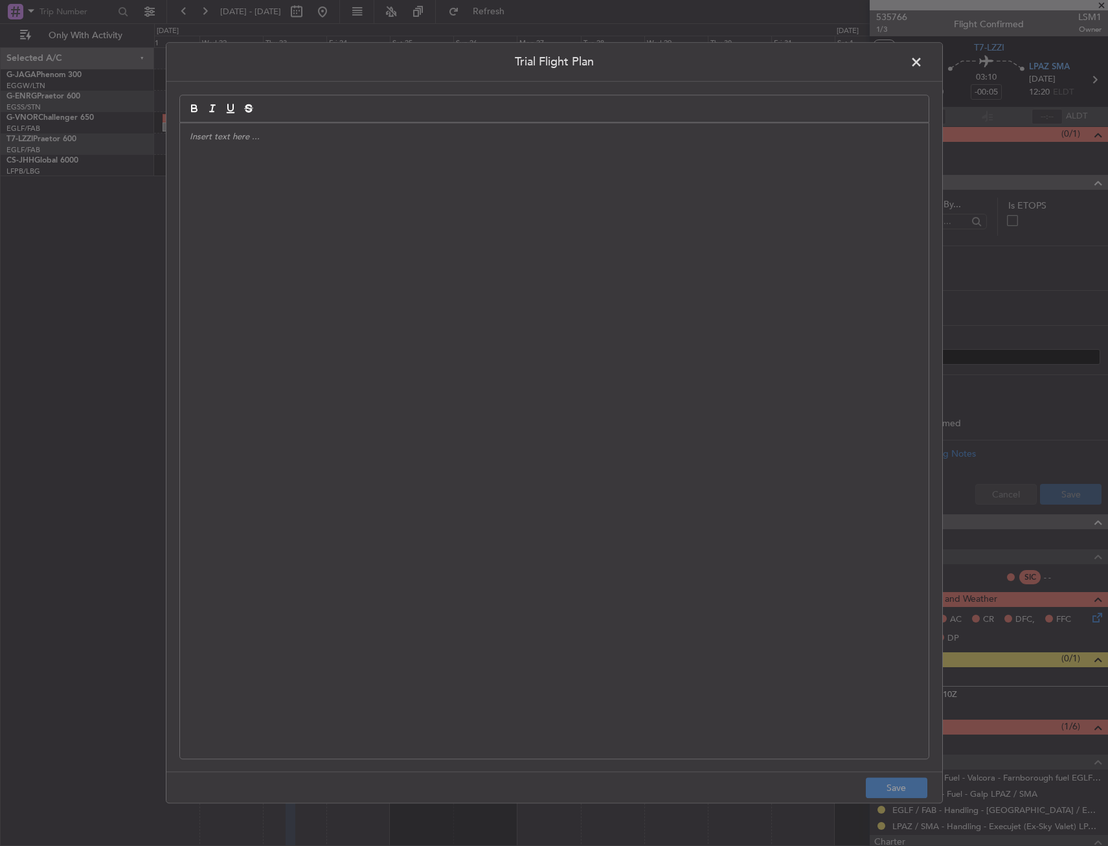
click at [461, 261] on div at bounding box center [554, 441] width 749 height 636
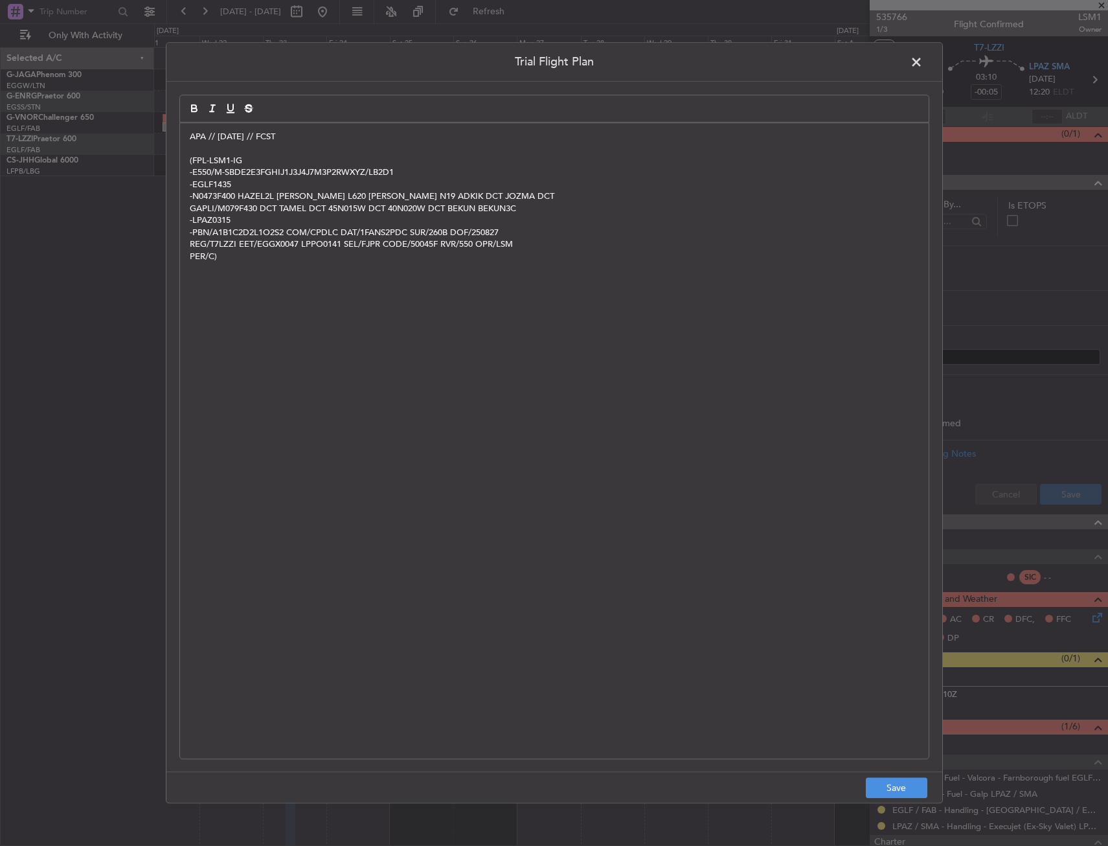
scroll to position [0, 0]
click at [900, 795] on button "Save" at bounding box center [897, 788] width 62 height 21
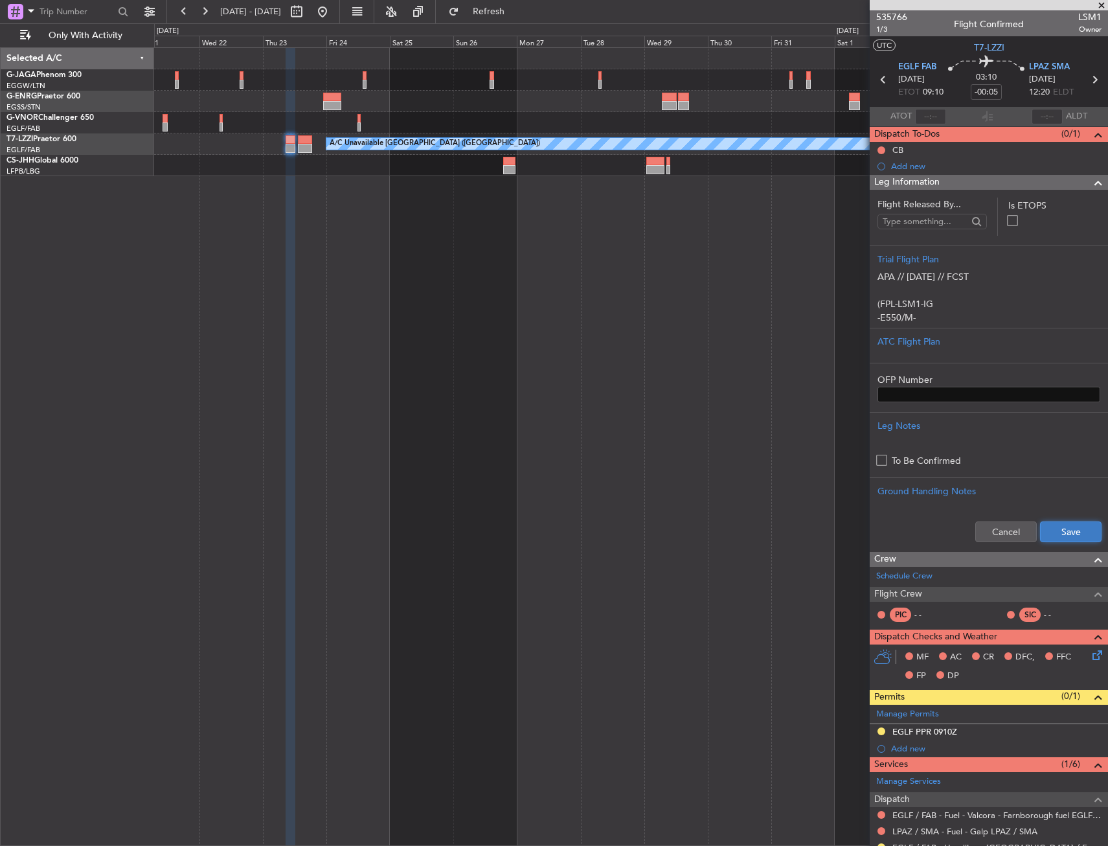
click at [1075, 538] on button "Save" at bounding box center [1071, 531] width 62 height 21
click at [974, 183] on div "Leg Information" at bounding box center [989, 182] width 238 height 15
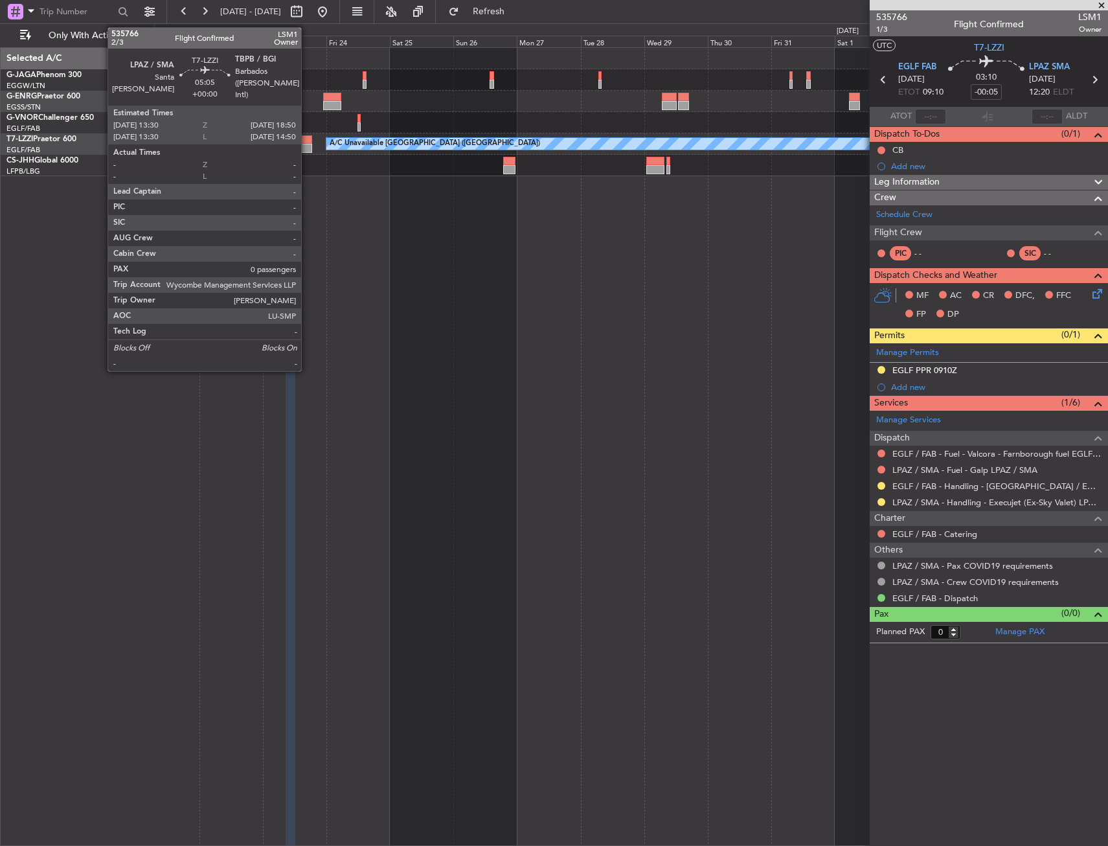
click at [307, 141] on div at bounding box center [305, 139] width 14 height 9
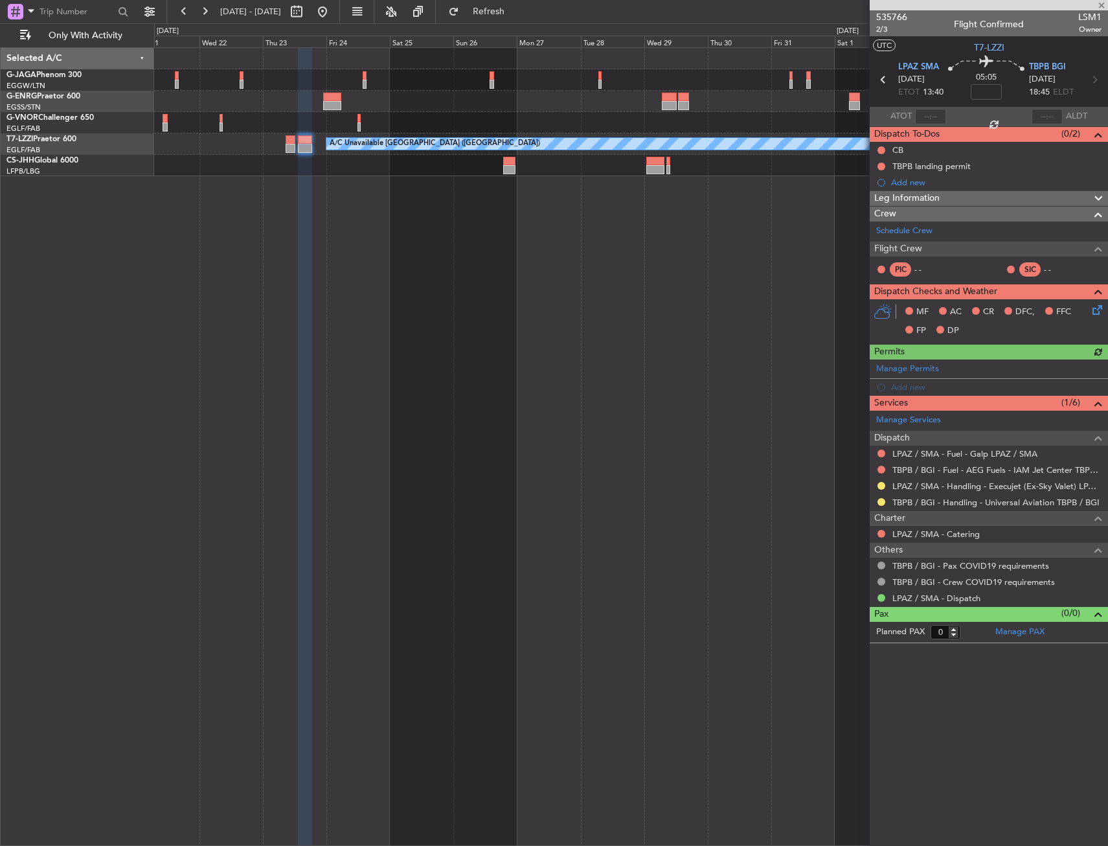
click at [939, 200] on span "Leg Information" at bounding box center [907, 198] width 65 height 15
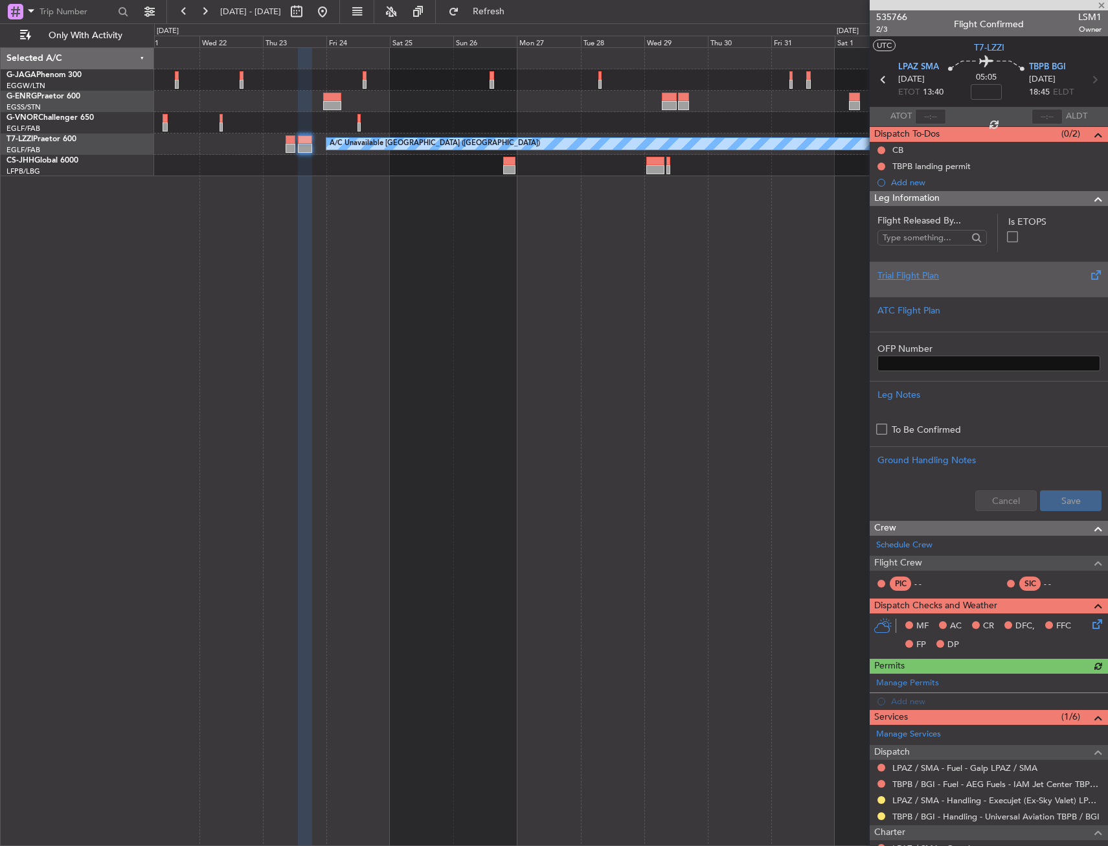
click at [966, 282] on div at bounding box center [989, 286] width 223 height 8
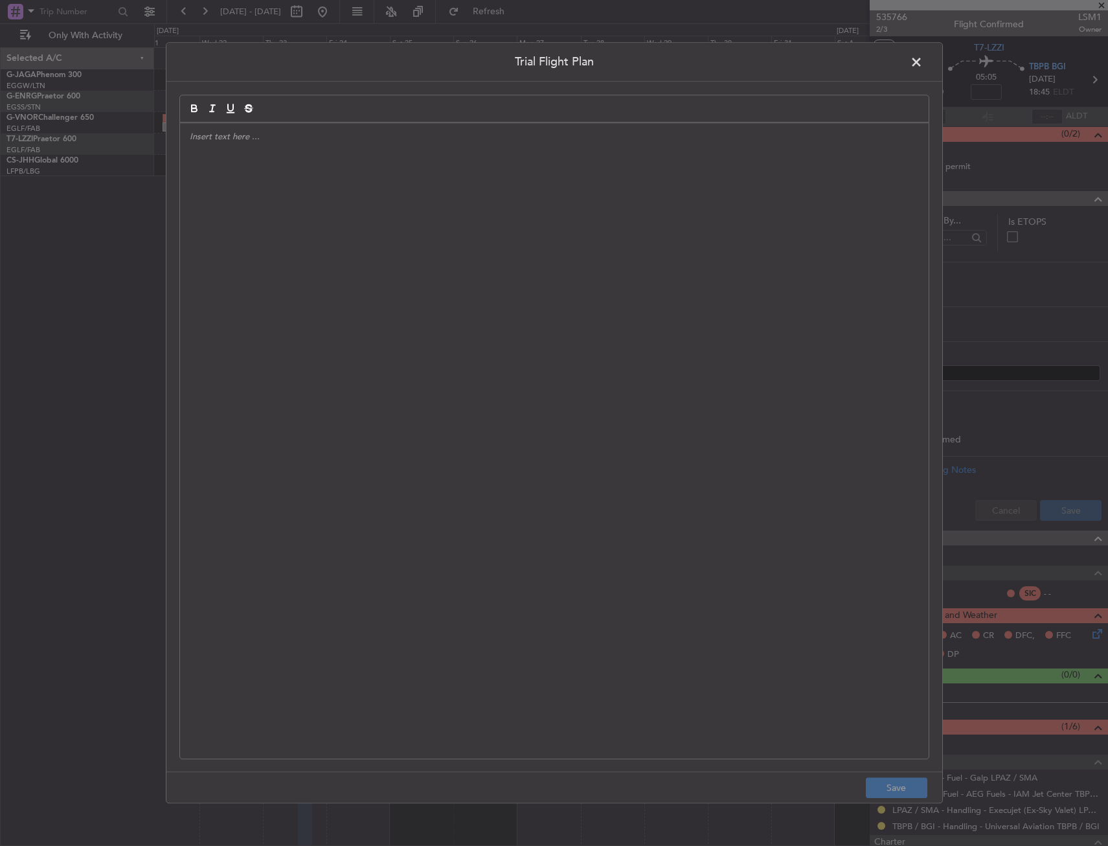
click at [923, 58] on span at bounding box center [923, 65] width 0 height 26
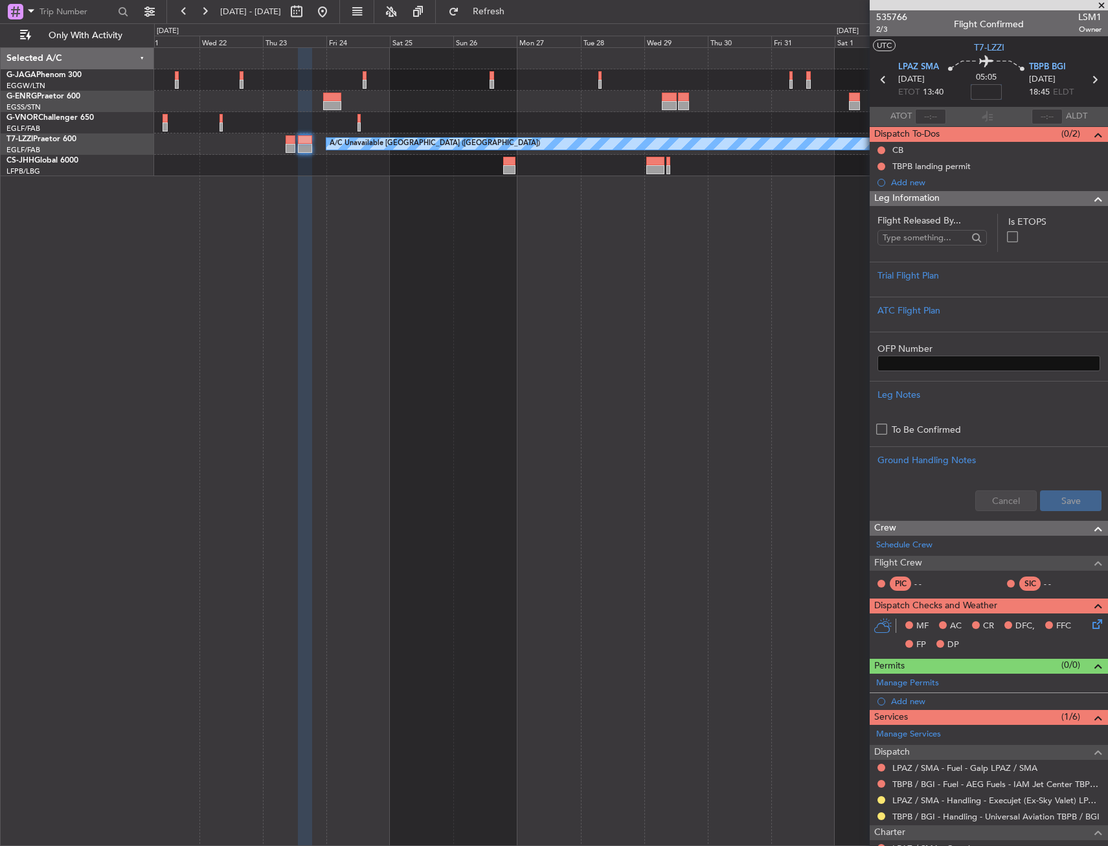
click at [989, 86] on input at bounding box center [986, 92] width 31 height 16
type input "+00:05"
click at [1002, 278] on div "Trial Flight Plan" at bounding box center [989, 276] width 223 height 14
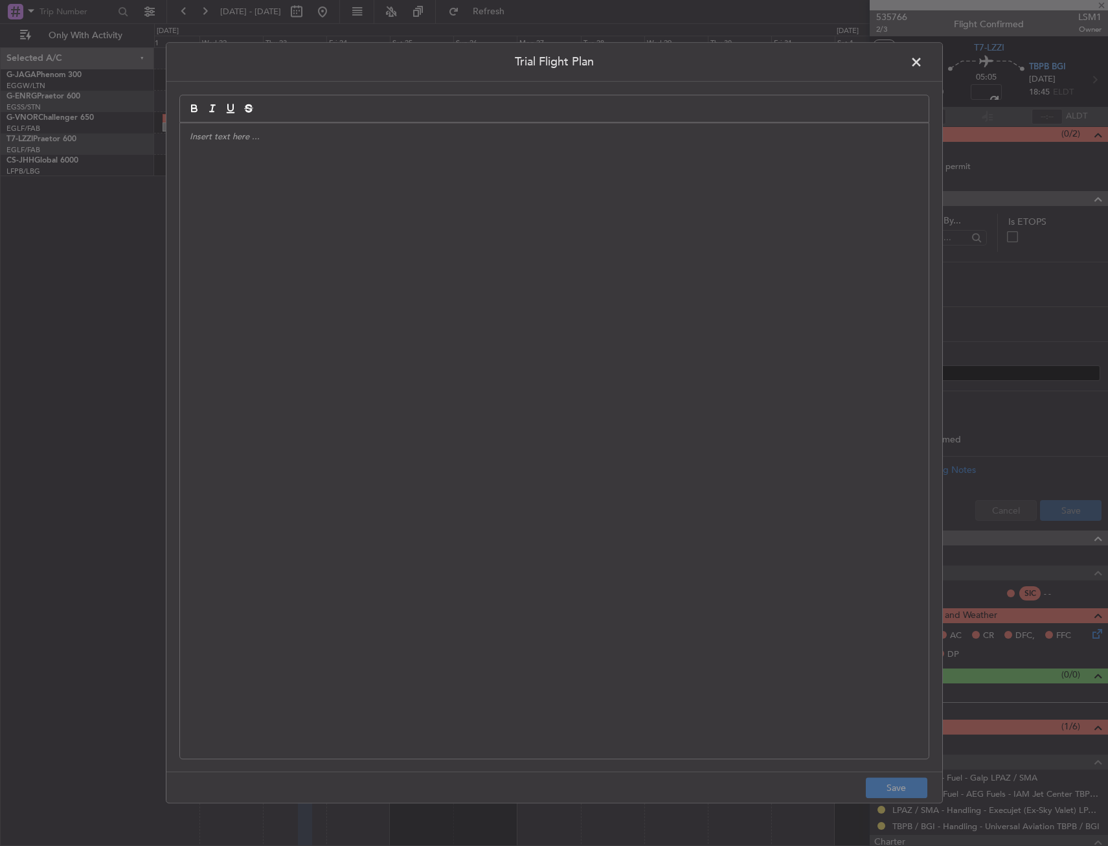
click at [514, 255] on div at bounding box center [554, 441] width 749 height 636
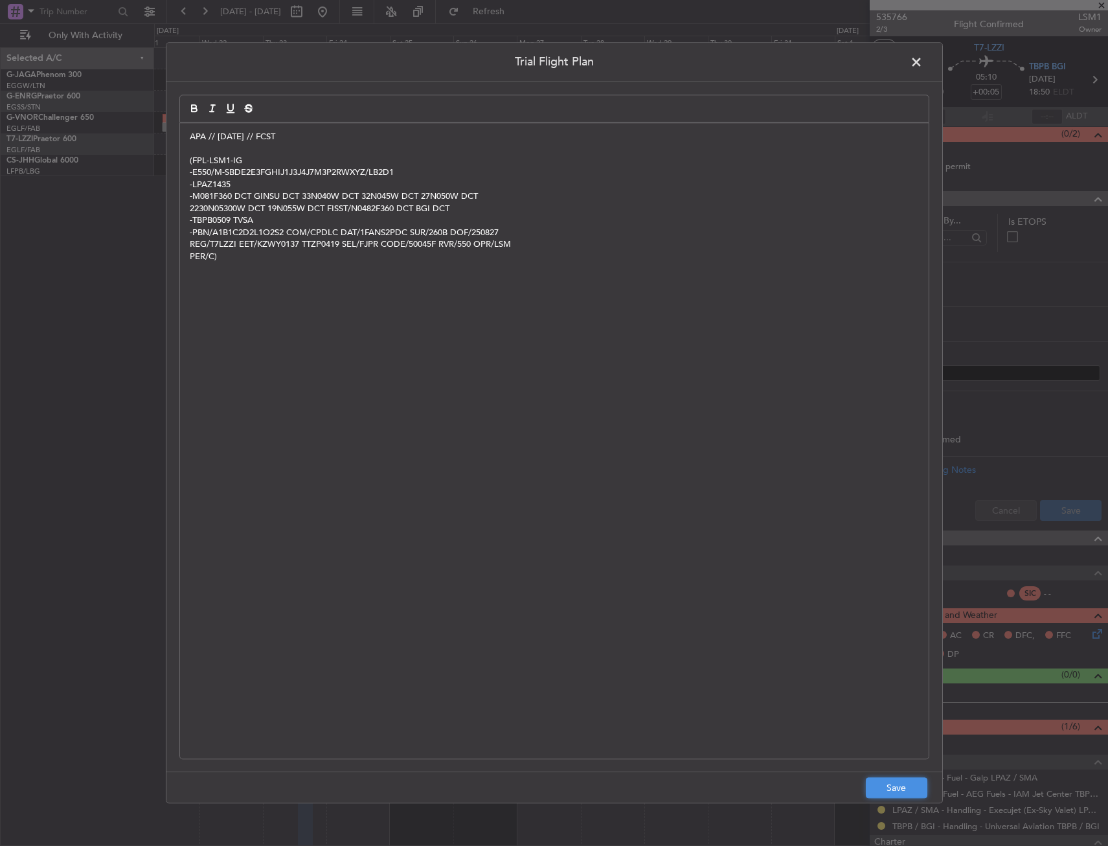
click at [893, 796] on button "Save" at bounding box center [897, 788] width 62 height 21
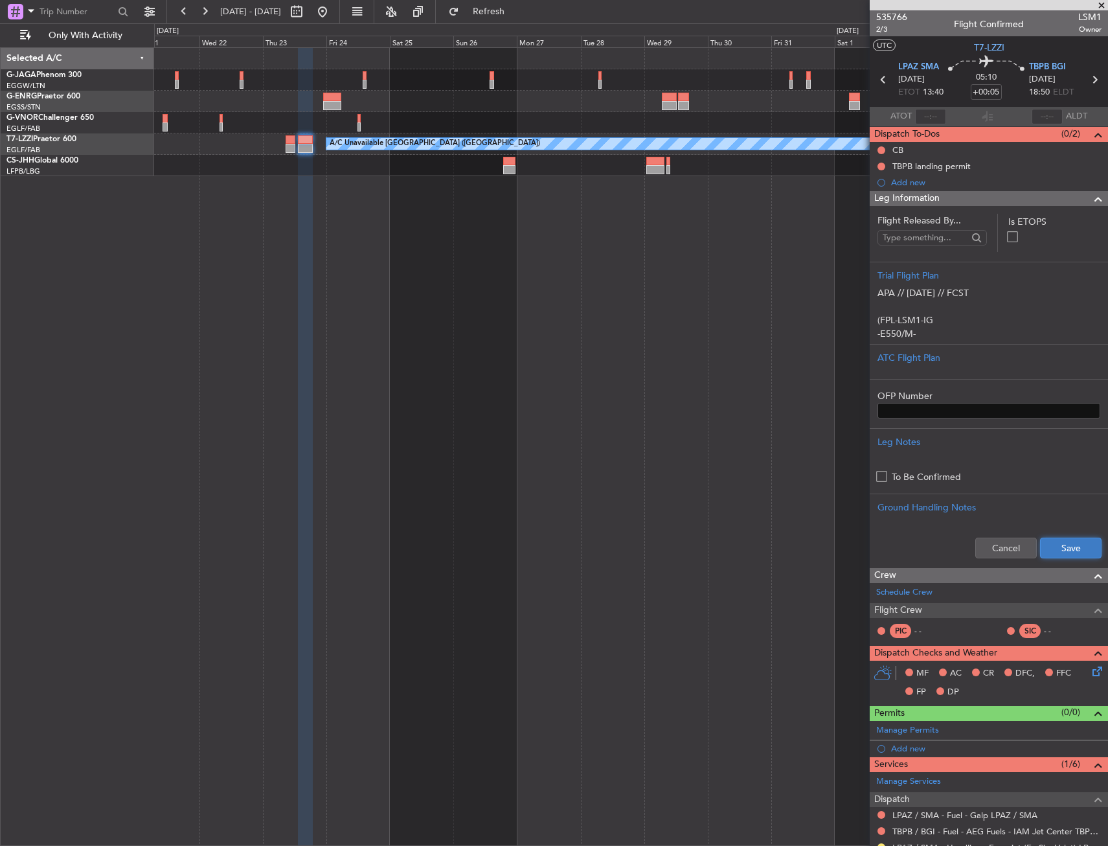
click at [1061, 546] on button "Save" at bounding box center [1071, 548] width 62 height 21
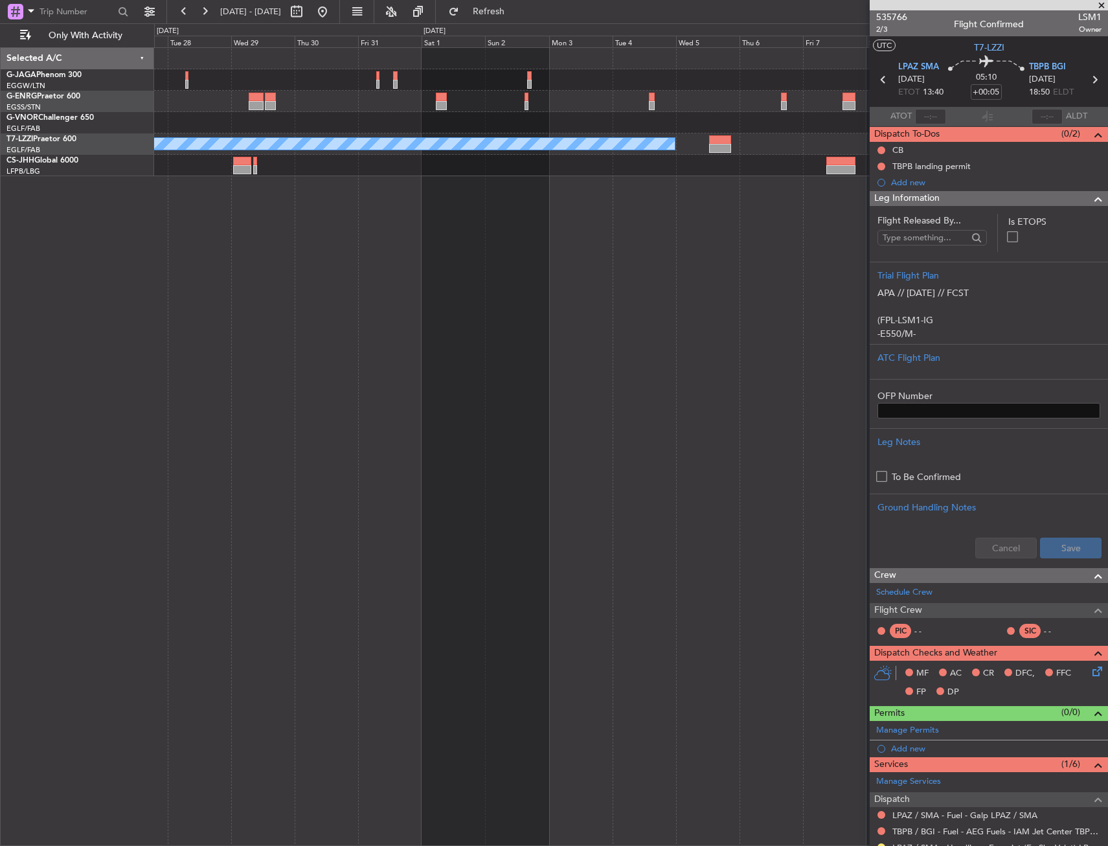
click at [320, 258] on div "A/C Unavailable [GEOGRAPHIC_DATA] ([GEOGRAPHIC_DATA])" at bounding box center [631, 446] width 954 height 799
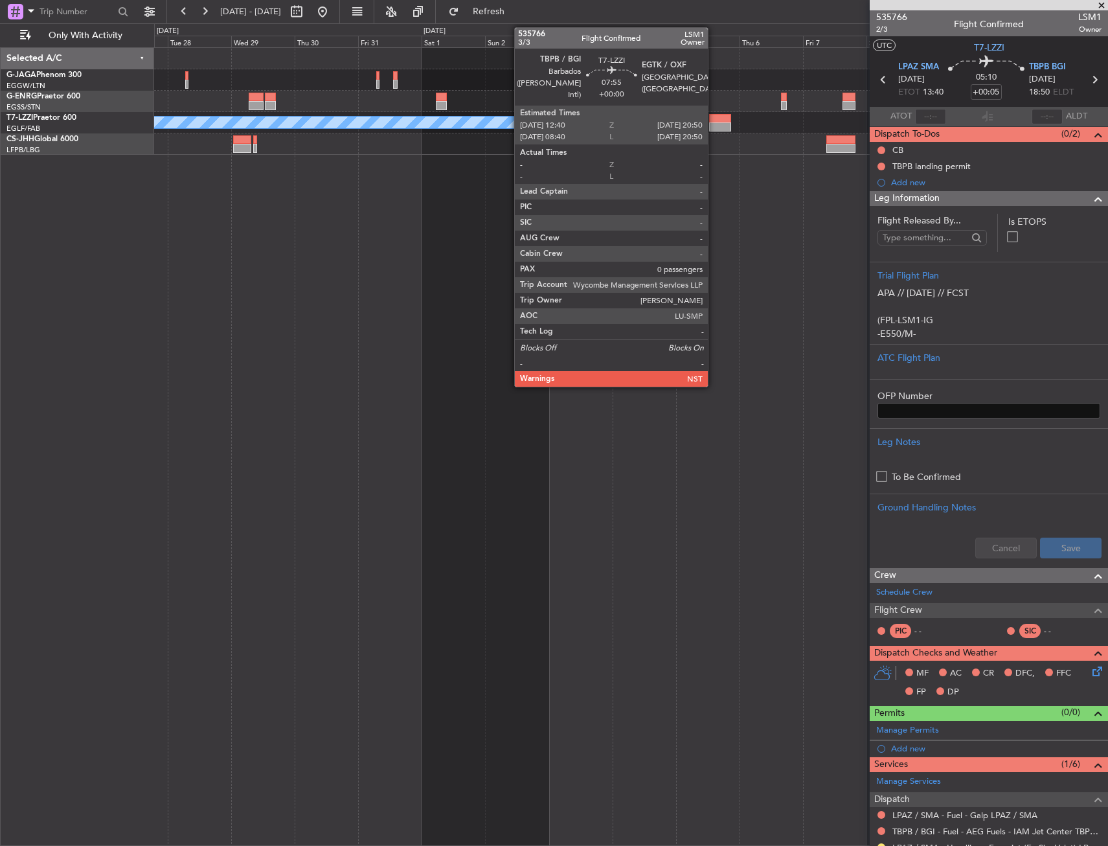
click at [714, 121] on div at bounding box center [720, 118] width 22 height 9
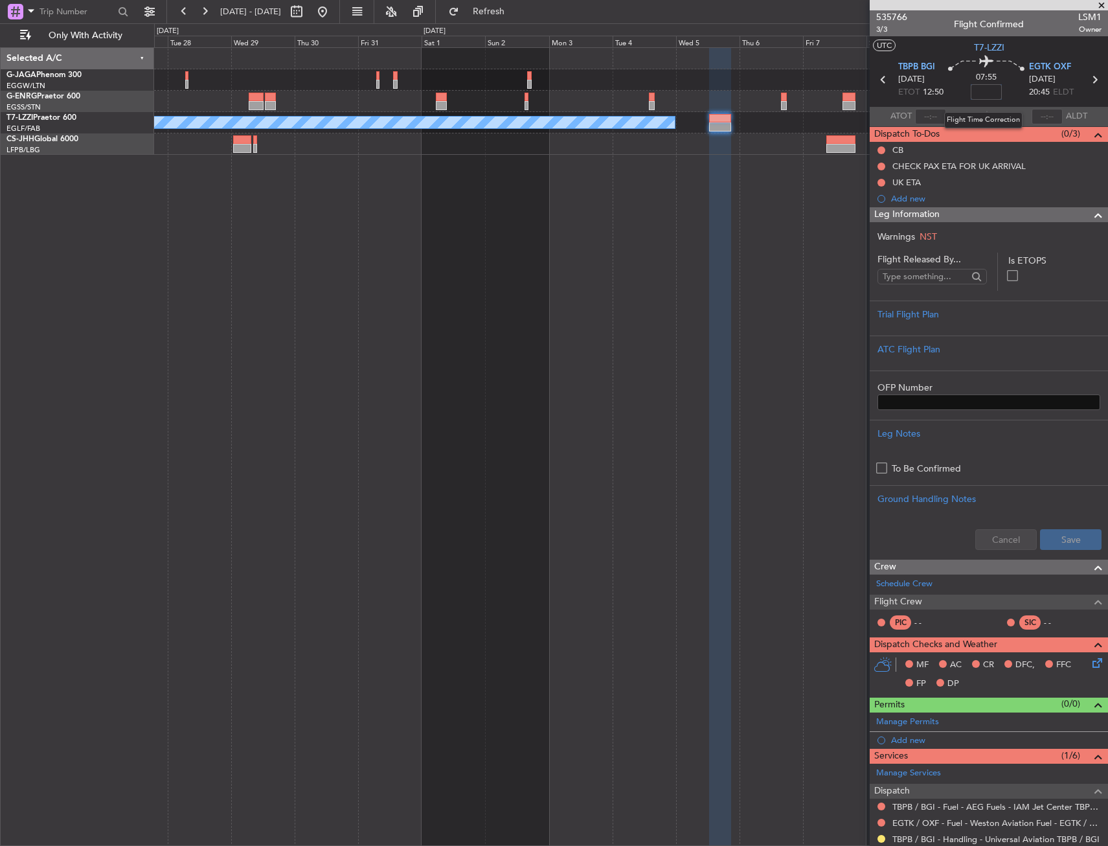
click at [984, 91] on input at bounding box center [986, 92] width 31 height 16
click at [948, 99] on div "07:55 35" at bounding box center [987, 80] width 86 height 48
type input "+00:35"
click at [1003, 315] on div "Trial Flight Plan" at bounding box center [989, 315] width 223 height 14
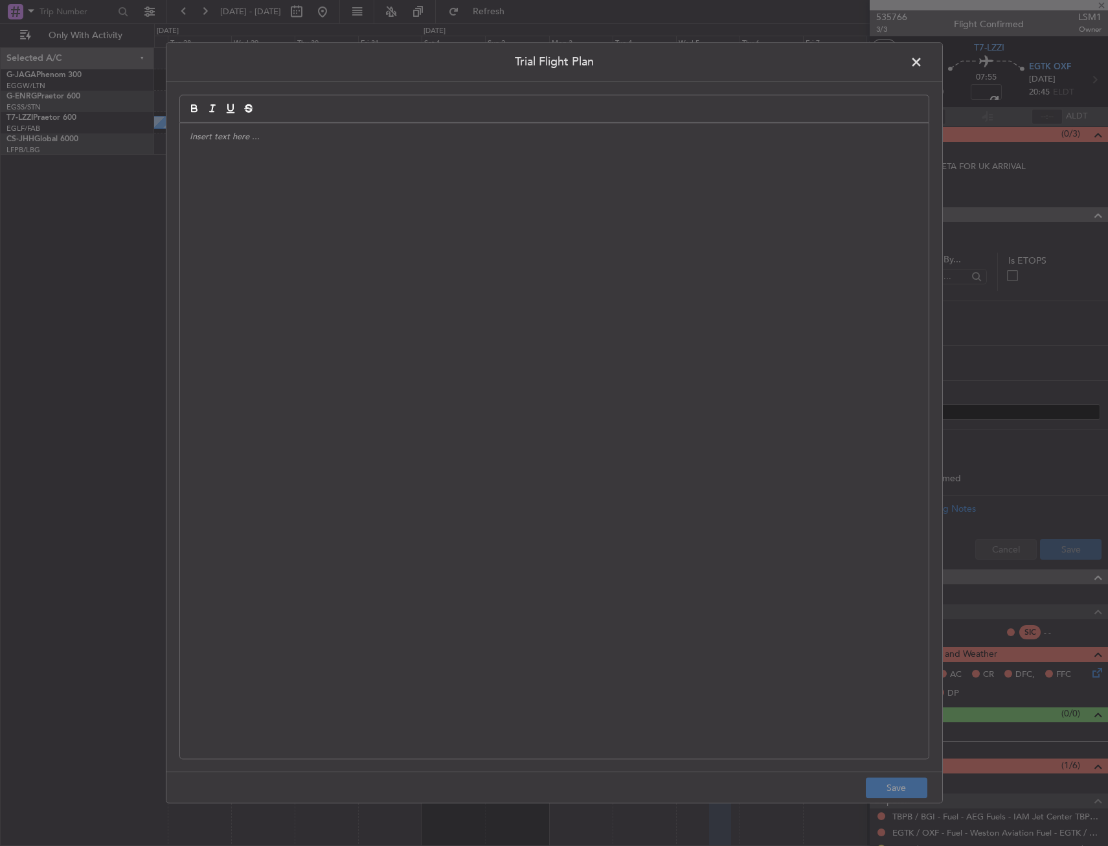
click at [475, 211] on div at bounding box center [554, 441] width 749 height 636
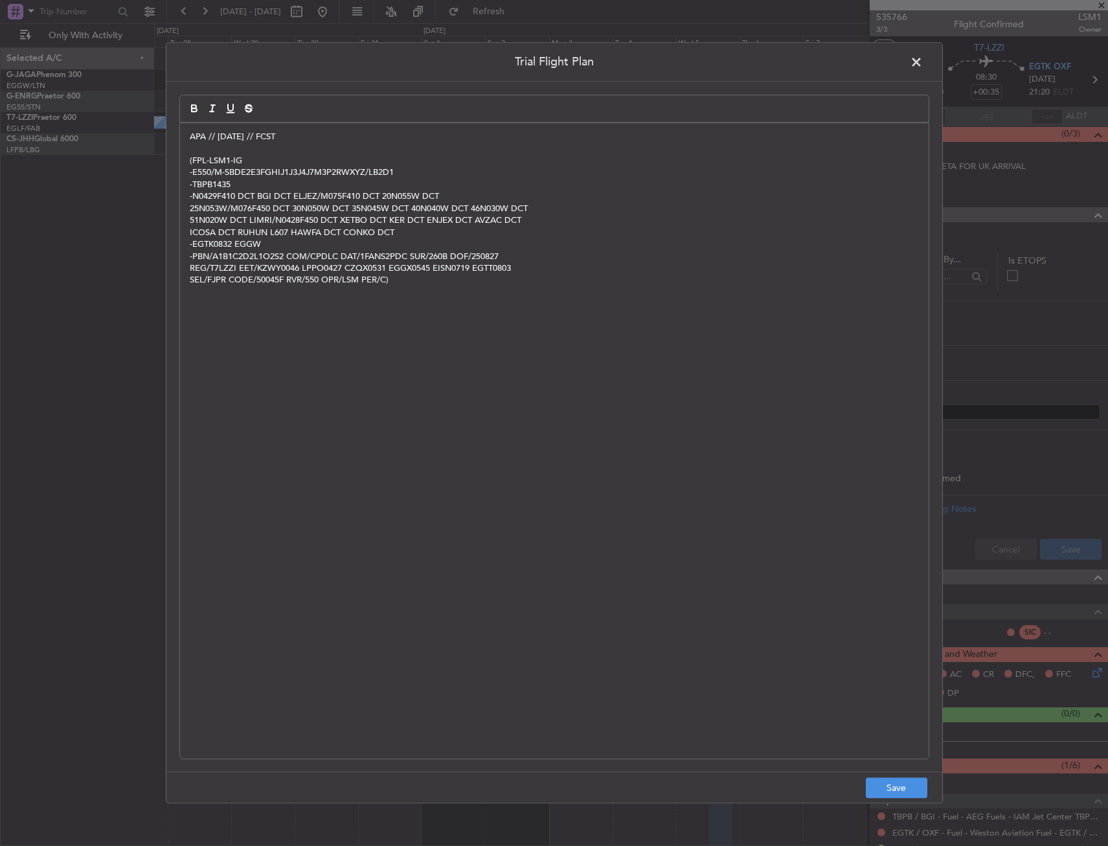
click at [305, 126] on div "APA // 26 AUG // FCST (FPL-LSM1-IG -E550/M-SBDE2E3FGHIJ1J3J4J7M3P2RWXYZ/LB2D1 -…" at bounding box center [554, 441] width 749 height 636
click at [279, 134] on p "APA // 26 AUG // FCST LRC" at bounding box center [554, 137] width 729 height 12
click at [905, 782] on button "Save" at bounding box center [897, 788] width 62 height 21
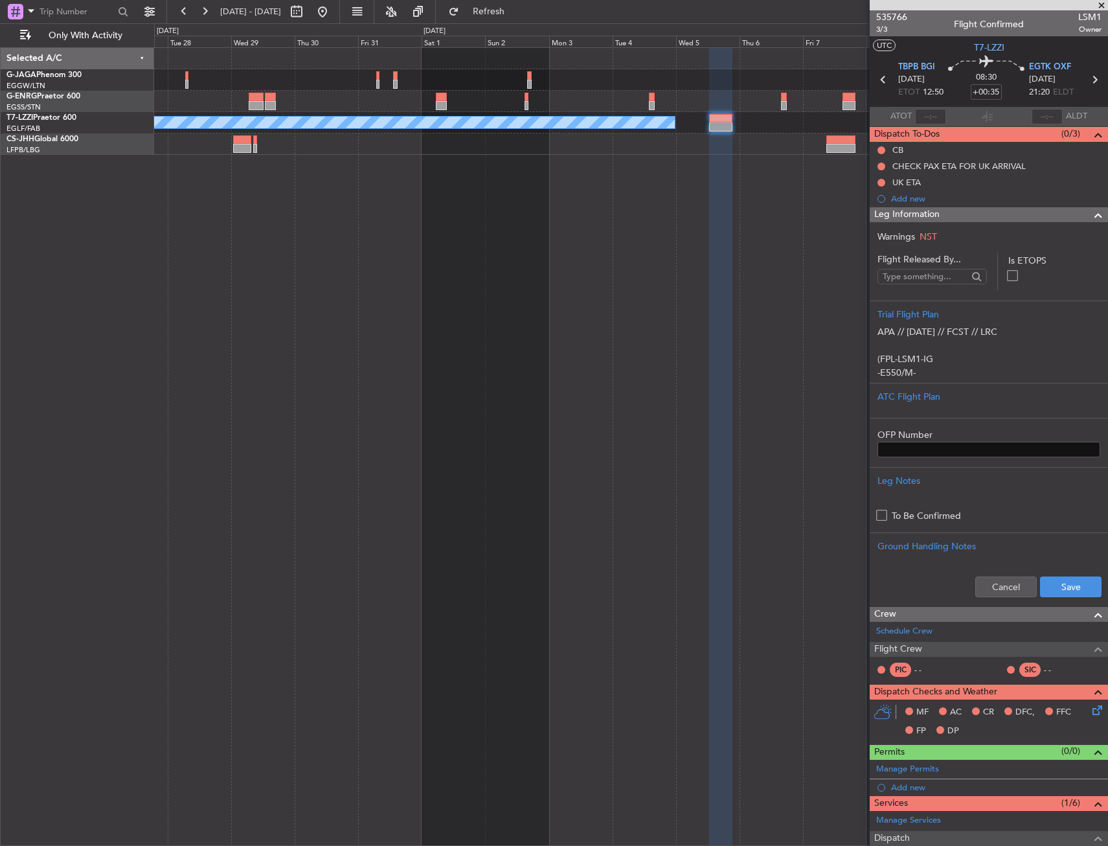
click at [1055, 213] on div "Leg Information" at bounding box center [989, 214] width 238 height 15
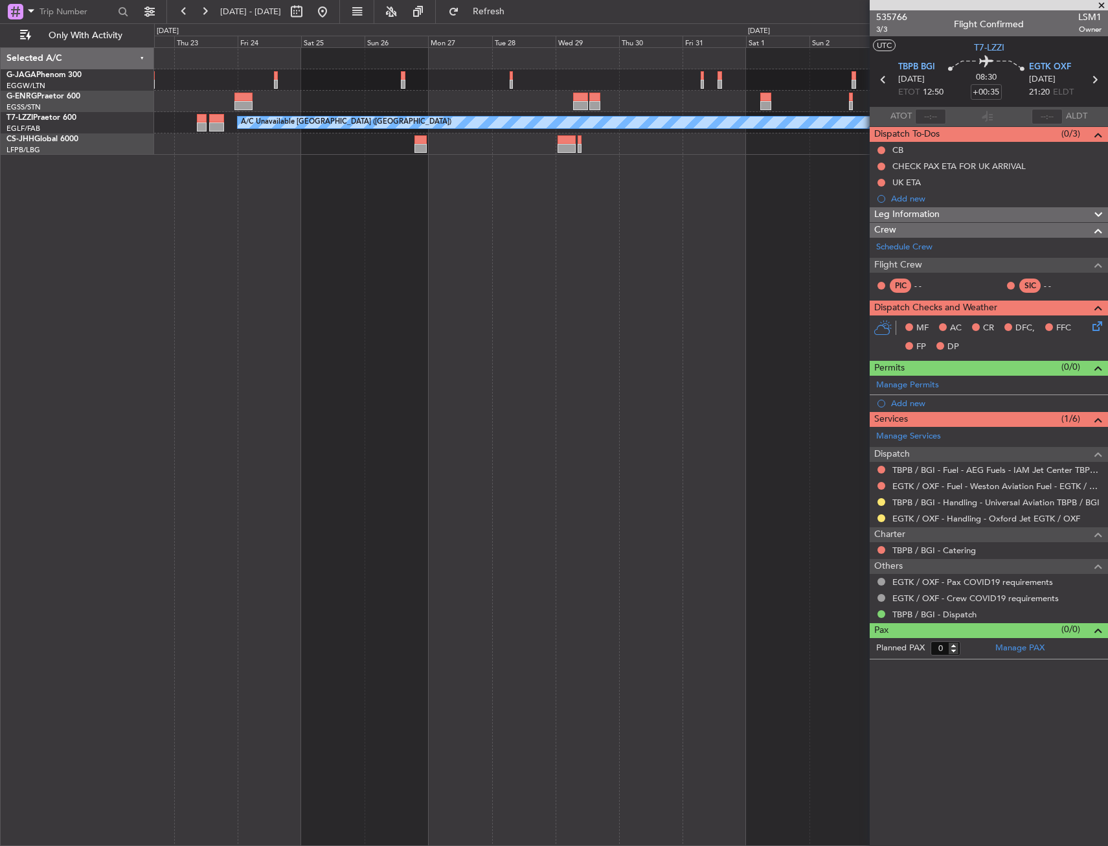
click at [786, 492] on div "A/C Unavailable [GEOGRAPHIC_DATA] ([GEOGRAPHIC_DATA])" at bounding box center [631, 446] width 954 height 799
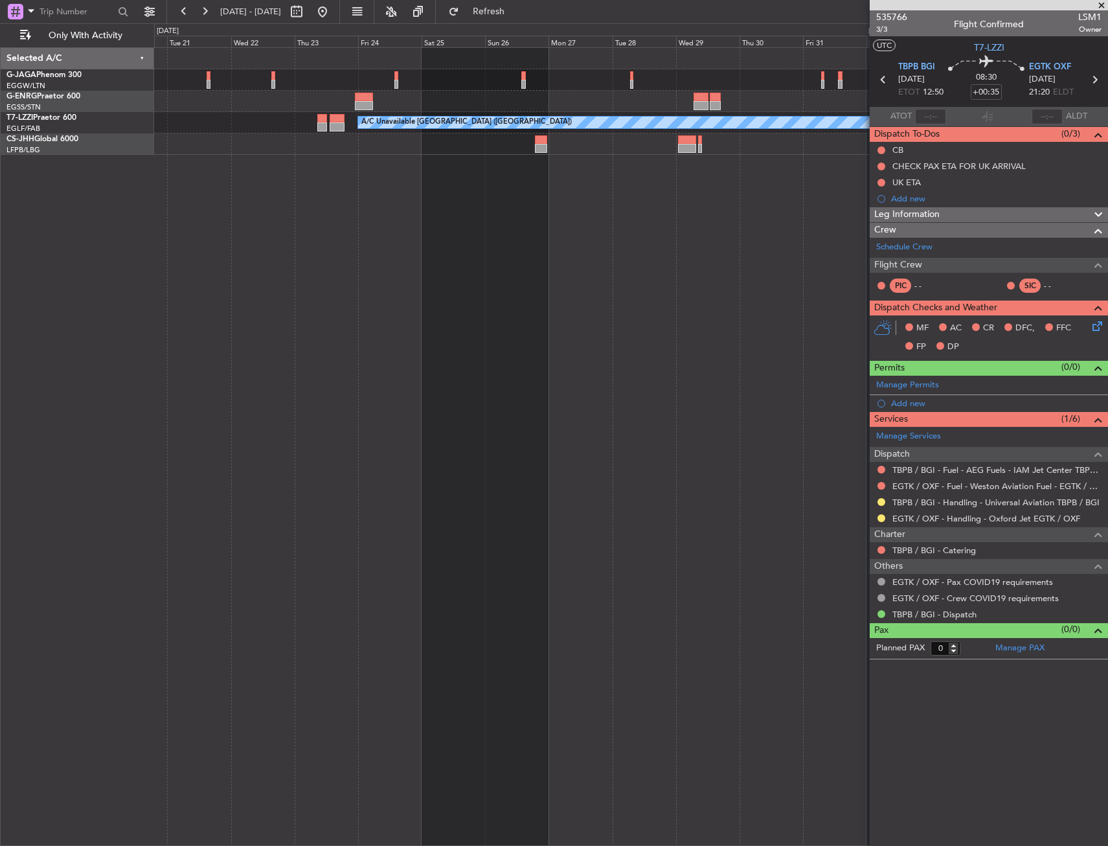
click at [636, 440] on div "A/C Unavailable [GEOGRAPHIC_DATA] ([GEOGRAPHIC_DATA])" at bounding box center [631, 446] width 954 height 799
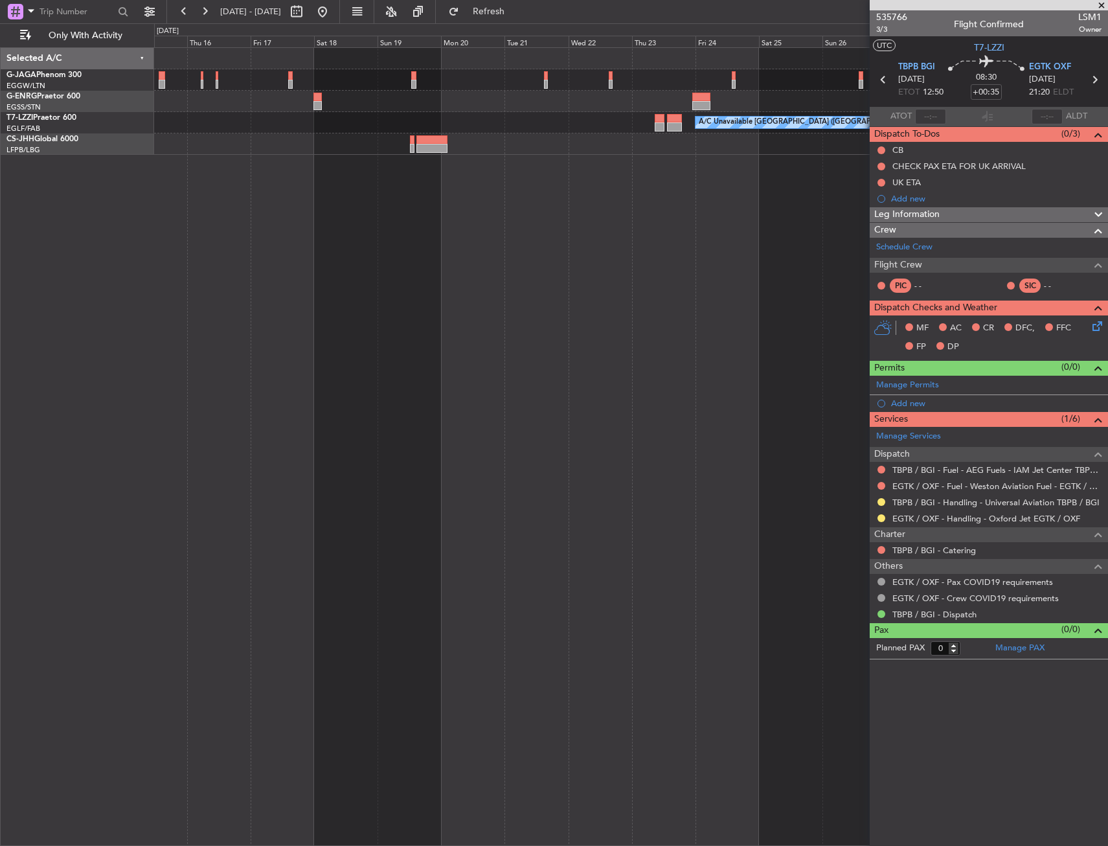
click at [569, 441] on div "A/C Unavailable [GEOGRAPHIC_DATA] ([GEOGRAPHIC_DATA])" at bounding box center [631, 446] width 954 height 799
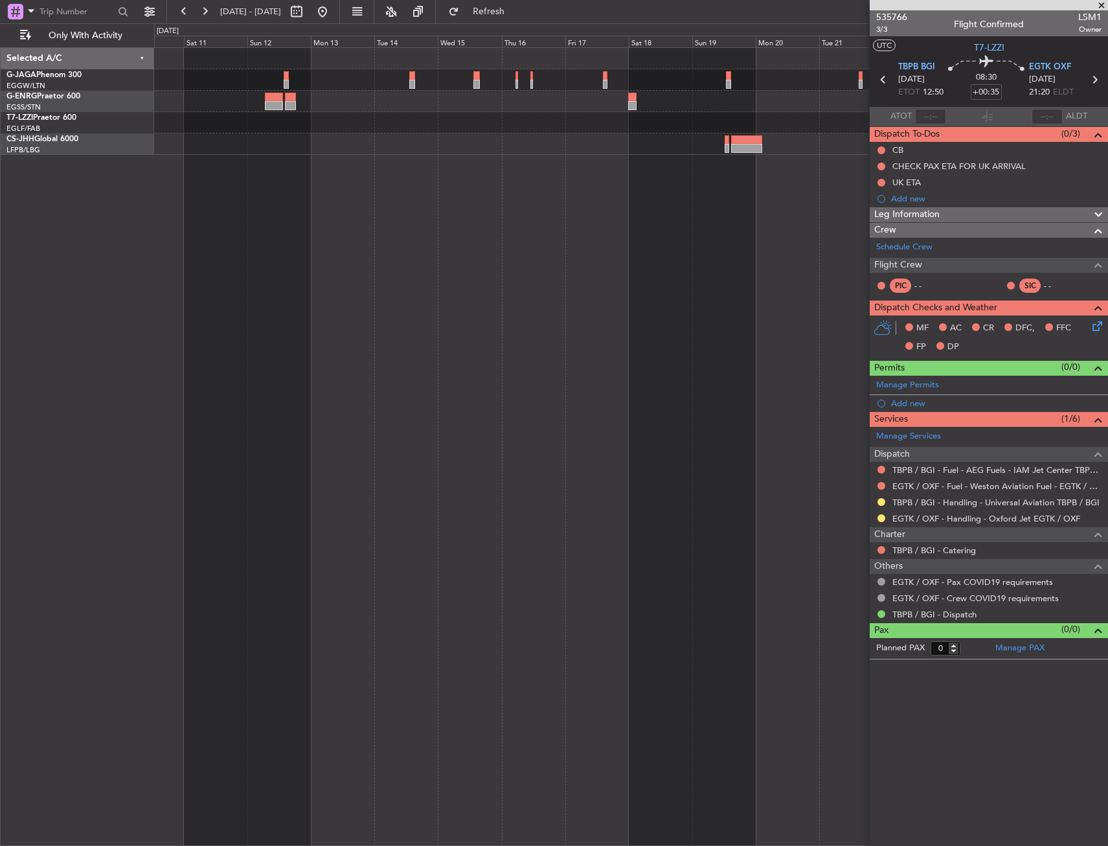
click at [702, 415] on div "A/C Unavailable [GEOGRAPHIC_DATA] ([GEOGRAPHIC_DATA])" at bounding box center [631, 446] width 954 height 799
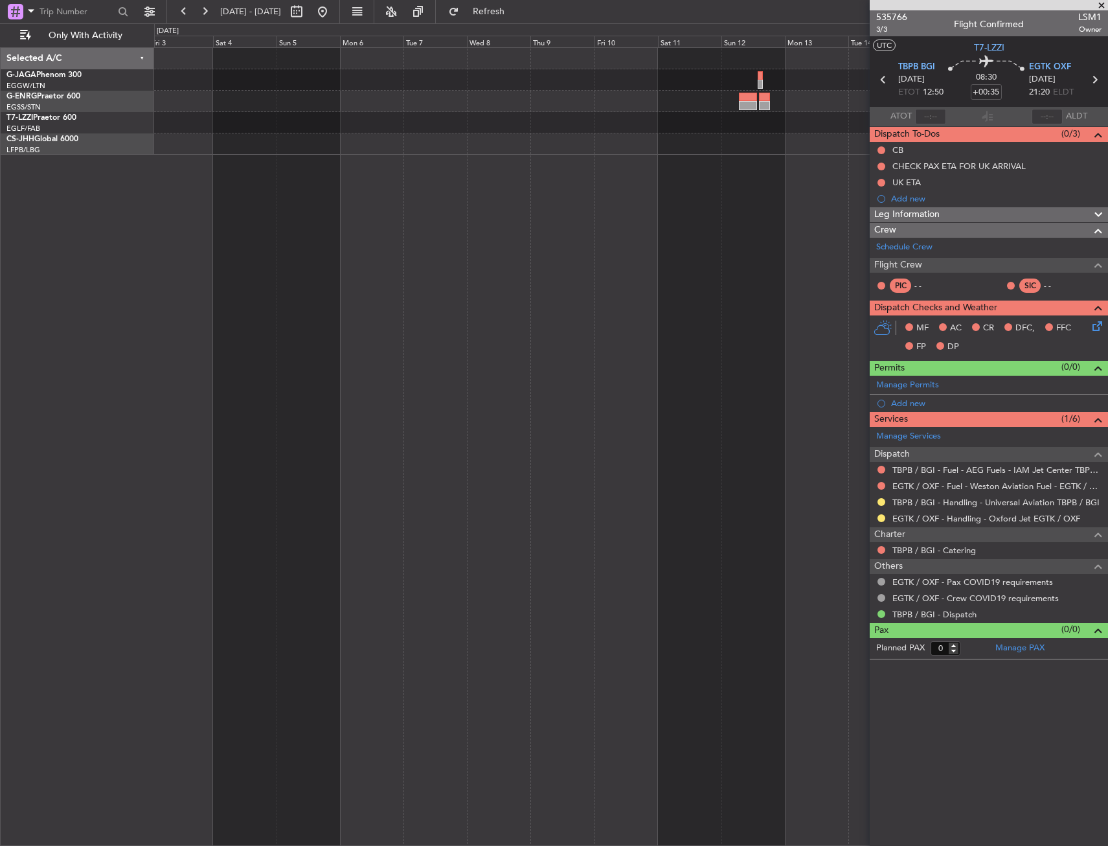
click at [700, 425] on div at bounding box center [631, 446] width 954 height 799
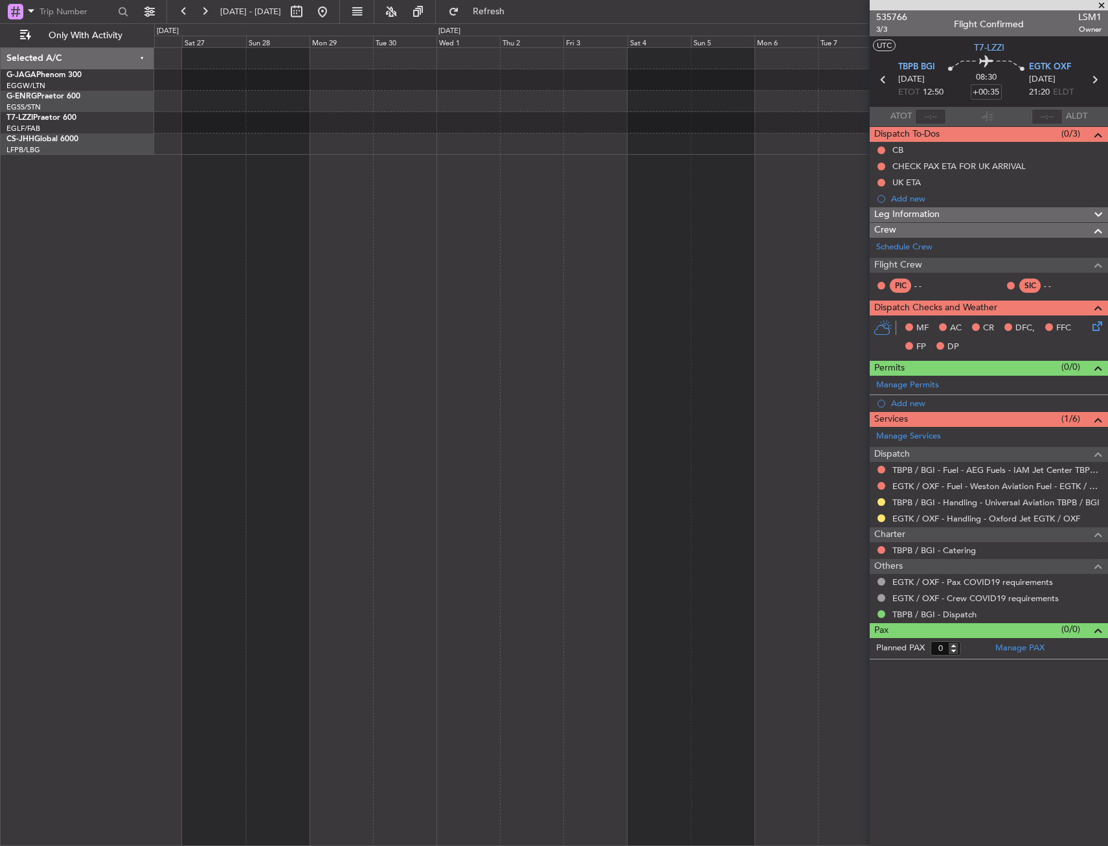
click at [755, 429] on div at bounding box center [631, 446] width 954 height 799
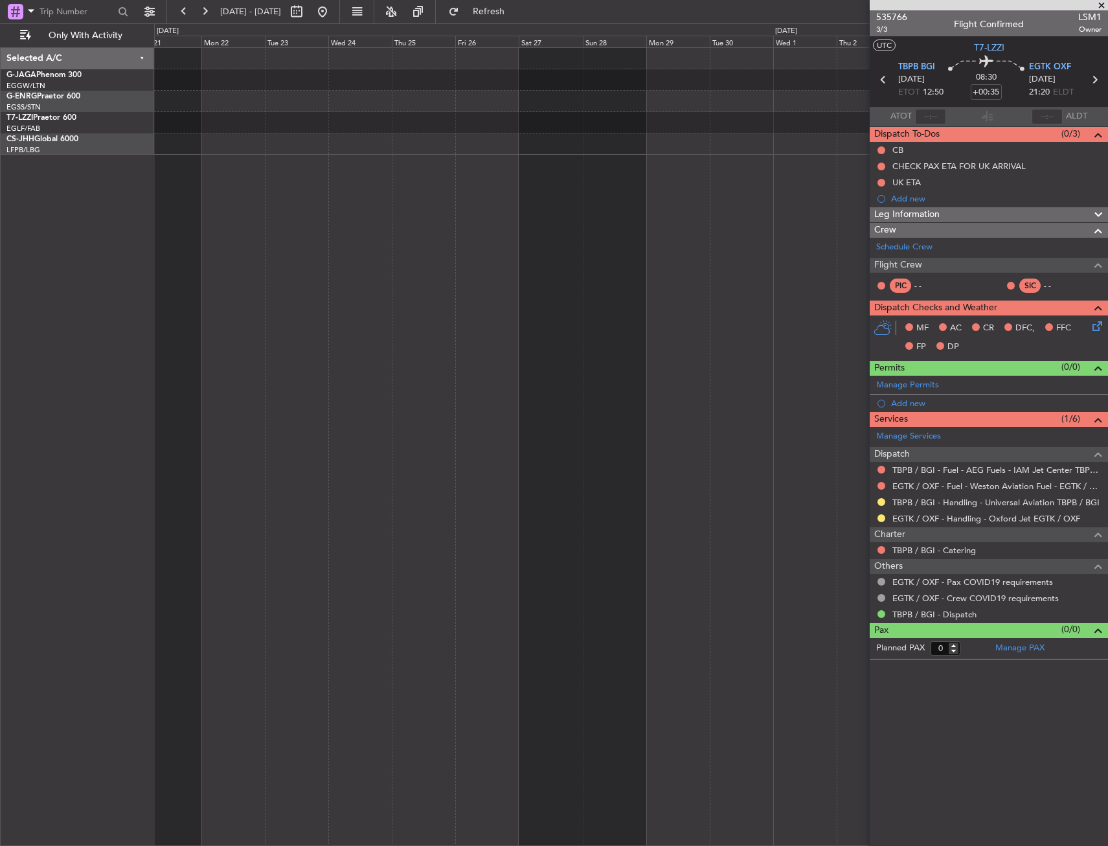
click at [742, 416] on div at bounding box center [631, 446] width 954 height 799
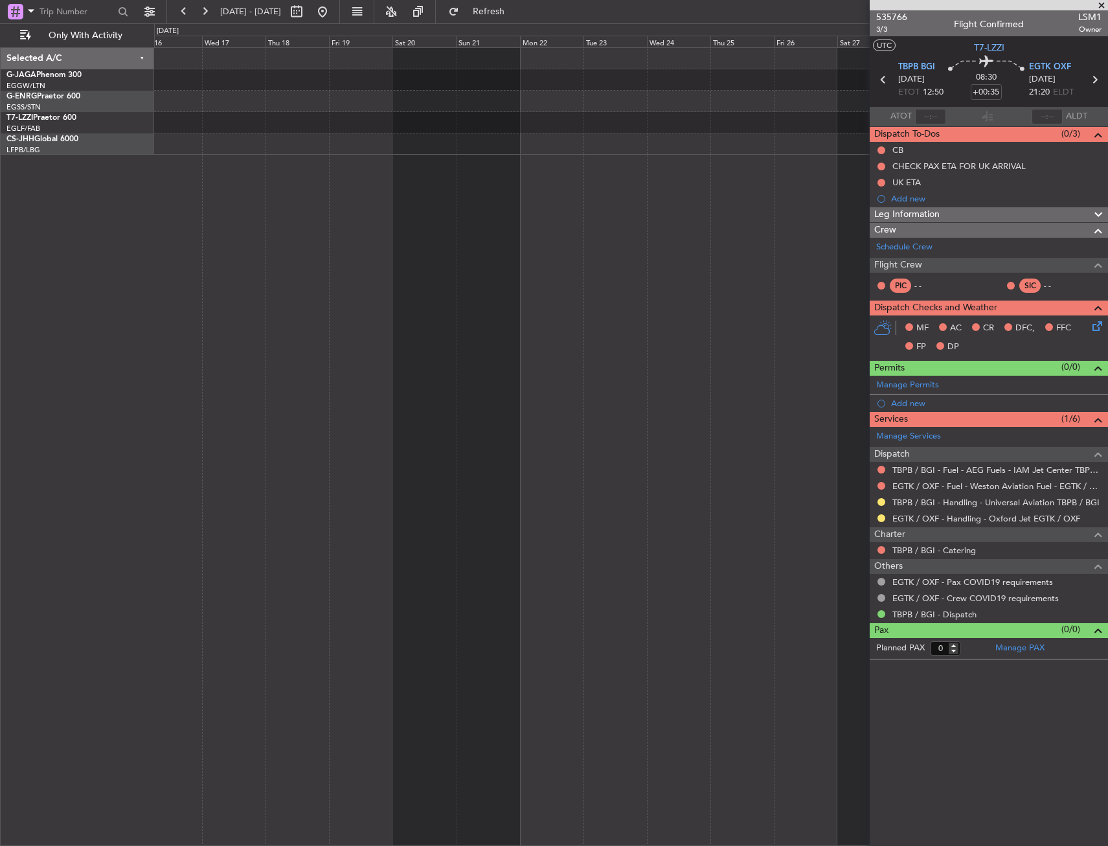
click at [633, 411] on div at bounding box center [631, 446] width 954 height 799
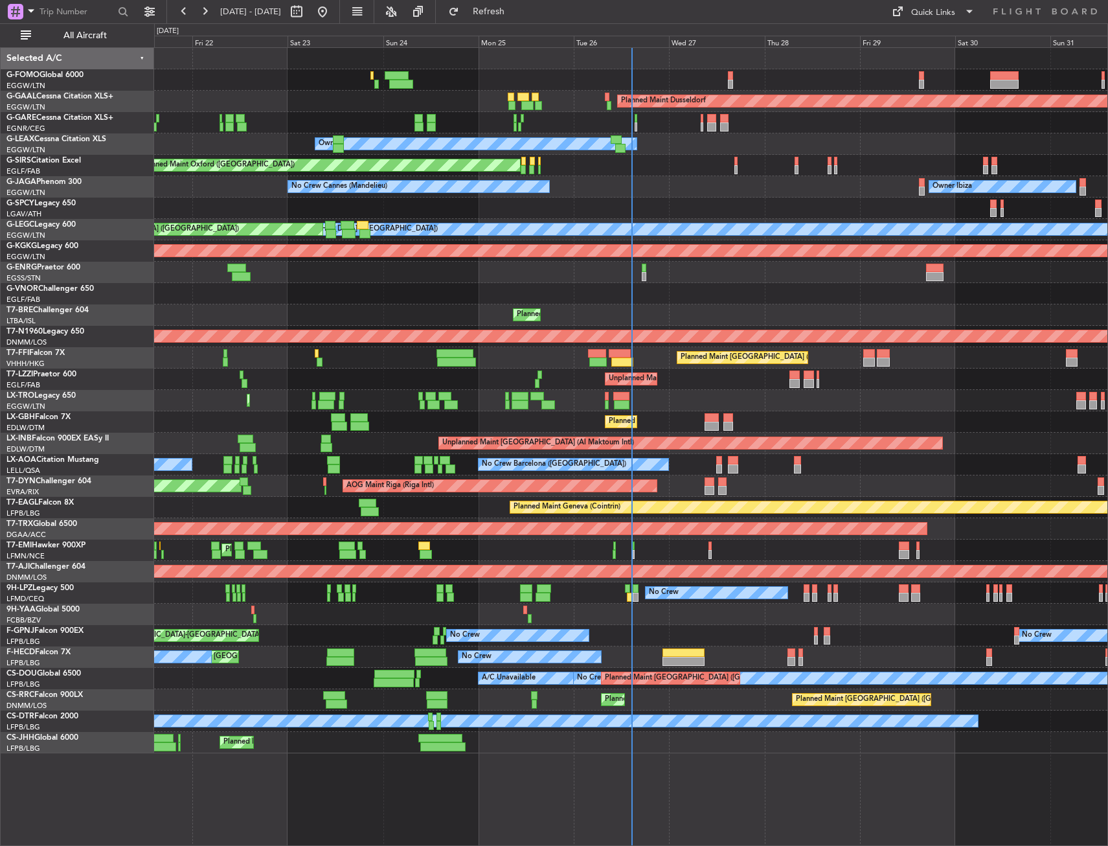
drag, startPoint x: 108, startPoint y: 37, endPoint x: 247, endPoint y: 103, distance: 154.2
click at [108, 37] on span "All Aircraft" at bounding box center [85, 35] width 103 height 9
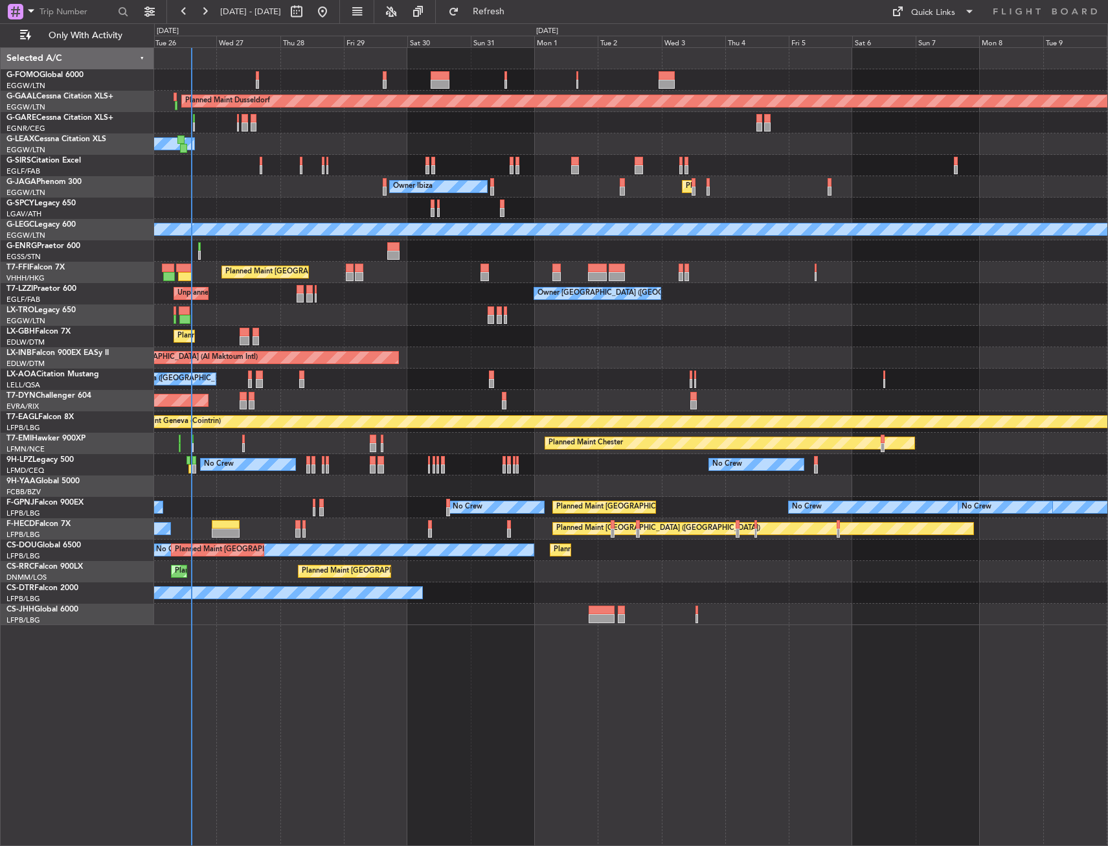
click at [343, 378] on div "Planned Maint Dusseldorf Owner Unplanned Maint Oxford (Kidlington) Owner Ibiza …" at bounding box center [631, 336] width 954 height 577
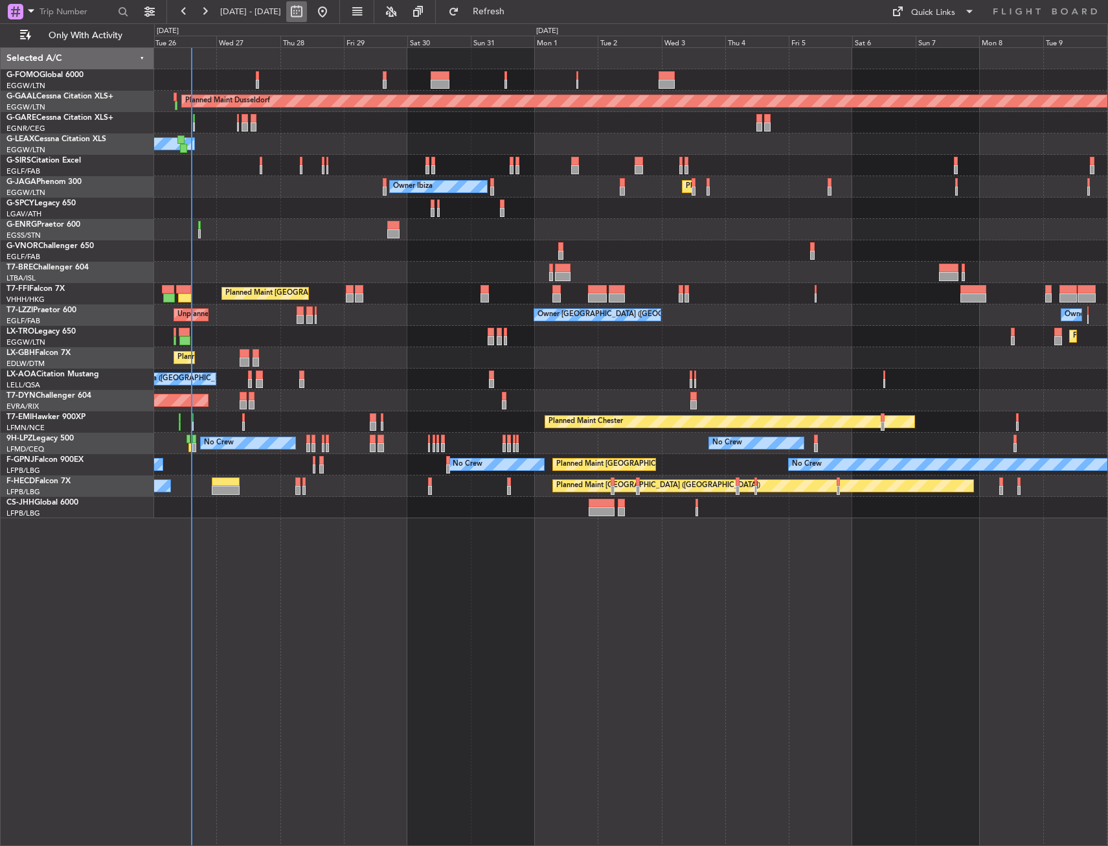
click at [307, 8] on button at bounding box center [296, 11] width 21 height 21
select select "8"
select select "2025"
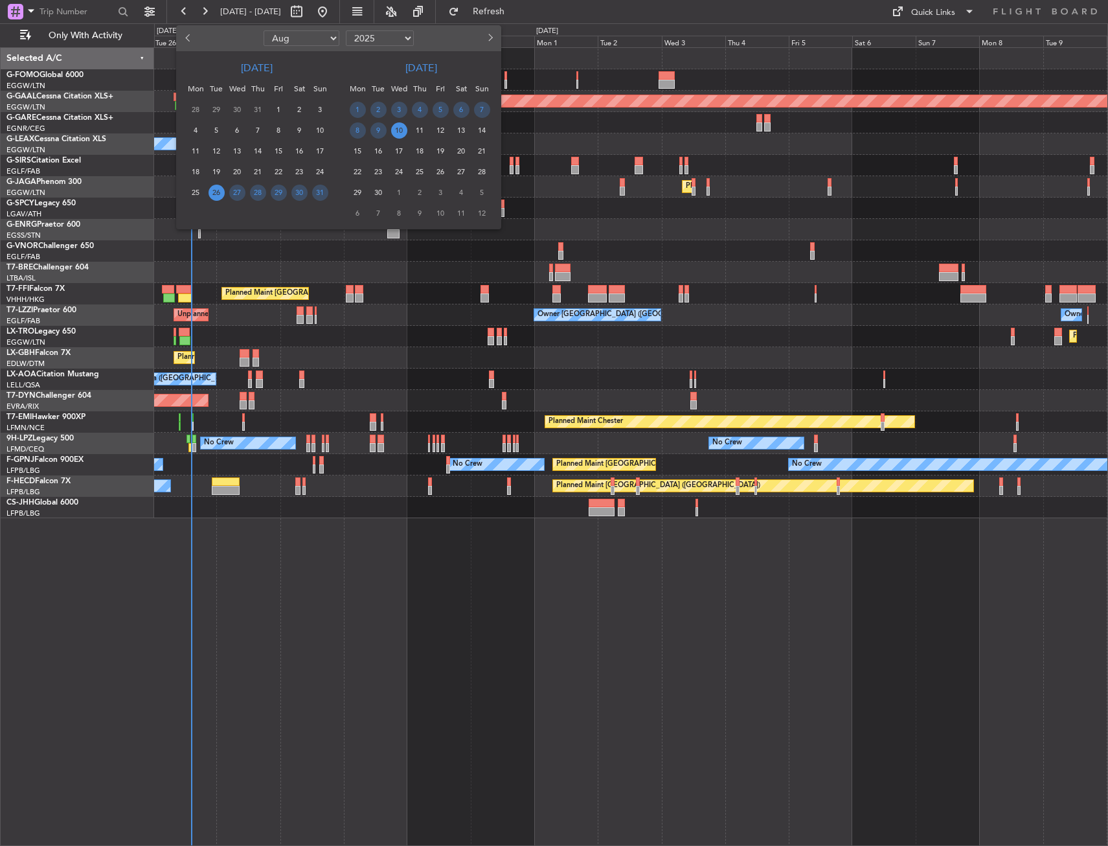
click at [485, 39] on button "Next month" at bounding box center [490, 38] width 14 height 21
click at [422, 167] on span "23" at bounding box center [420, 172] width 16 height 16
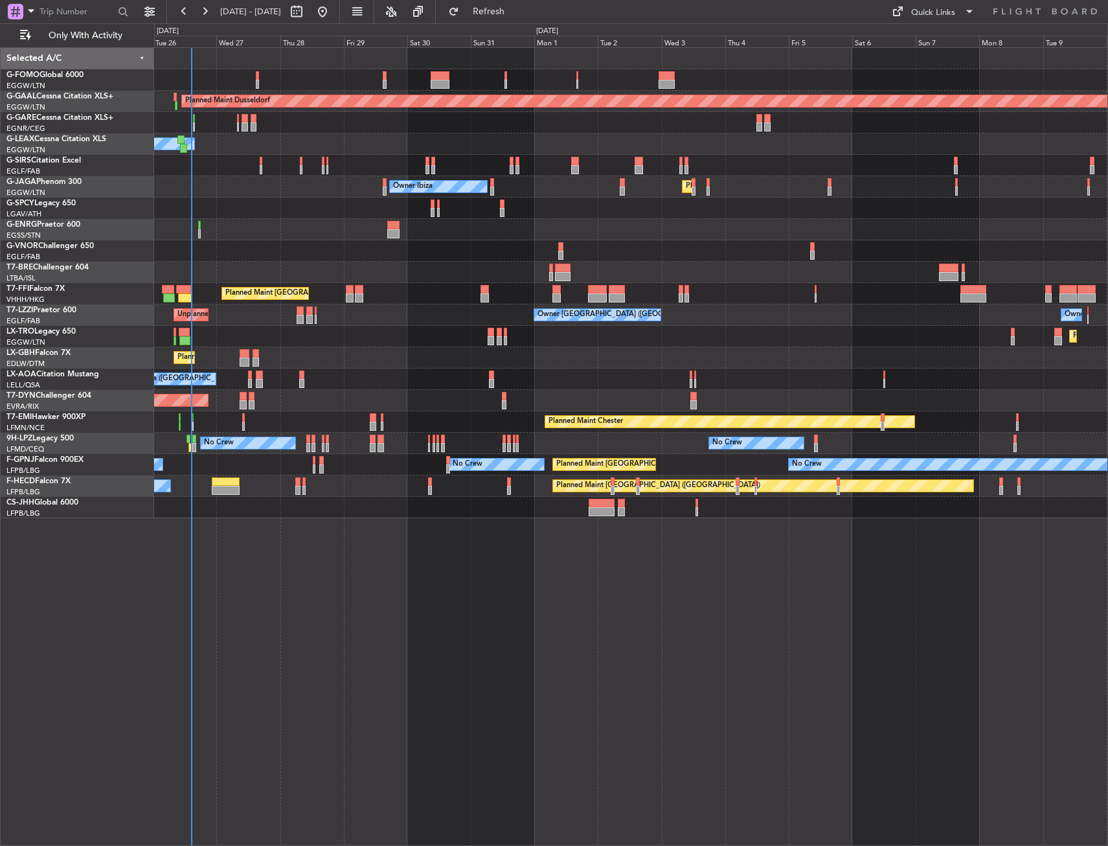
select select "10"
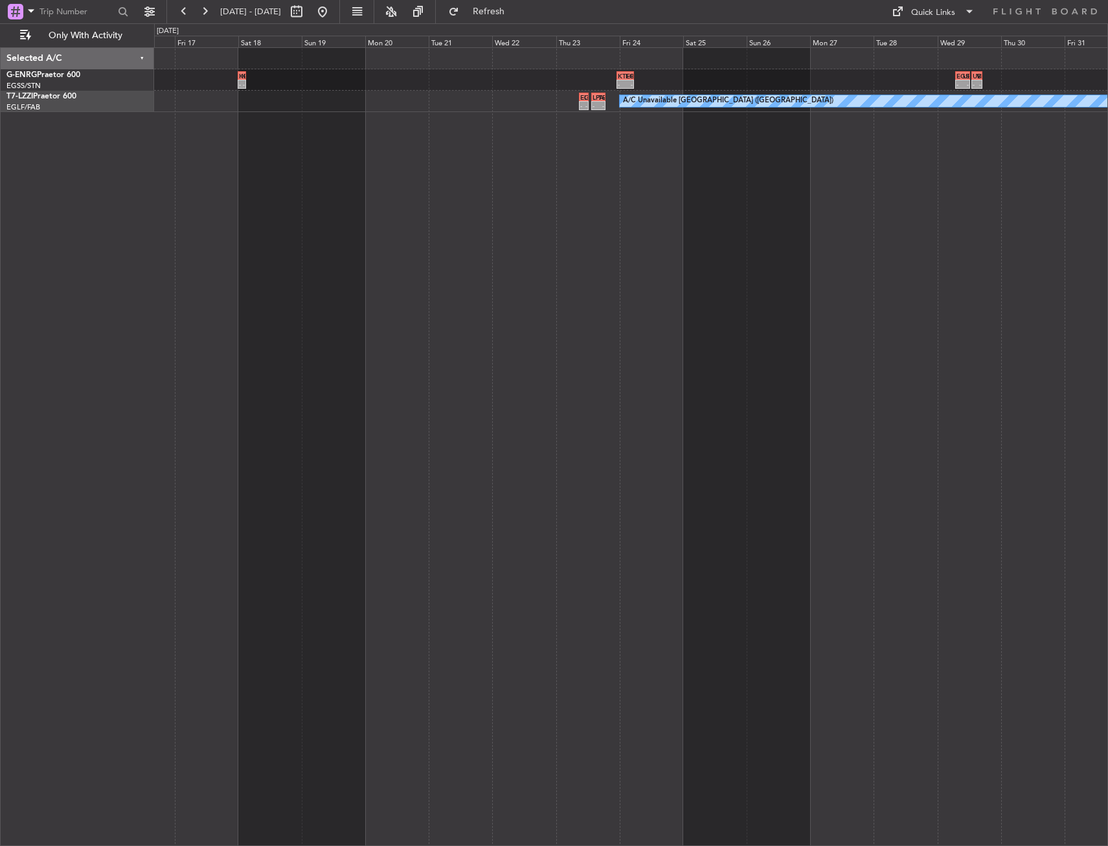
click at [446, 277] on div "- - KHOU 00:00 Z KTEB 03:00 Z - - KTEB 23:00 Z EGSS 05:40 Z - - EGSS 07:00 Z UB…" at bounding box center [631, 446] width 954 height 799
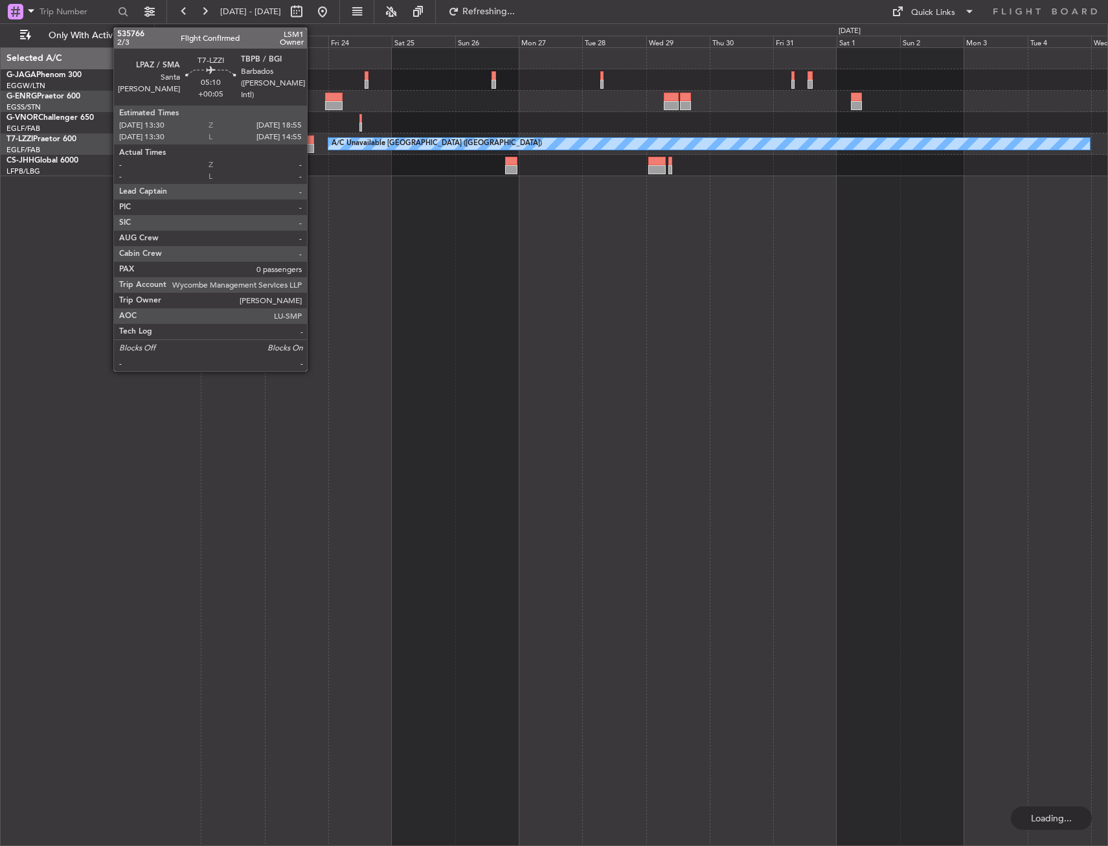
click at [313, 135] on div at bounding box center [307, 139] width 15 height 9
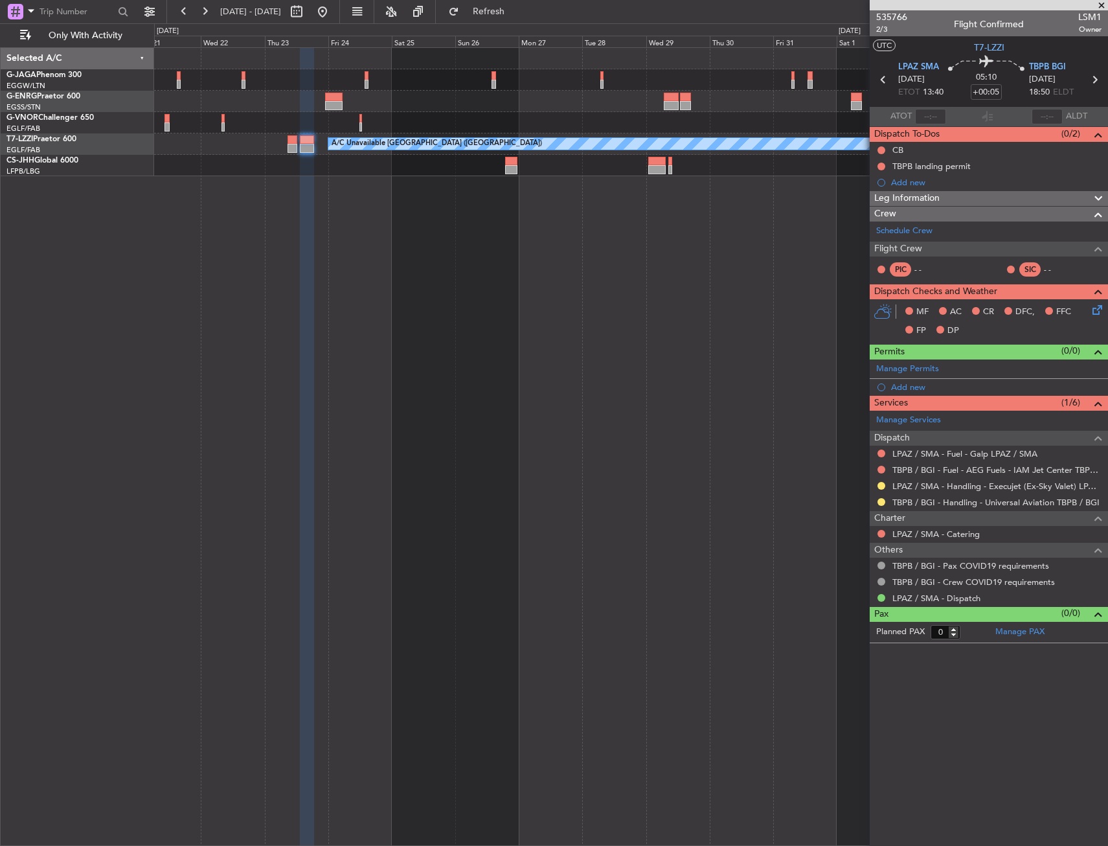
drag, startPoint x: 878, startPoint y: 499, endPoint x: 860, endPoint y: 525, distance: 31.6
click at [879, 499] on button at bounding box center [882, 502] width 8 height 8
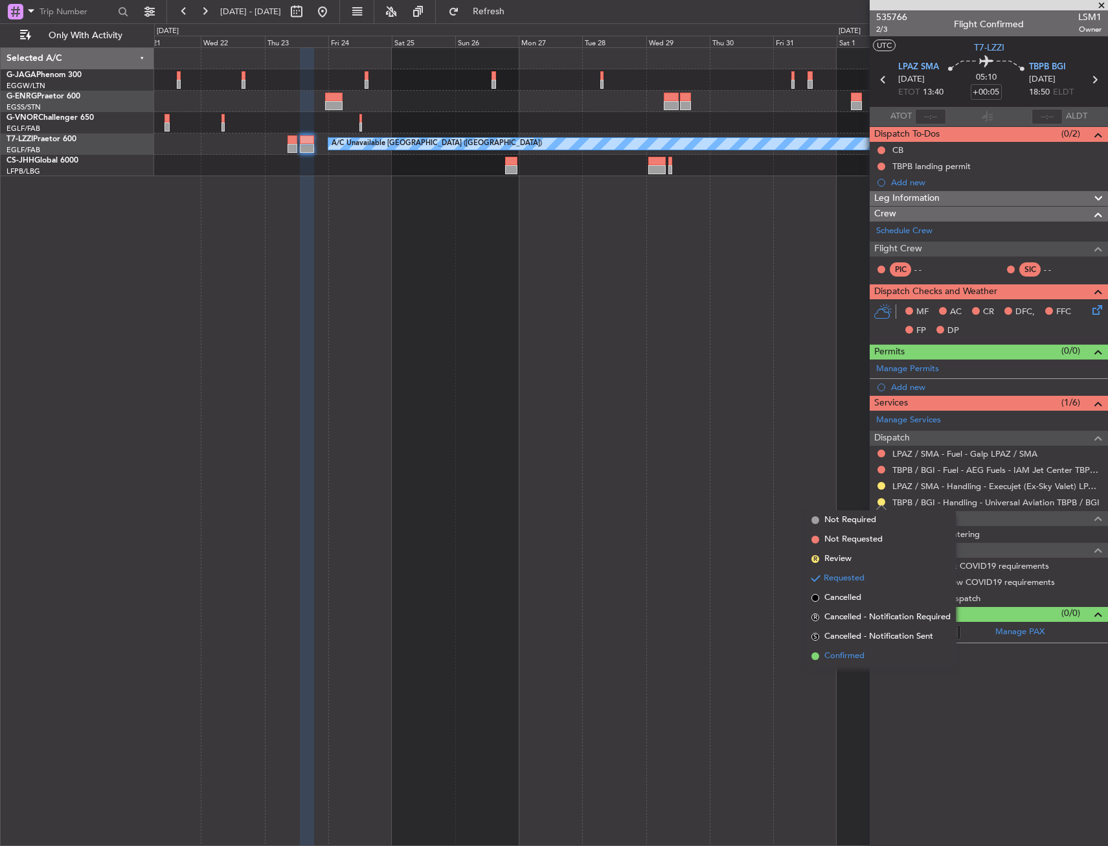
click at [816, 656] on span at bounding box center [816, 656] width 8 height 8
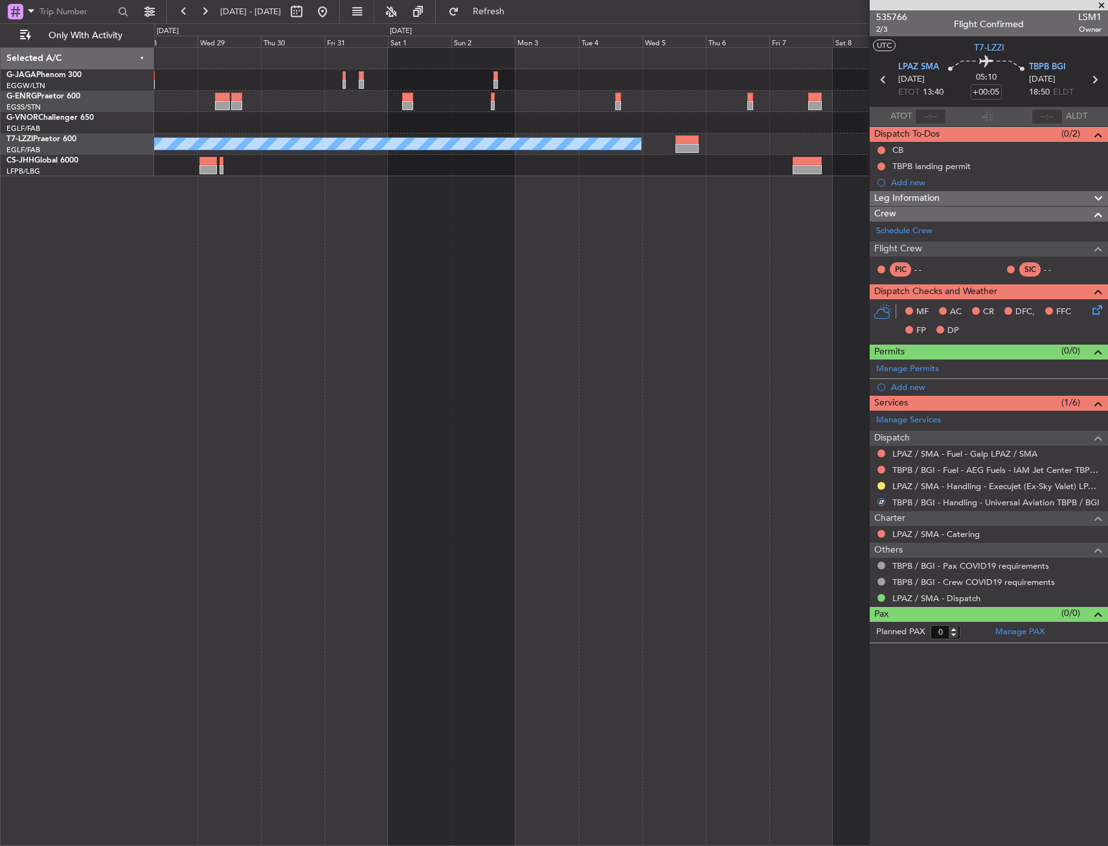
click at [261, 203] on div "A/C Unavailable [GEOGRAPHIC_DATA] ([GEOGRAPHIC_DATA])" at bounding box center [631, 446] width 954 height 799
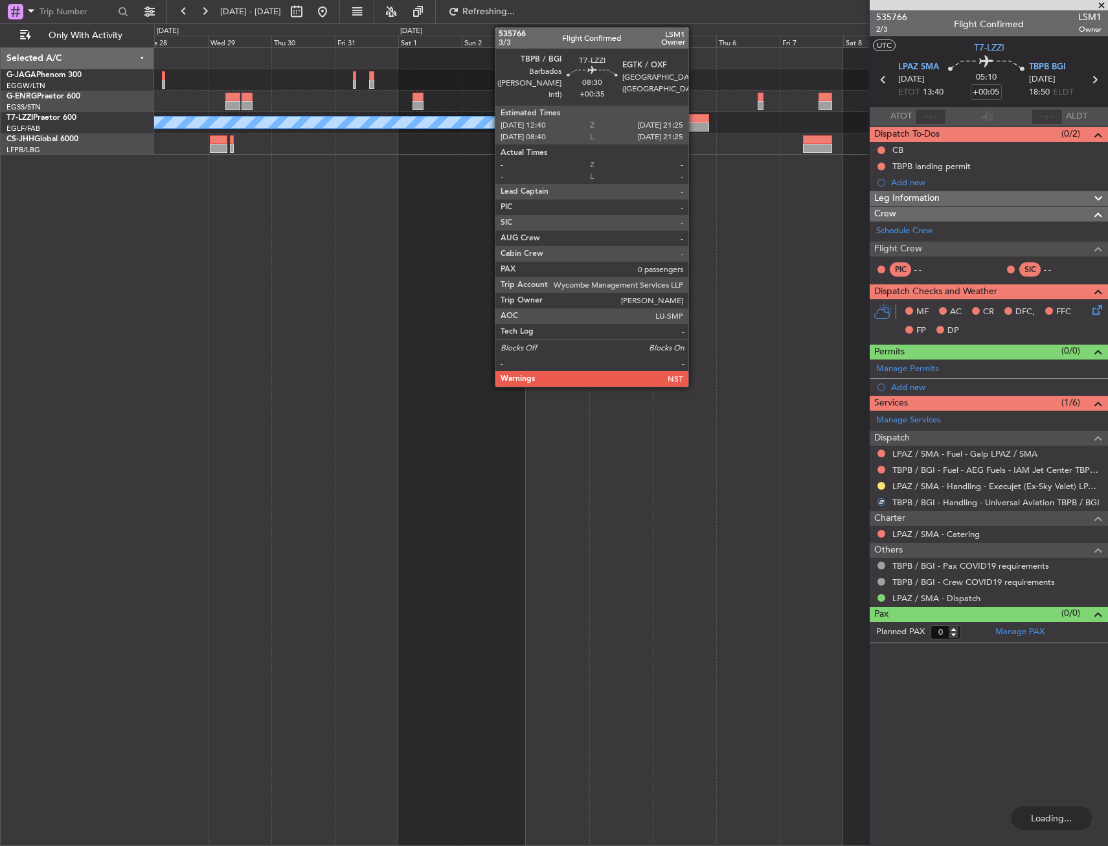
click at [694, 121] on div at bounding box center [697, 118] width 23 height 9
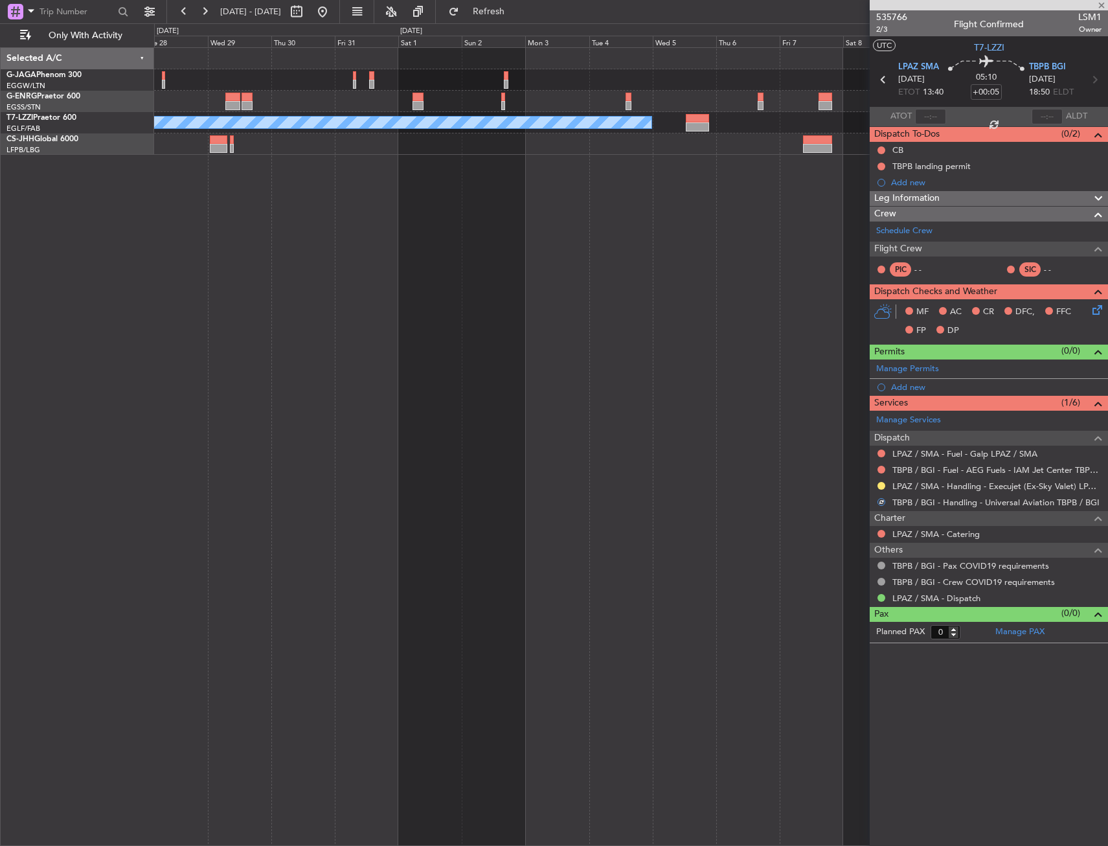
type input "+00:35"
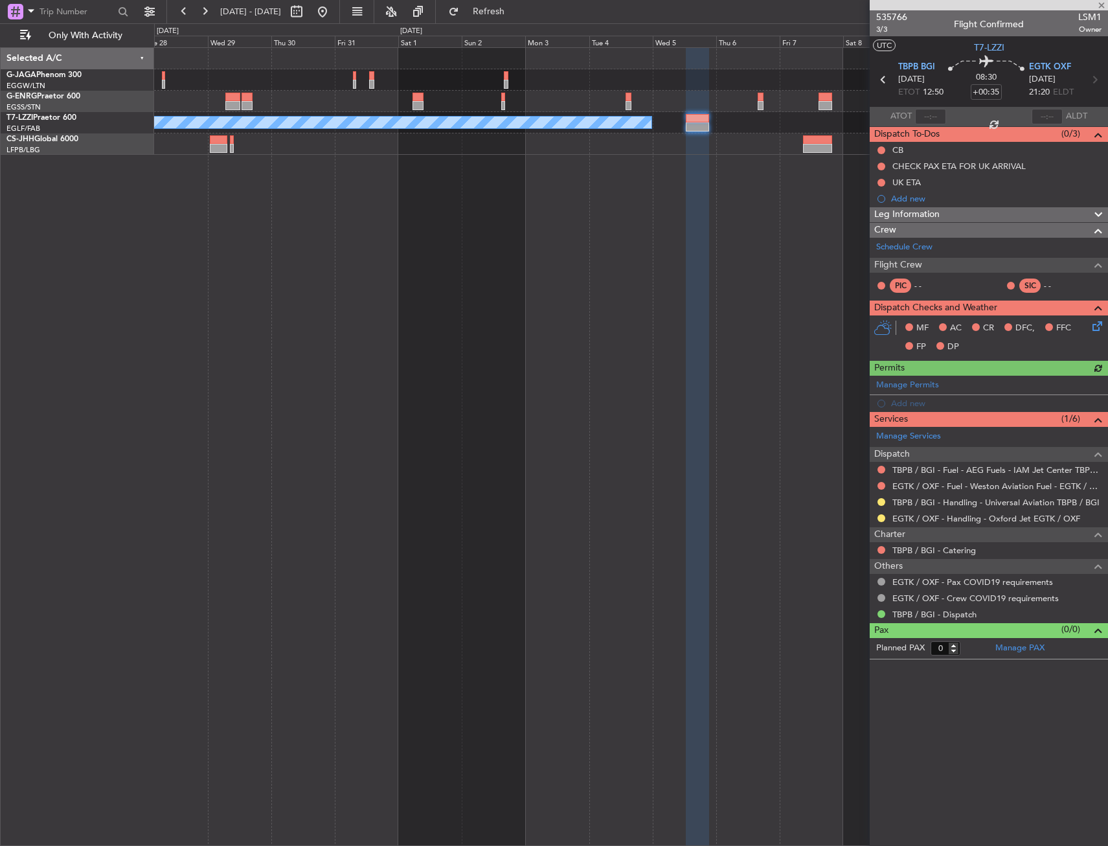
click at [878, 497] on nimbus-traffic-light at bounding box center [882, 502] width 10 height 10
click at [884, 500] on button at bounding box center [882, 502] width 8 height 8
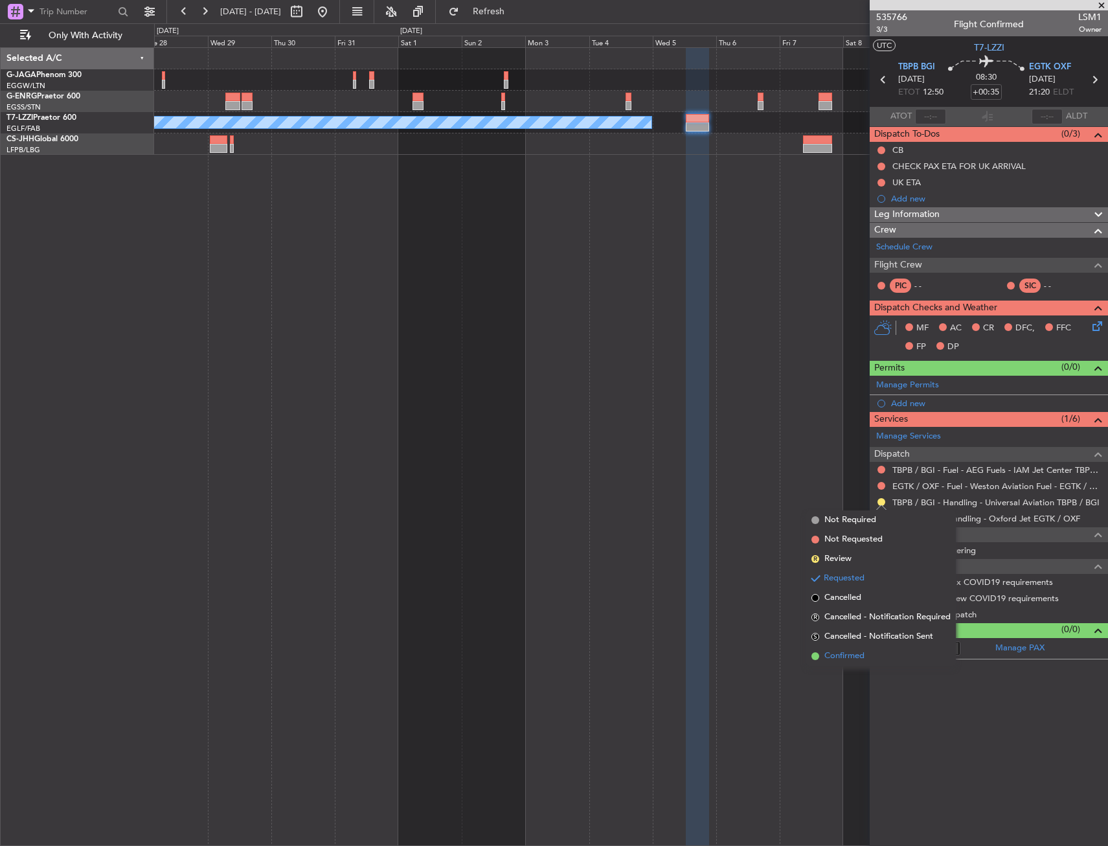
click at [838, 656] on span "Confirmed" at bounding box center [845, 656] width 40 height 13
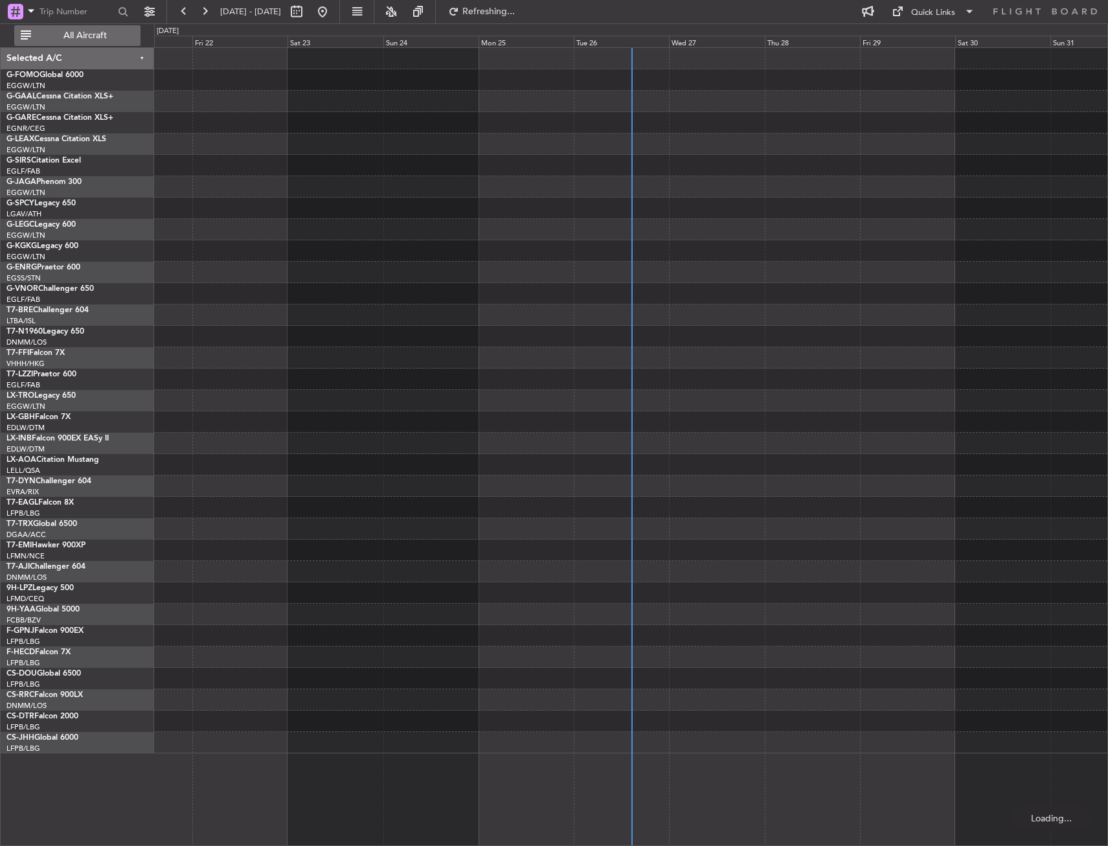
click at [98, 41] on button "All Aircraft" at bounding box center [77, 35] width 126 height 21
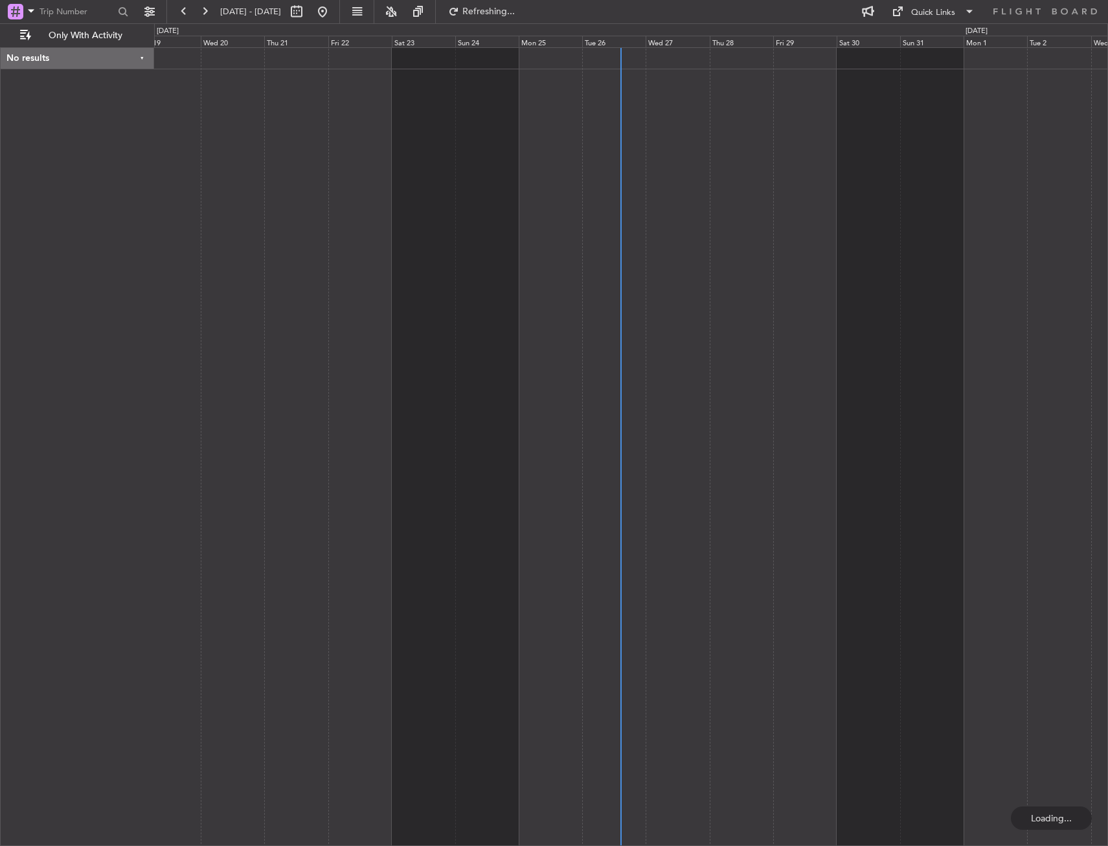
click at [339, 288] on div at bounding box center [631, 446] width 954 height 799
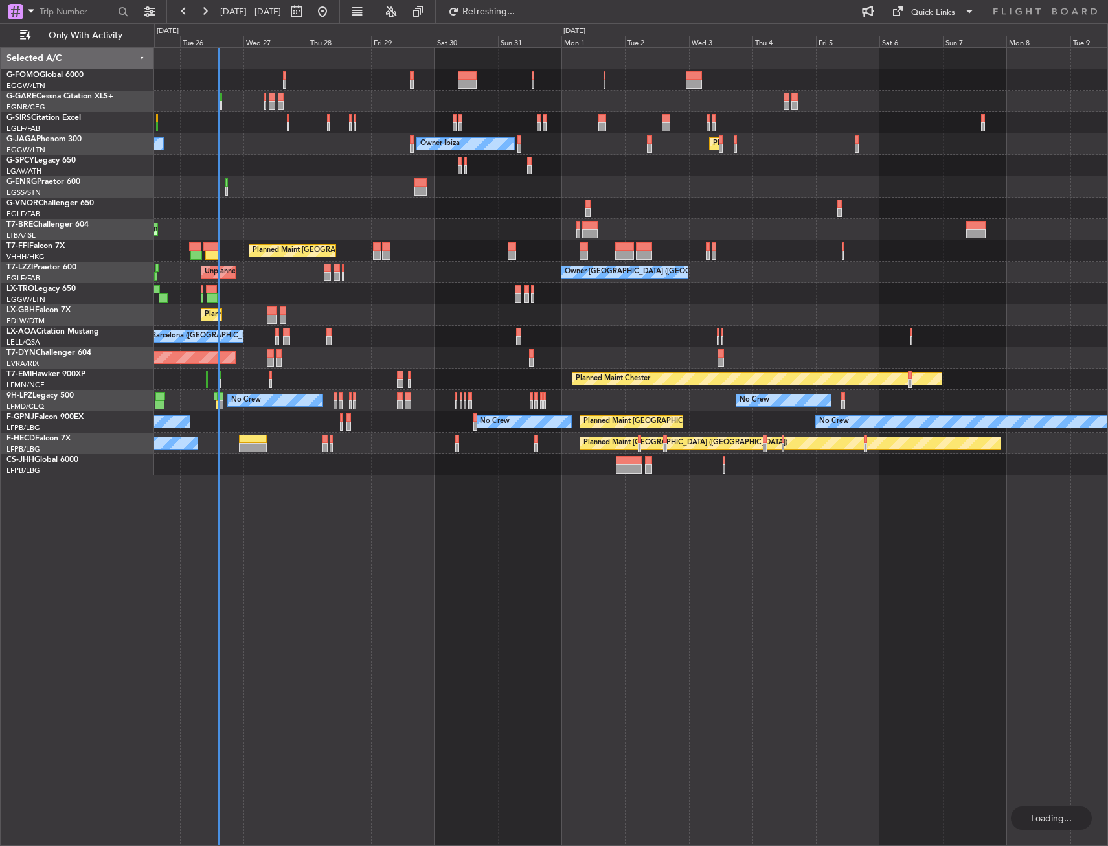
click at [395, 283] on div "Unplanned Maint Oxford (Kidlington) Planned Maint London (Luton) Owner Ibiza No…" at bounding box center [631, 262] width 954 height 428
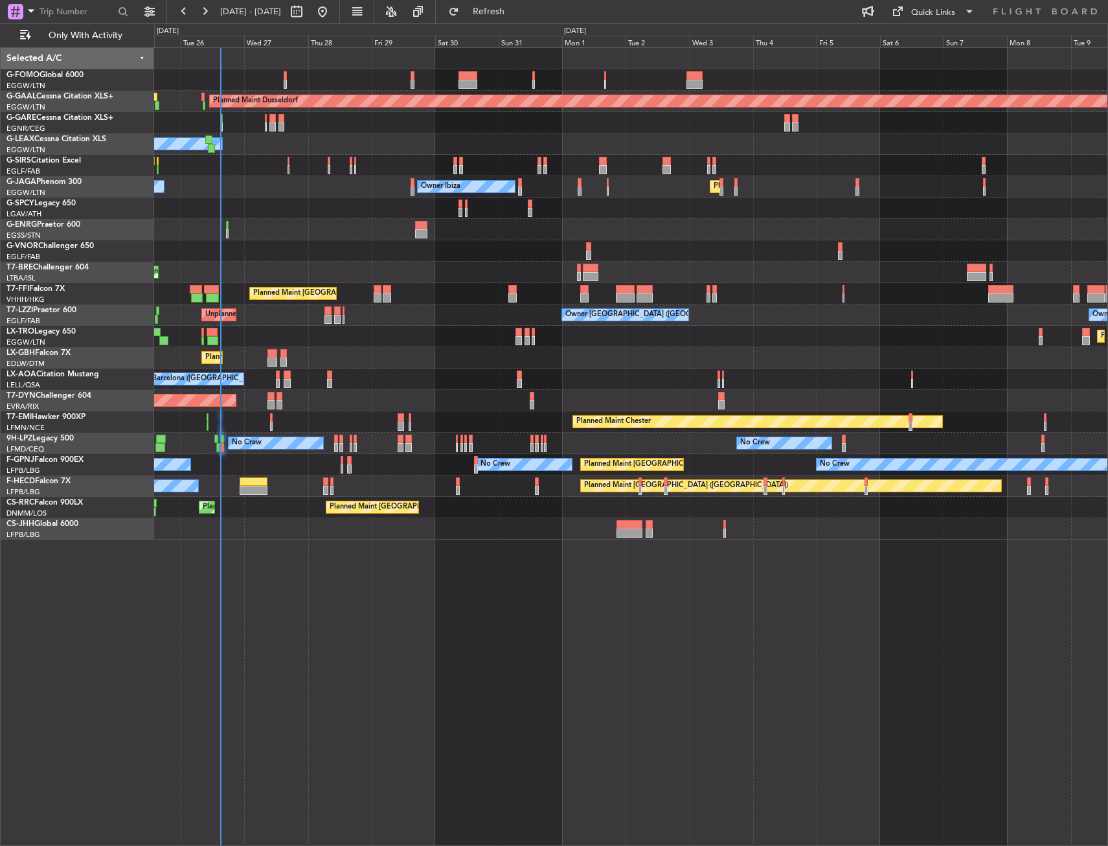
click at [815, 588] on div "Planned Maint Dusseldorf Owner Unplanned Maint Oxford (Kidlington) Owner Ibiza …" at bounding box center [631, 446] width 954 height 799
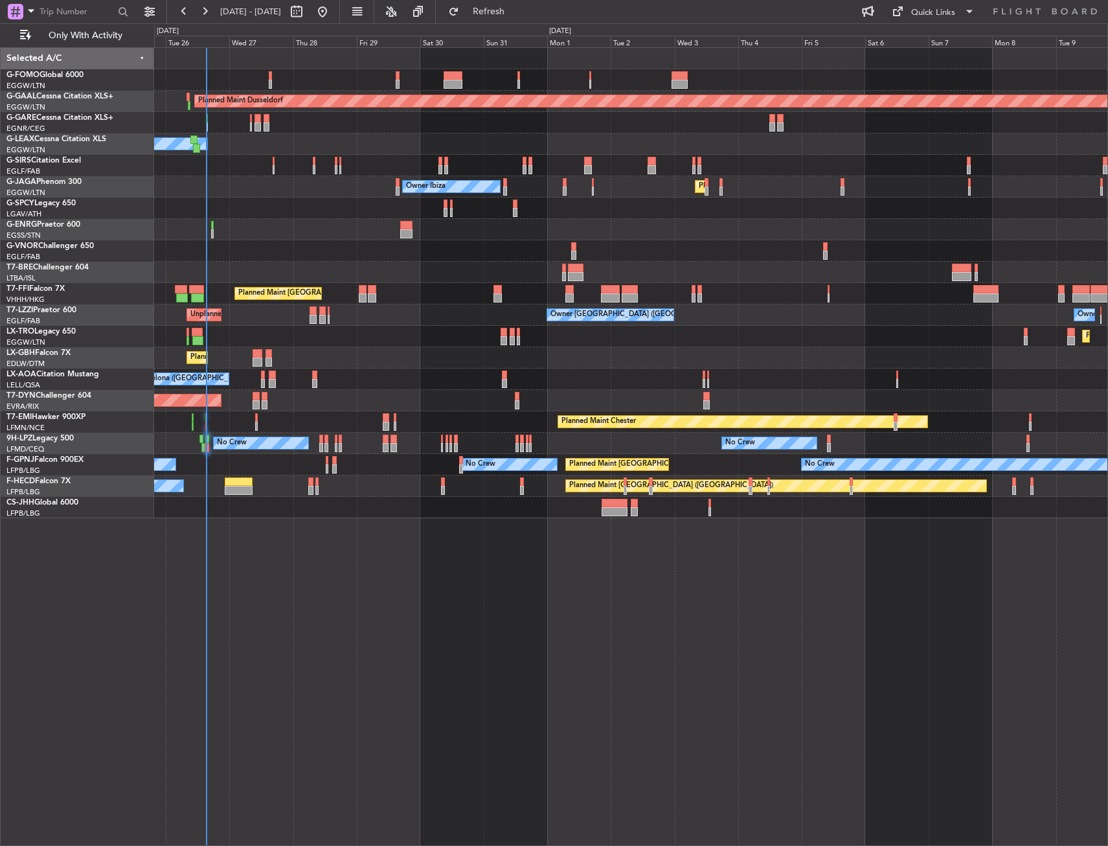
click at [218, 255] on div at bounding box center [631, 250] width 954 height 21
click at [306, 319] on div "Owner London (Farnborough) Unplanned Maint London (Farnborough) Owner Owner" at bounding box center [631, 314] width 954 height 21
